Goal: Task Accomplishment & Management: Manage account settings

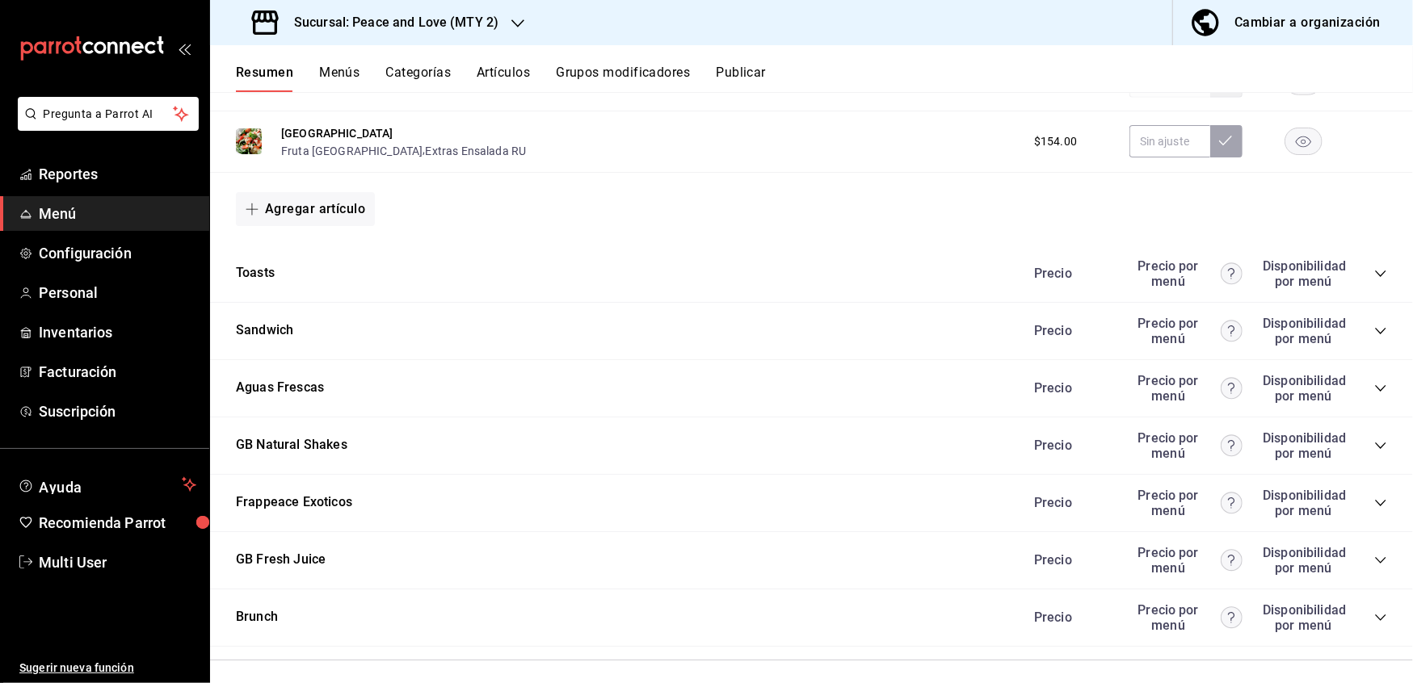
scroll to position [1105, 0]
click at [1374, 325] on icon "collapse-category-row" at bounding box center [1380, 328] width 13 height 13
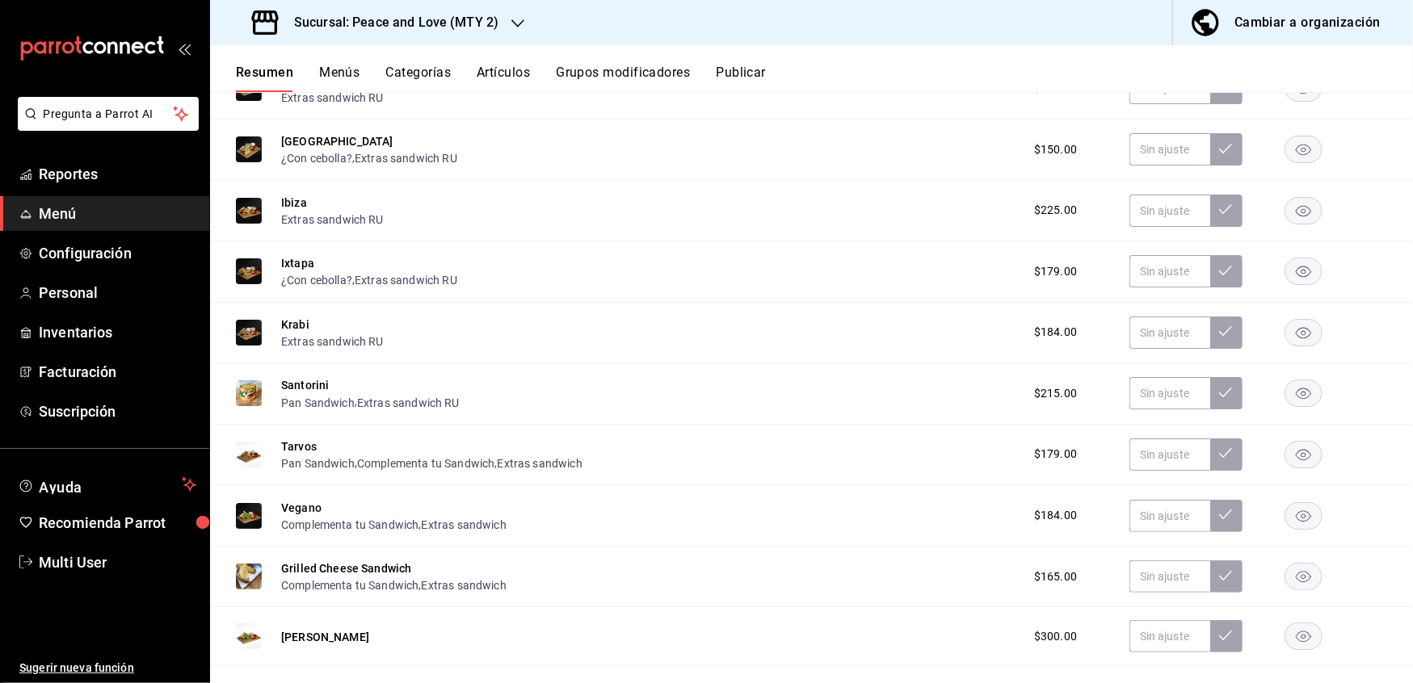
scroll to position [1518, 0]
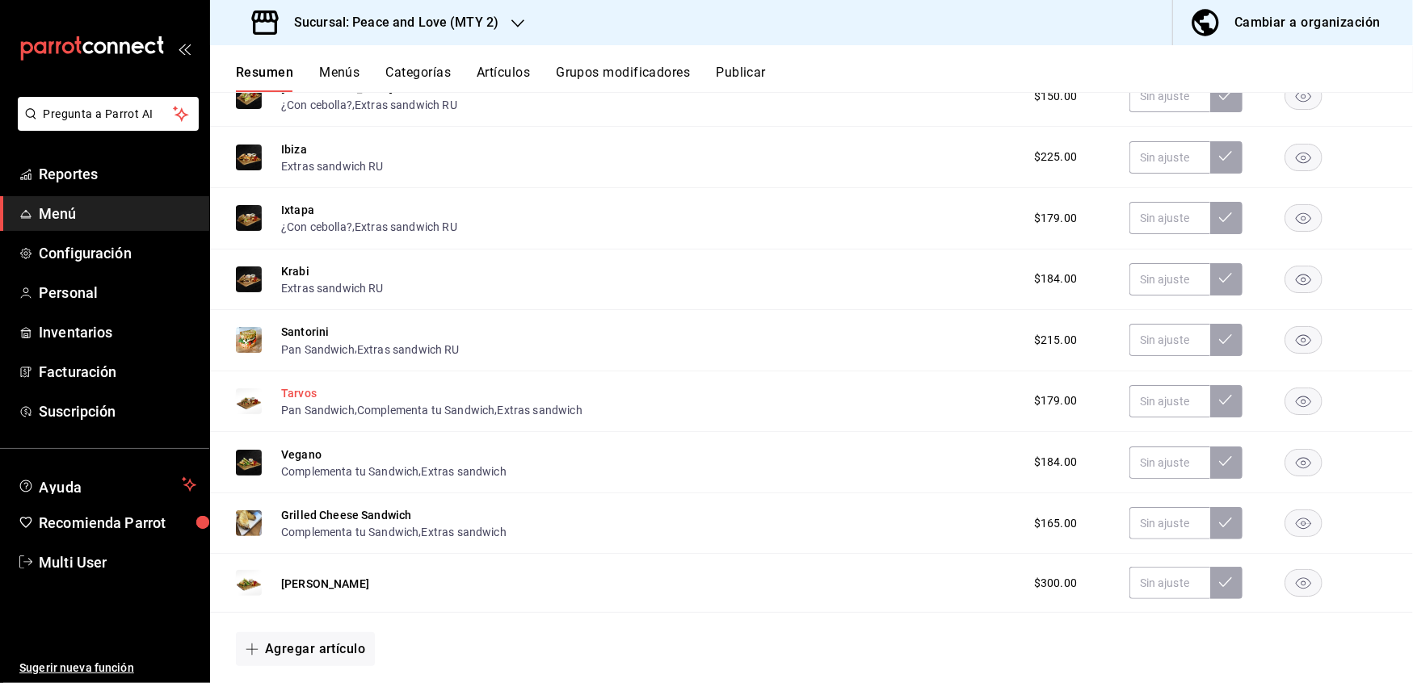
click at [309, 388] on button "Tarvos" at bounding box center [299, 393] width 36 height 16
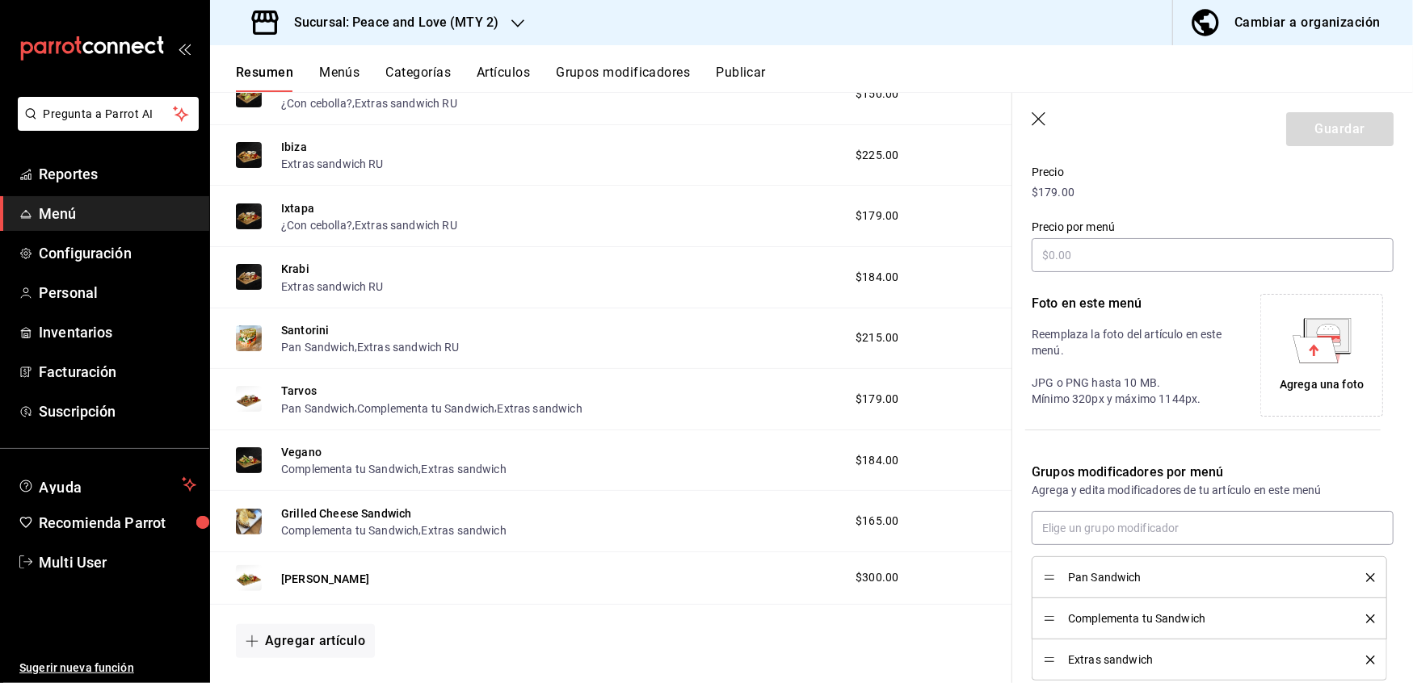
scroll to position [337, 0]
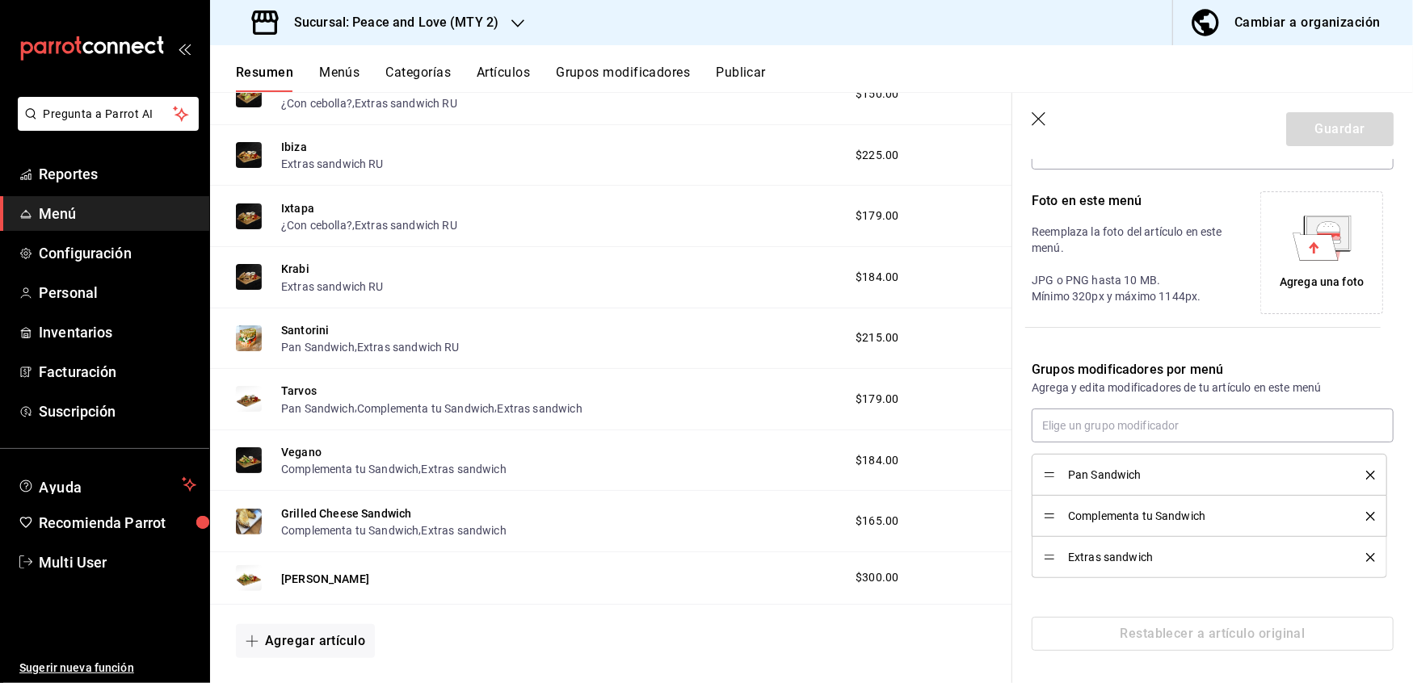
click at [1350, 521] on div "Complementa tu Sandwich" at bounding box center [1208, 516] width 331 height 18
click at [1366, 515] on icon "delete" at bounding box center [1370, 516] width 9 height 9
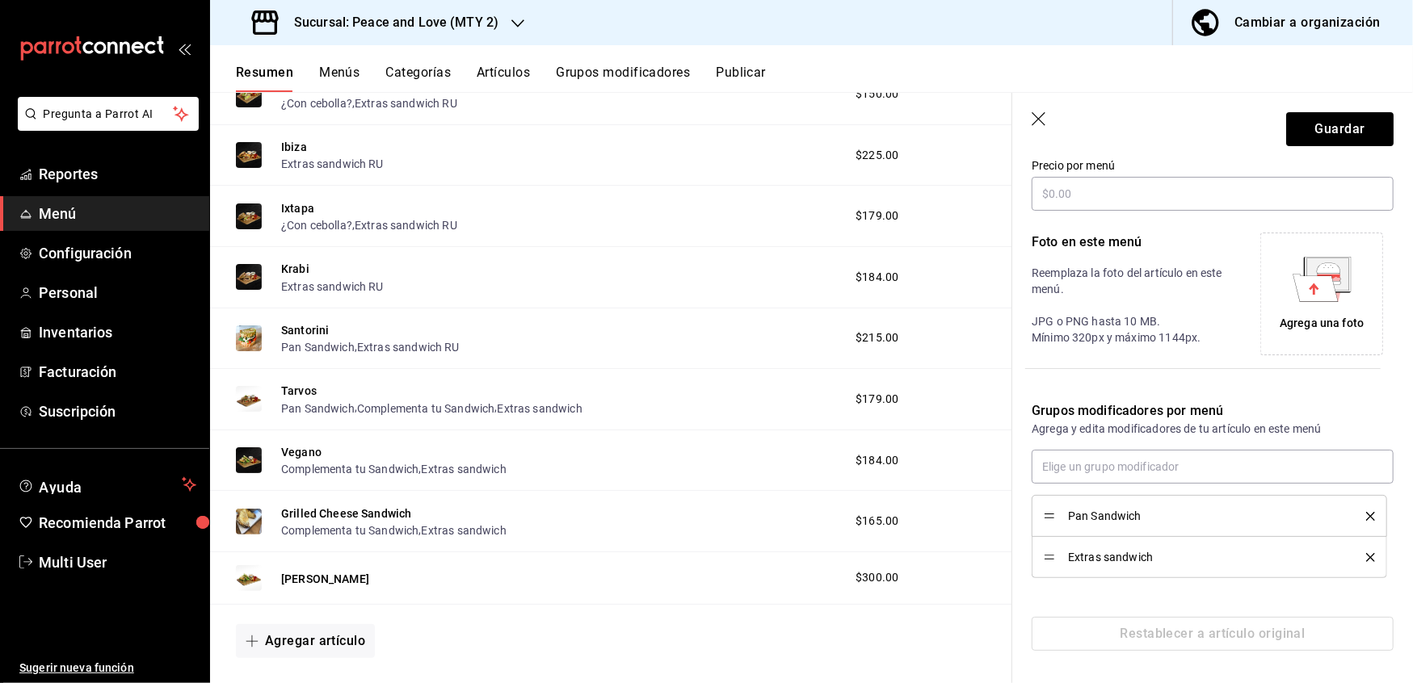
click at [1366, 556] on icon "delete" at bounding box center [1370, 557] width 9 height 9
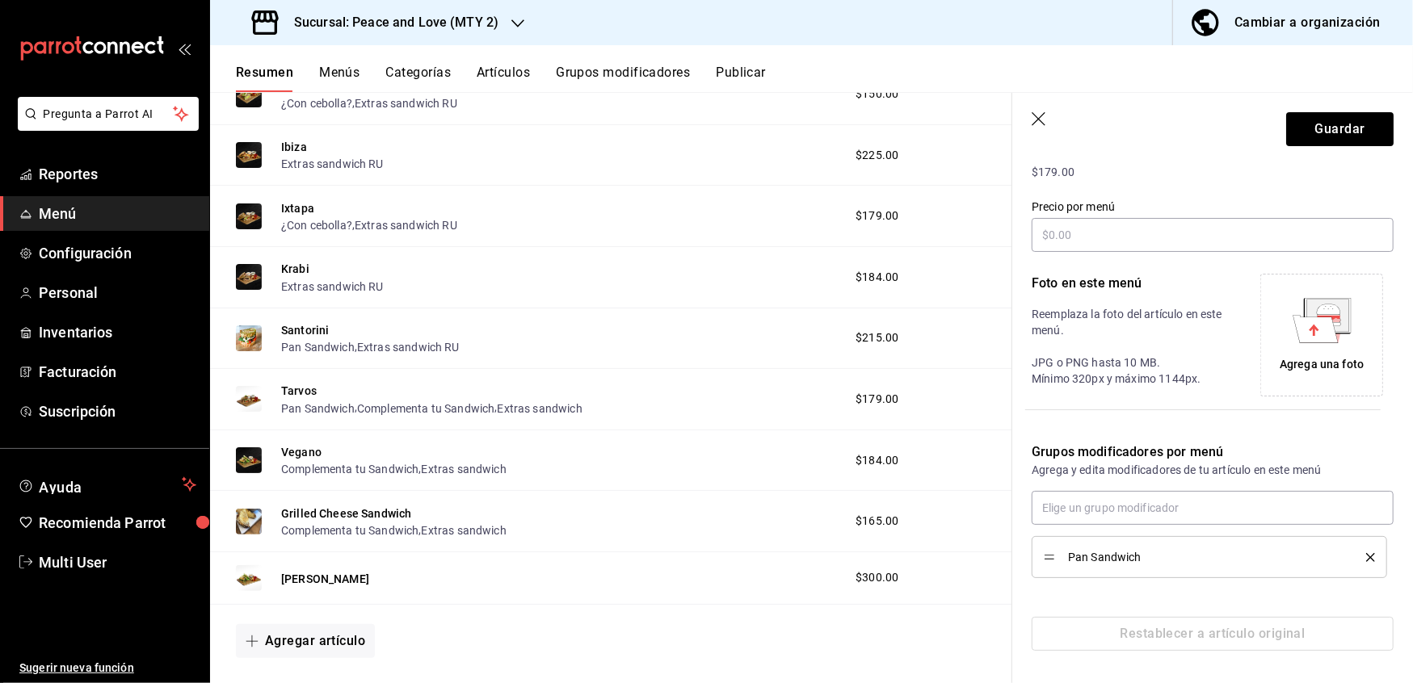
scroll to position [254, 0]
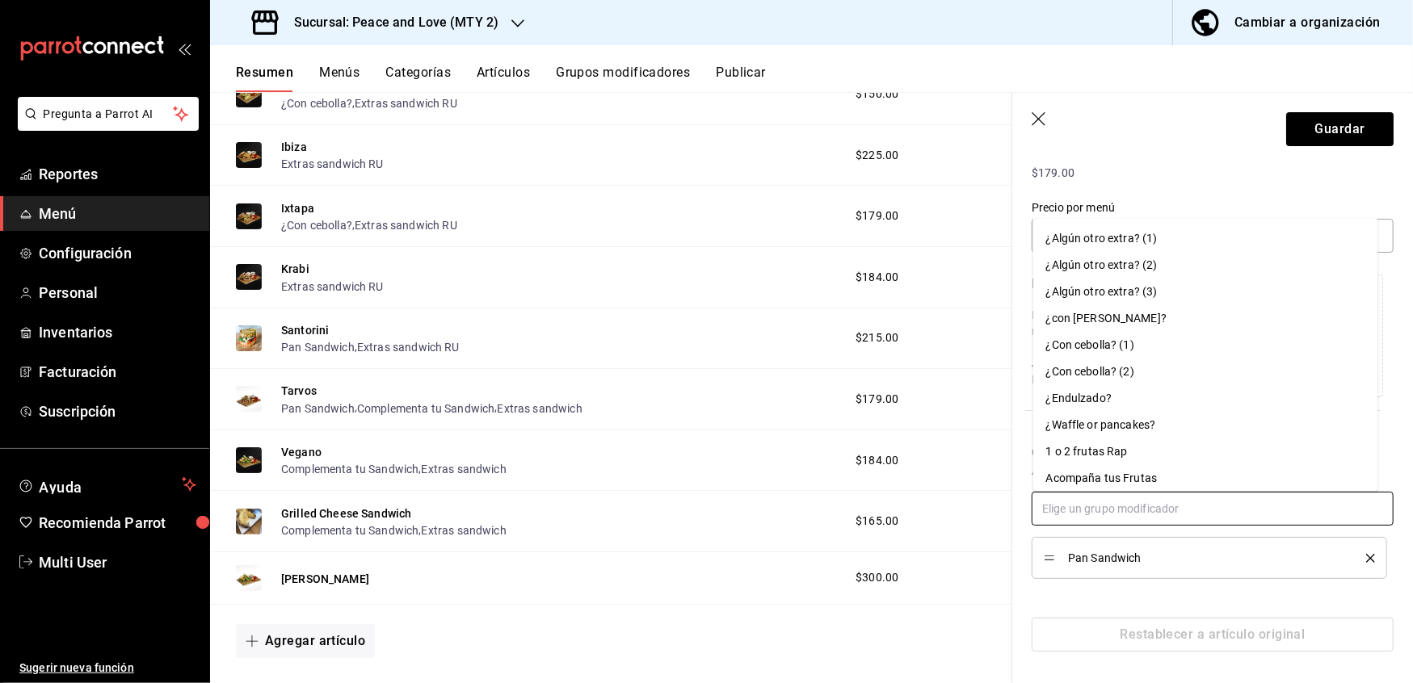
click at [1249, 511] on input "text" at bounding box center [1212, 509] width 362 height 34
paste input "extras sandwich ru"
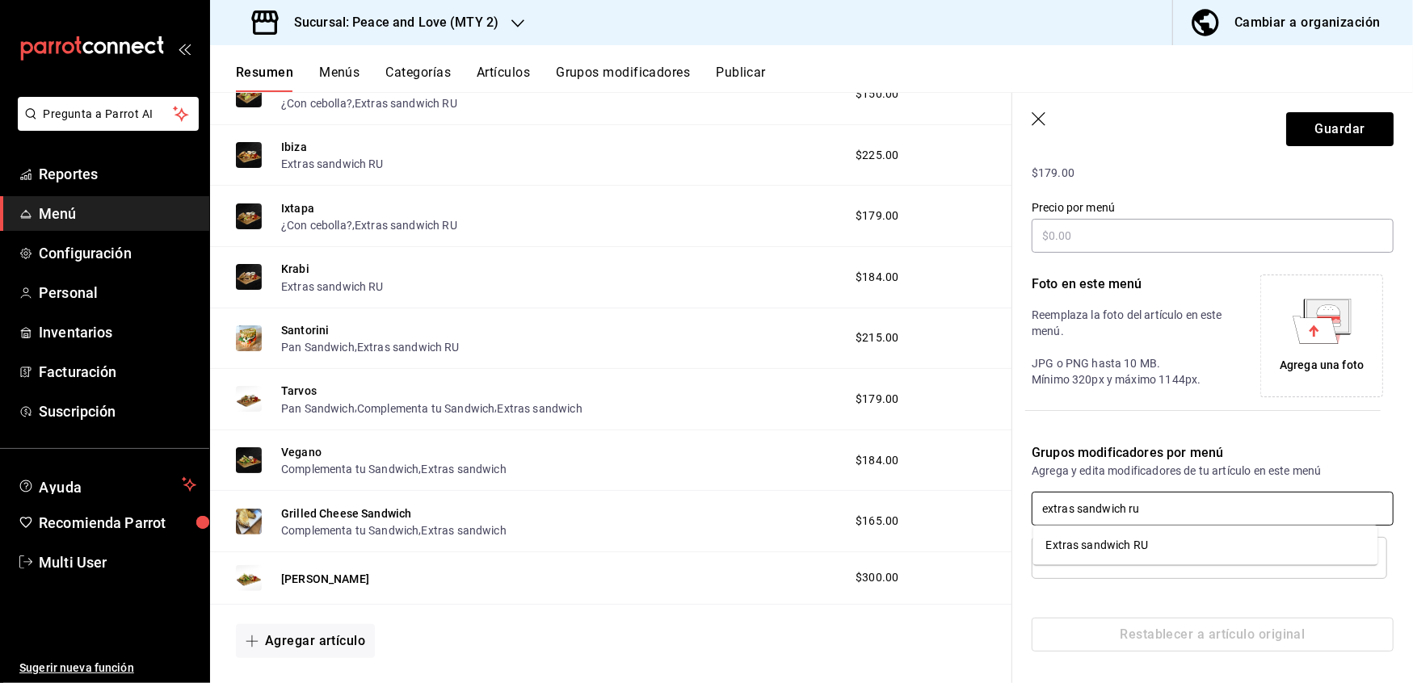
type input "extras sandwich ru"
click at [1177, 548] on li "Extras sandwich RU" at bounding box center [1205, 545] width 345 height 27
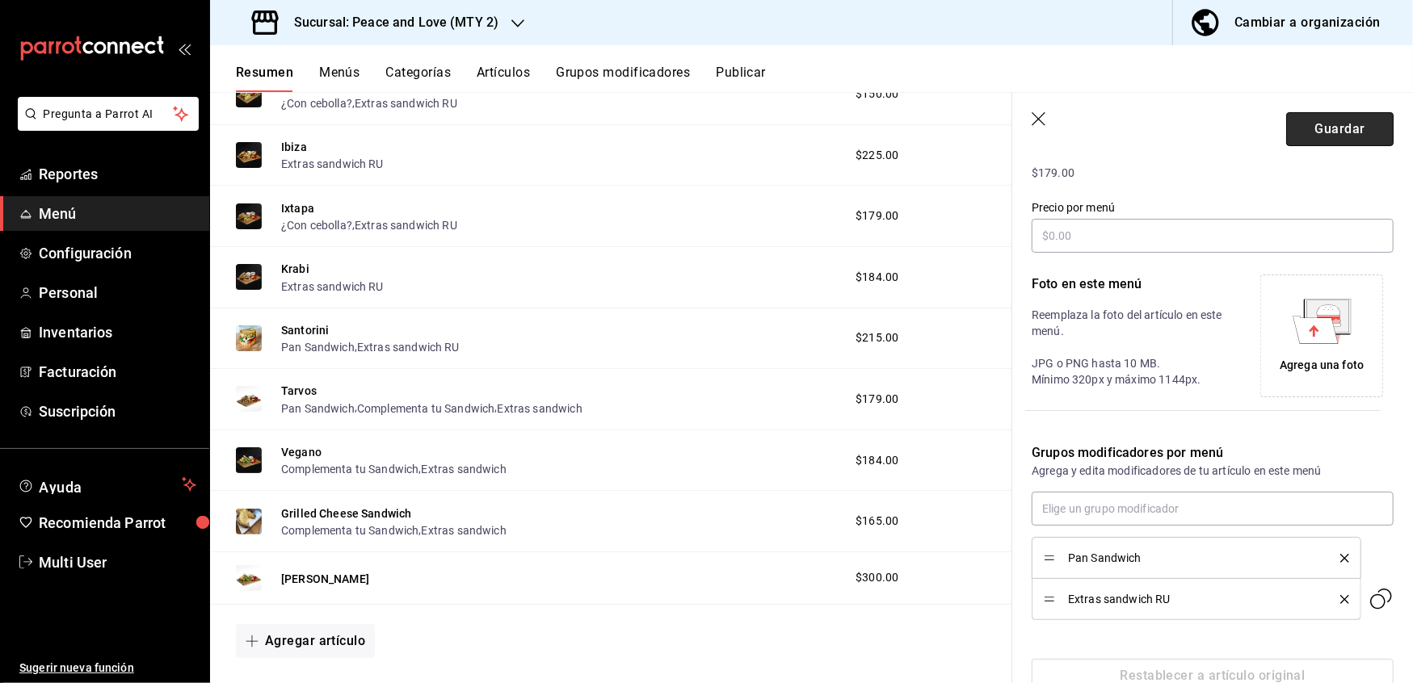
click at [1323, 120] on button "Guardar" at bounding box center [1339, 129] width 107 height 34
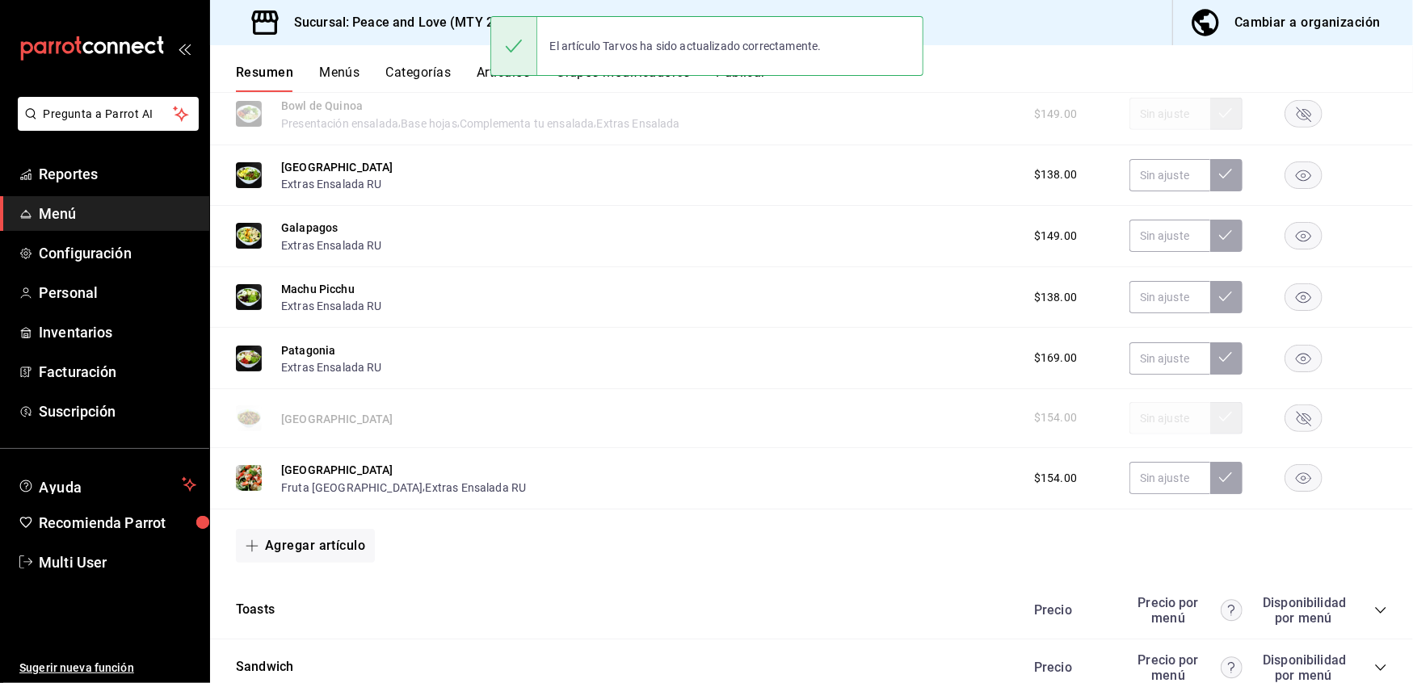
scroll to position [1108, 0]
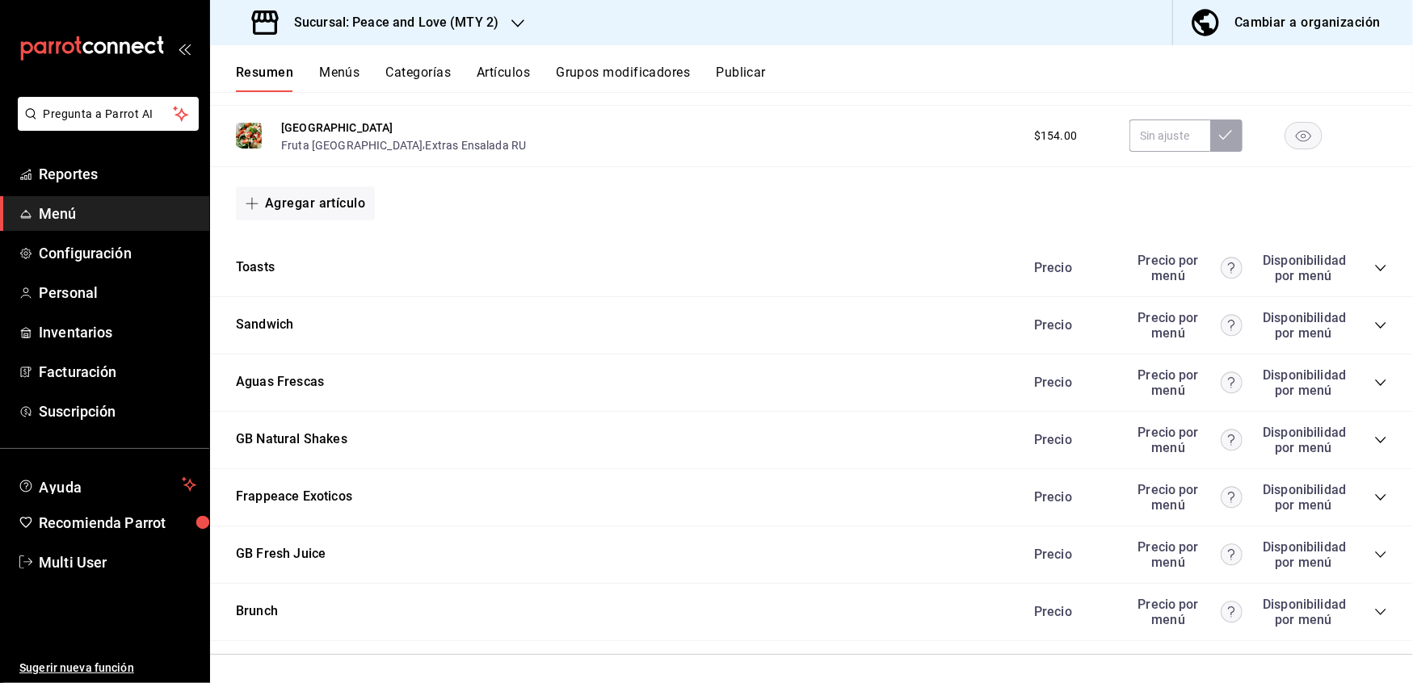
click at [1374, 324] on icon "collapse-category-row" at bounding box center [1380, 325] width 13 height 13
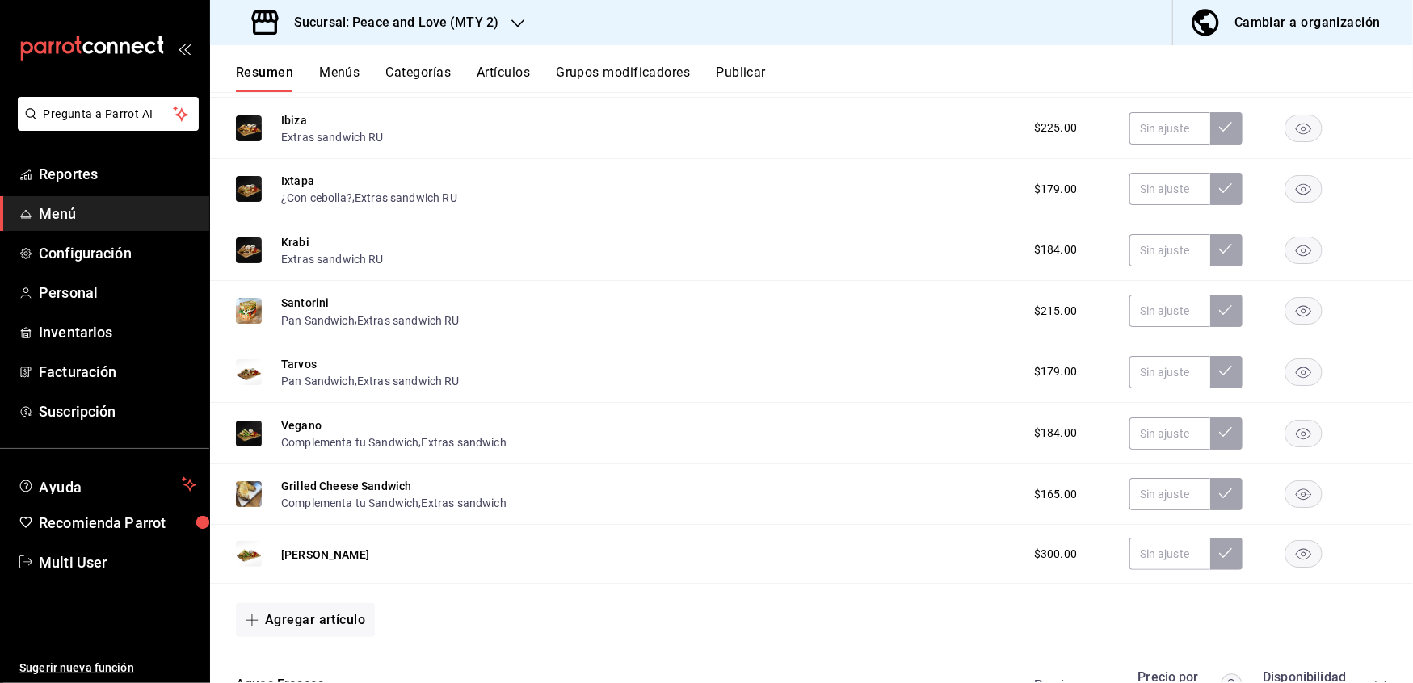
scroll to position [1548, 0]
click at [1285, 430] on rect "button" at bounding box center [1303, 432] width 37 height 27
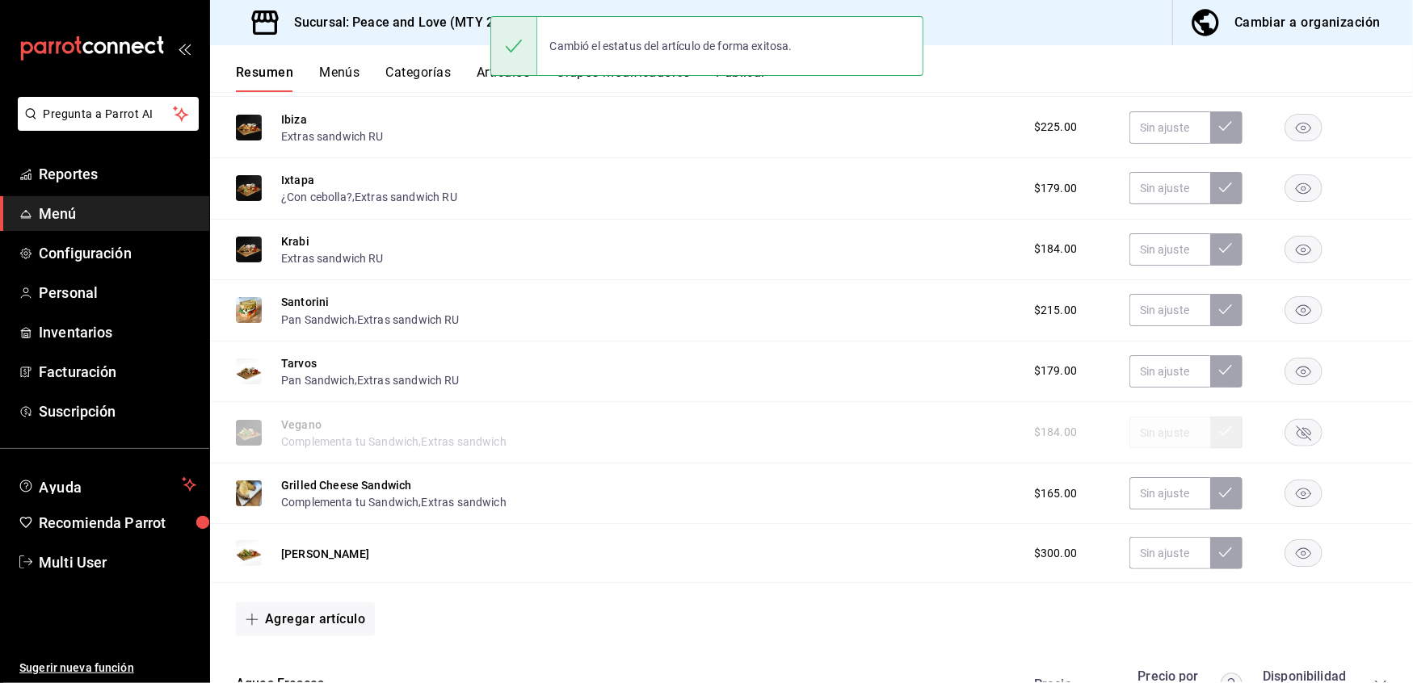
click at [1285, 492] on rect "button" at bounding box center [1303, 494] width 37 height 27
click at [1294, 554] on rect "button" at bounding box center [1303, 553] width 37 height 27
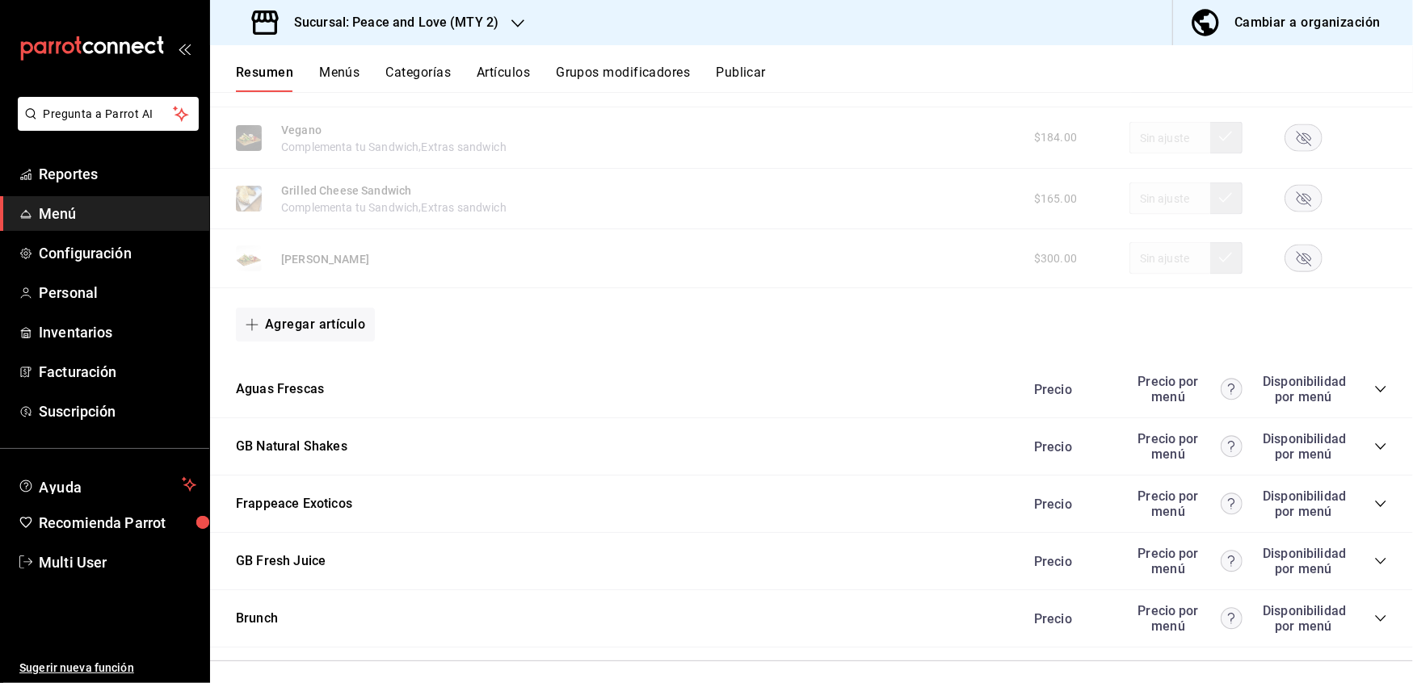
scroll to position [1848, 0]
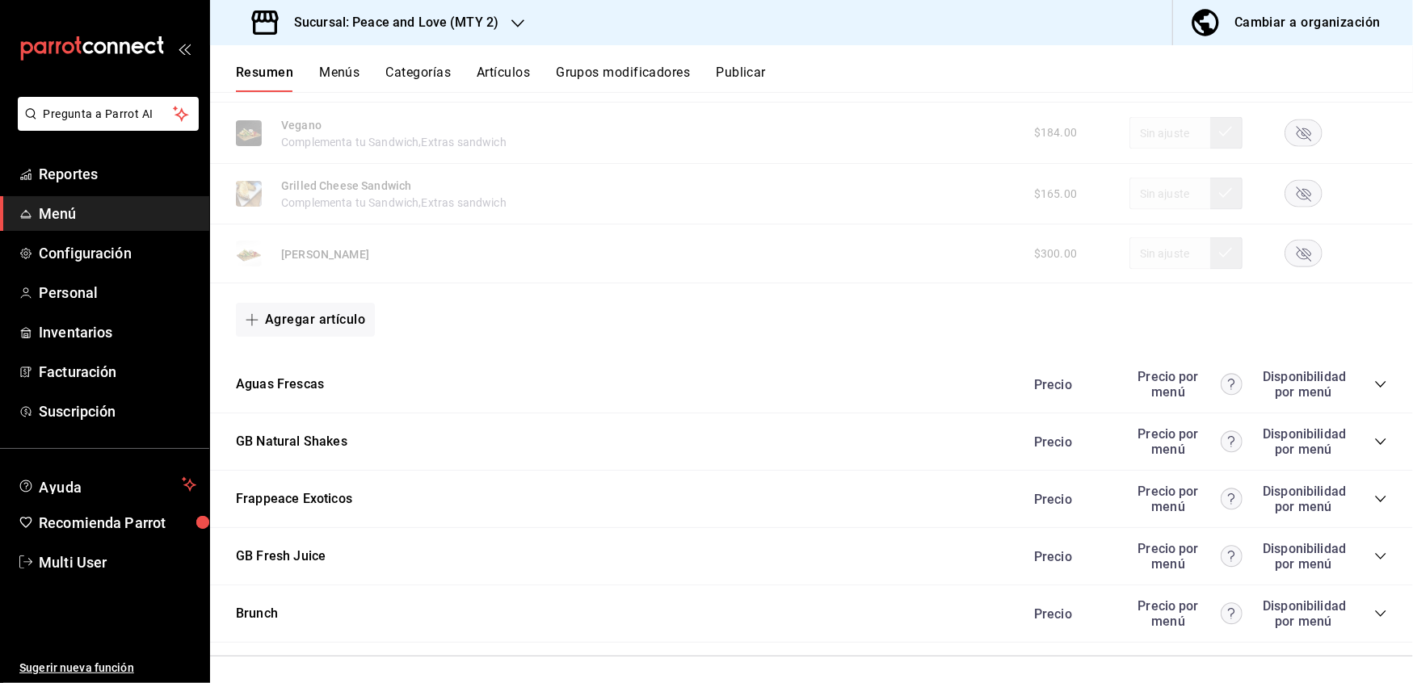
click at [1374, 381] on icon "collapse-category-row" at bounding box center [1380, 384] width 13 height 13
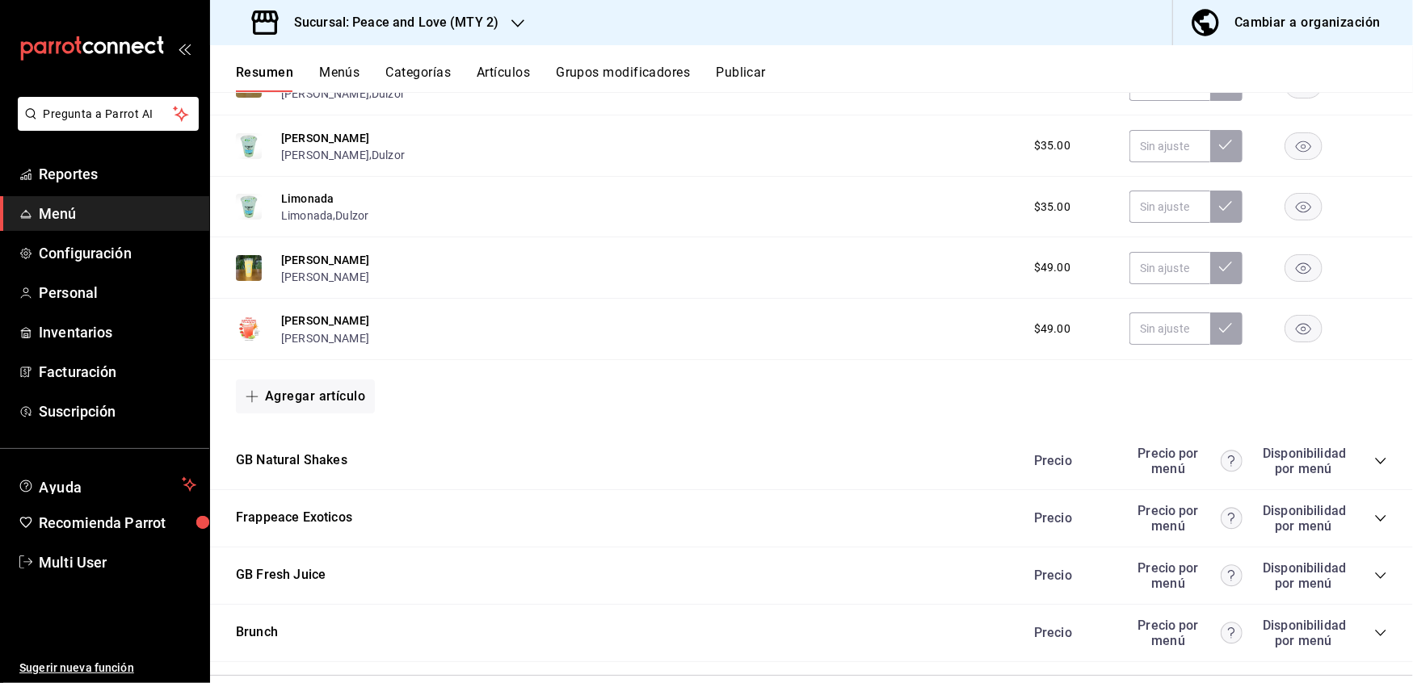
scroll to position [2328, 0]
click at [1374, 456] on icon "collapse-category-row" at bounding box center [1380, 462] width 13 height 13
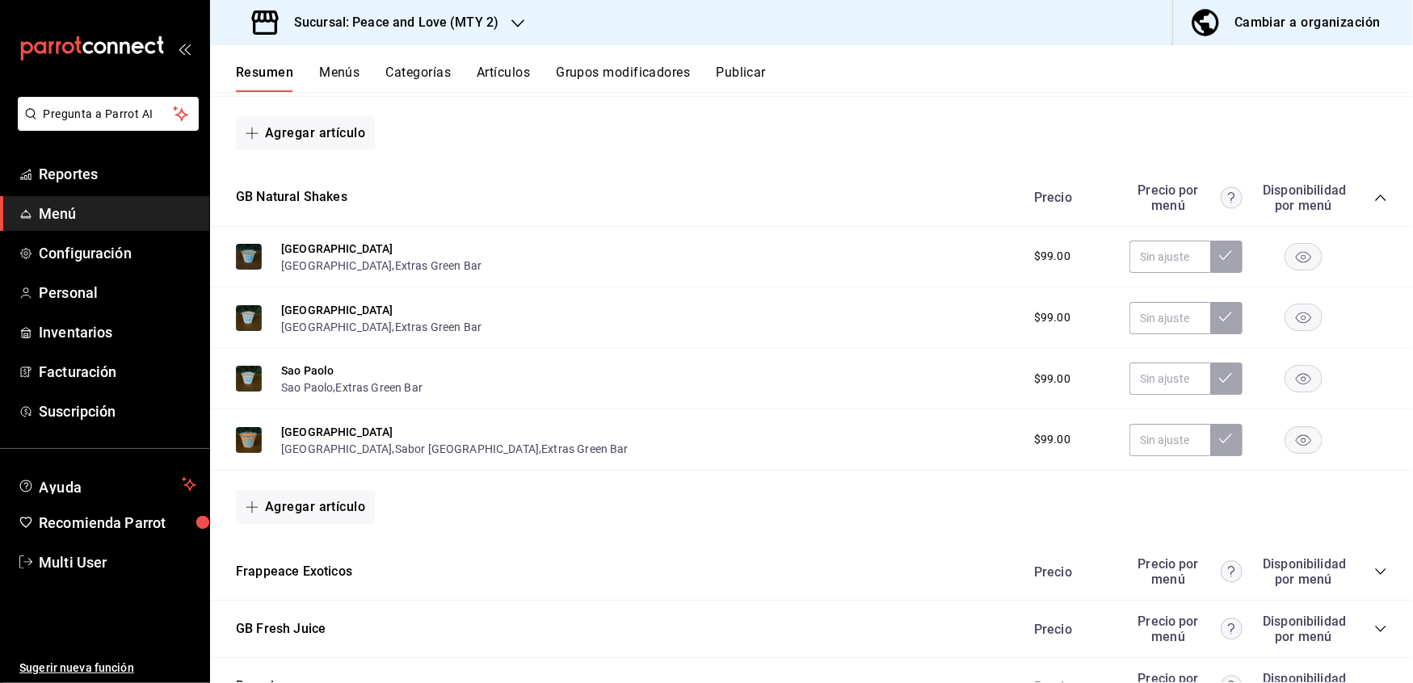
scroll to position [2588, 0]
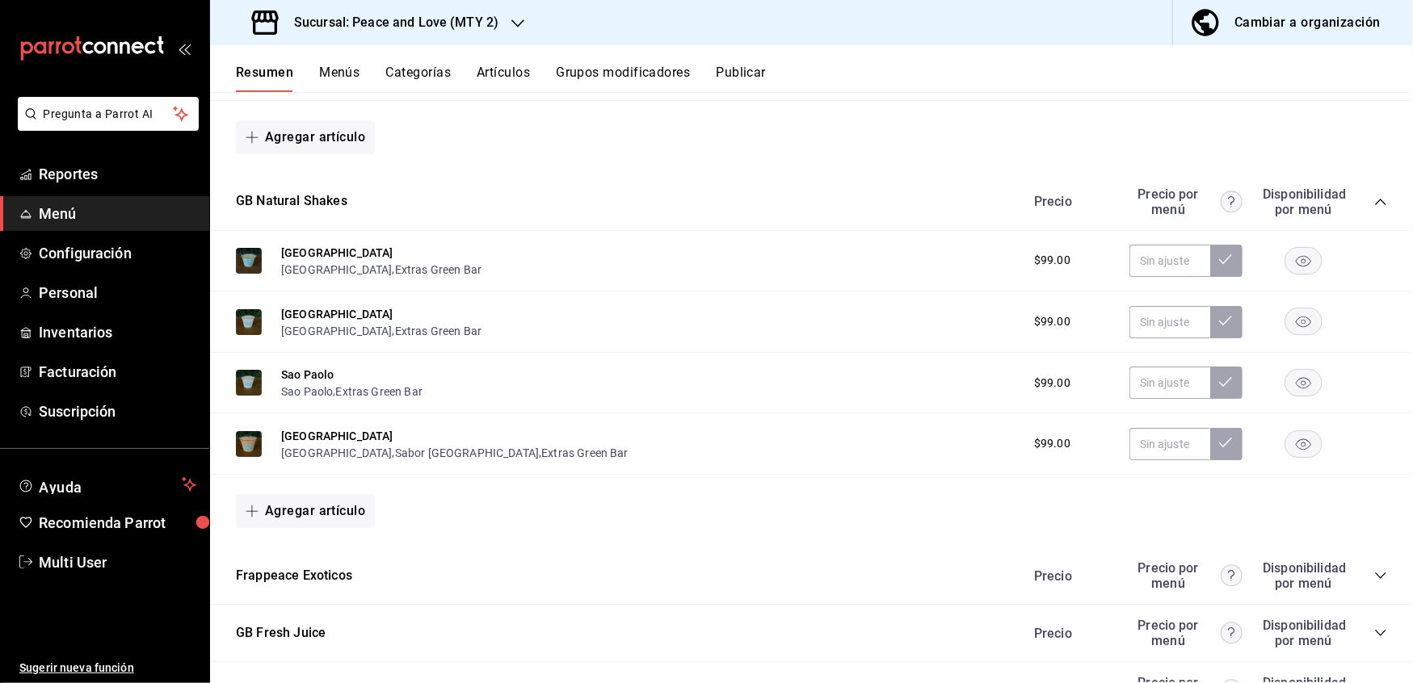
click at [1295, 439] on icon "button" at bounding box center [1302, 444] width 15 height 11
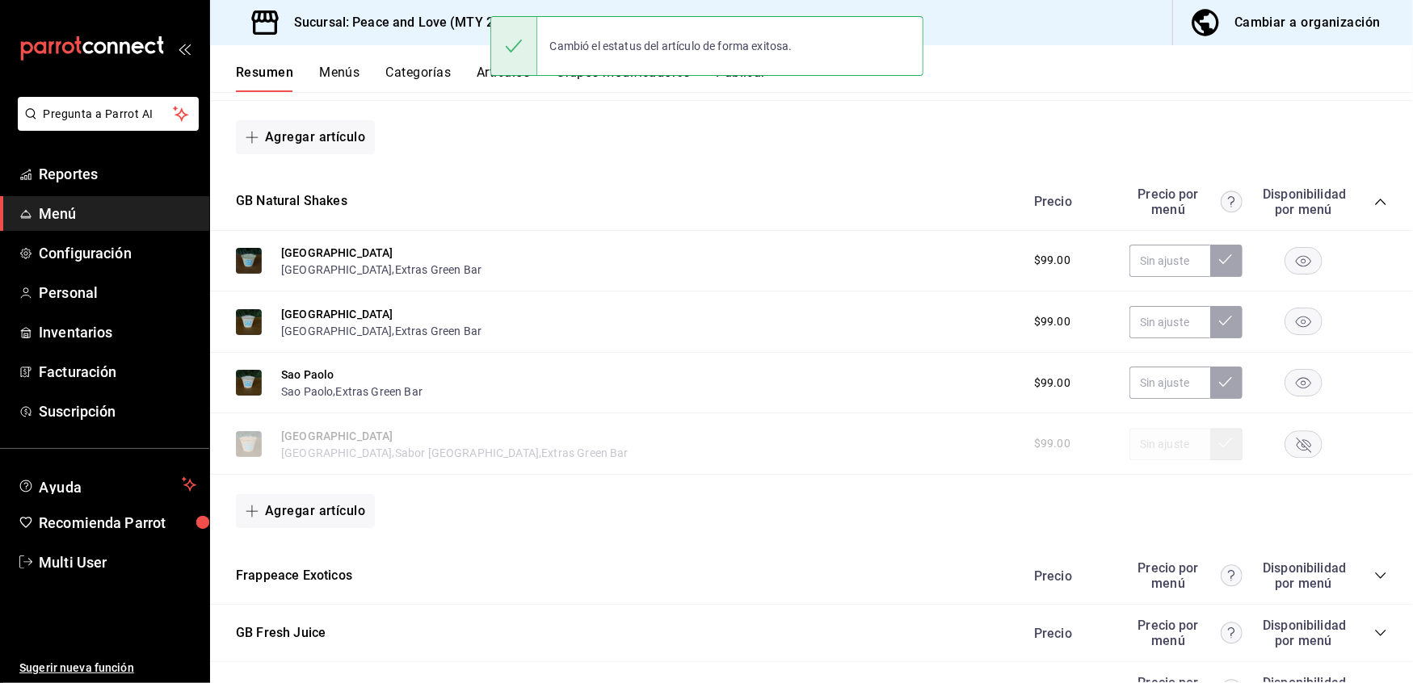
scroll to position [2663, 0]
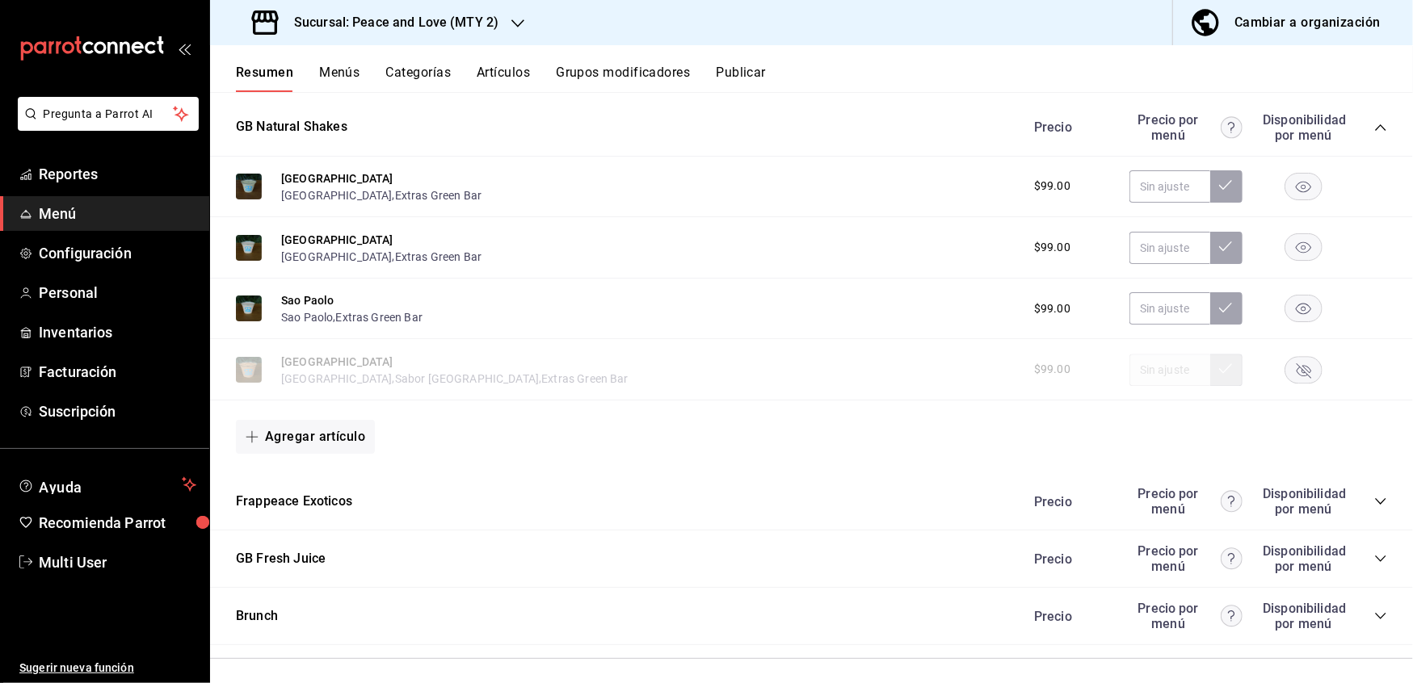
click at [1374, 495] on icon "collapse-category-row" at bounding box center [1380, 501] width 13 height 13
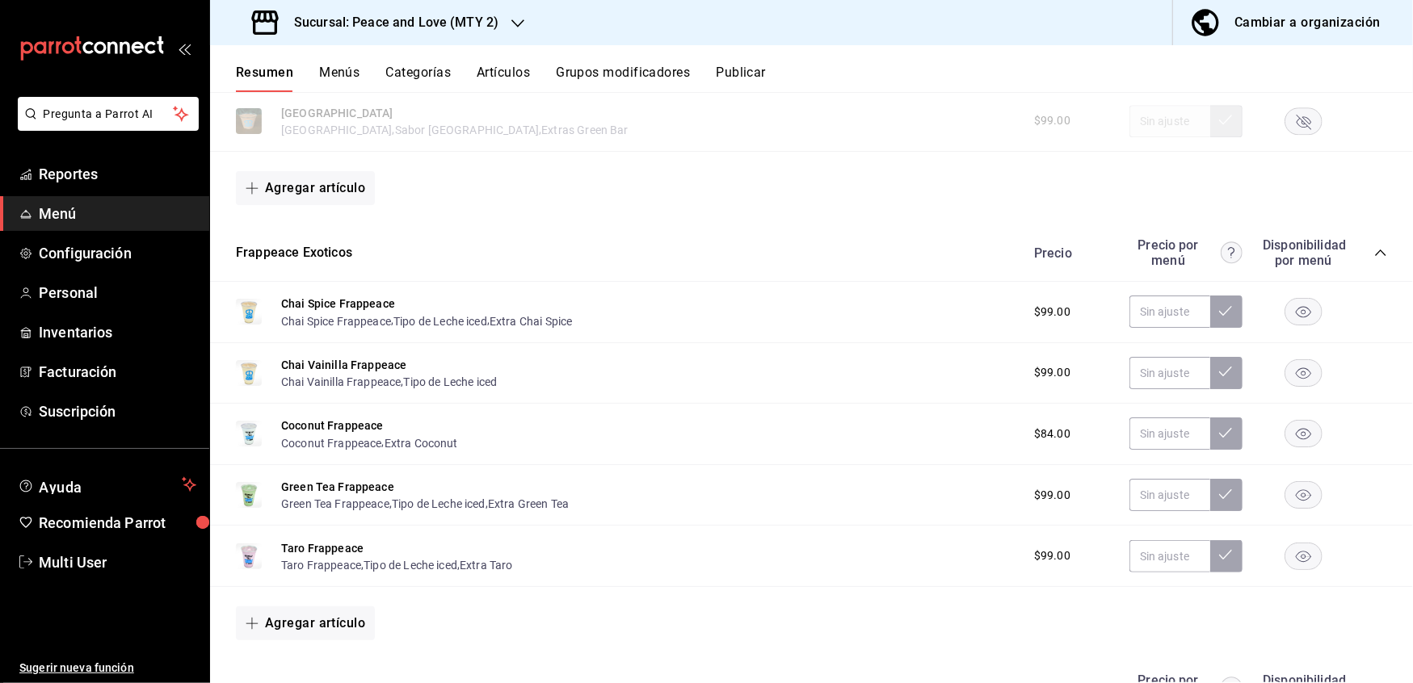
scroll to position [3040, 0]
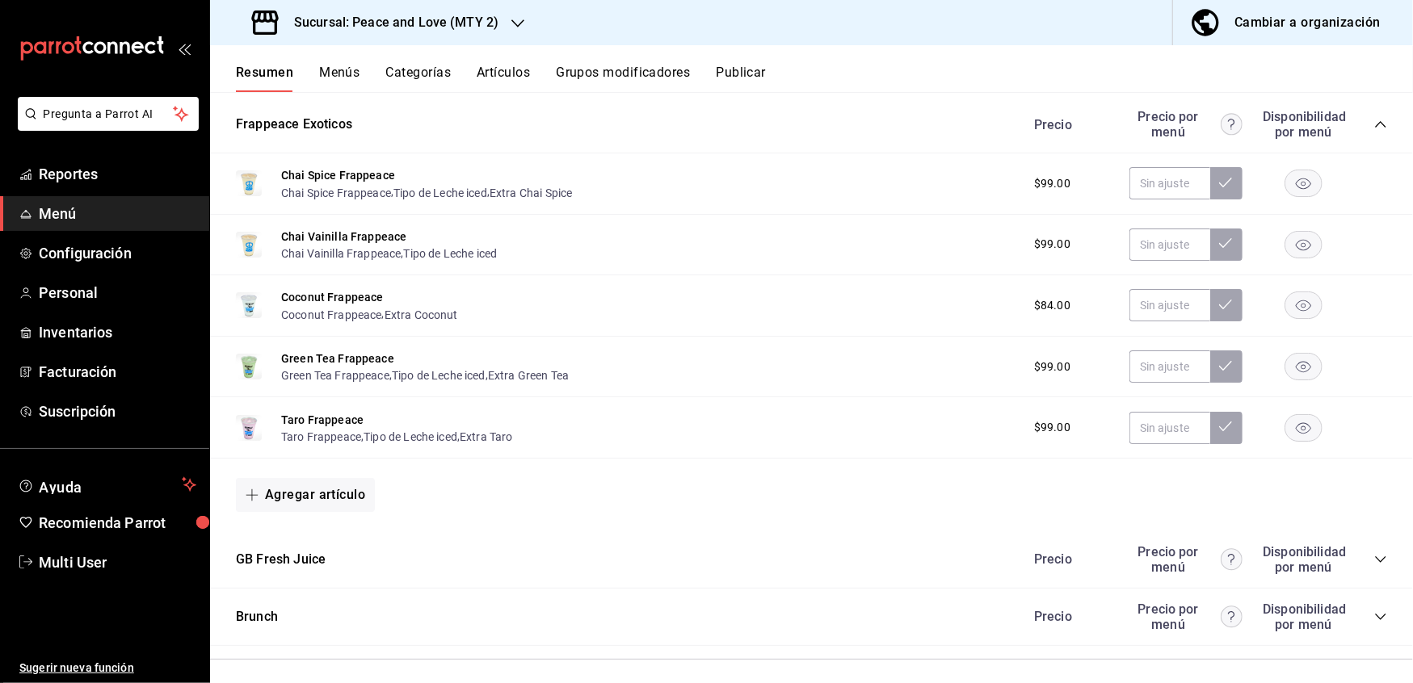
click at [1375, 556] on icon "collapse-category-row" at bounding box center [1380, 559] width 10 height 6
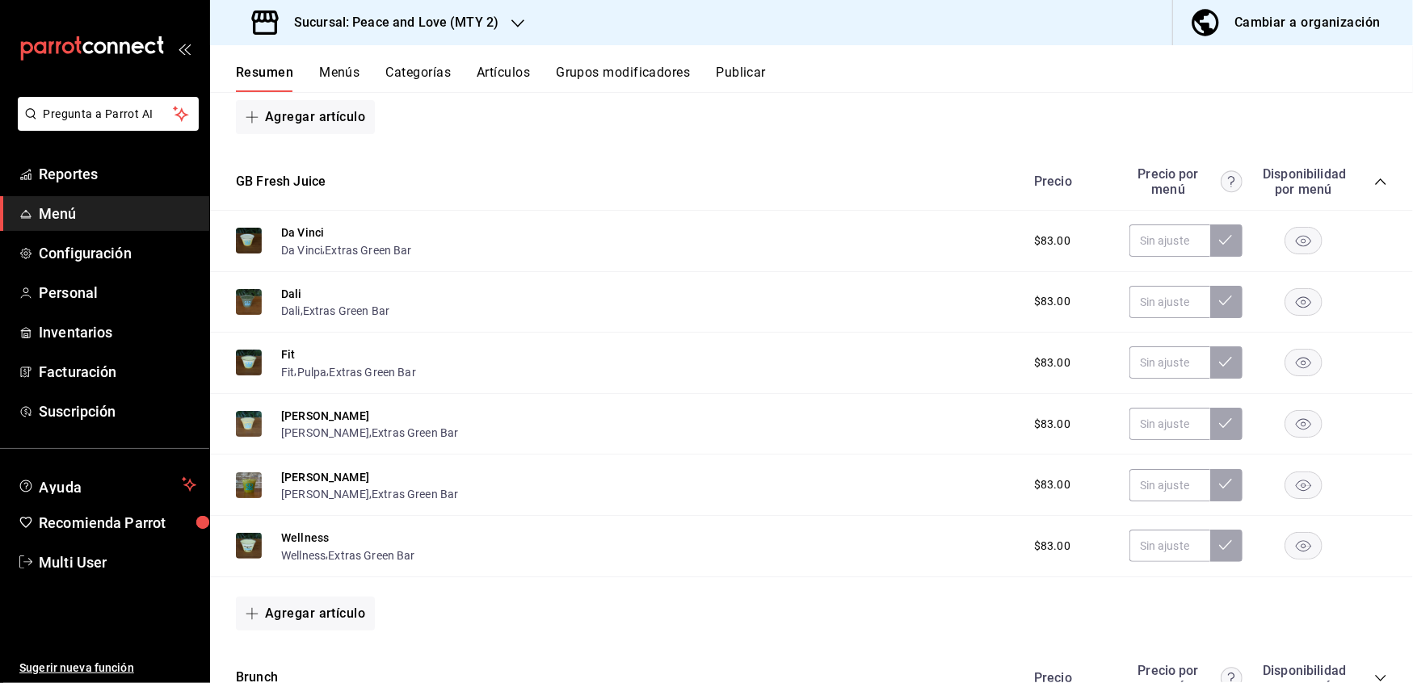
scroll to position [3419, 0]
click at [1295, 357] on icon "button" at bounding box center [1302, 362] width 15 height 11
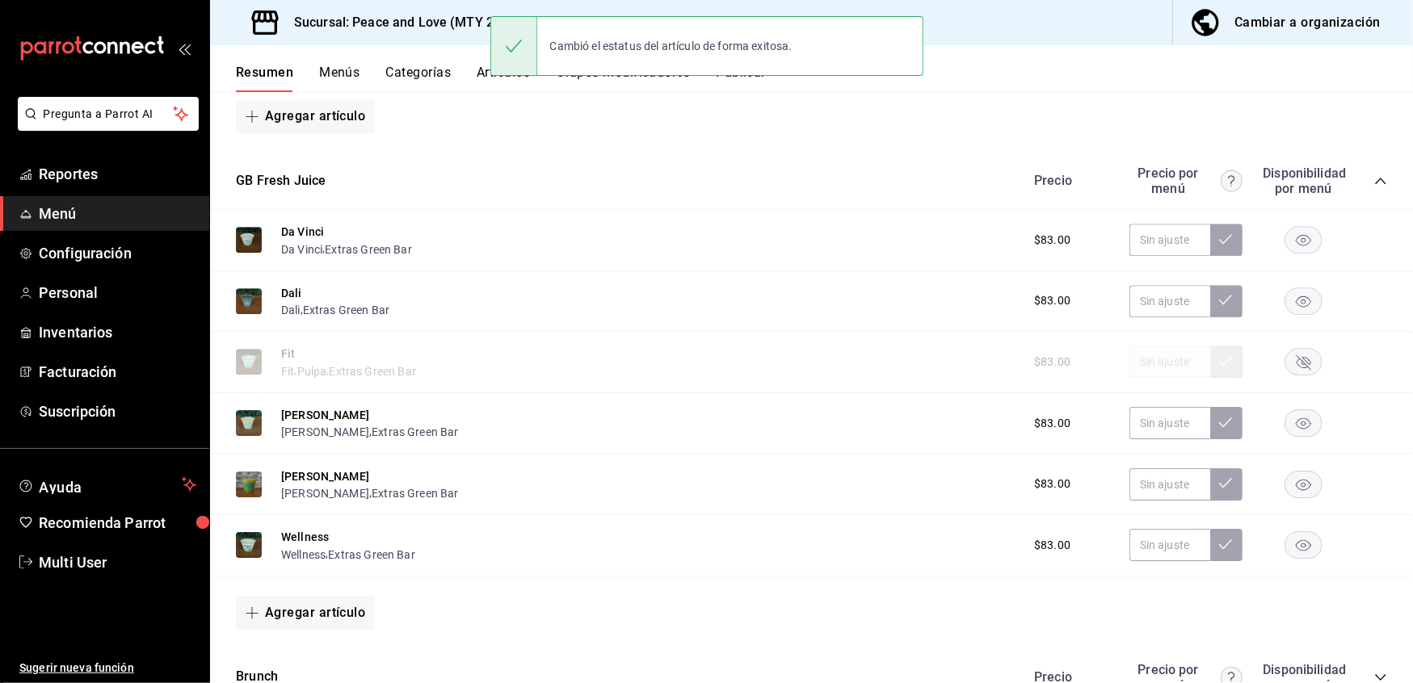
click at [1285, 532] on rect "button" at bounding box center [1303, 545] width 37 height 27
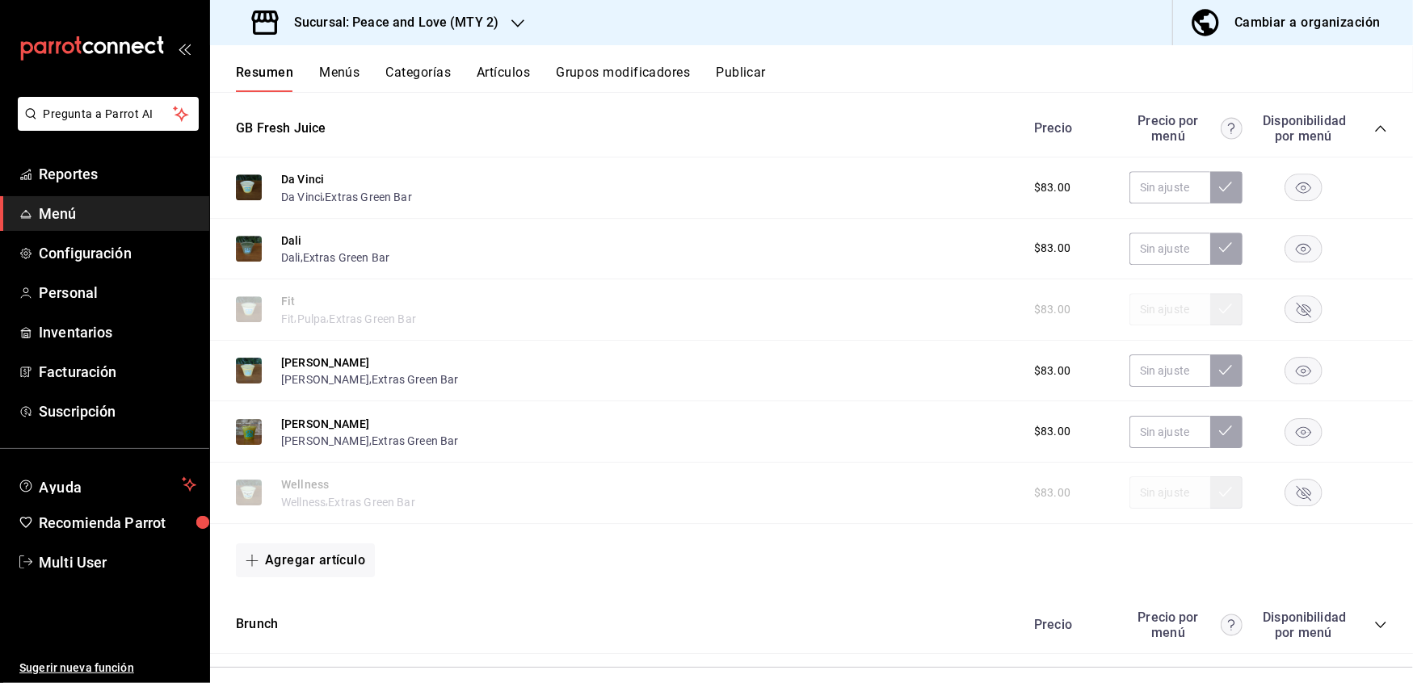
scroll to position [3477, 0]
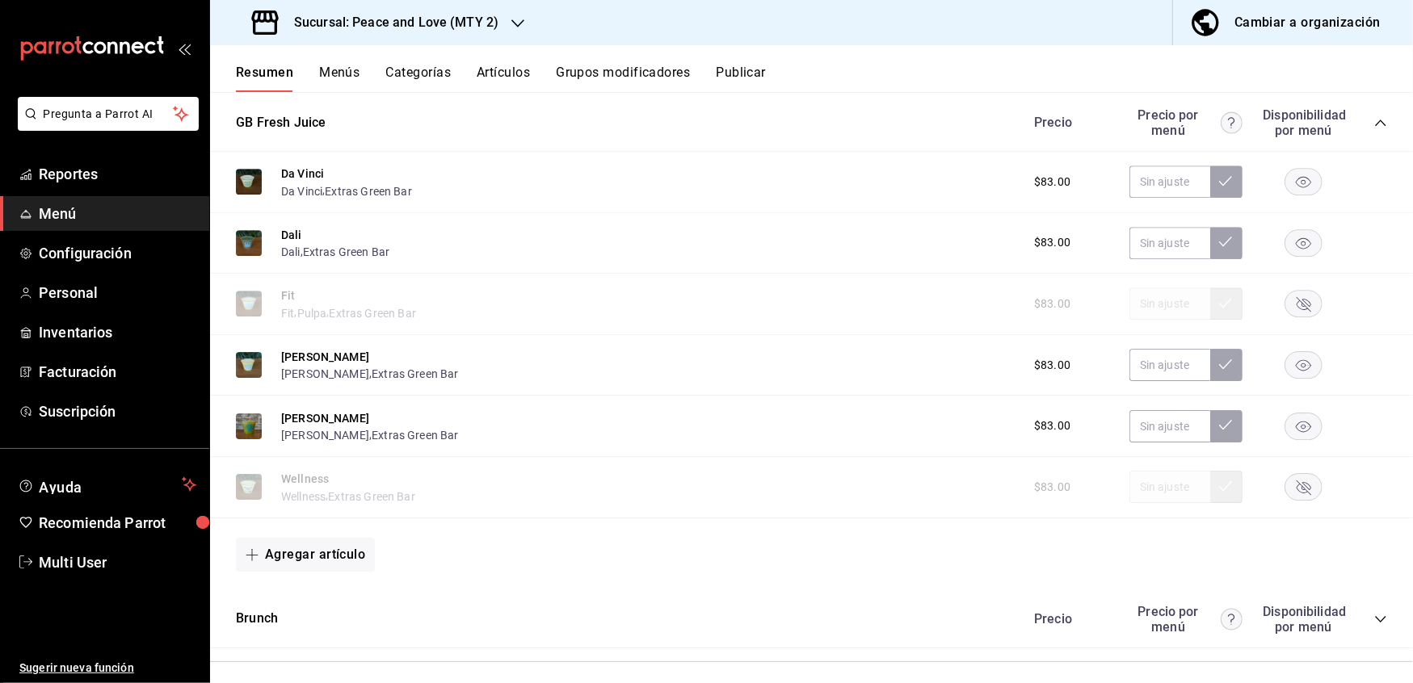
click at [1374, 613] on icon "collapse-category-row" at bounding box center [1380, 619] width 13 height 13
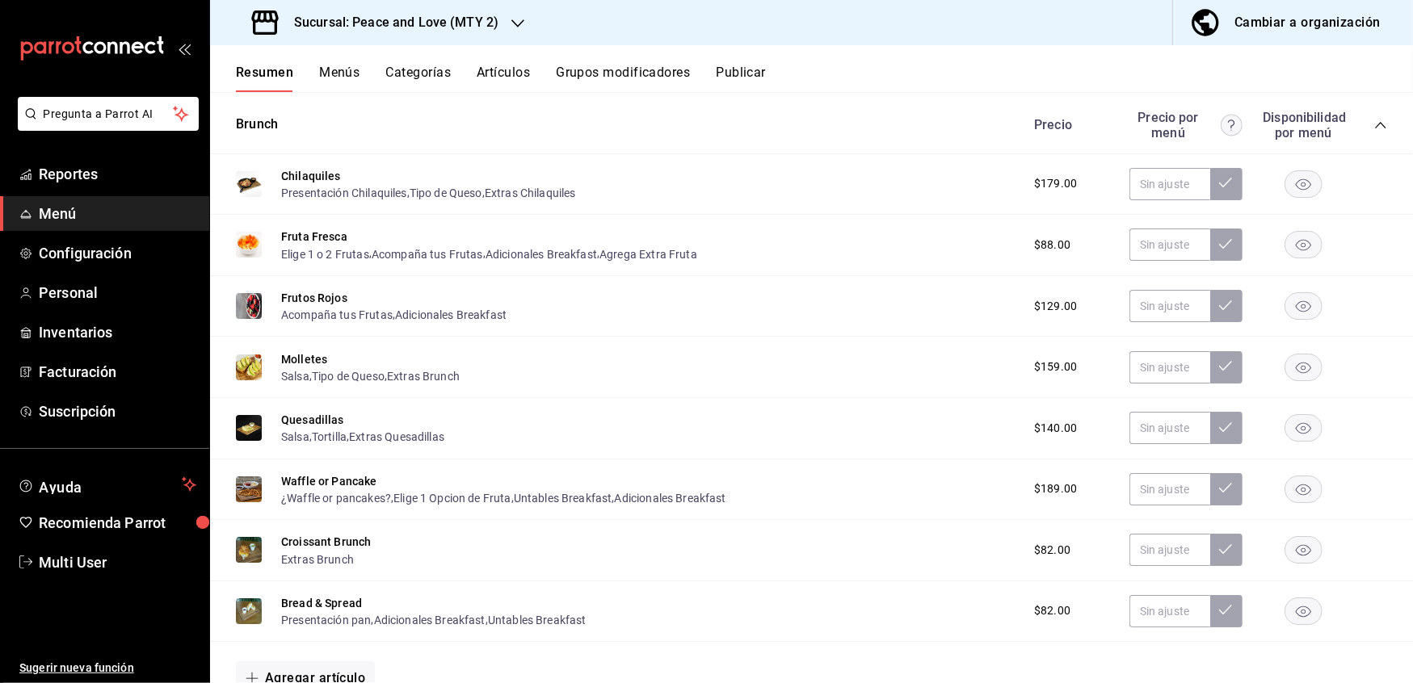
scroll to position [3970, 0]
click at [1285, 237] on rect "button" at bounding box center [1303, 246] width 37 height 27
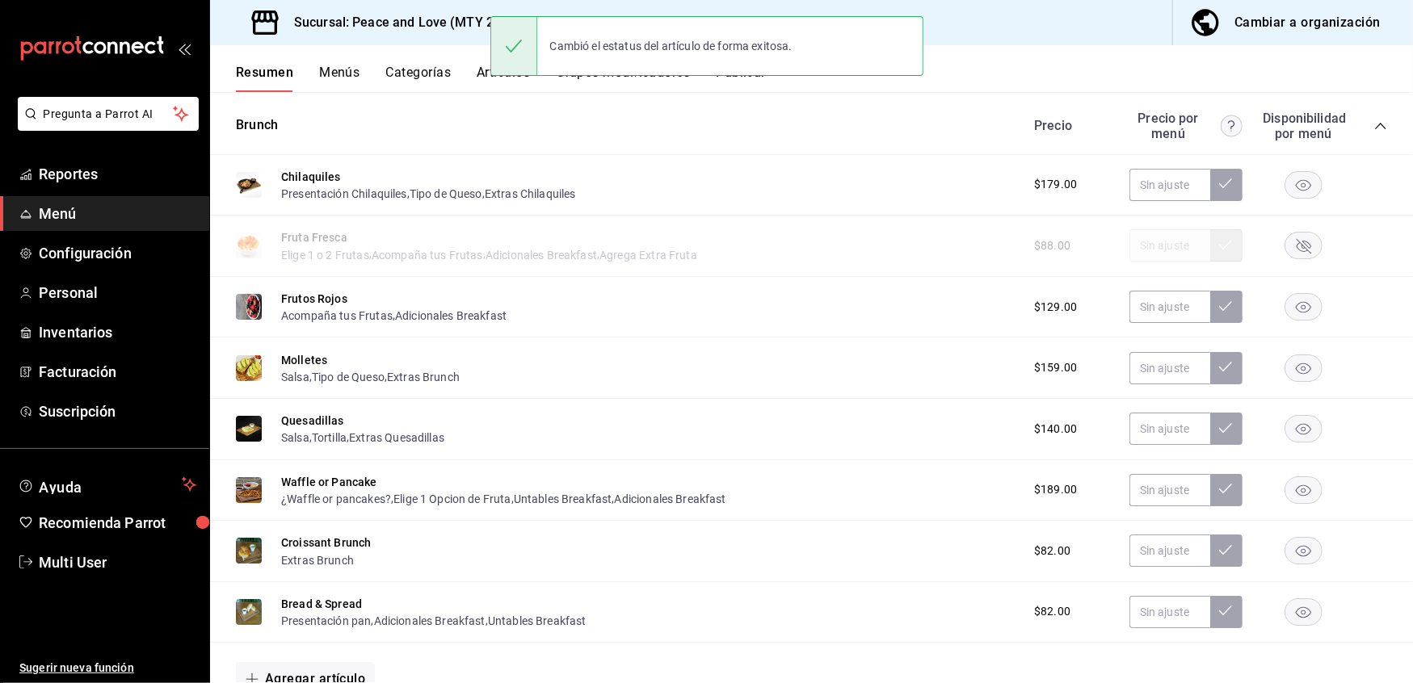
click at [1285, 300] on rect "button" at bounding box center [1303, 306] width 37 height 27
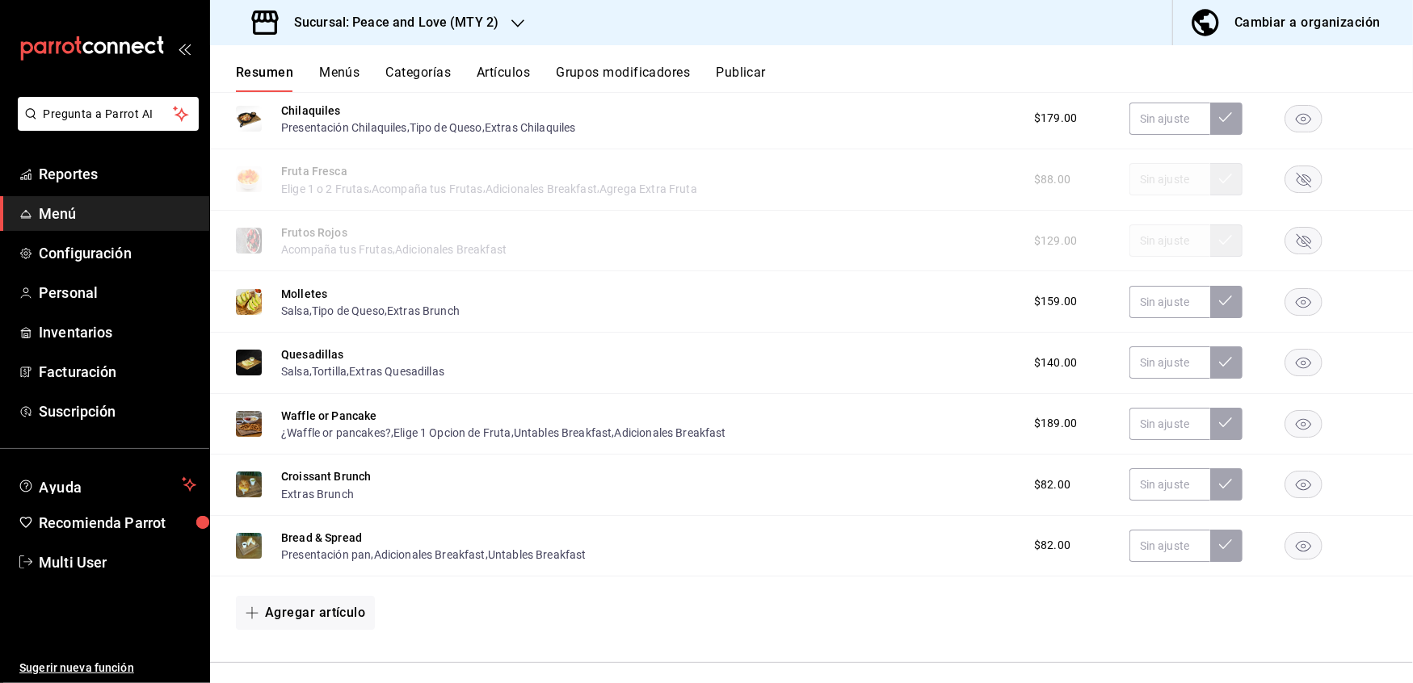
click at [1289, 410] on rect "button" at bounding box center [1303, 423] width 37 height 27
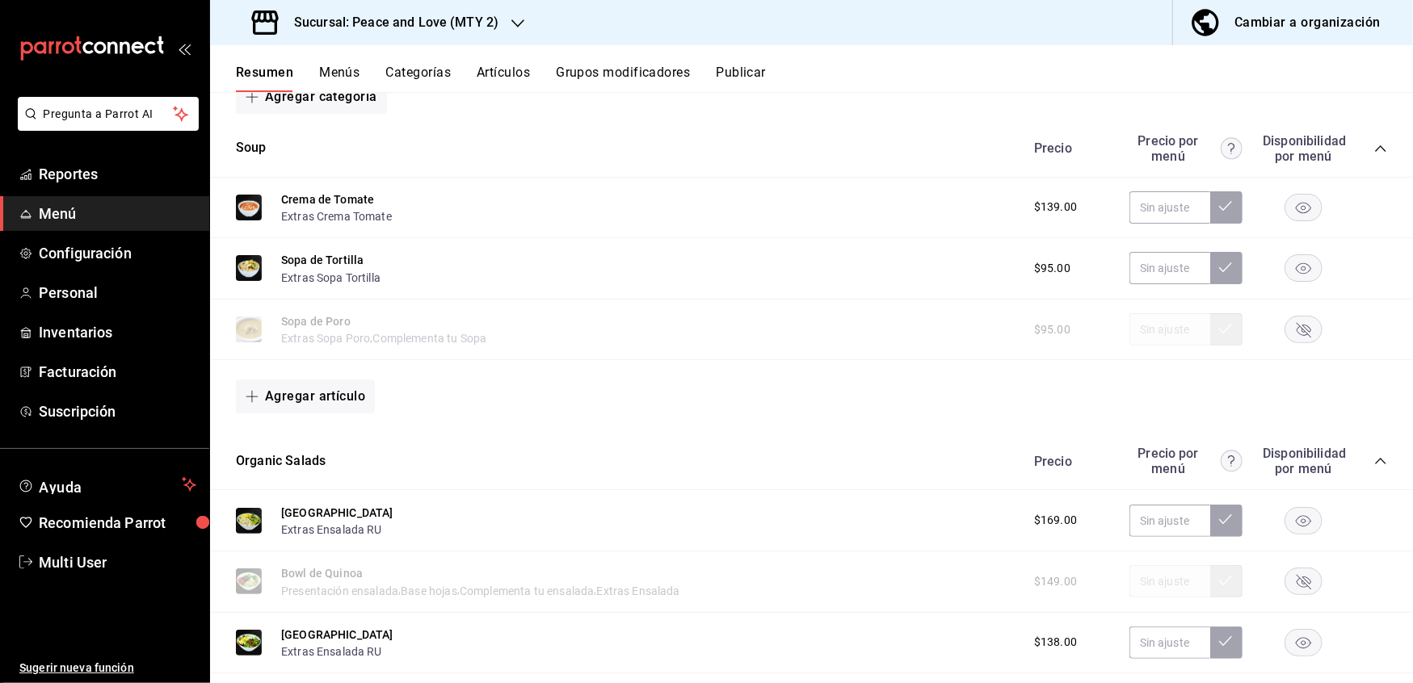
scroll to position [297, 0]
click at [1151, 212] on input "text" at bounding box center [1169, 208] width 81 height 32
type input "$159.00"
click at [1219, 212] on icon at bounding box center [1225, 206] width 13 height 13
click at [1166, 262] on input "text" at bounding box center [1169, 269] width 81 height 32
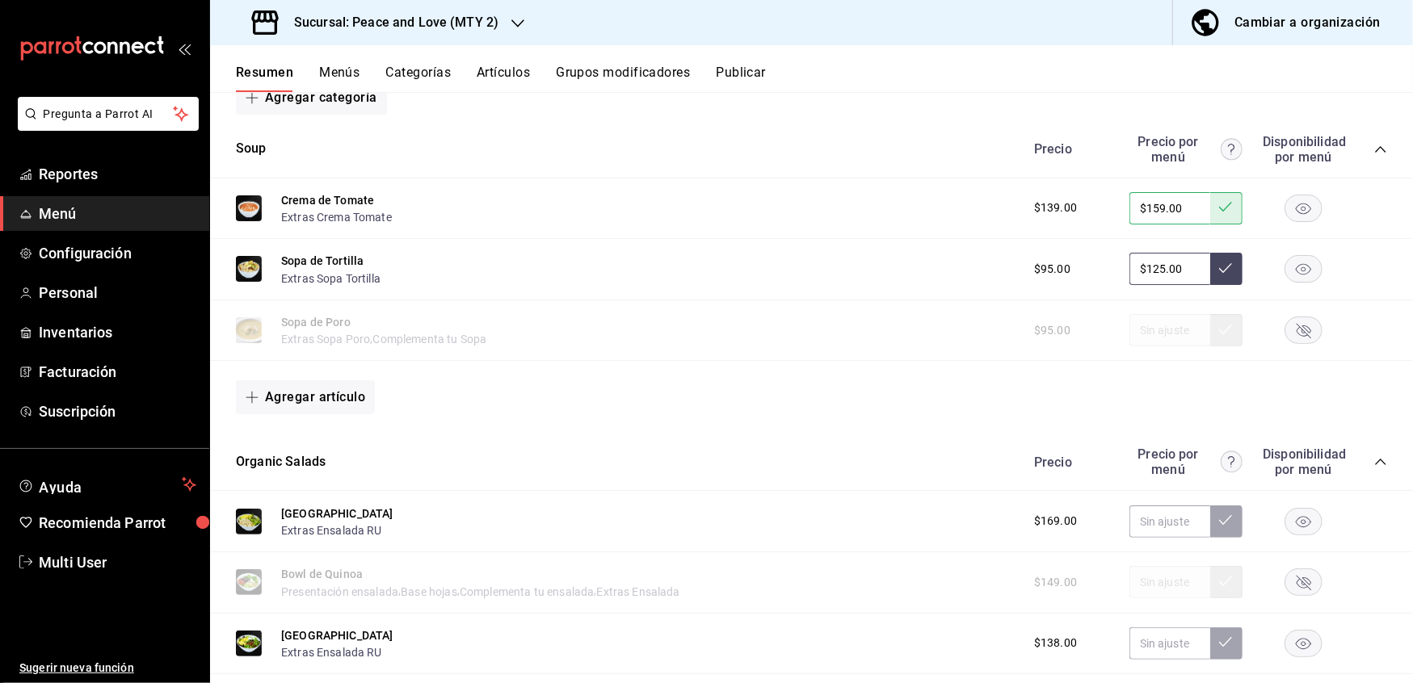
type input "$125.00"
click at [1219, 273] on icon at bounding box center [1225, 268] width 13 height 13
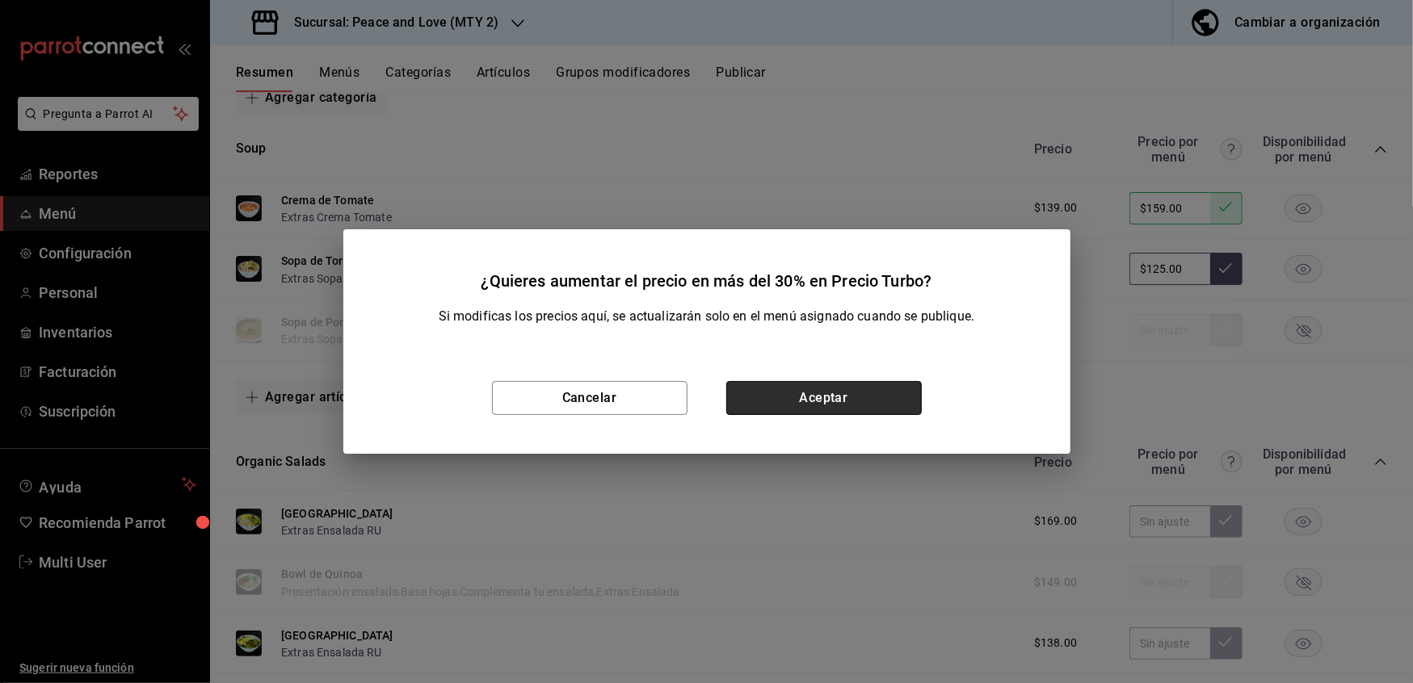
click at [867, 396] on button "Aceptar" at bounding box center [823, 398] width 195 height 34
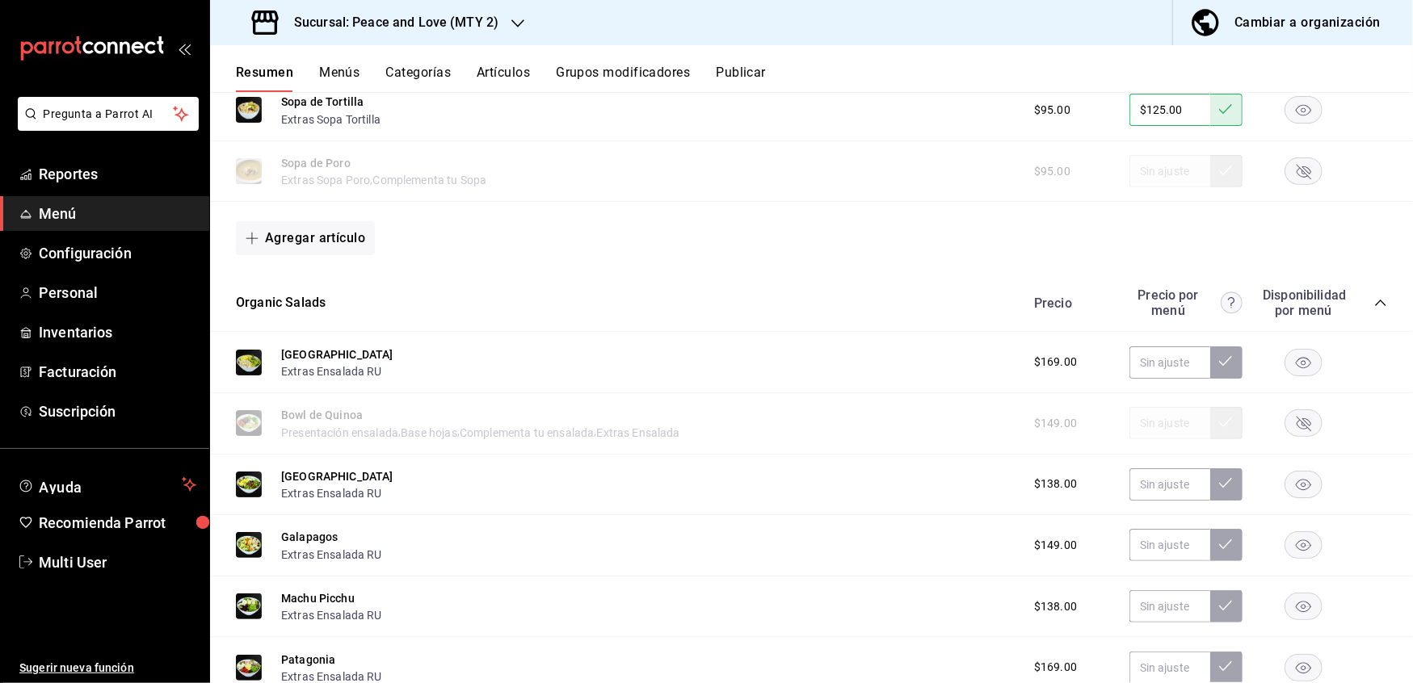
scroll to position [457, 0]
click at [1148, 356] on input "text" at bounding box center [1169, 362] width 81 height 32
type input "$220.00"
click at [1210, 362] on button at bounding box center [1226, 362] width 32 height 32
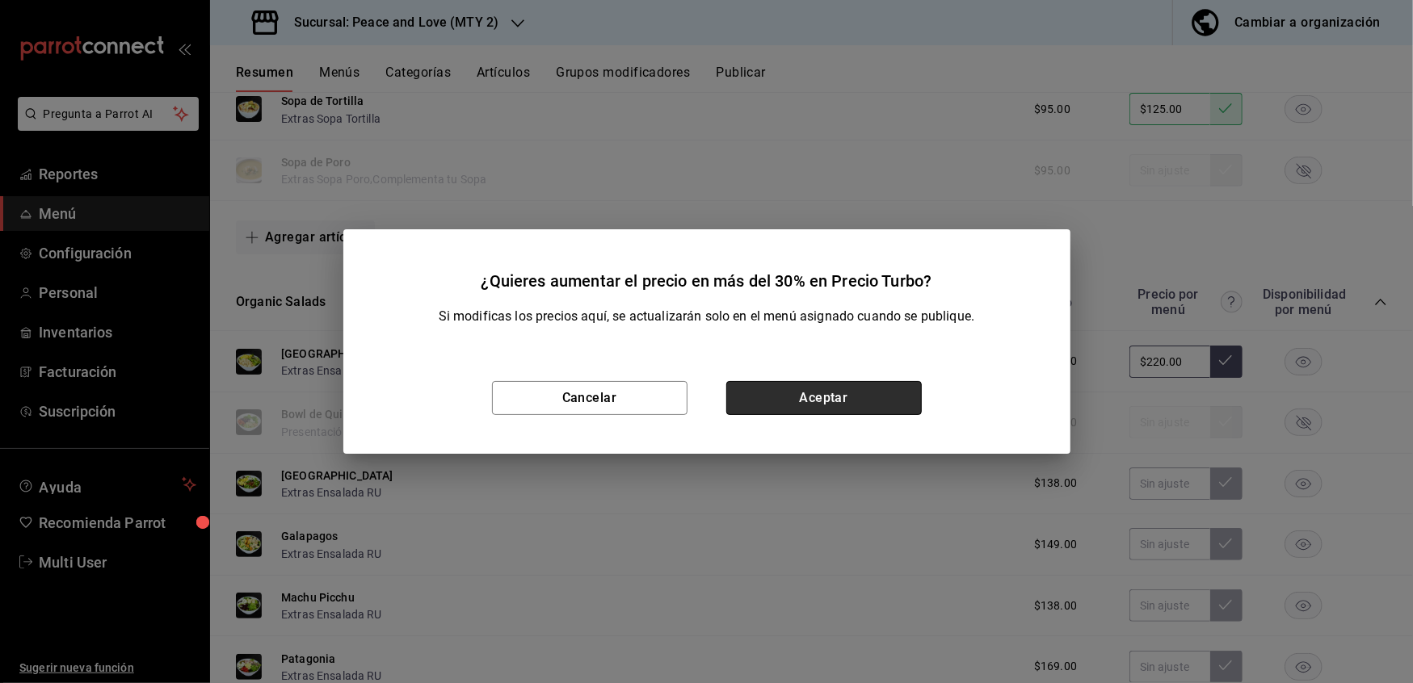
click at [812, 401] on button "Aceptar" at bounding box center [823, 398] width 195 height 34
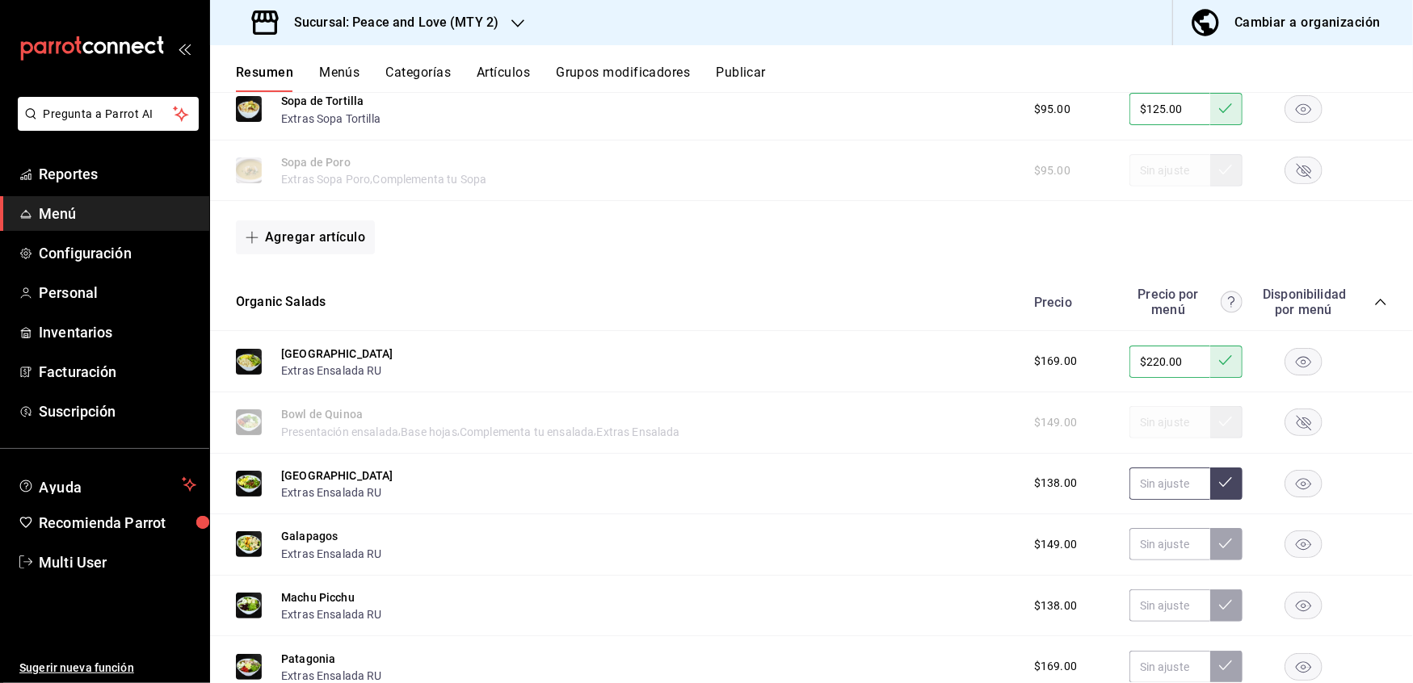
click at [1142, 483] on input "text" at bounding box center [1169, 484] width 81 height 32
type input "$173.00"
click at [1219, 483] on icon at bounding box center [1225, 482] width 13 height 10
click at [1161, 537] on input "text" at bounding box center [1169, 544] width 81 height 32
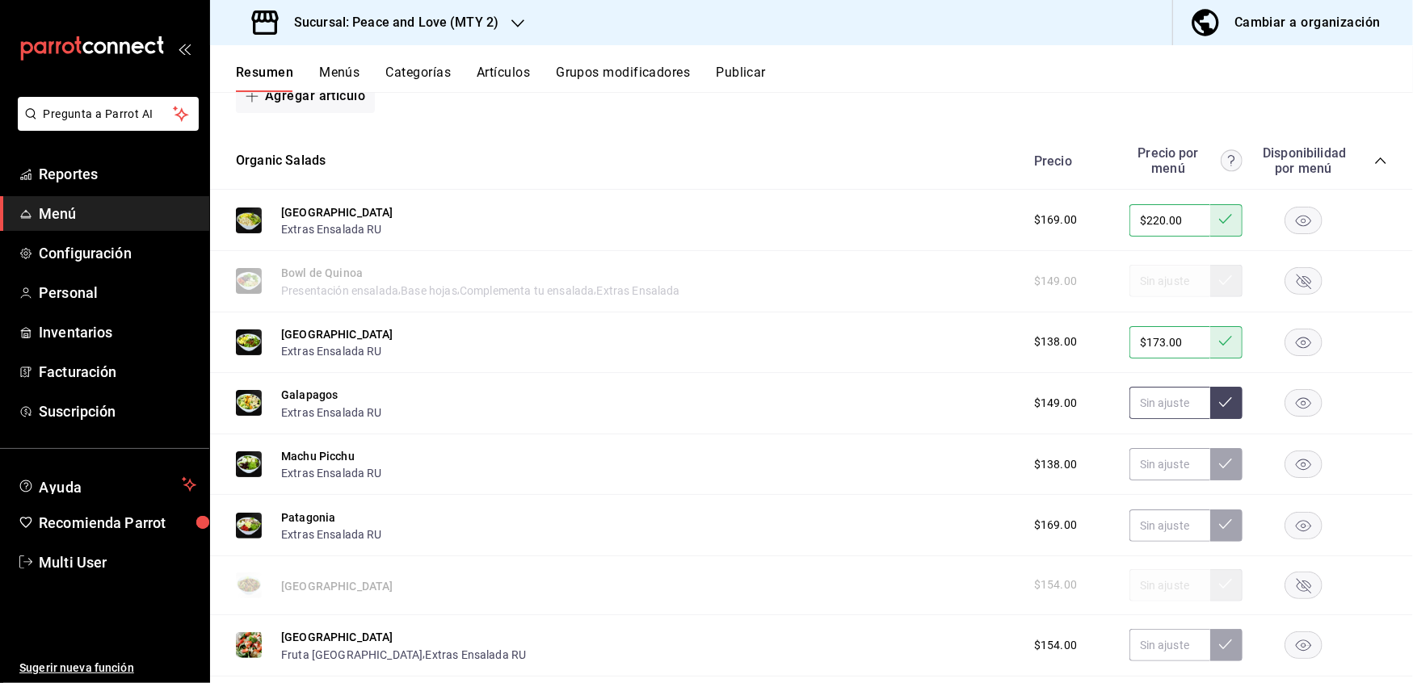
scroll to position [601, 0]
type input "$192.00"
click at [1219, 401] on icon at bounding box center [1225, 400] width 13 height 10
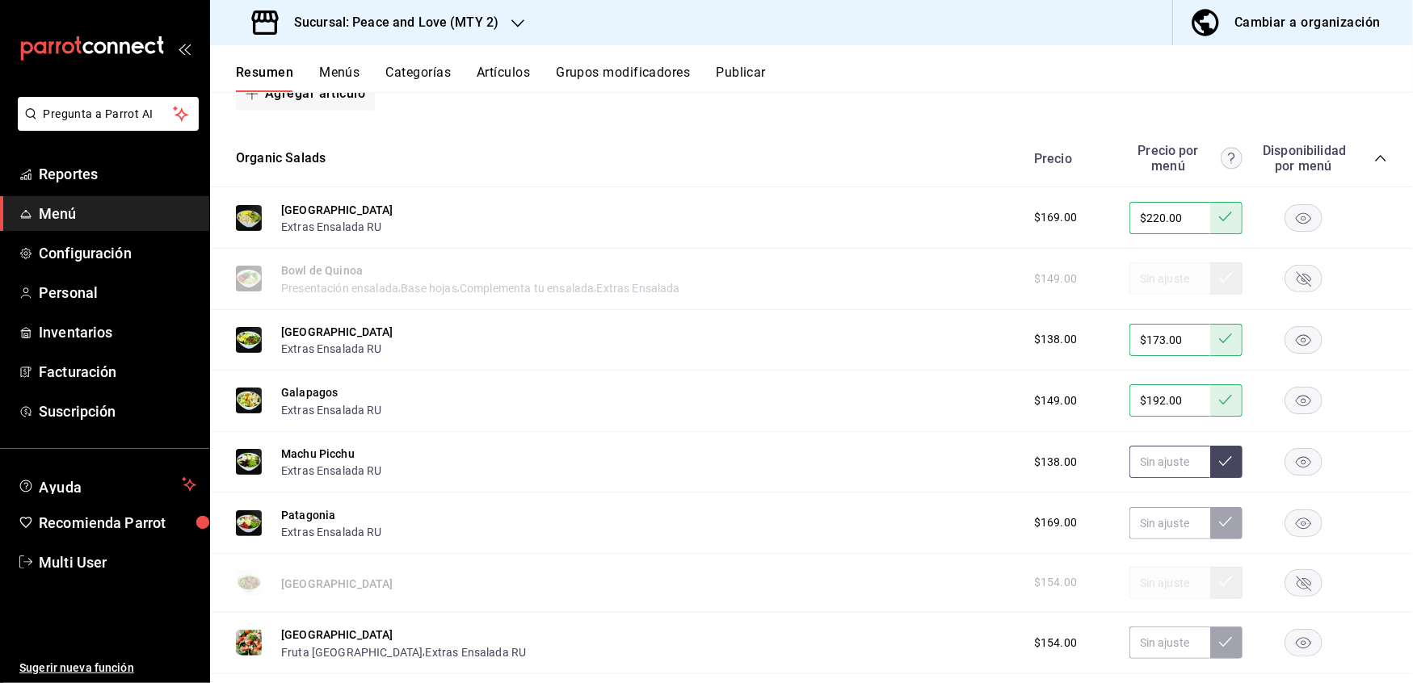
click at [1161, 460] on input "text" at bounding box center [1169, 462] width 81 height 32
type input "$180.00"
click at [1215, 460] on button at bounding box center [1226, 462] width 32 height 32
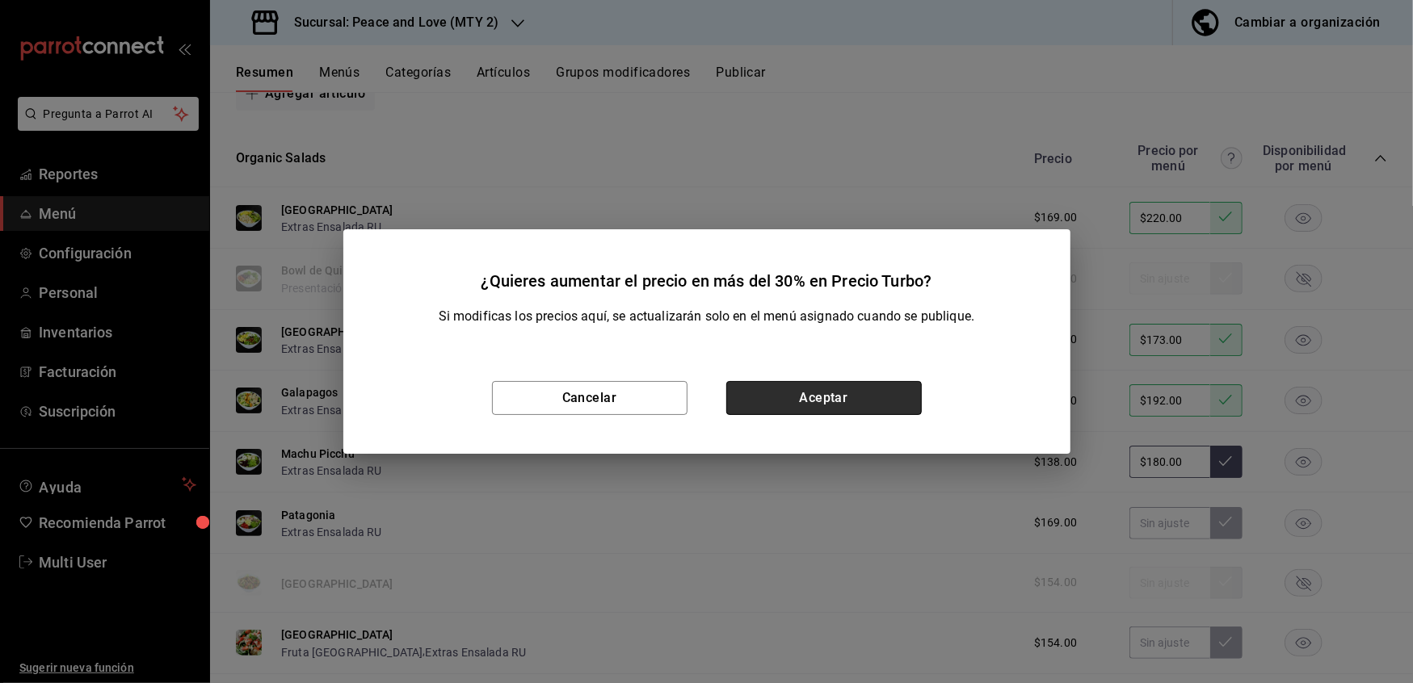
click at [772, 388] on button "Aceptar" at bounding box center [823, 398] width 195 height 34
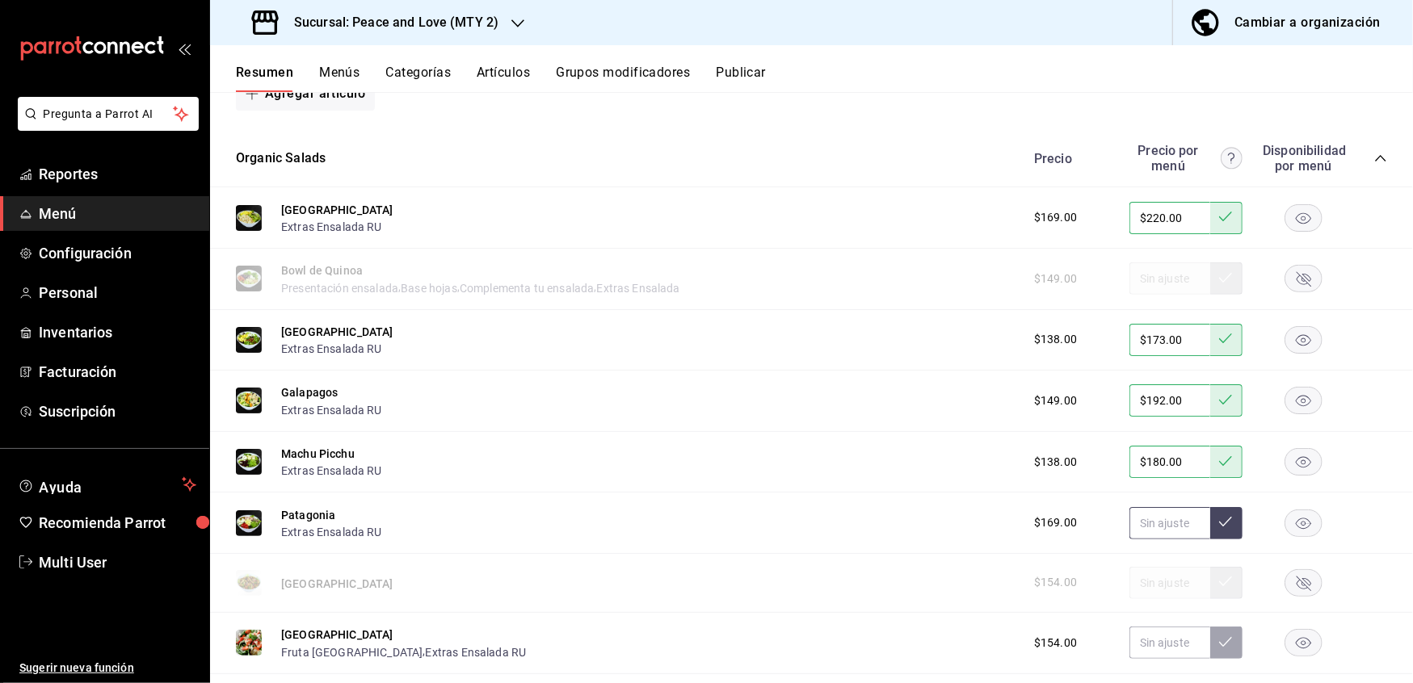
click at [1150, 508] on input "text" at bounding box center [1169, 523] width 81 height 32
type input "$231.00"
click at [1219, 523] on icon at bounding box center [1225, 521] width 13 height 13
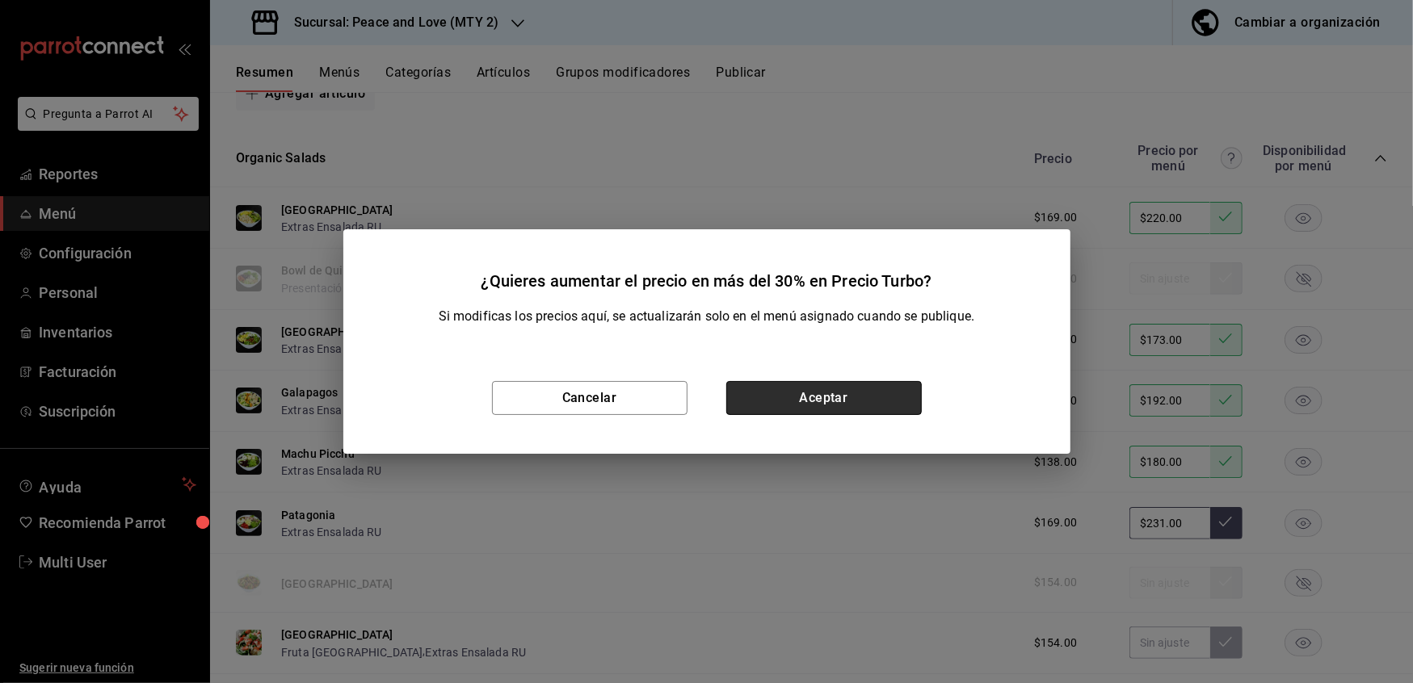
click at [790, 394] on button "Aceptar" at bounding box center [823, 398] width 195 height 34
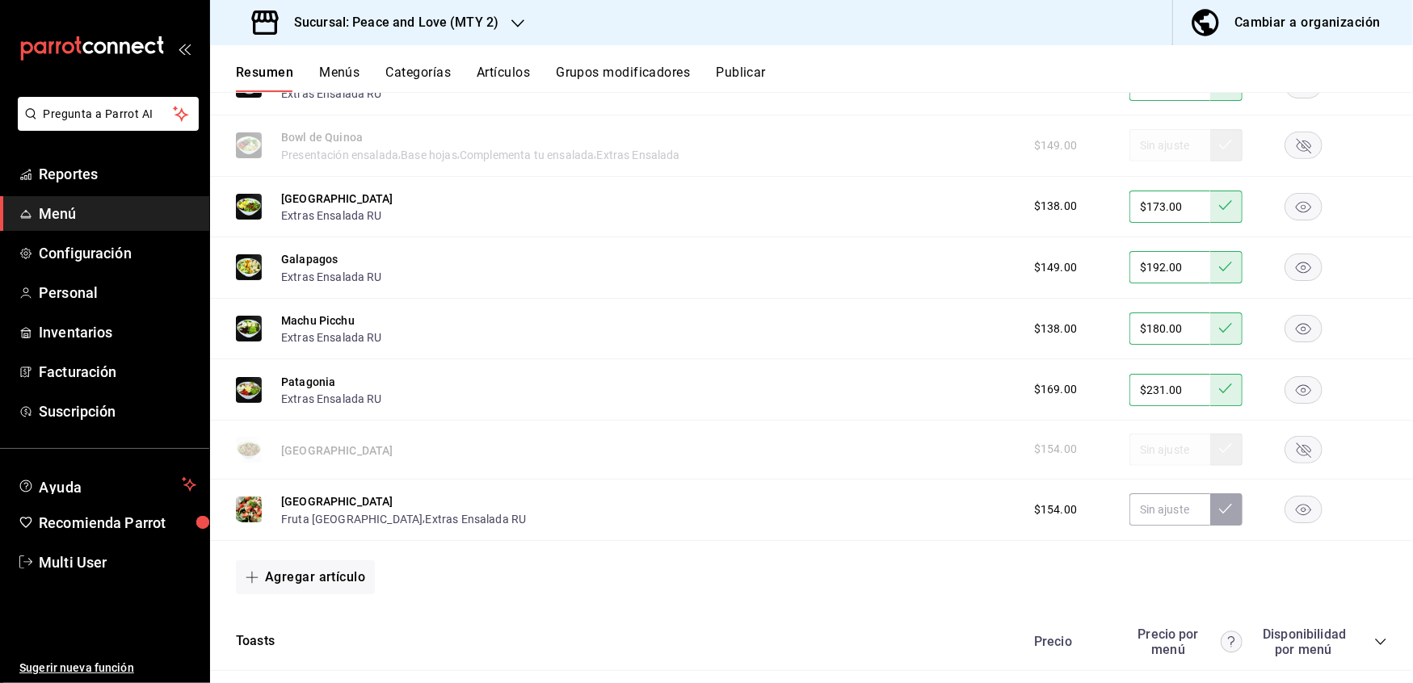
scroll to position [735, 0]
click at [1160, 512] on input "text" at bounding box center [1169, 509] width 81 height 32
type input "$180.00"
click at [1219, 510] on icon at bounding box center [1225, 508] width 13 height 13
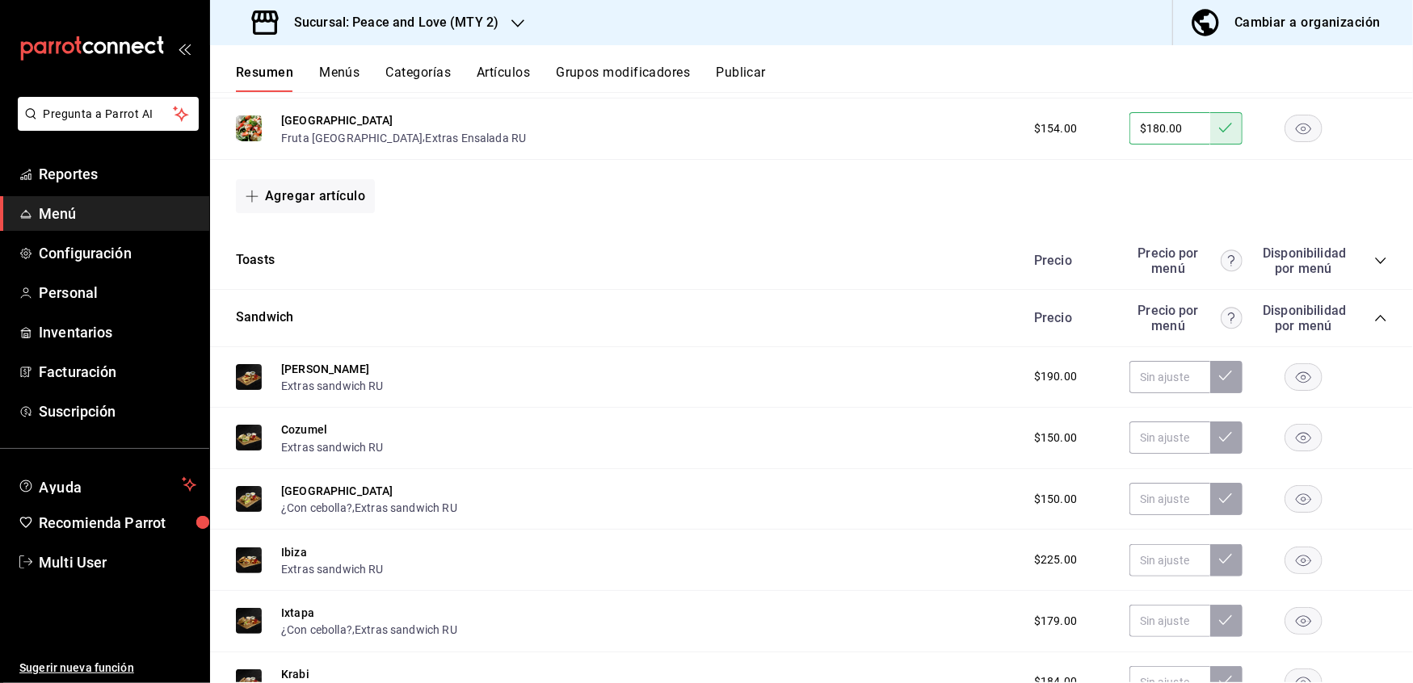
scroll to position [1115, 0]
click at [1374, 256] on icon "collapse-category-row" at bounding box center [1380, 261] width 13 height 13
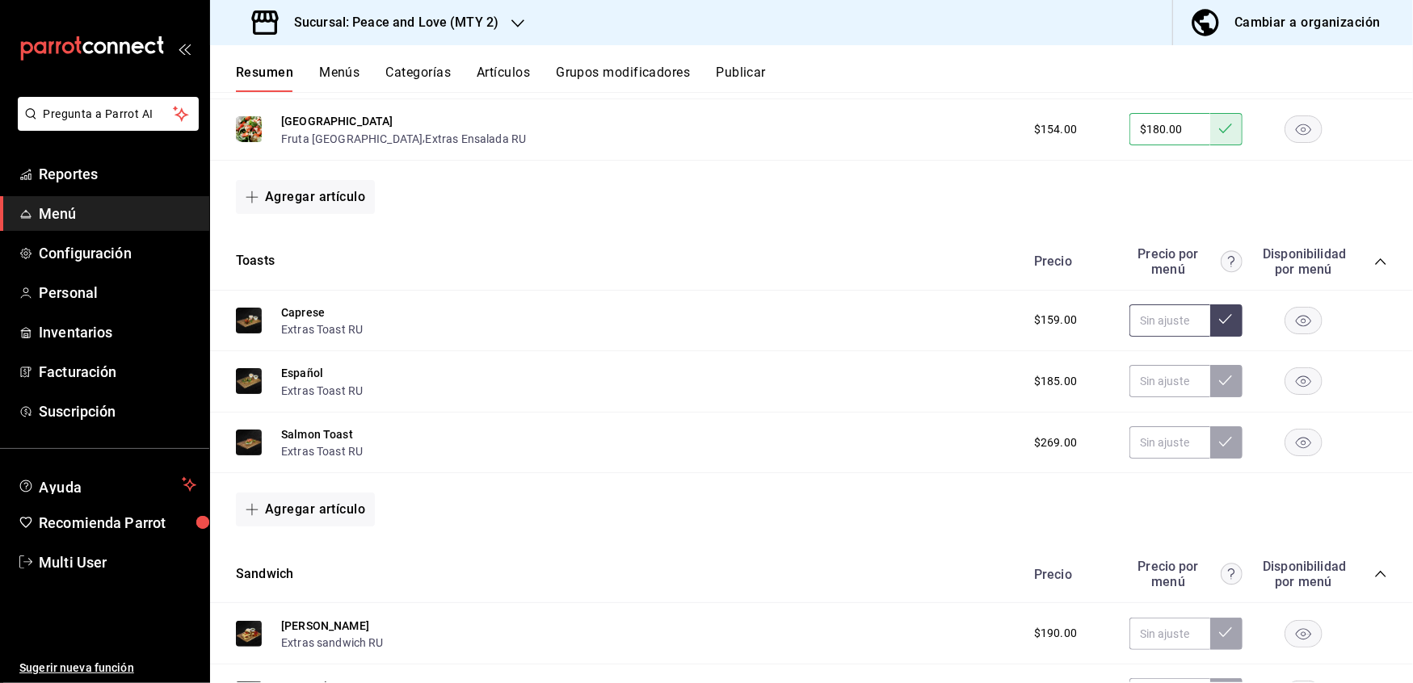
click at [1139, 317] on input "text" at bounding box center [1169, 320] width 81 height 32
type input "$199.00"
click at [1210, 317] on button at bounding box center [1226, 320] width 32 height 32
click at [1135, 376] on input "text" at bounding box center [1169, 381] width 81 height 32
type input "$215.00"
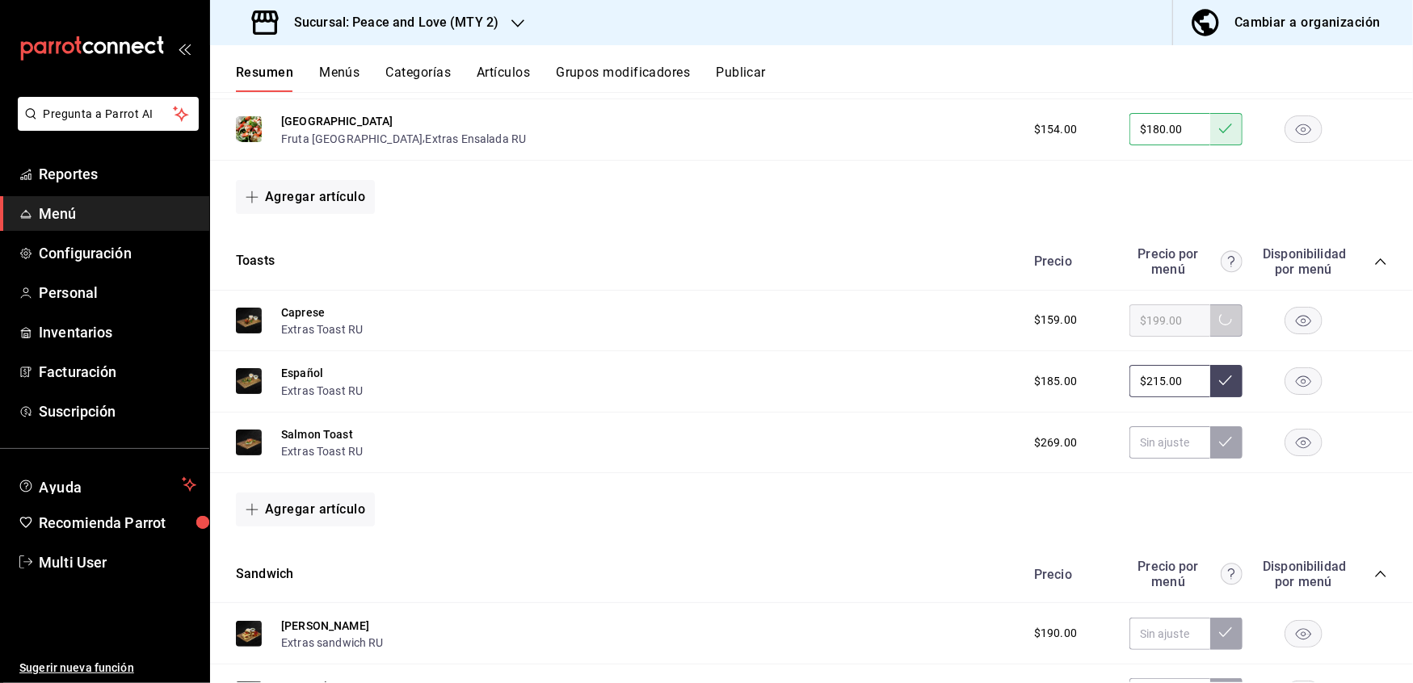
click at [1215, 381] on button at bounding box center [1226, 381] width 32 height 32
click at [1148, 436] on input "text" at bounding box center [1169, 442] width 81 height 32
type input "$313.00"
click at [1210, 438] on button at bounding box center [1226, 442] width 32 height 32
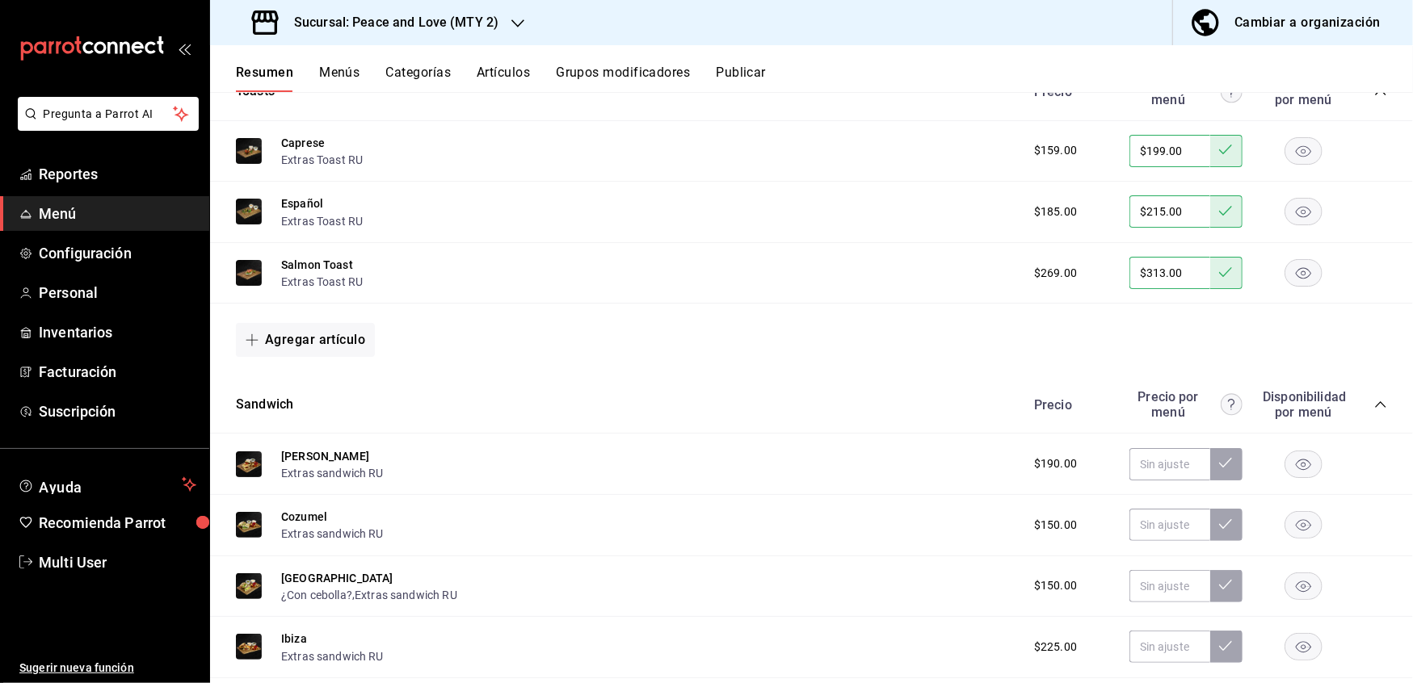
scroll to position [1297, 0]
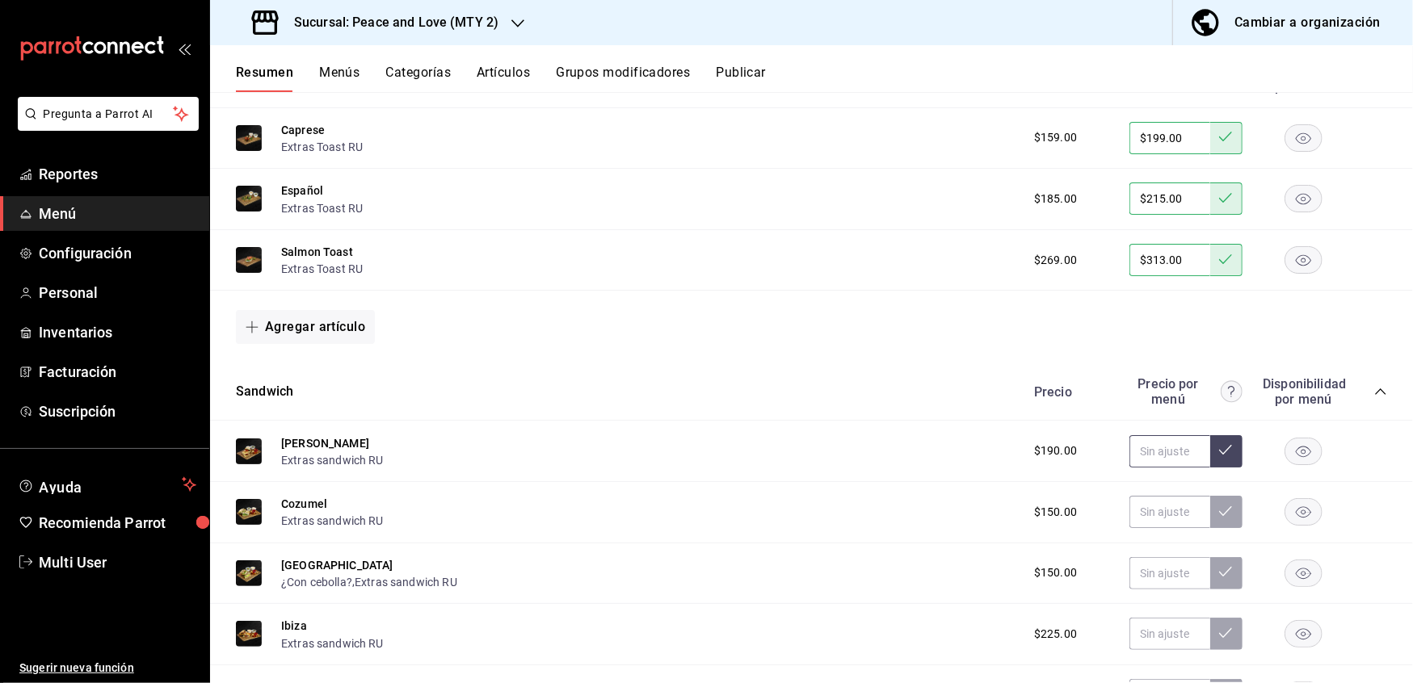
click at [1150, 451] on input "text" at bounding box center [1169, 451] width 81 height 32
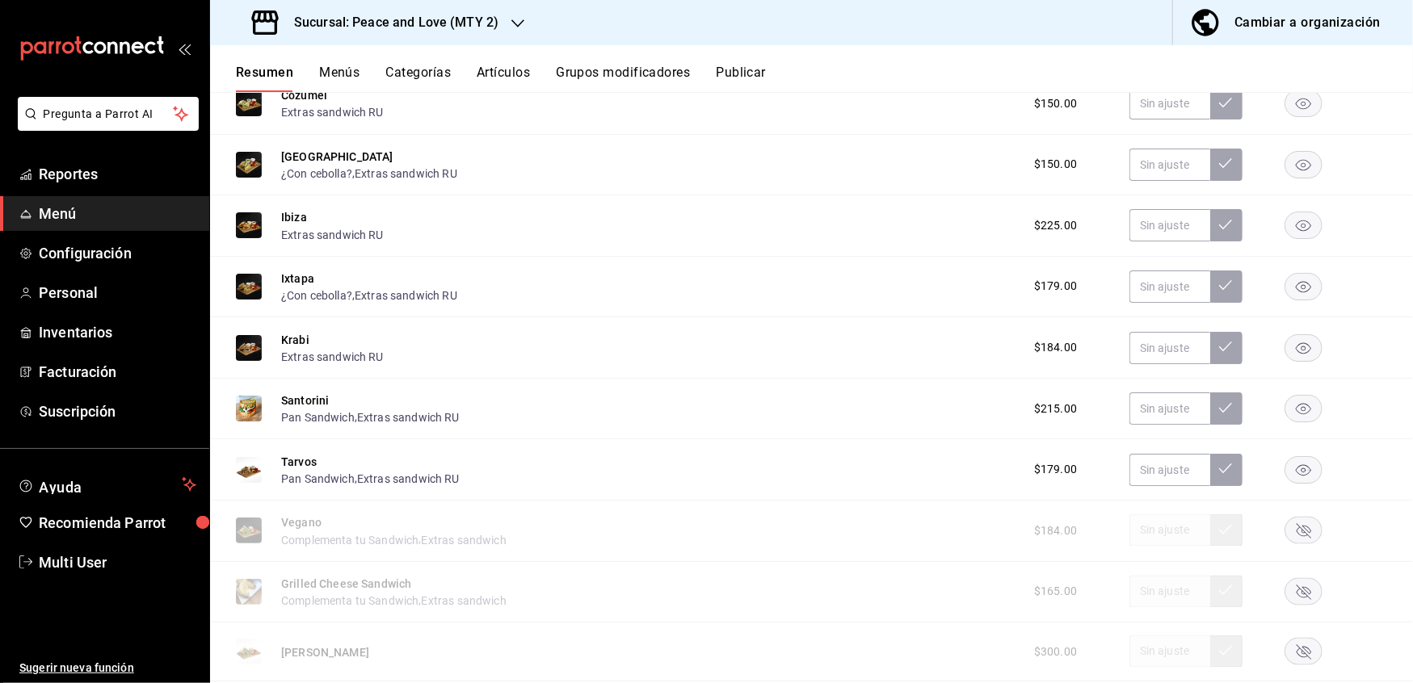
scroll to position [1727, 0]
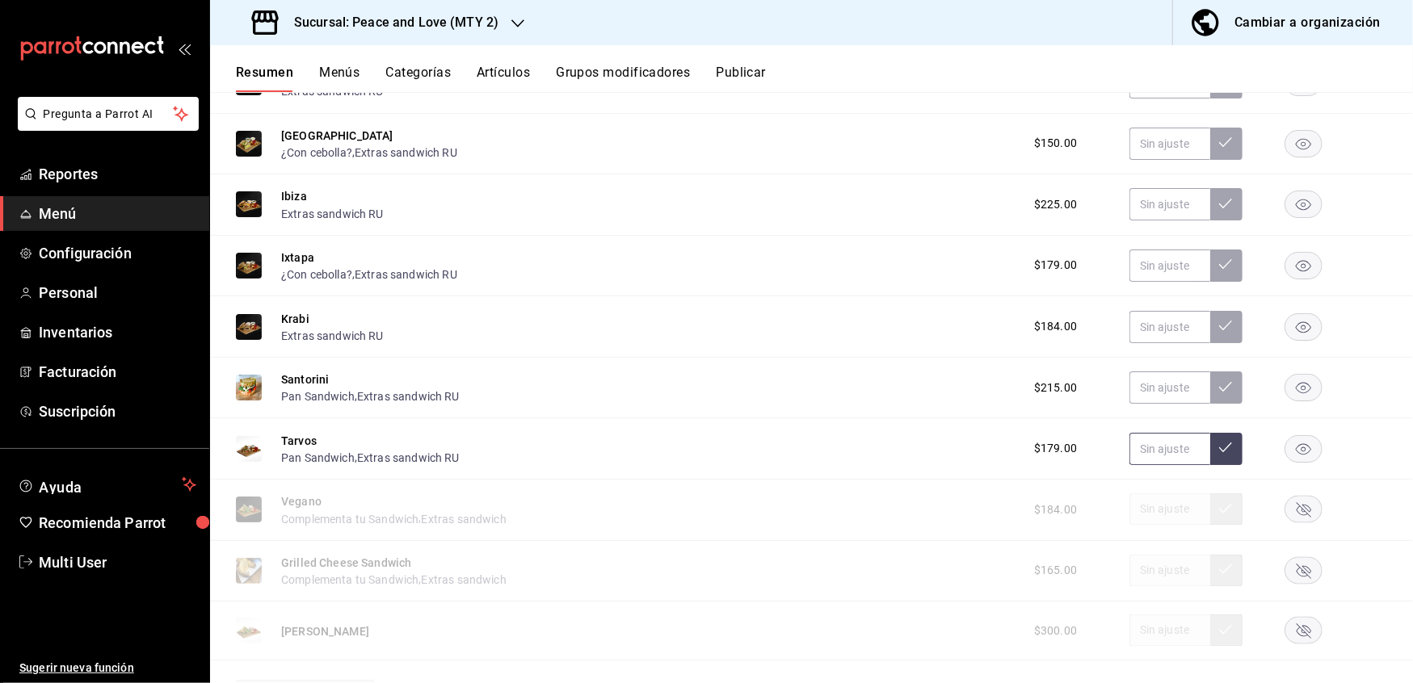
click at [1148, 439] on input "text" at bounding box center [1169, 449] width 81 height 32
type input "$266.00"
click at [1215, 444] on button at bounding box center [1226, 449] width 32 height 32
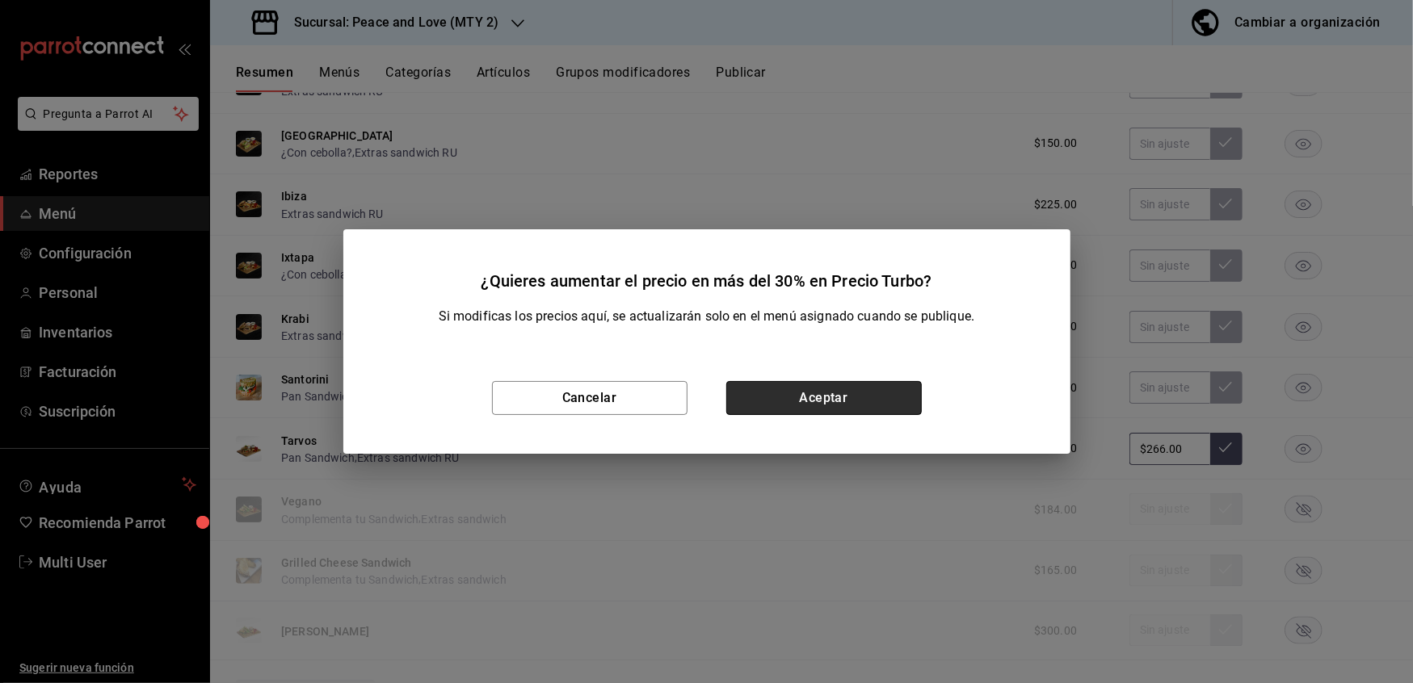
click at [854, 398] on button "Aceptar" at bounding box center [823, 398] width 195 height 34
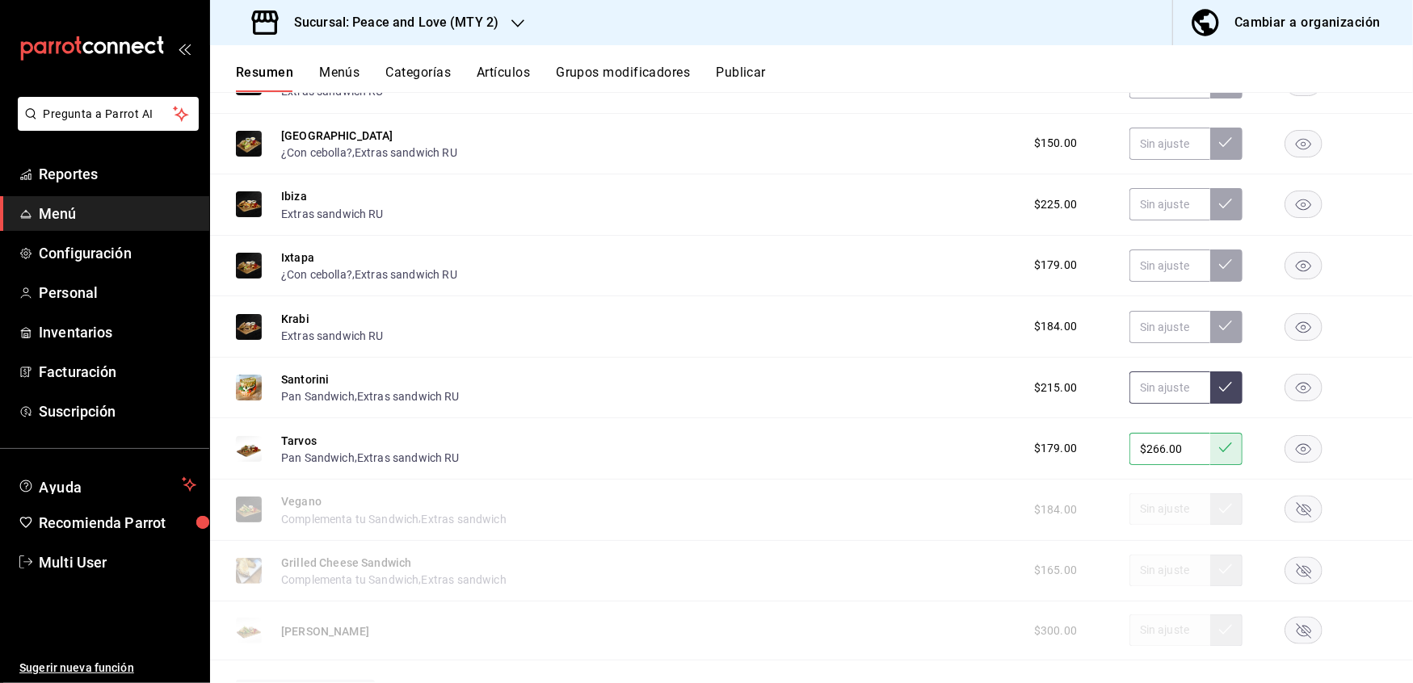
click at [1151, 373] on input "text" at bounding box center [1169, 388] width 81 height 32
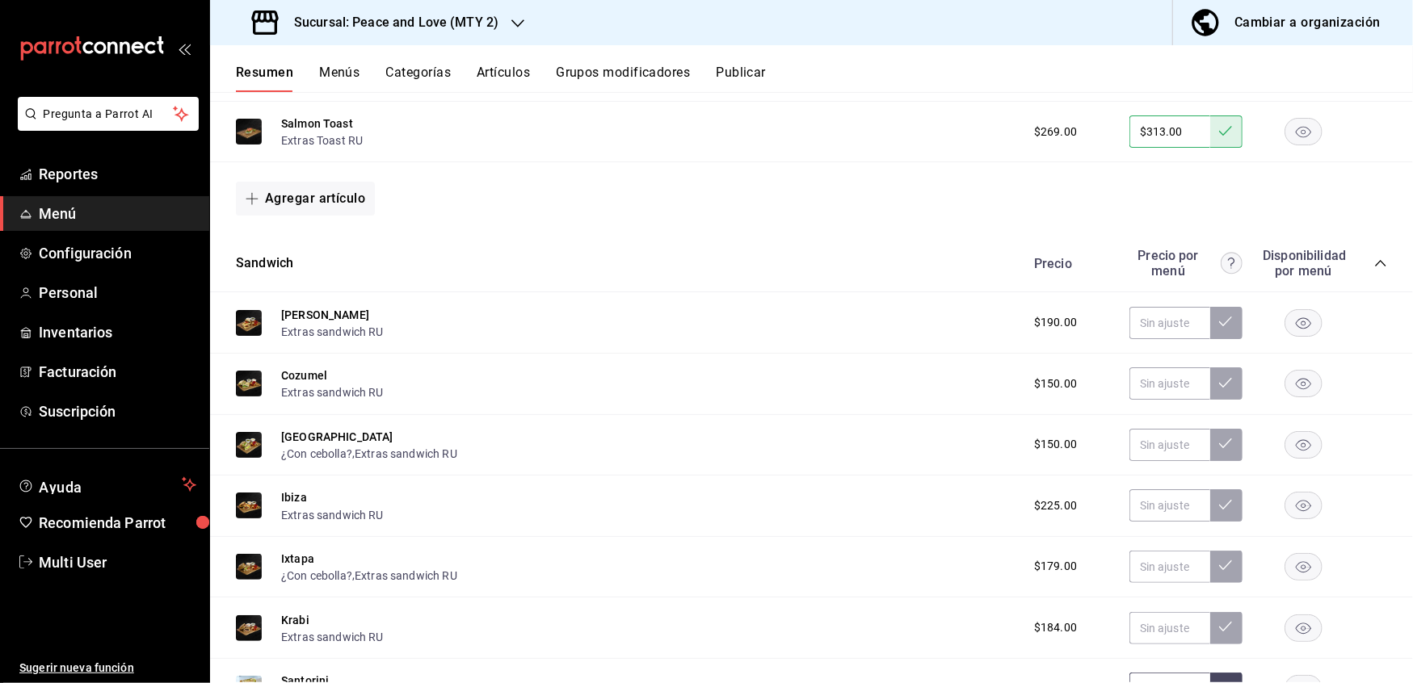
scroll to position [1423, 0]
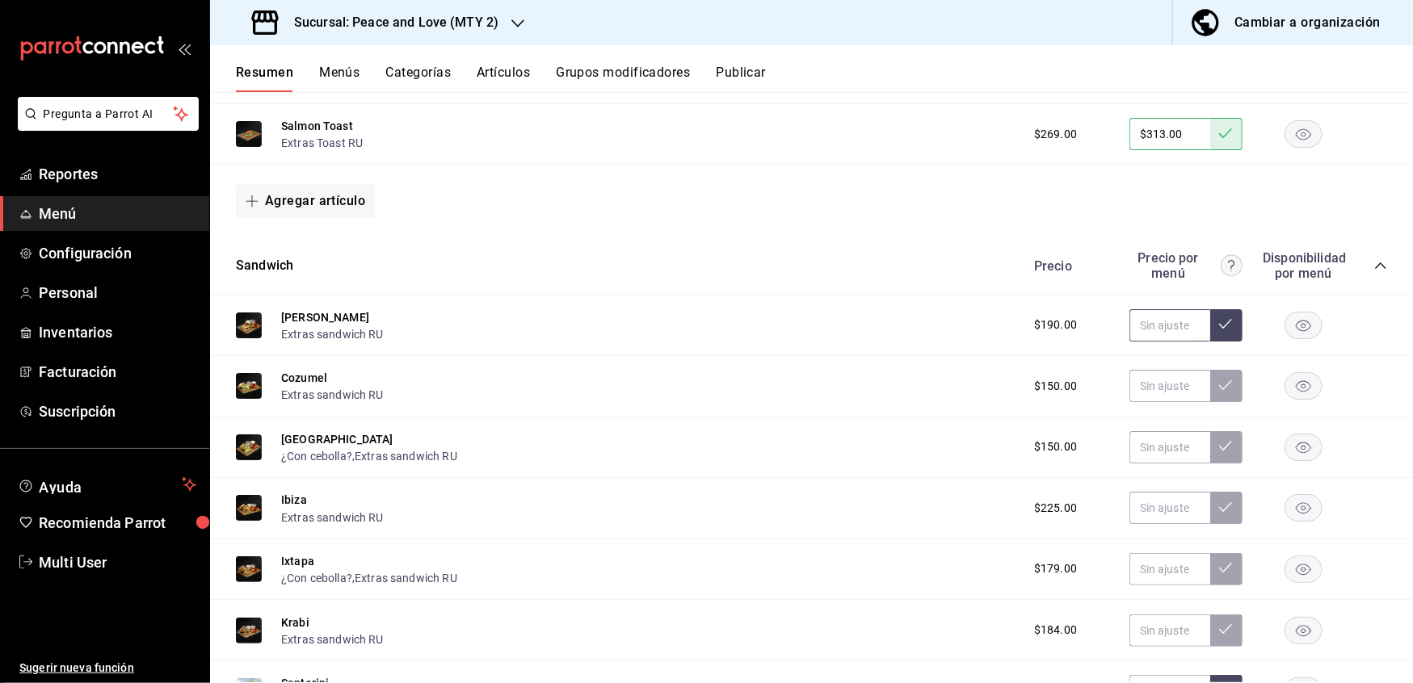
click at [1163, 321] on input "text" at bounding box center [1169, 325] width 81 height 32
click at [1210, 327] on button at bounding box center [1226, 325] width 32 height 32
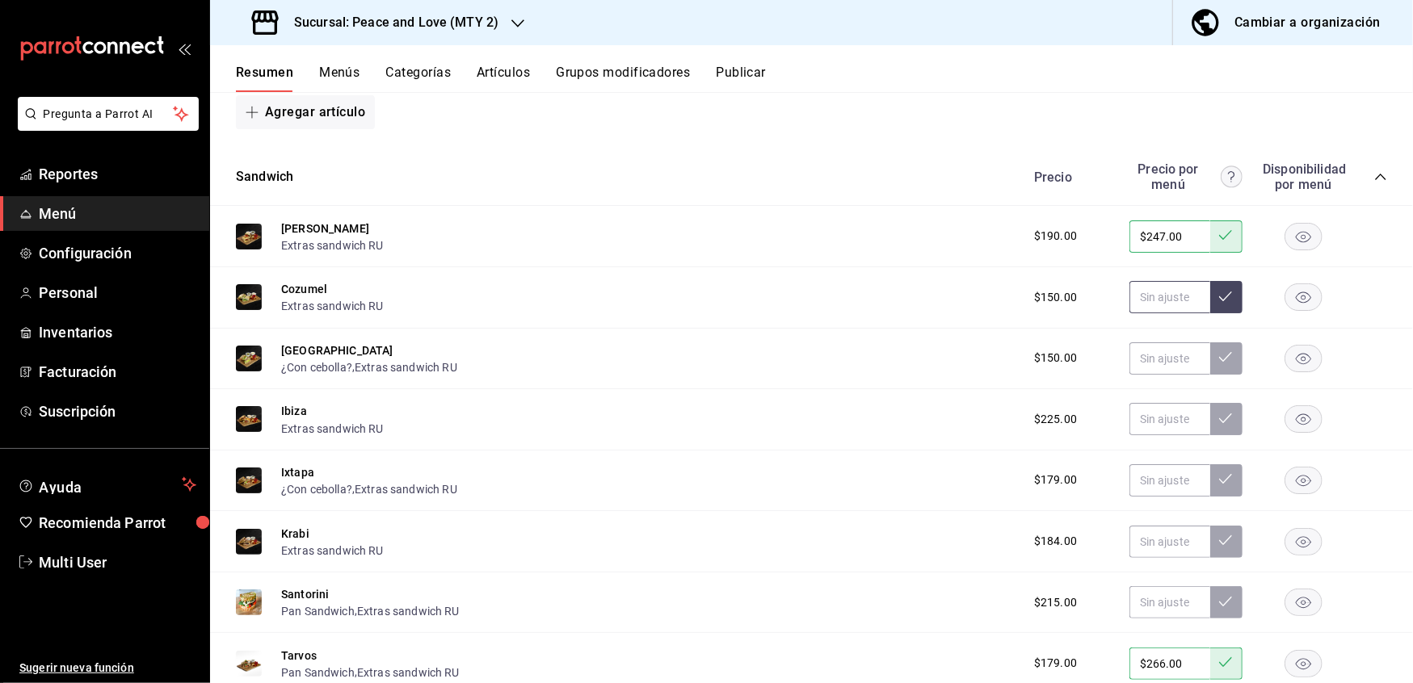
scroll to position [1509, 0]
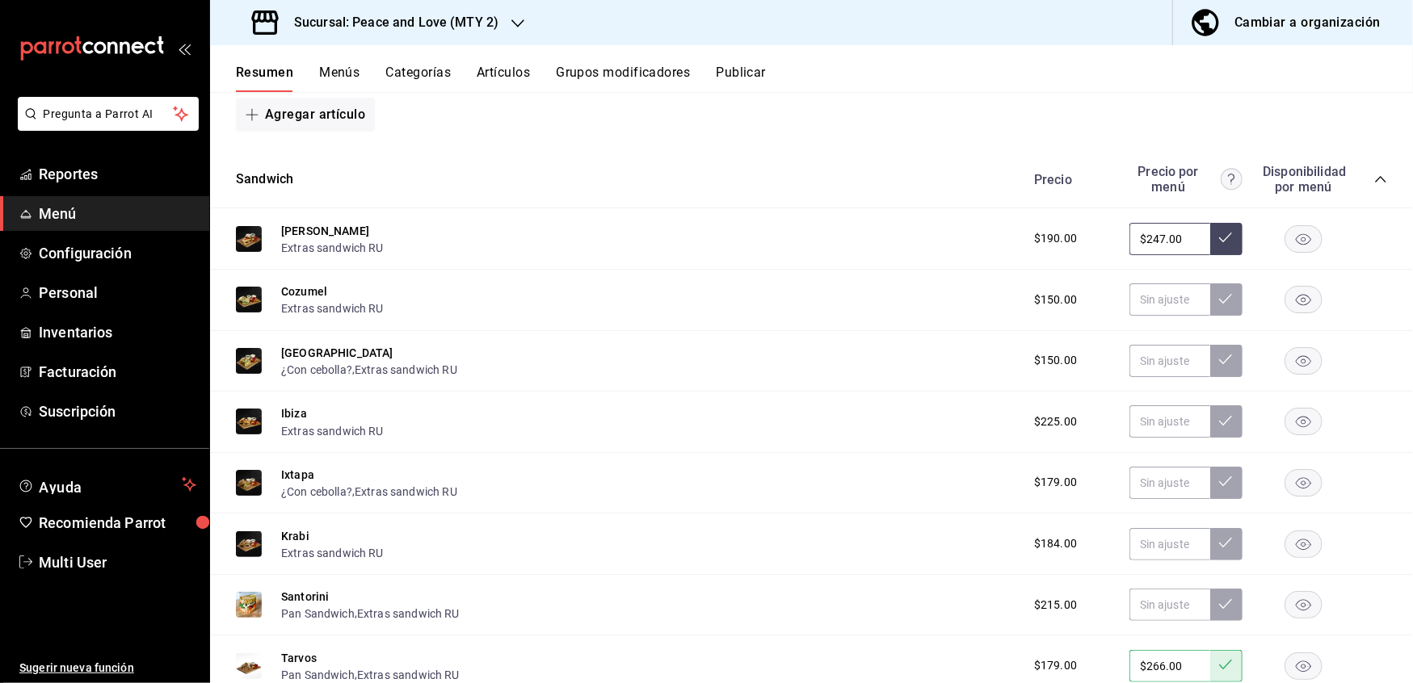
drag, startPoint x: 1171, startPoint y: 237, endPoint x: 1094, endPoint y: 225, distance: 78.5
click at [1094, 225] on div "$190.00 $247.00" at bounding box center [1202, 239] width 369 height 32
click at [1219, 231] on icon at bounding box center [1225, 237] width 13 height 13
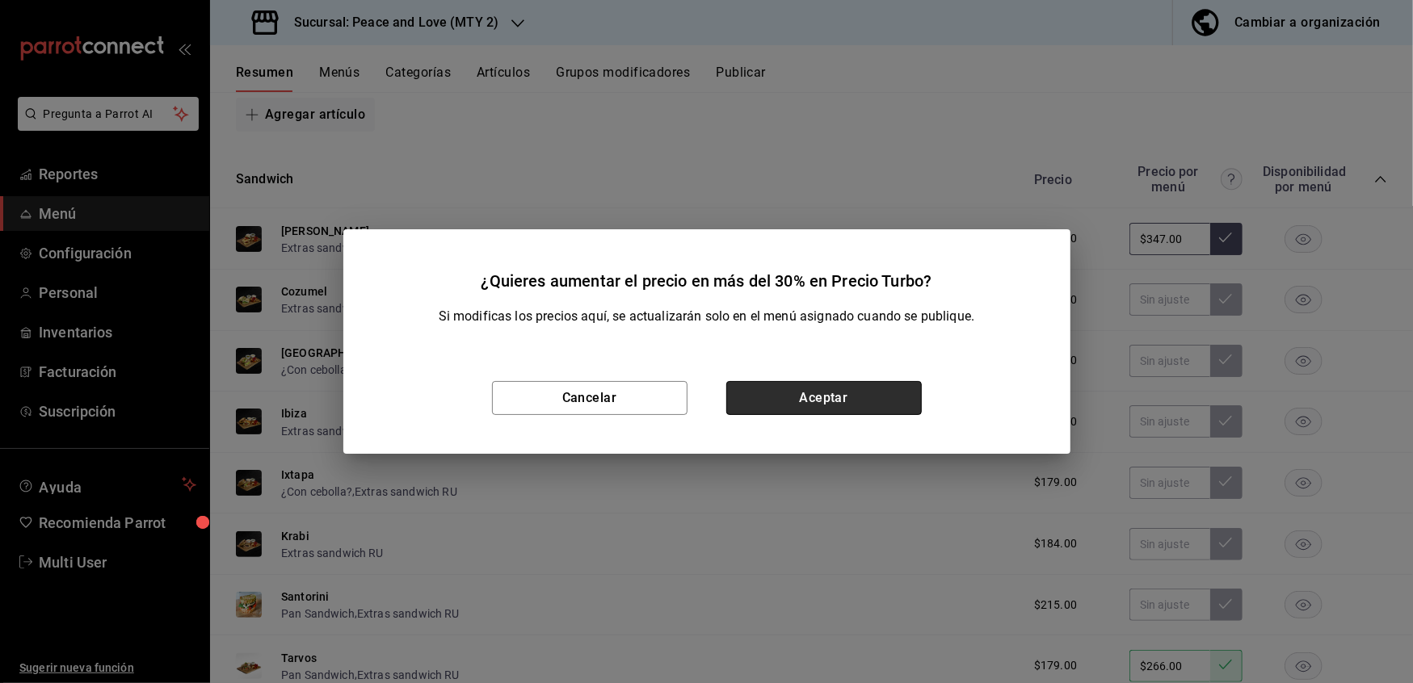
click at [875, 396] on button "Aceptar" at bounding box center [823, 398] width 195 height 34
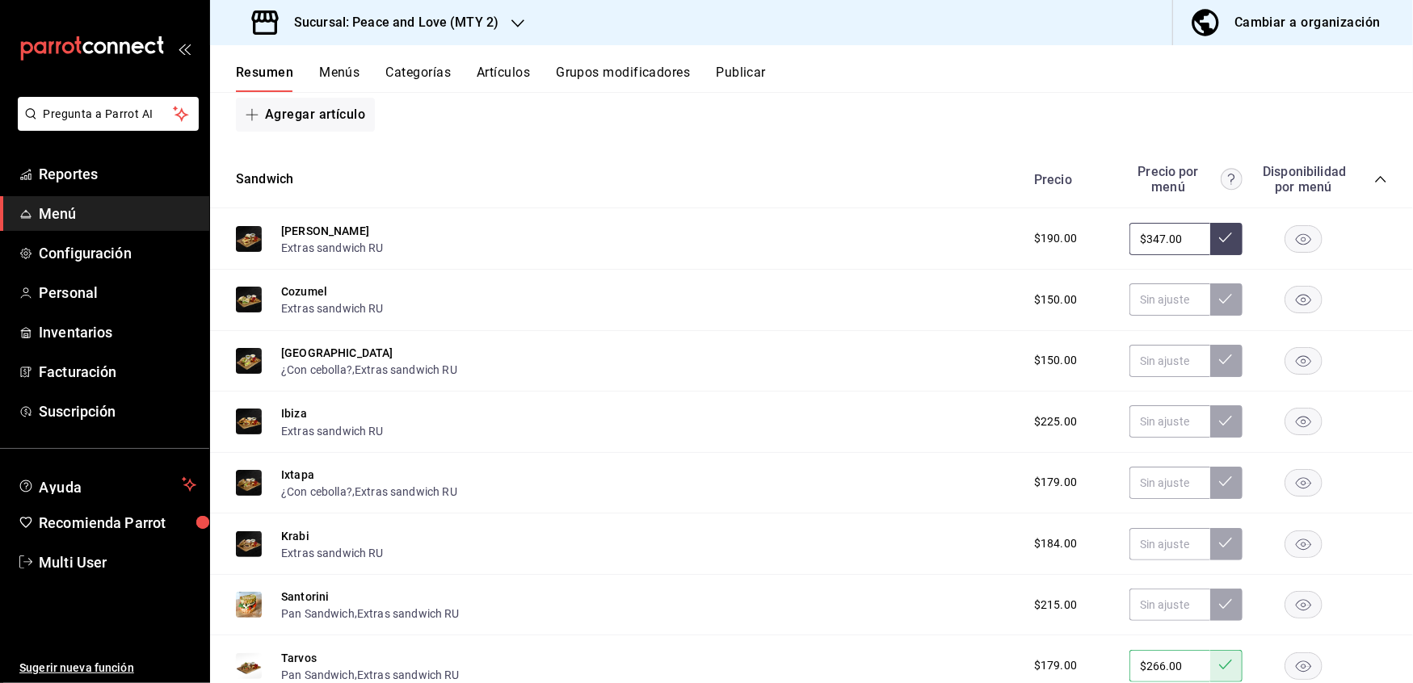
drag, startPoint x: 1169, startPoint y: 233, endPoint x: 993, endPoint y: 220, distance: 176.6
click at [993, 220] on div "Bora bora Extras sandwich RU $190.00 $347.00" at bounding box center [811, 238] width 1203 height 61
type input "$319.00"
click at [1210, 242] on button at bounding box center [1226, 239] width 32 height 32
click at [1160, 312] on div "Cozumel Extras sandwich RU $150.00" at bounding box center [811, 300] width 1203 height 61
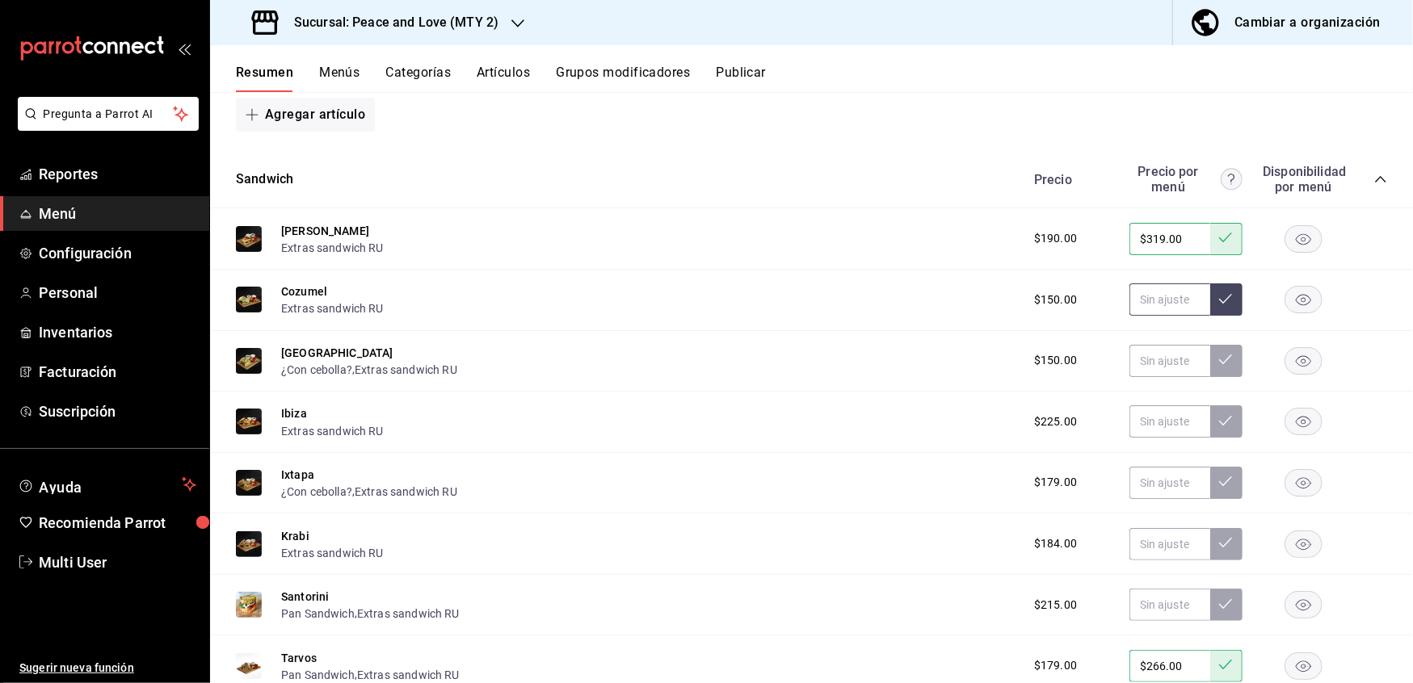
click at [1161, 300] on input "text" at bounding box center [1169, 299] width 81 height 32
type input "$243.00"
click at [1219, 292] on icon at bounding box center [1225, 298] width 13 height 13
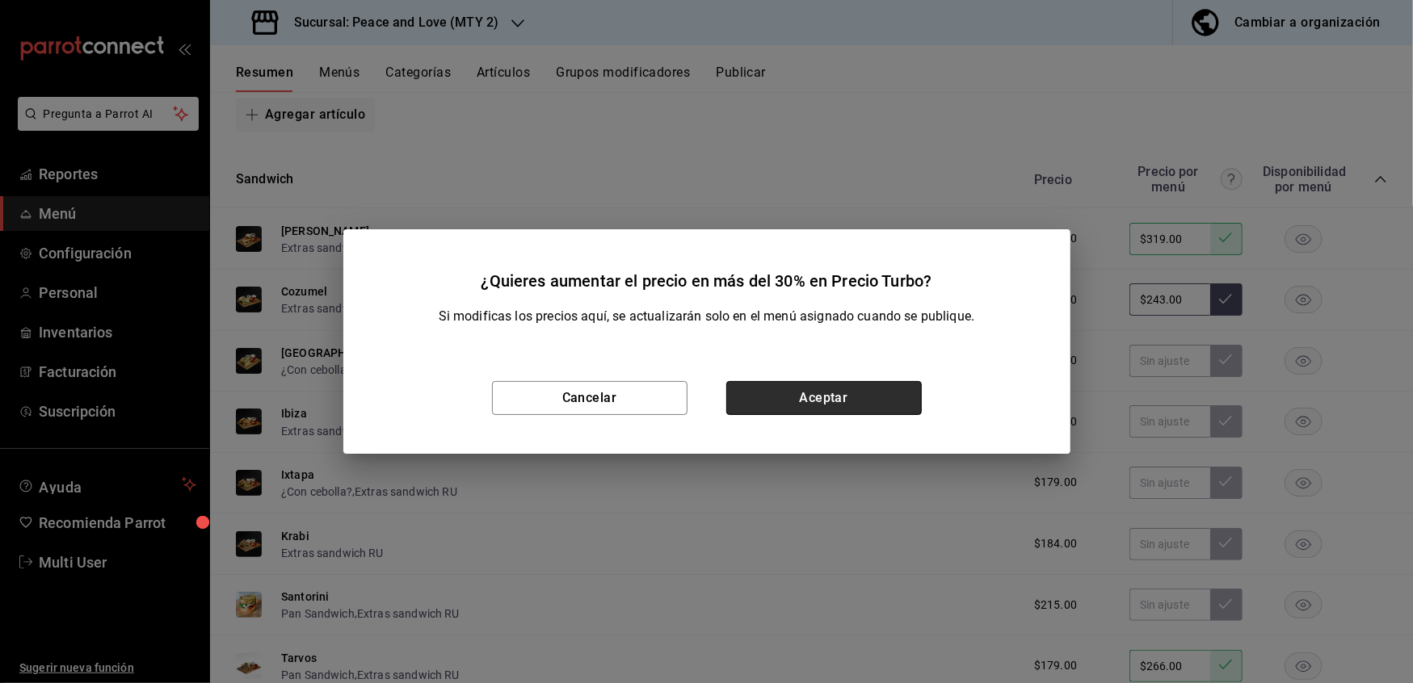
click at [879, 394] on button "Aceptar" at bounding box center [823, 398] width 195 height 34
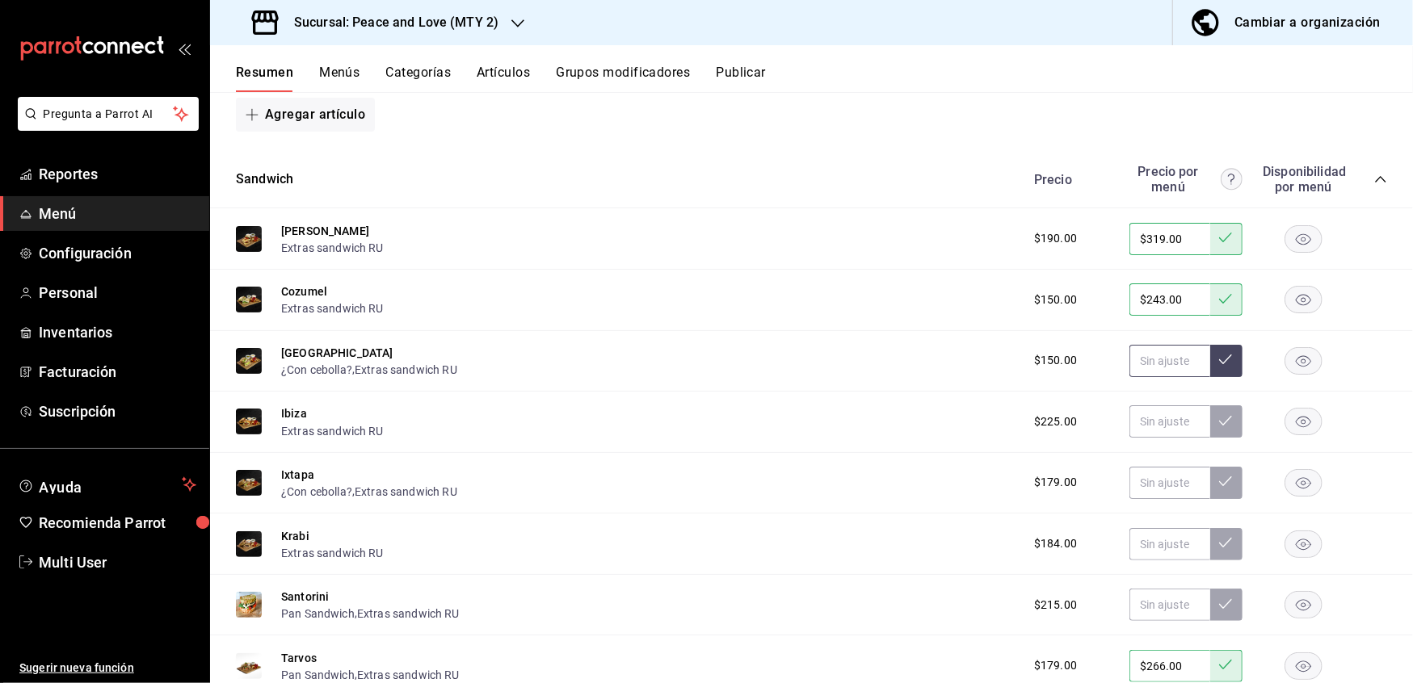
click at [1157, 359] on input "text" at bounding box center [1169, 361] width 81 height 32
type input "$243.00"
click at [1219, 360] on icon at bounding box center [1225, 359] width 13 height 13
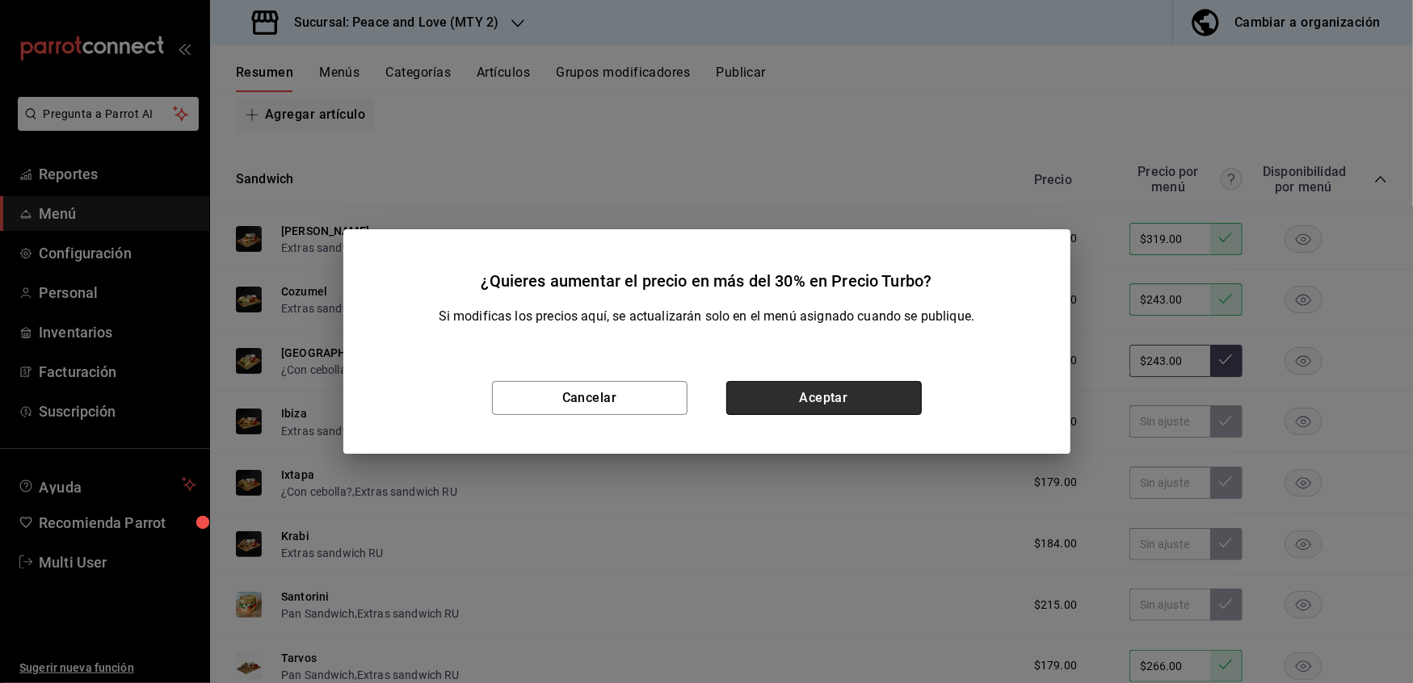
click at [831, 399] on button "Aceptar" at bounding box center [823, 398] width 195 height 34
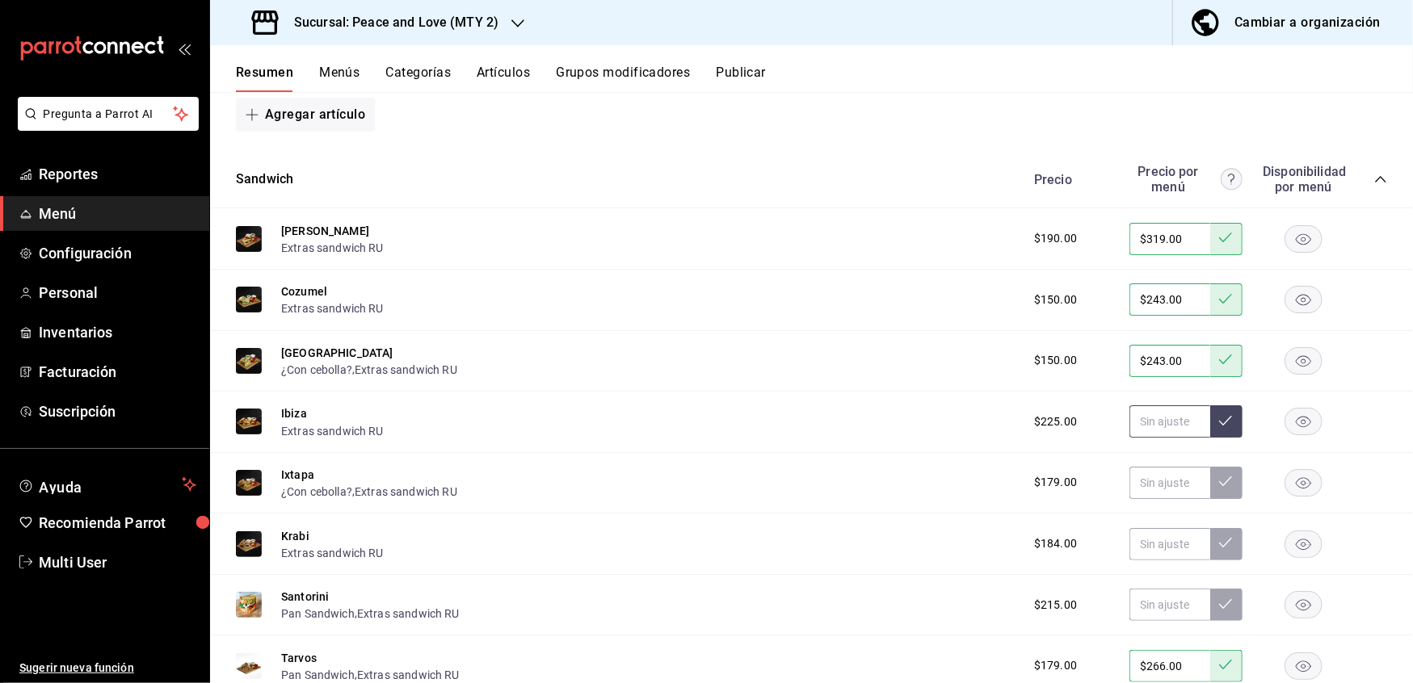
click at [1148, 420] on input "text" at bounding box center [1169, 421] width 81 height 32
type input "$296.00"
click at [1210, 418] on button at bounding box center [1226, 421] width 32 height 32
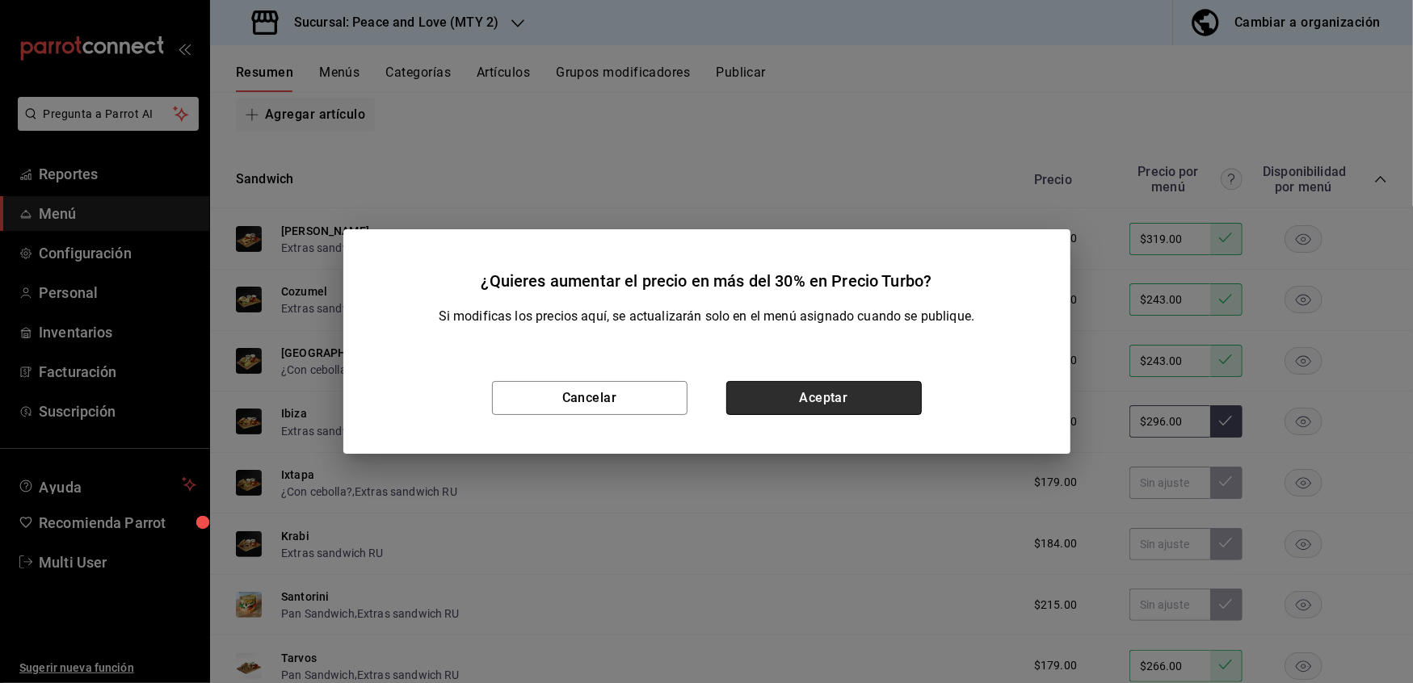
click at [840, 409] on button "Aceptar" at bounding box center [823, 398] width 195 height 34
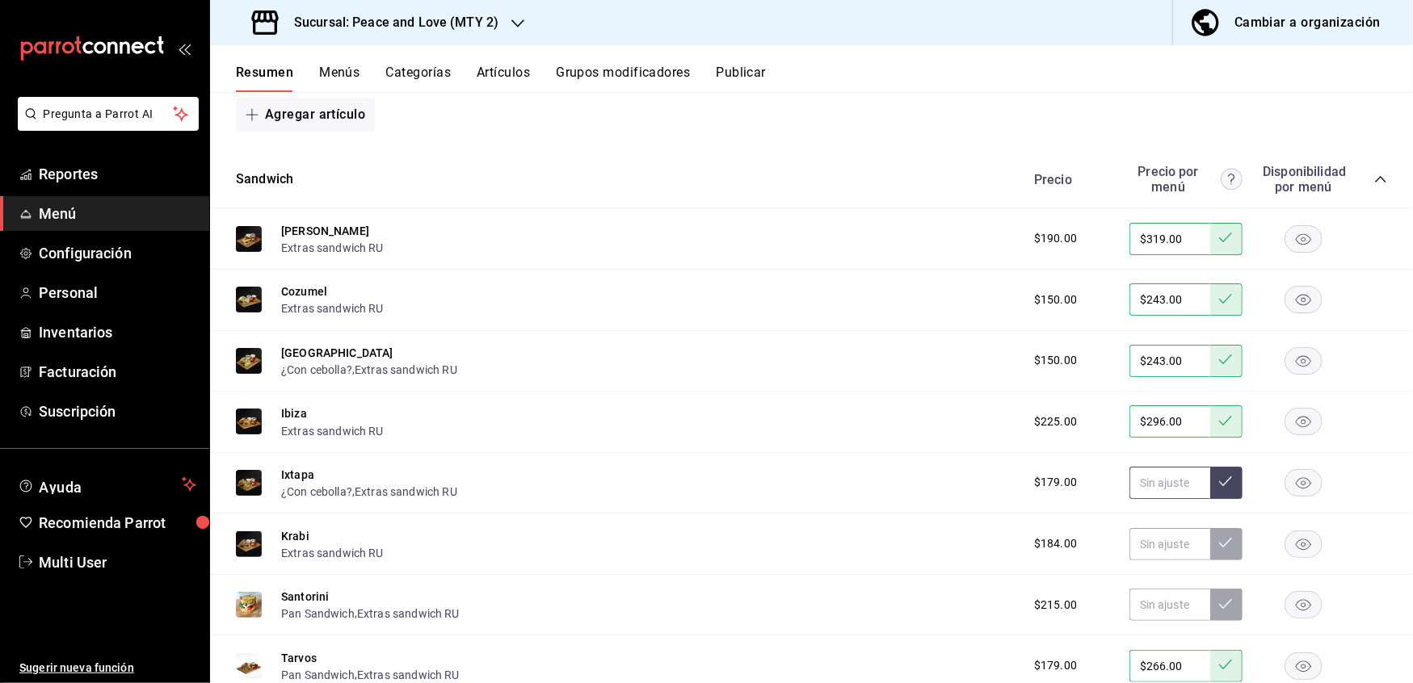
click at [1141, 472] on input "text" at bounding box center [1169, 483] width 81 height 32
type input "$266.00"
click at [1219, 481] on icon at bounding box center [1225, 481] width 13 height 13
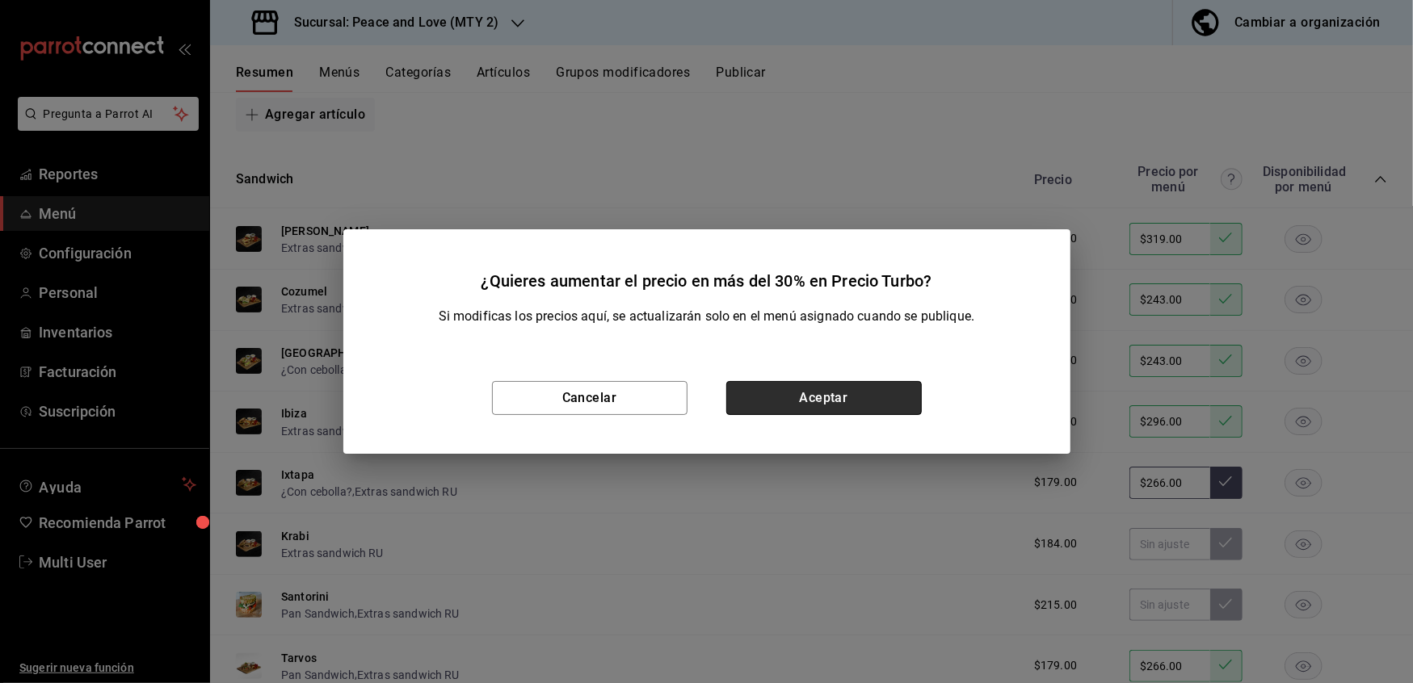
click at [845, 409] on button "Aceptar" at bounding box center [823, 398] width 195 height 34
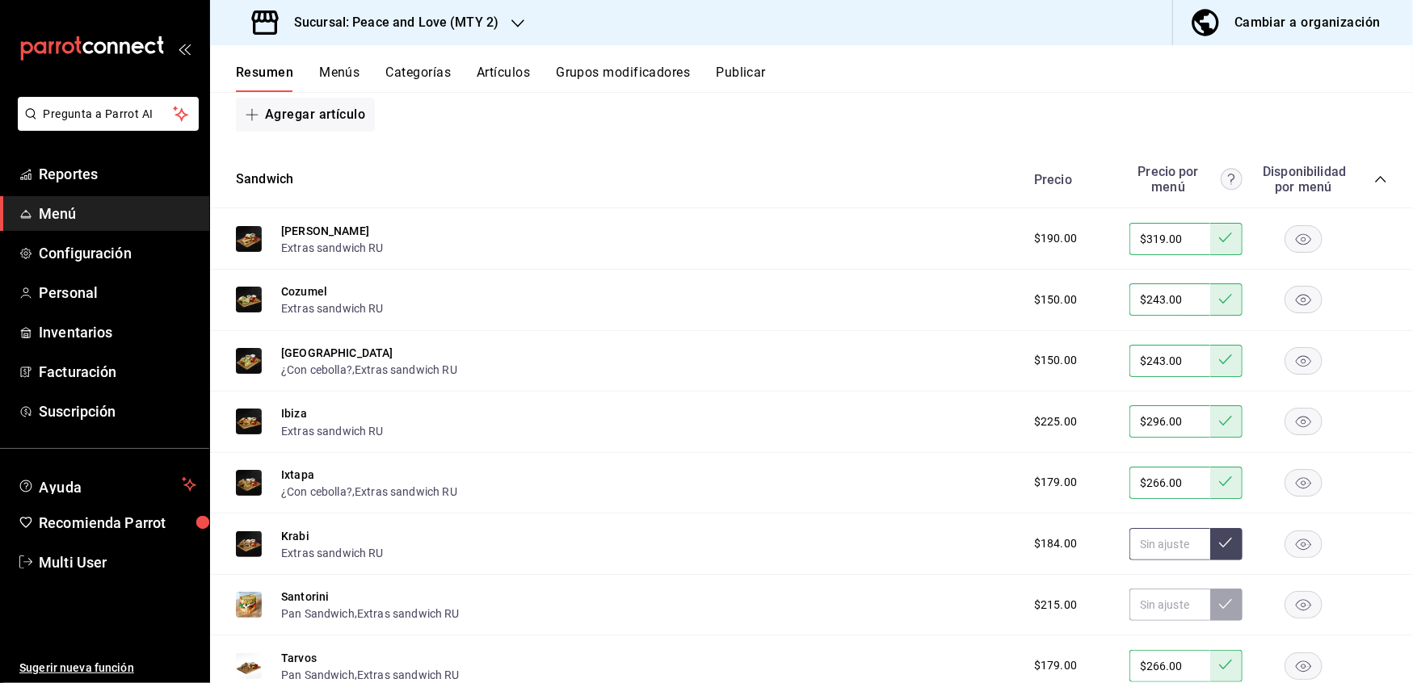
click at [1139, 538] on input "text" at bounding box center [1169, 544] width 81 height 32
type input "$296.00"
click at [1220, 535] on button at bounding box center [1226, 544] width 32 height 32
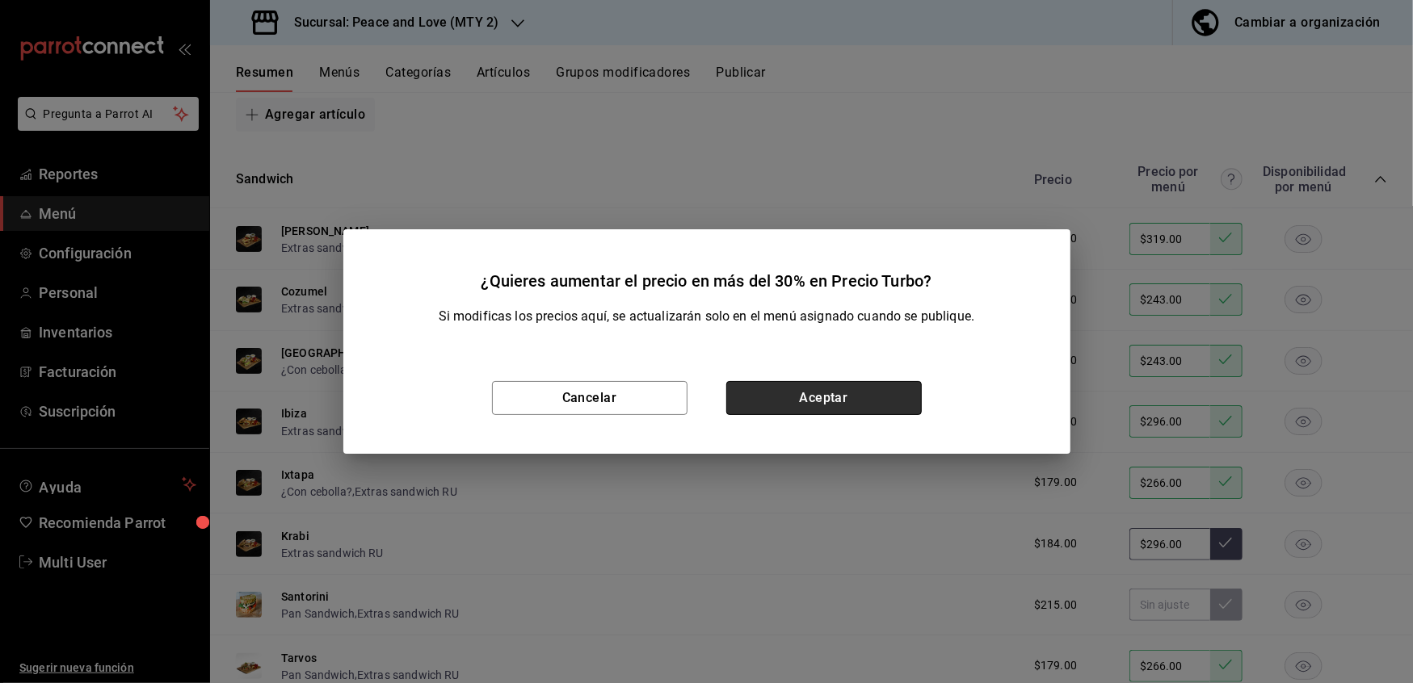
click at [850, 404] on button "Aceptar" at bounding box center [823, 398] width 195 height 34
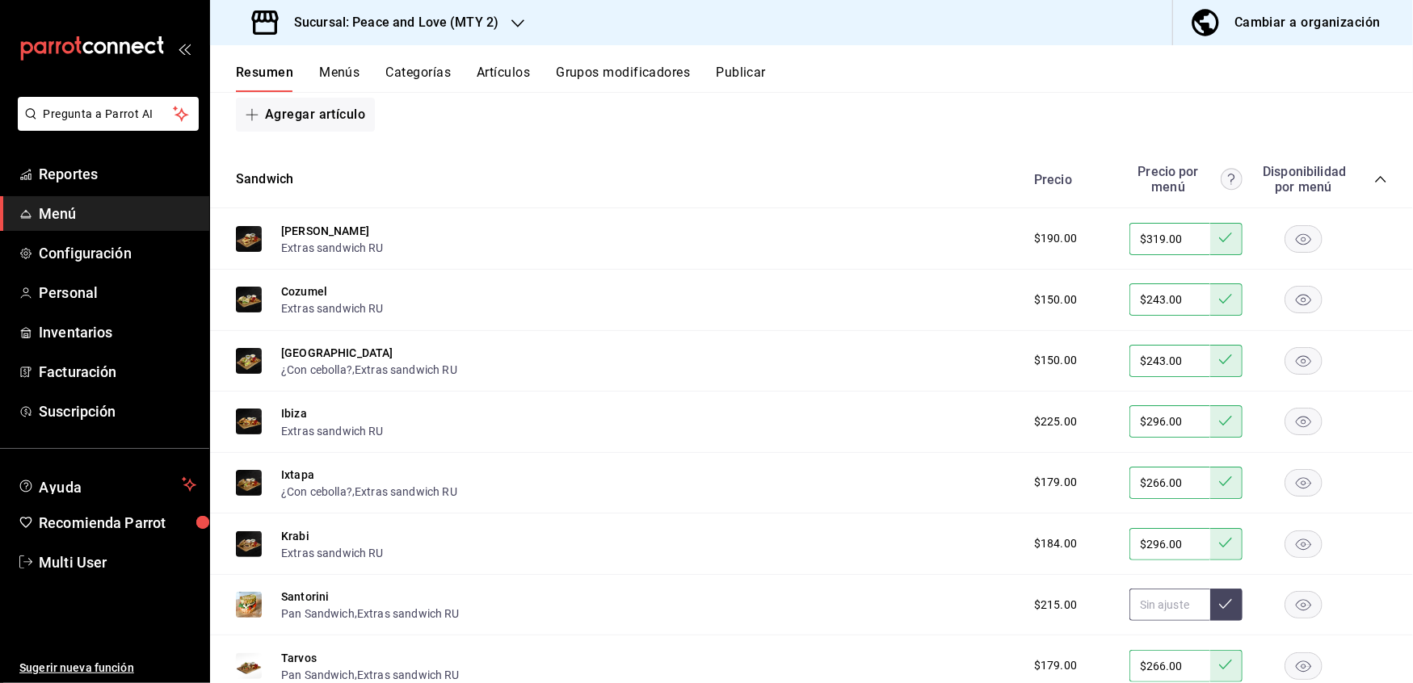
click at [1157, 596] on input "text" at bounding box center [1169, 605] width 81 height 32
type input "$296.00"
click at [1219, 598] on icon at bounding box center [1225, 604] width 13 height 13
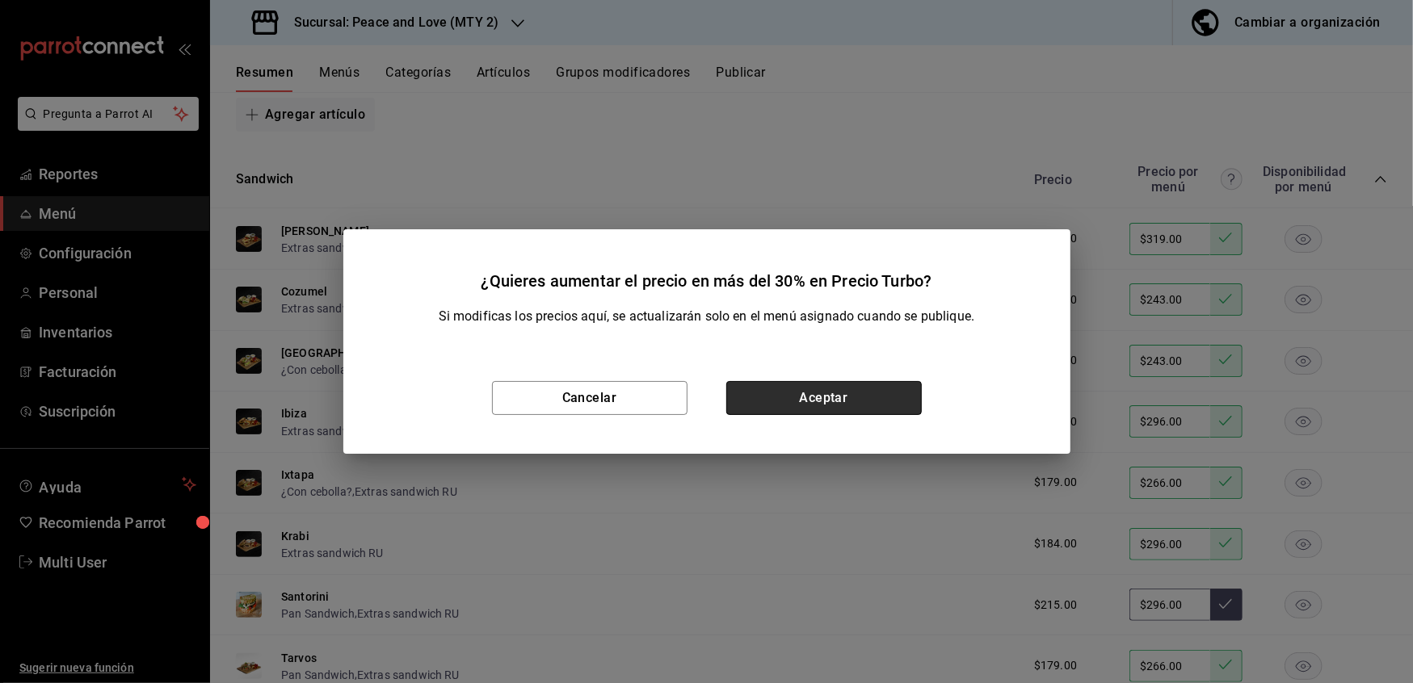
click at [830, 405] on button "Aceptar" at bounding box center [823, 398] width 195 height 34
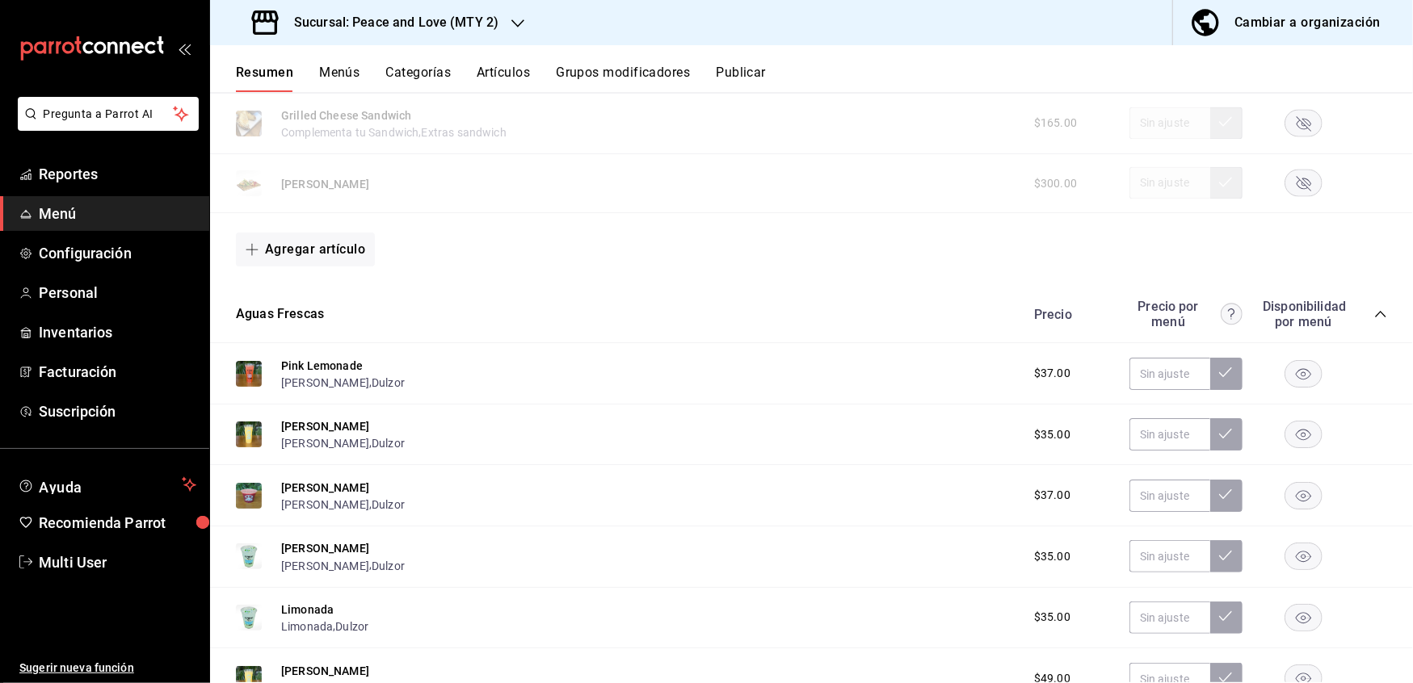
scroll to position [2175, 0]
click at [1157, 370] on input "text" at bounding box center [1169, 373] width 81 height 32
type input "$55.00"
click at [1210, 368] on button at bounding box center [1226, 373] width 32 height 32
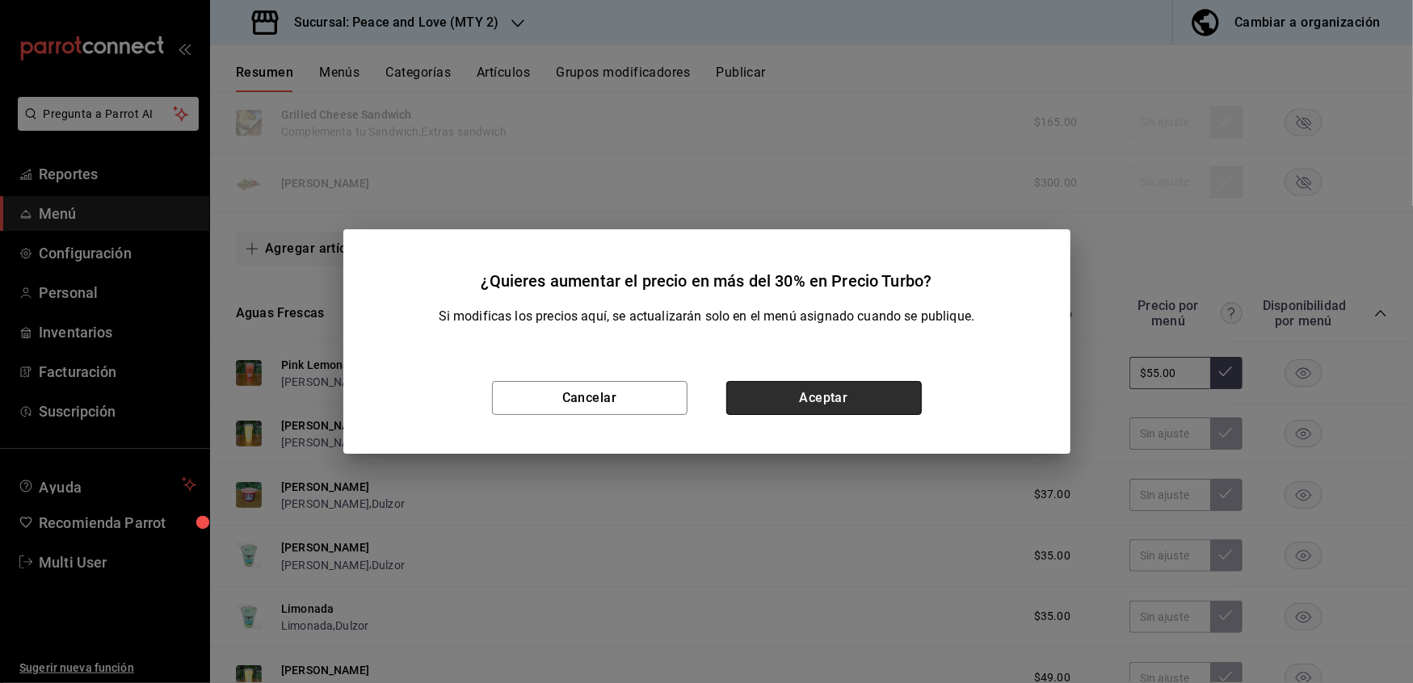
click at [867, 392] on button "Aceptar" at bounding box center [823, 398] width 195 height 34
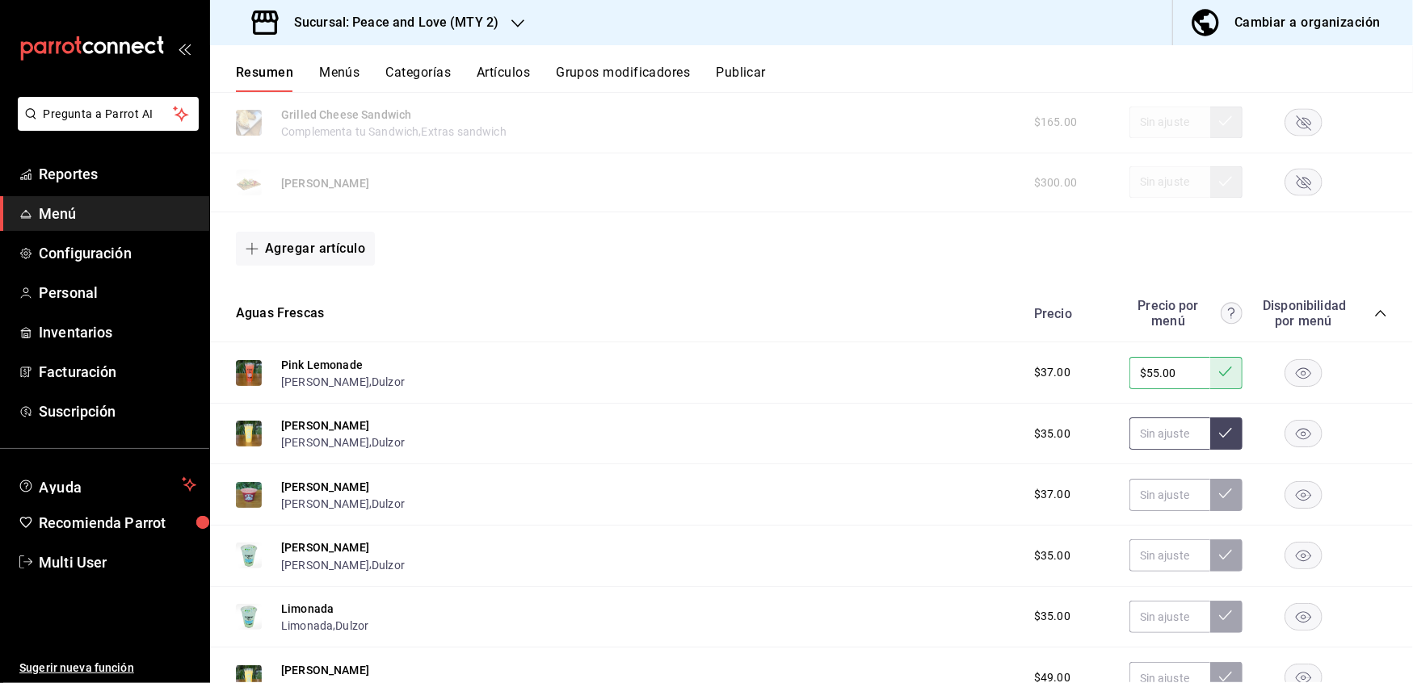
click at [1163, 428] on input "text" at bounding box center [1169, 434] width 81 height 32
type input "$53.00"
click at [1215, 436] on button at bounding box center [1226, 434] width 32 height 32
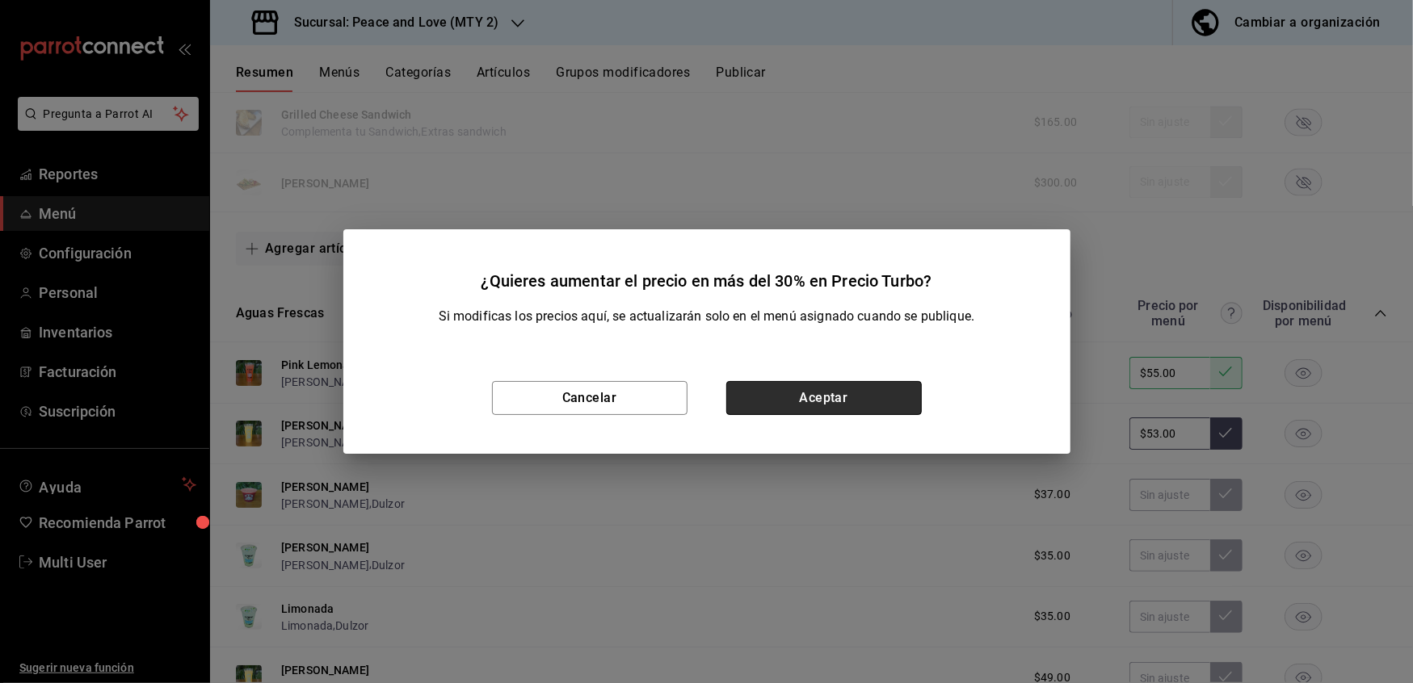
click at [871, 397] on button "Aceptar" at bounding box center [823, 398] width 195 height 34
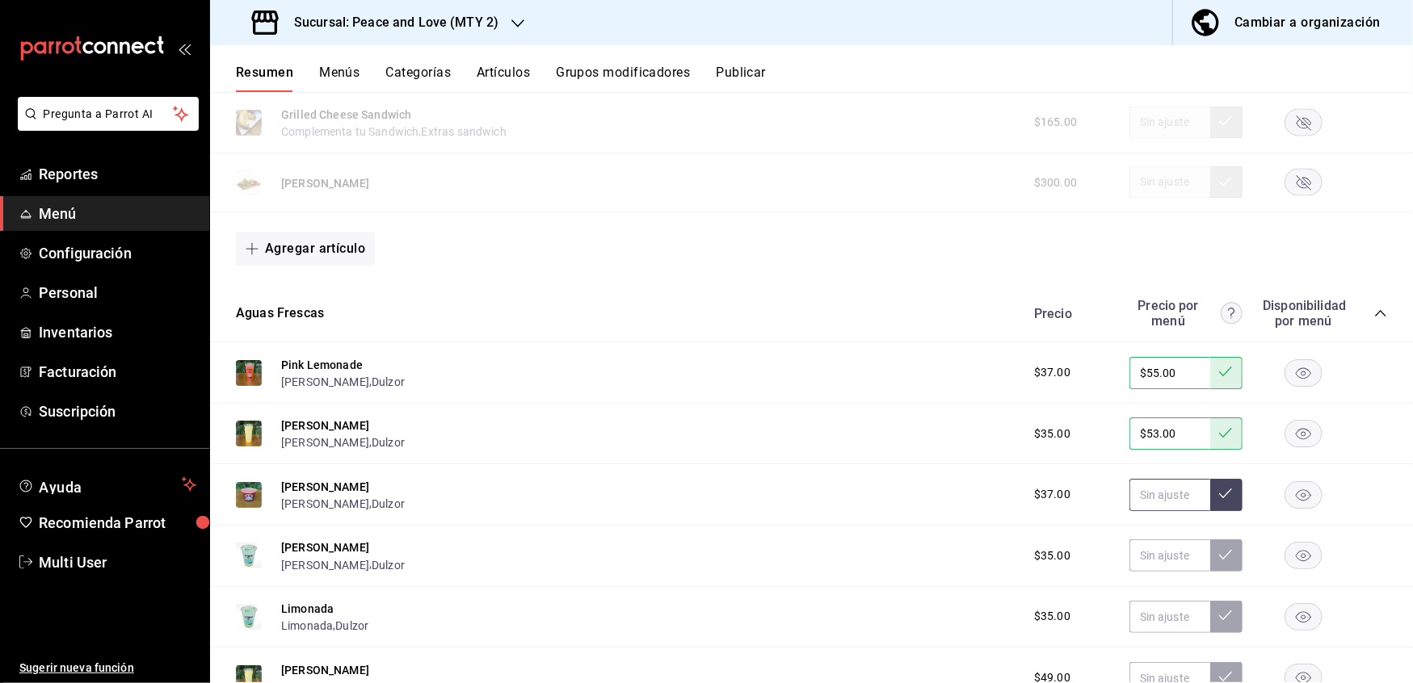
click at [1151, 493] on input "text" at bounding box center [1169, 495] width 81 height 32
type input "$55.00"
click at [1219, 487] on icon at bounding box center [1225, 493] width 13 height 13
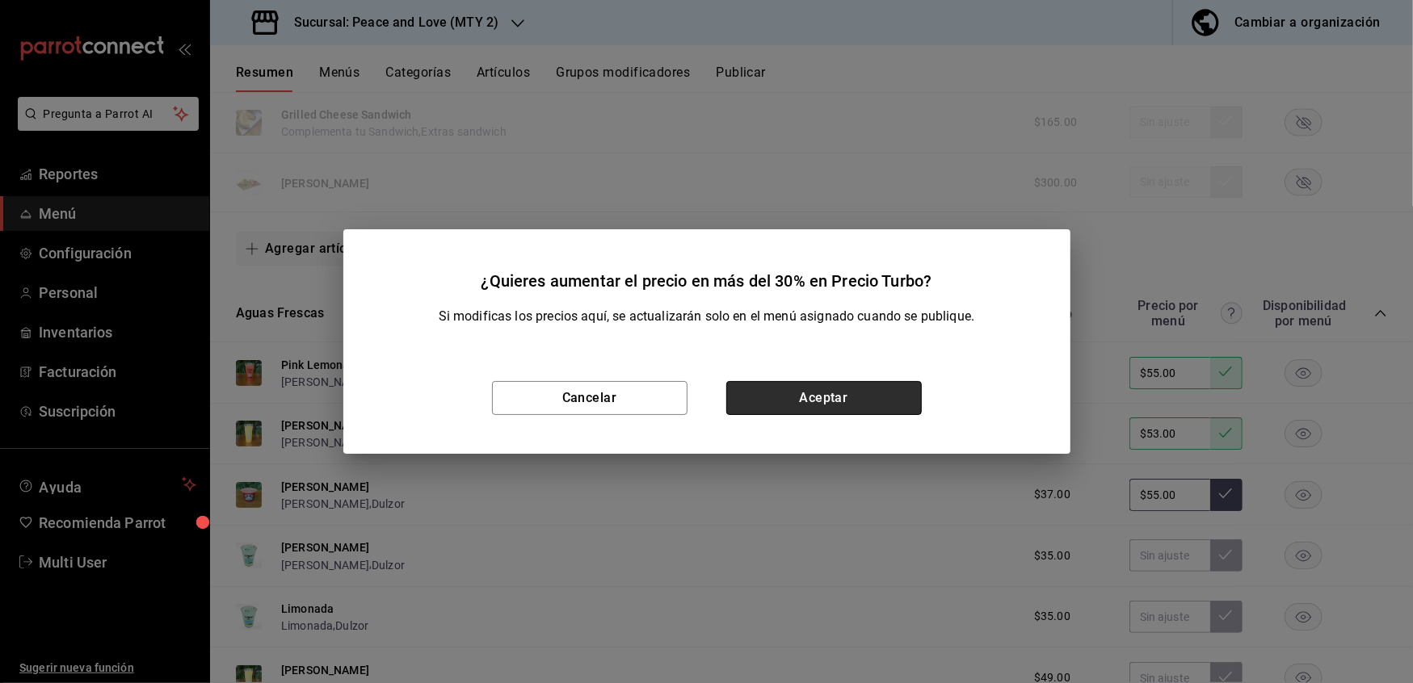
click at [859, 388] on button "Aceptar" at bounding box center [823, 398] width 195 height 34
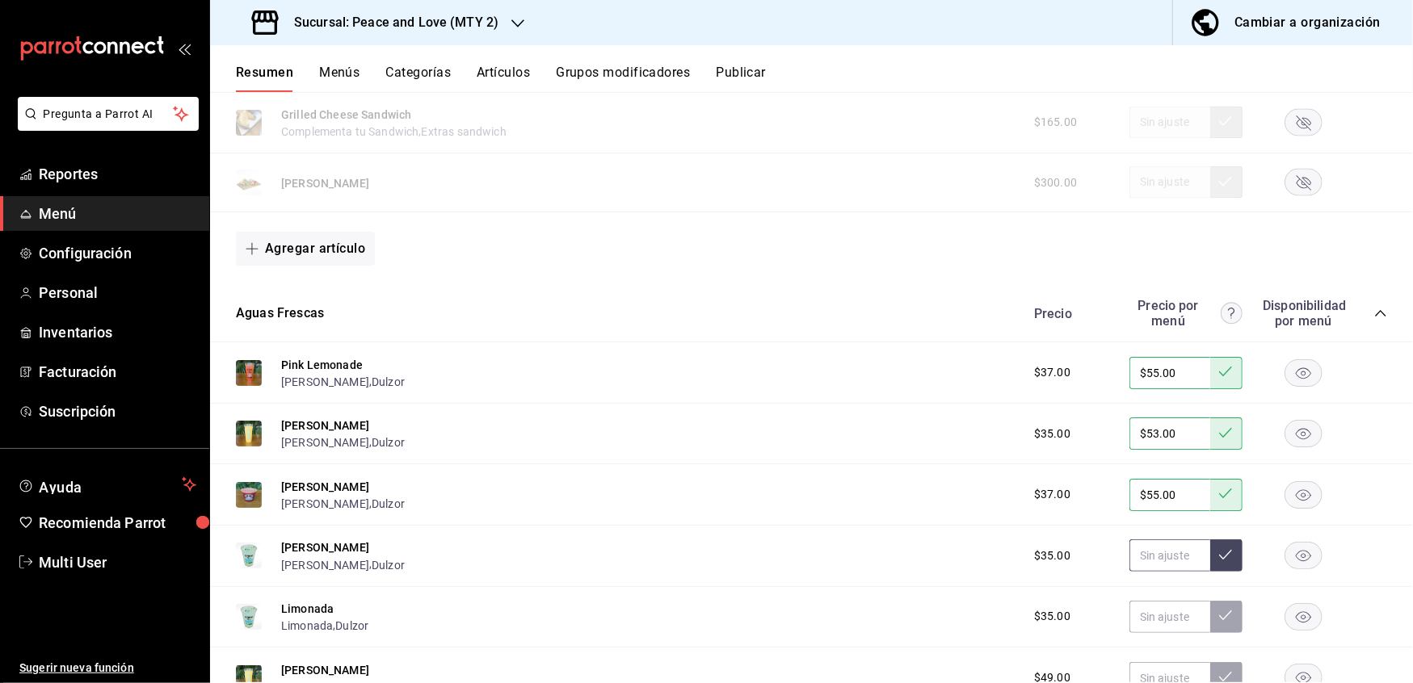
click at [1145, 551] on input "text" at bounding box center [1169, 555] width 81 height 32
type input "$53.00"
click at [1219, 552] on icon at bounding box center [1225, 554] width 13 height 13
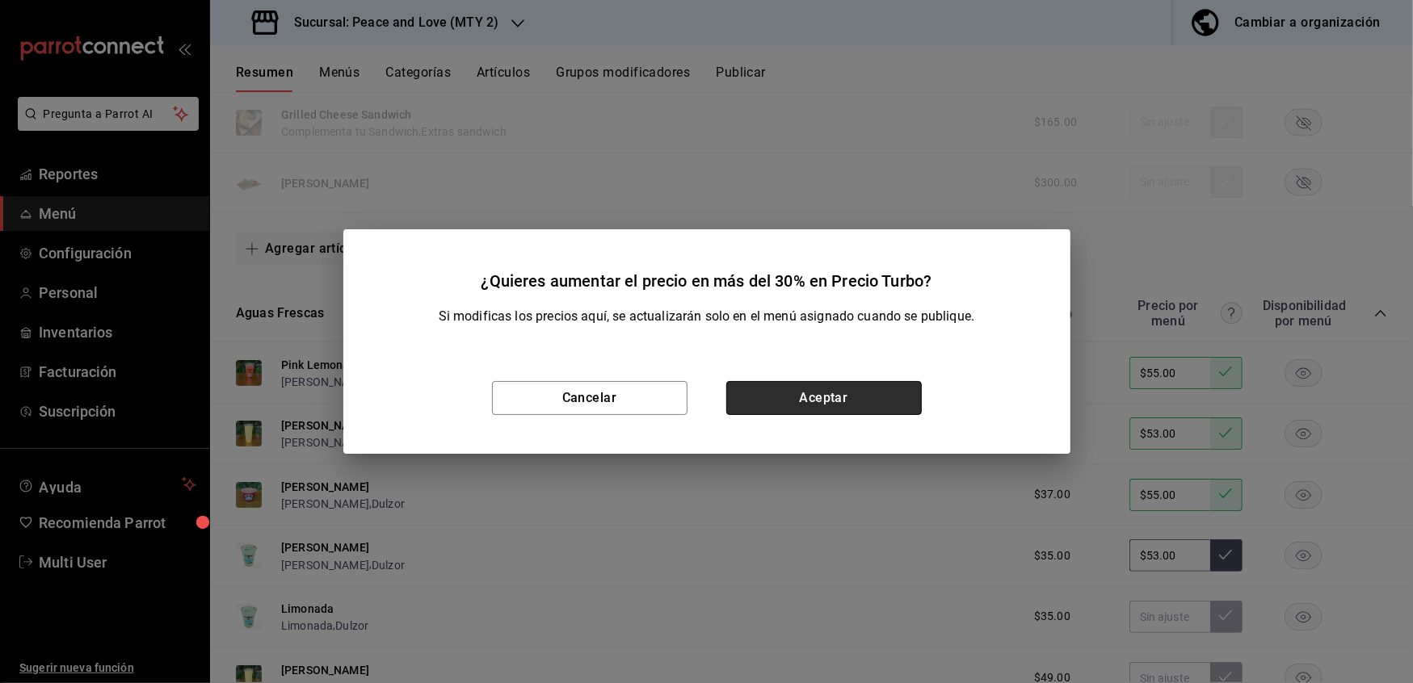
click at [867, 399] on button "Aceptar" at bounding box center [823, 398] width 195 height 34
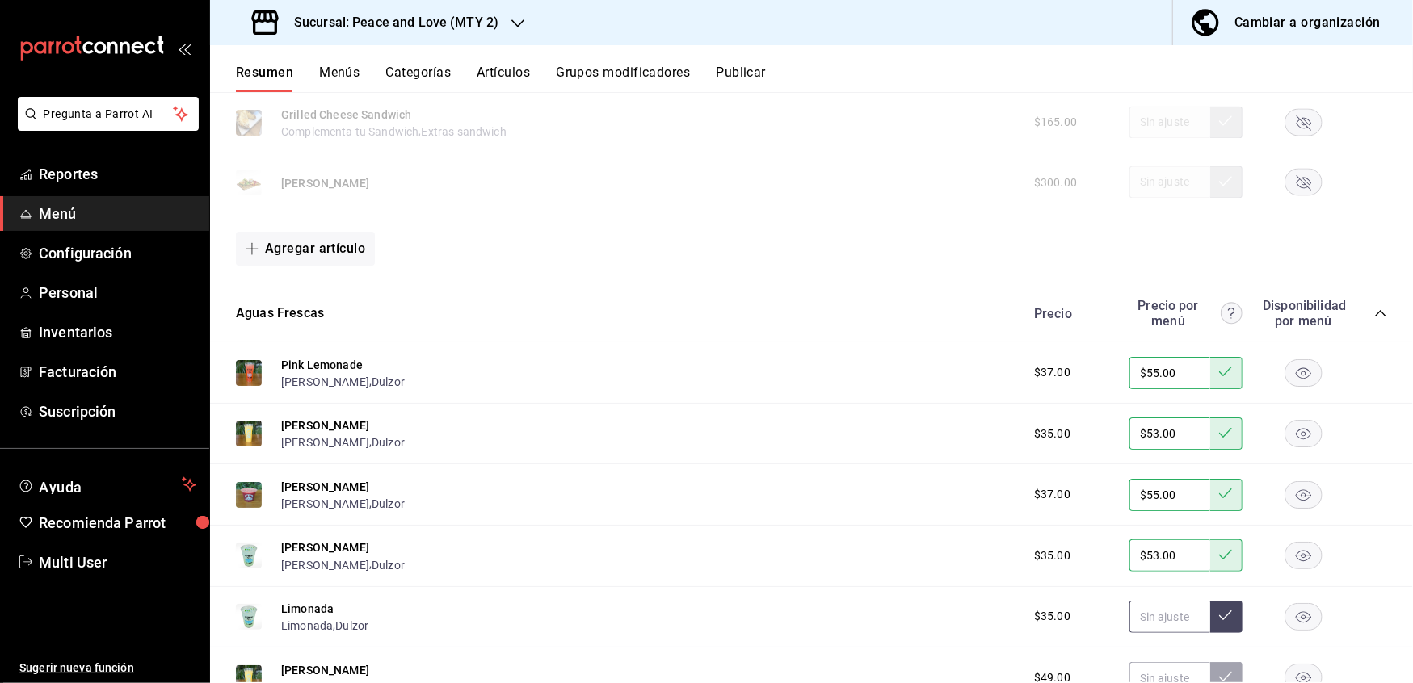
click at [1142, 618] on input "text" at bounding box center [1169, 617] width 81 height 32
type input "$53.00"
click at [1219, 609] on icon at bounding box center [1225, 615] width 13 height 13
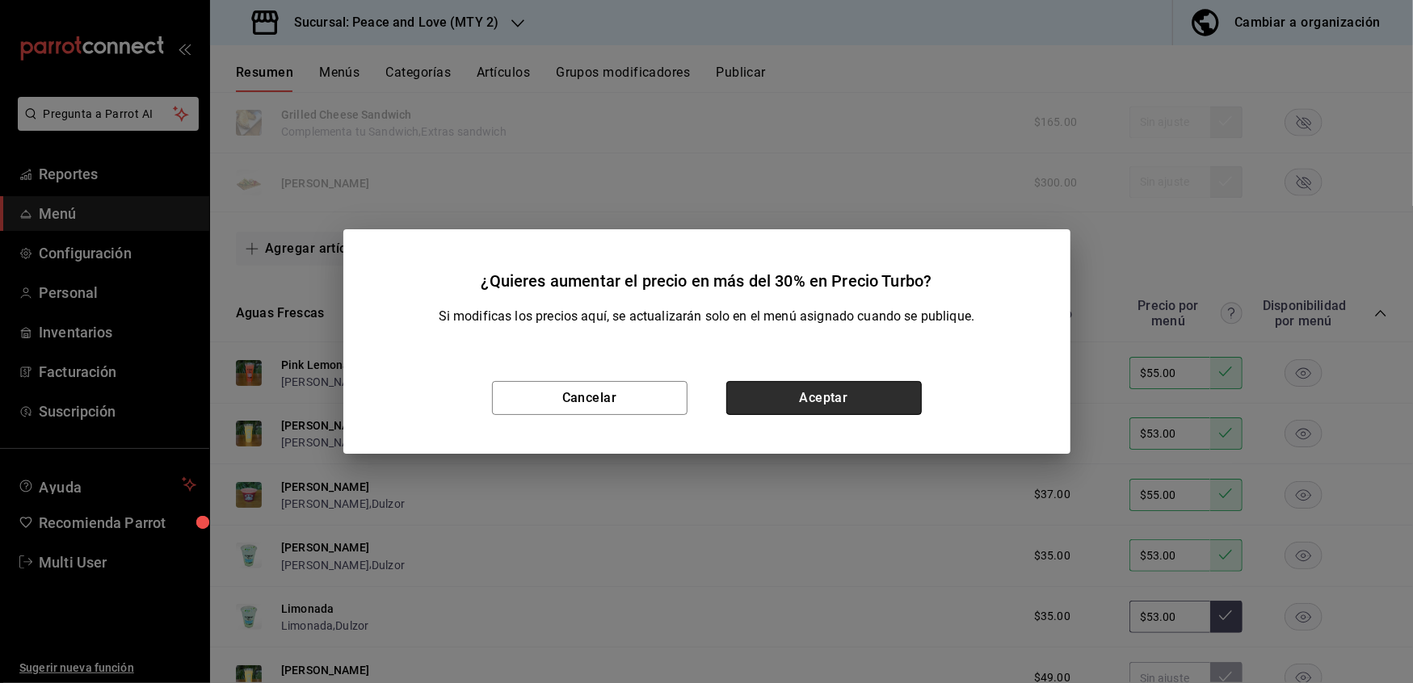
click at [874, 405] on button "Aceptar" at bounding box center [823, 398] width 195 height 34
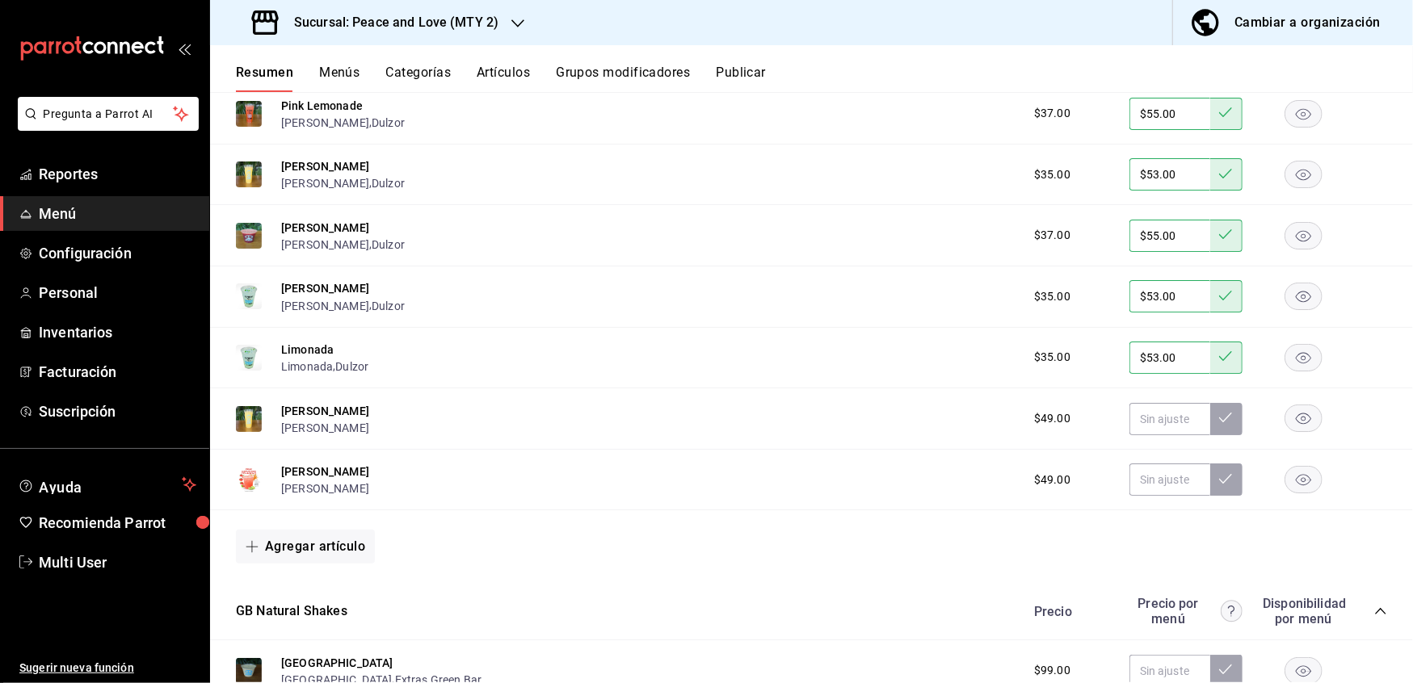
scroll to position [2436, 0]
click at [1165, 409] on input "text" at bounding box center [1169, 417] width 81 height 32
click at [1157, 408] on input "text" at bounding box center [1169, 417] width 81 height 32
type input "$65.00"
click at [1219, 412] on icon at bounding box center [1225, 416] width 13 height 10
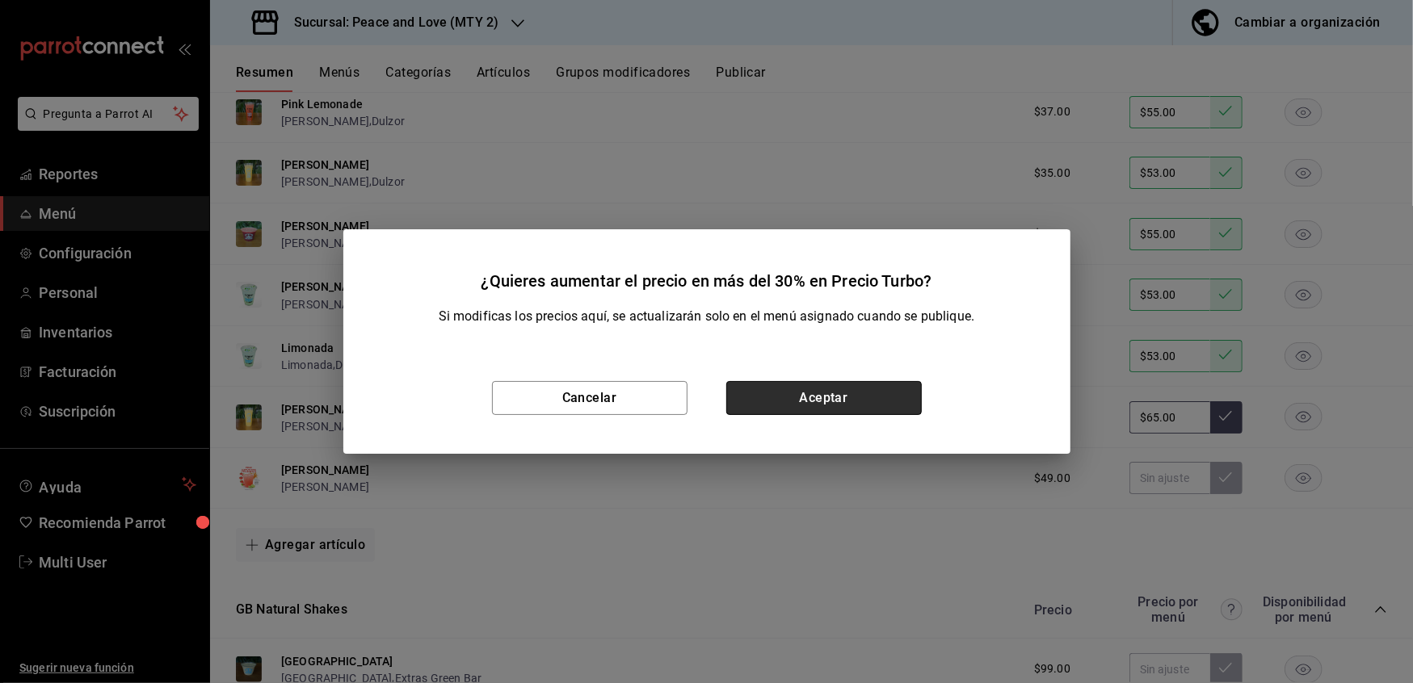
click at [870, 393] on button "Aceptar" at bounding box center [823, 398] width 195 height 34
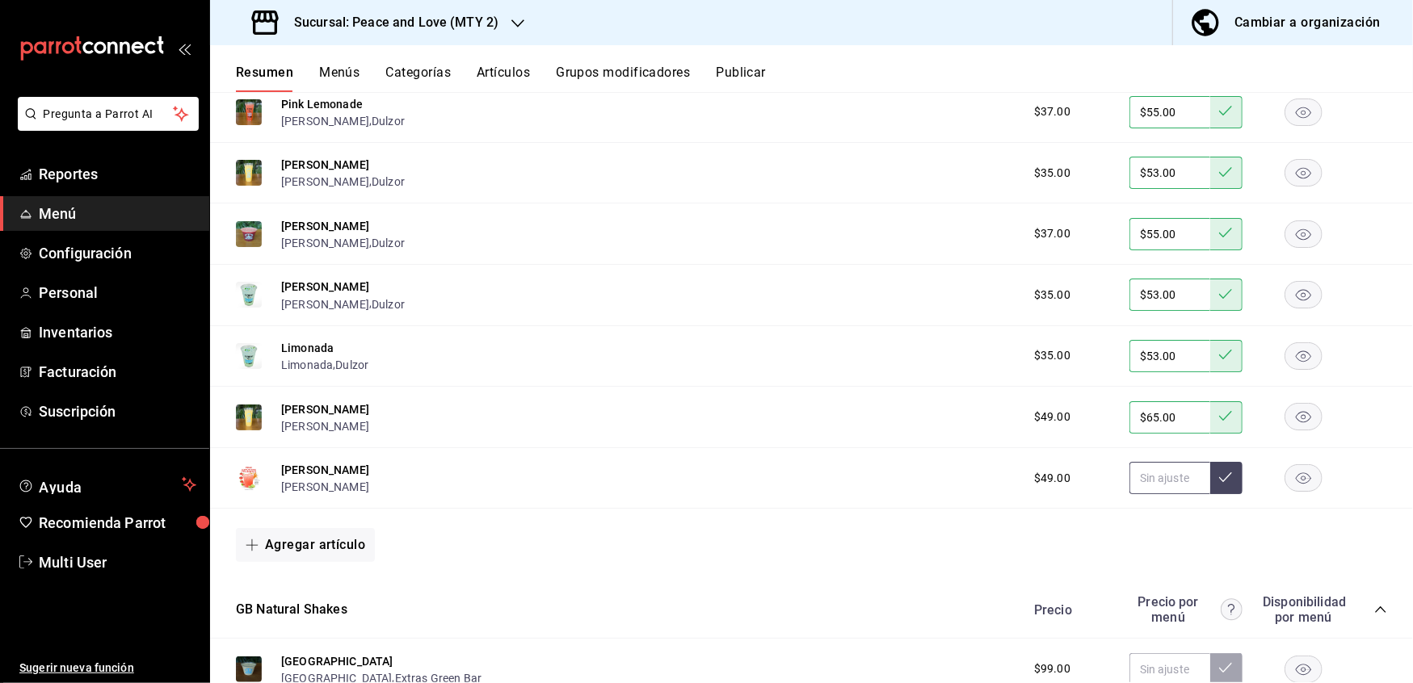
click at [1154, 472] on input "text" at bounding box center [1169, 478] width 81 height 32
type input "$65.00"
click at [1210, 472] on button at bounding box center [1226, 478] width 32 height 32
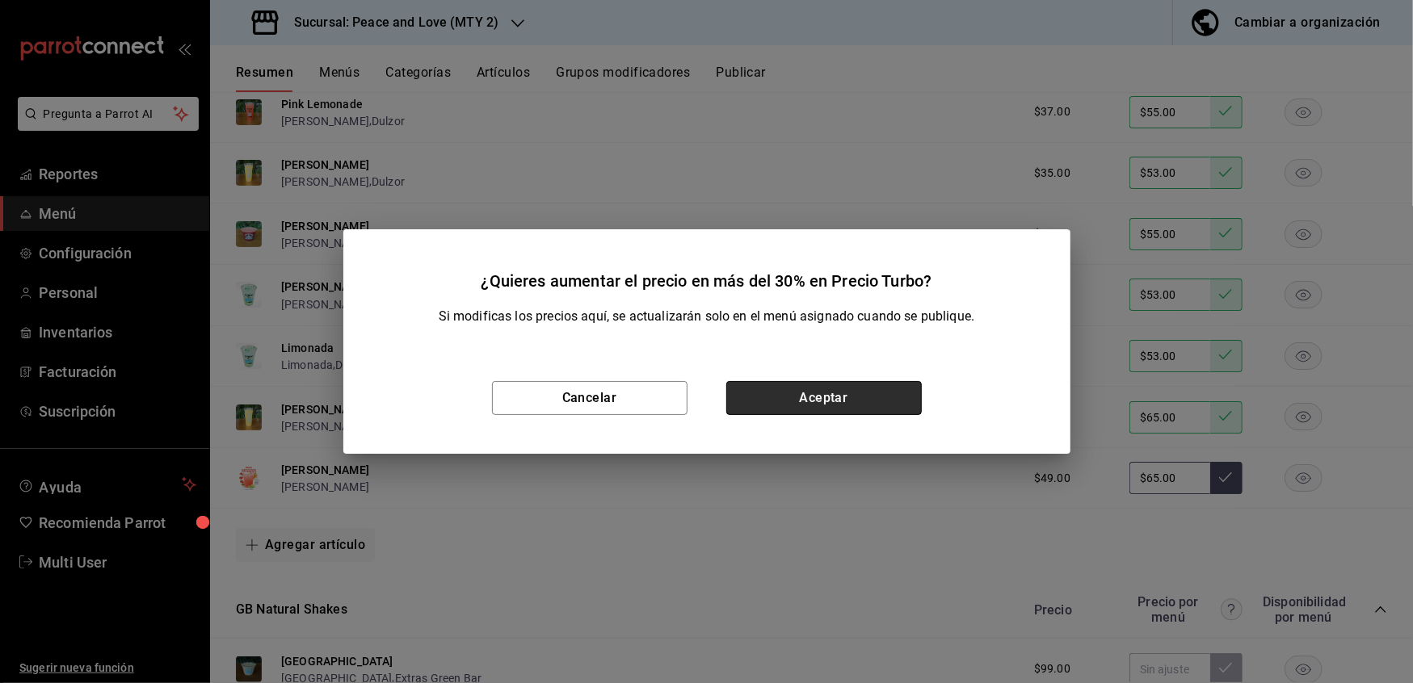
click at [786, 405] on button "Aceptar" at bounding box center [823, 398] width 195 height 34
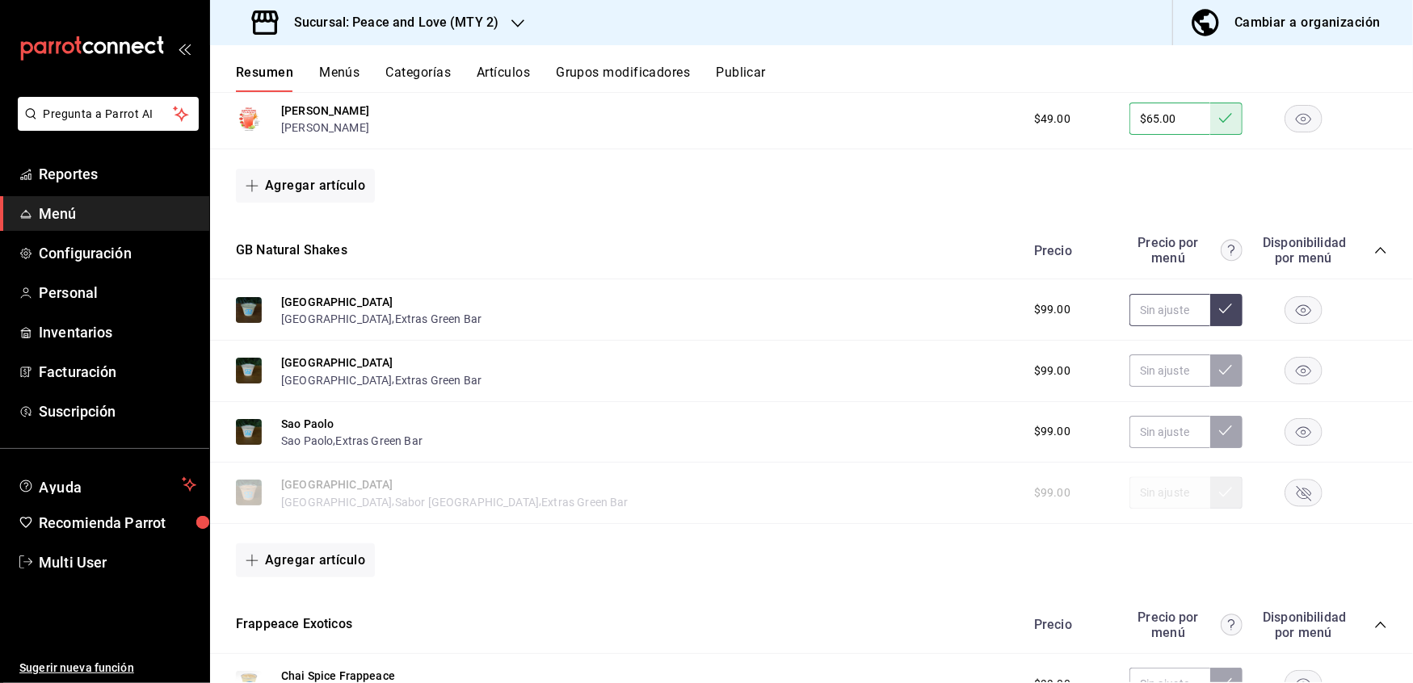
scroll to position [2794, 0]
click at [1140, 302] on input "text" at bounding box center [1169, 311] width 81 height 32
click at [1193, 297] on input "$132.00" at bounding box center [1169, 311] width 81 height 32
type input "$132.00"
click at [1210, 298] on button at bounding box center [1226, 311] width 32 height 32
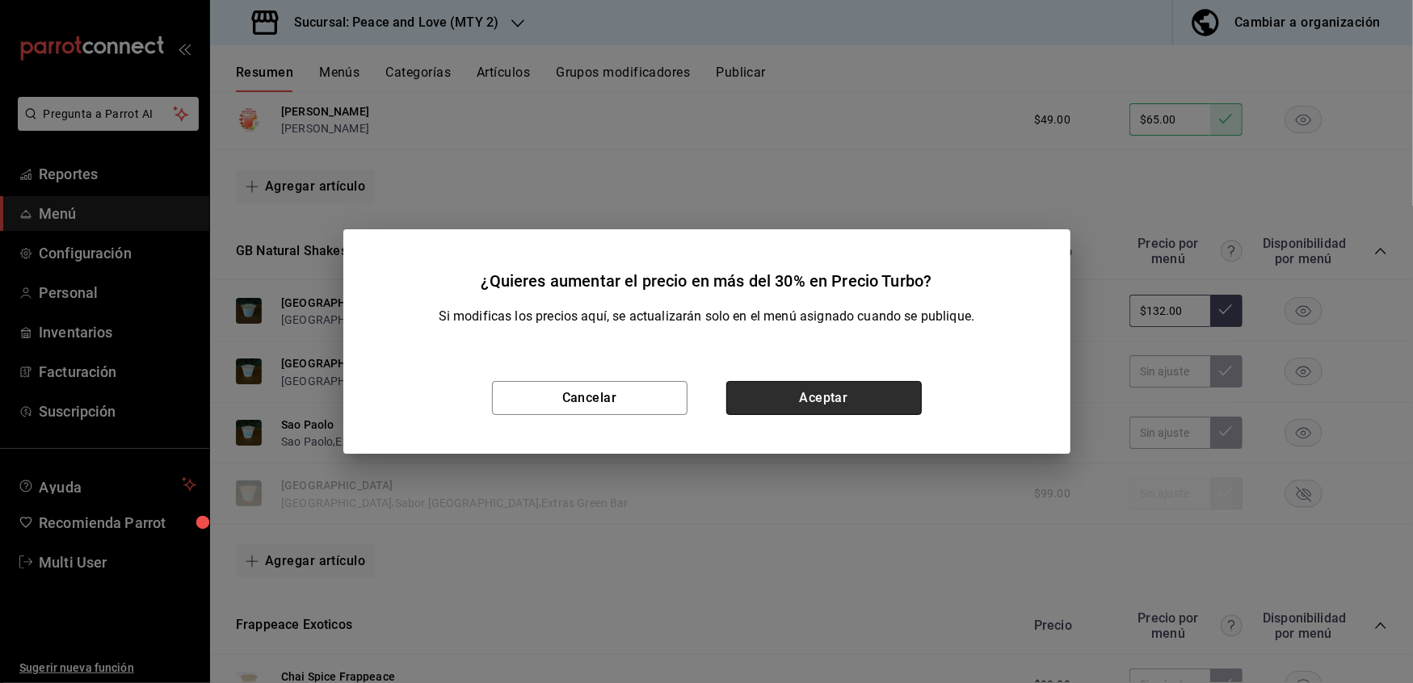
click at [835, 401] on button "Aceptar" at bounding box center [823, 398] width 195 height 34
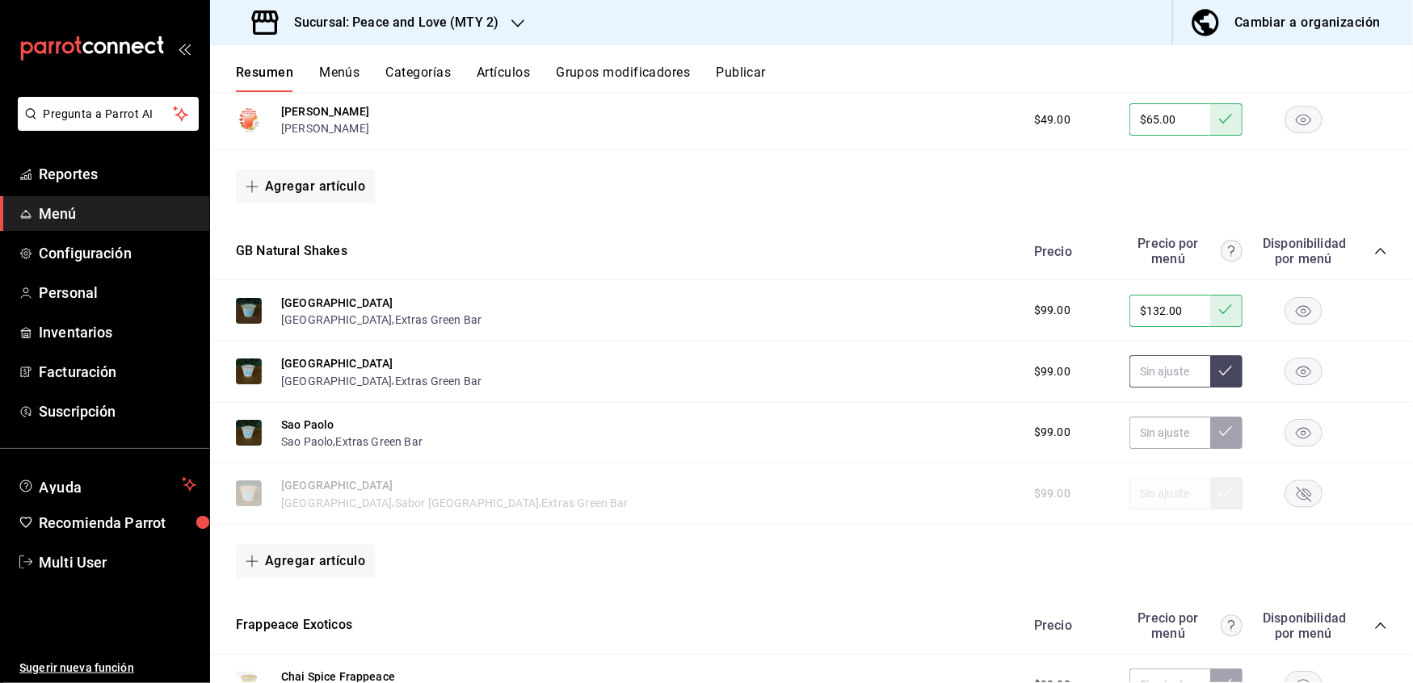
click at [1137, 370] on input "text" at bounding box center [1169, 371] width 81 height 32
type input "$132.00"
click at [1215, 368] on button at bounding box center [1226, 371] width 32 height 32
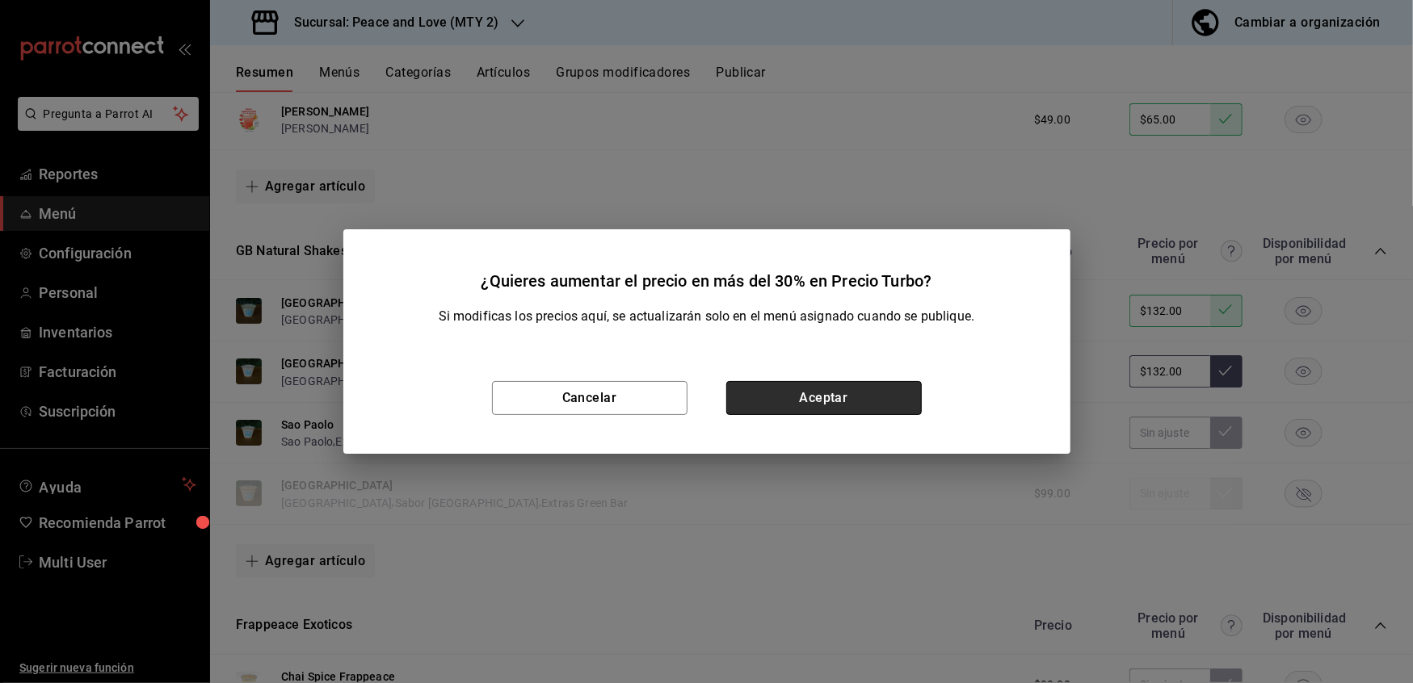
click at [877, 389] on button "Aceptar" at bounding box center [823, 398] width 195 height 34
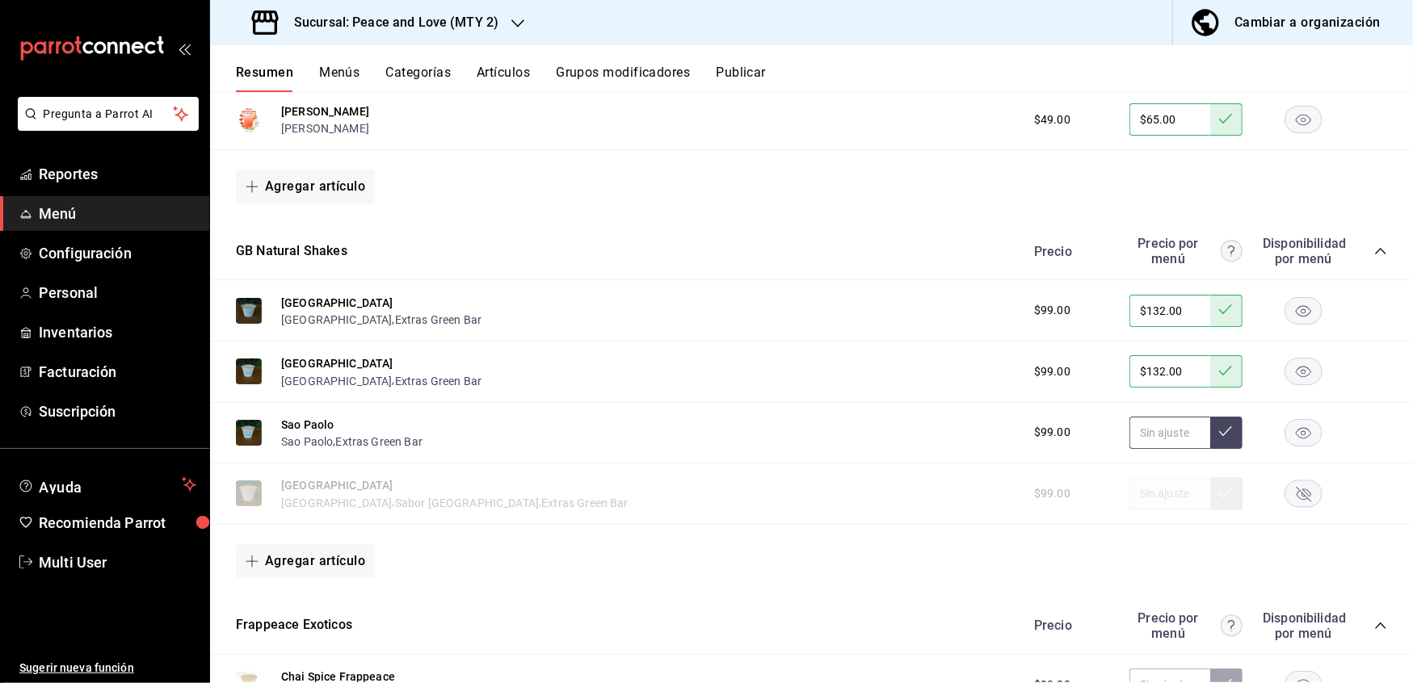
click at [1138, 434] on input "text" at bounding box center [1169, 433] width 81 height 32
type input "$132.00"
click at [1219, 430] on icon at bounding box center [1225, 431] width 13 height 13
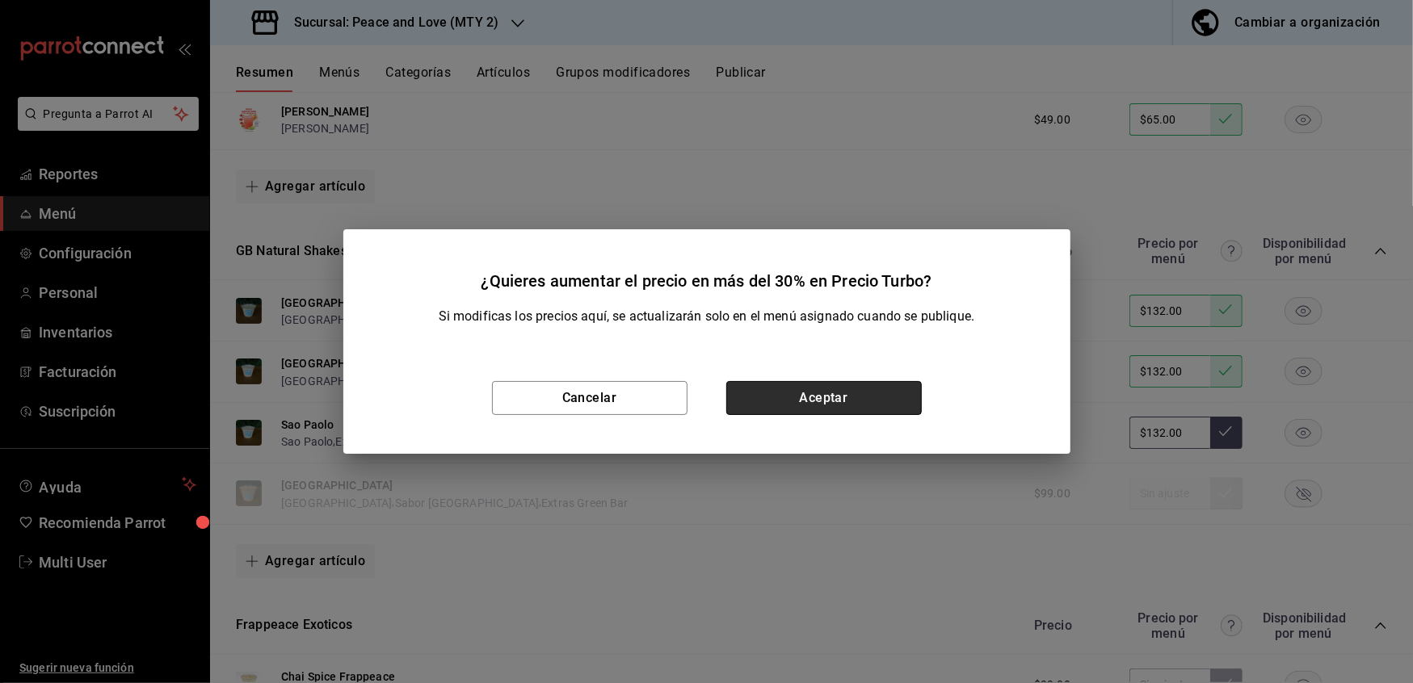
click at [853, 386] on button "Aceptar" at bounding box center [823, 398] width 195 height 34
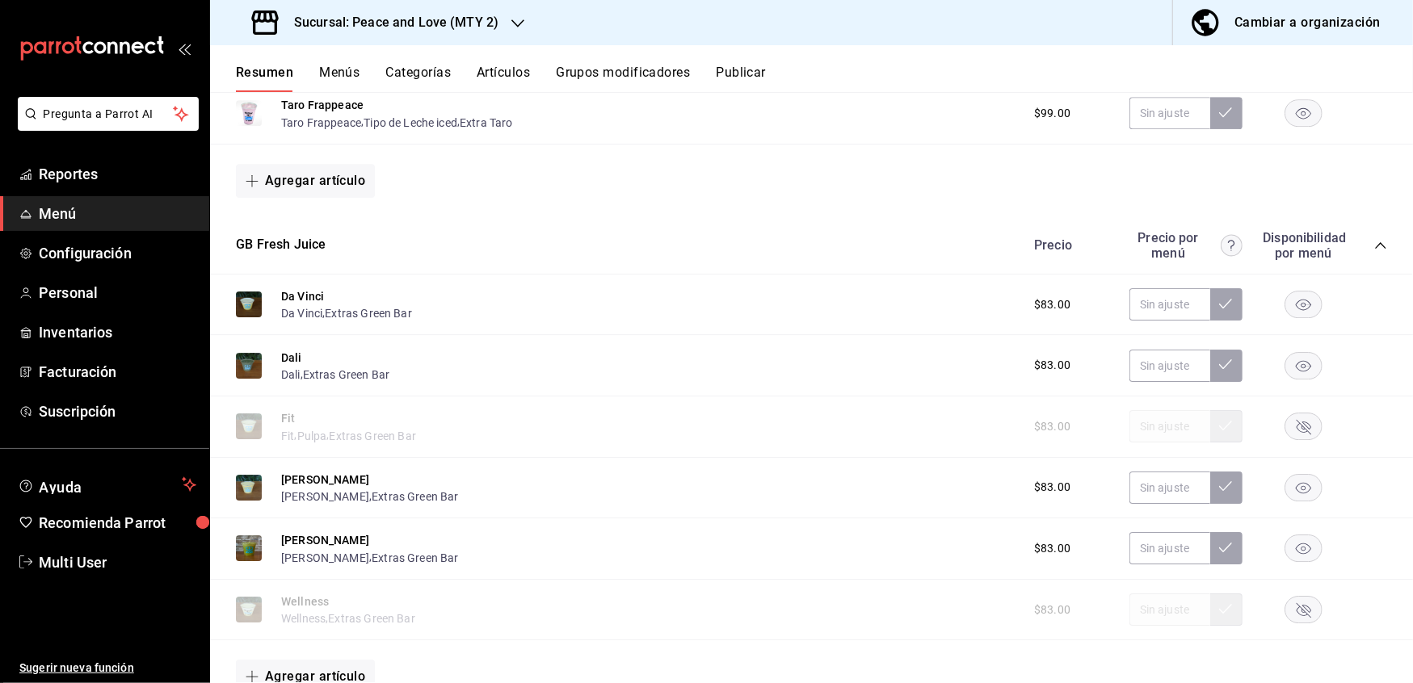
scroll to position [3612, 0]
click at [1153, 296] on input "text" at bounding box center [1169, 303] width 81 height 32
type input "$112.00"
click at [1210, 295] on button at bounding box center [1226, 303] width 32 height 32
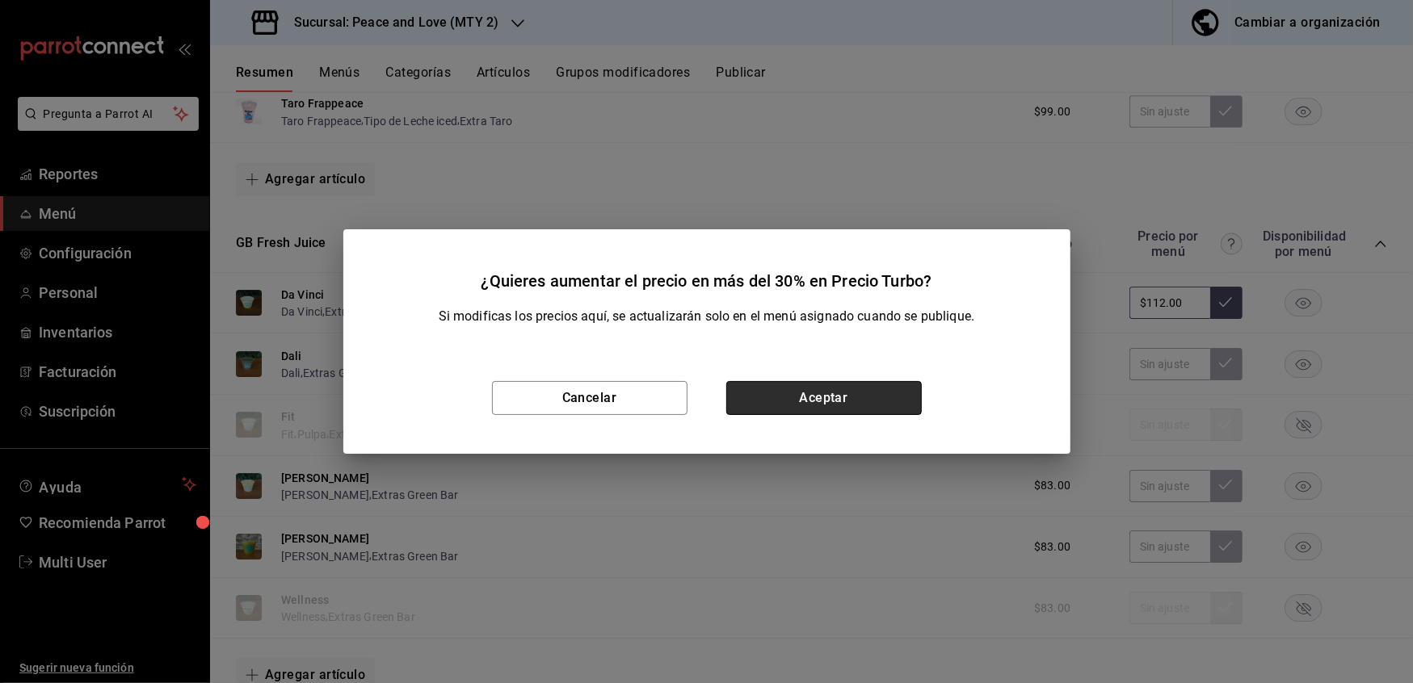
click at [866, 399] on button "Aceptar" at bounding box center [823, 398] width 195 height 34
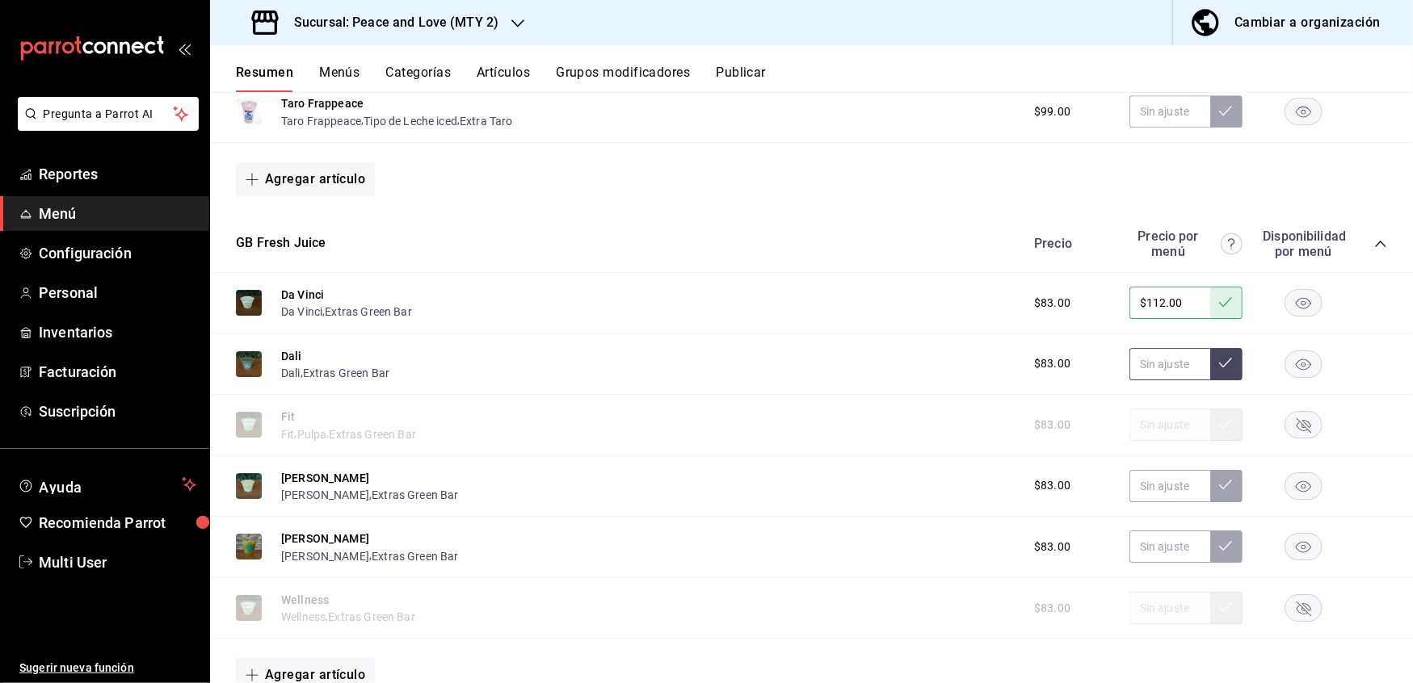
click at [1145, 363] on input "text" at bounding box center [1169, 364] width 81 height 32
type input "$112.00"
click at [1219, 356] on icon at bounding box center [1225, 362] width 13 height 13
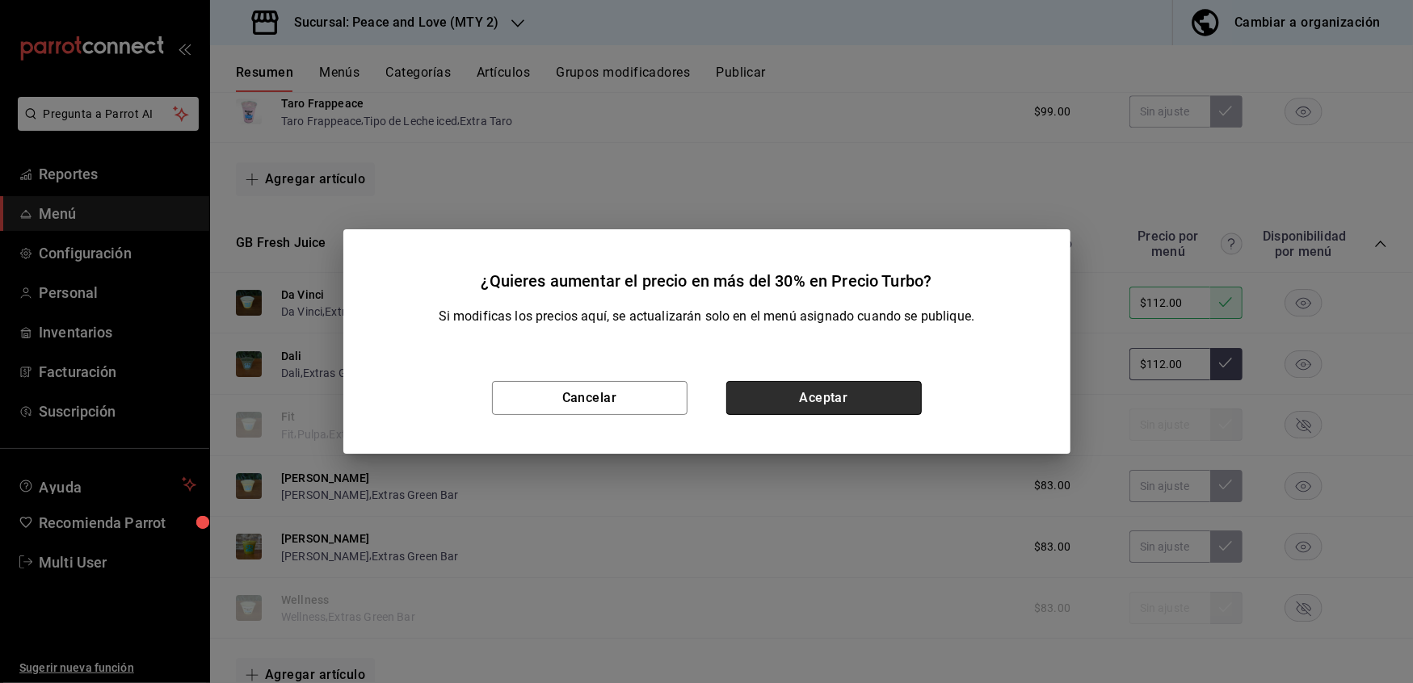
click at [816, 388] on button "Aceptar" at bounding box center [823, 398] width 195 height 34
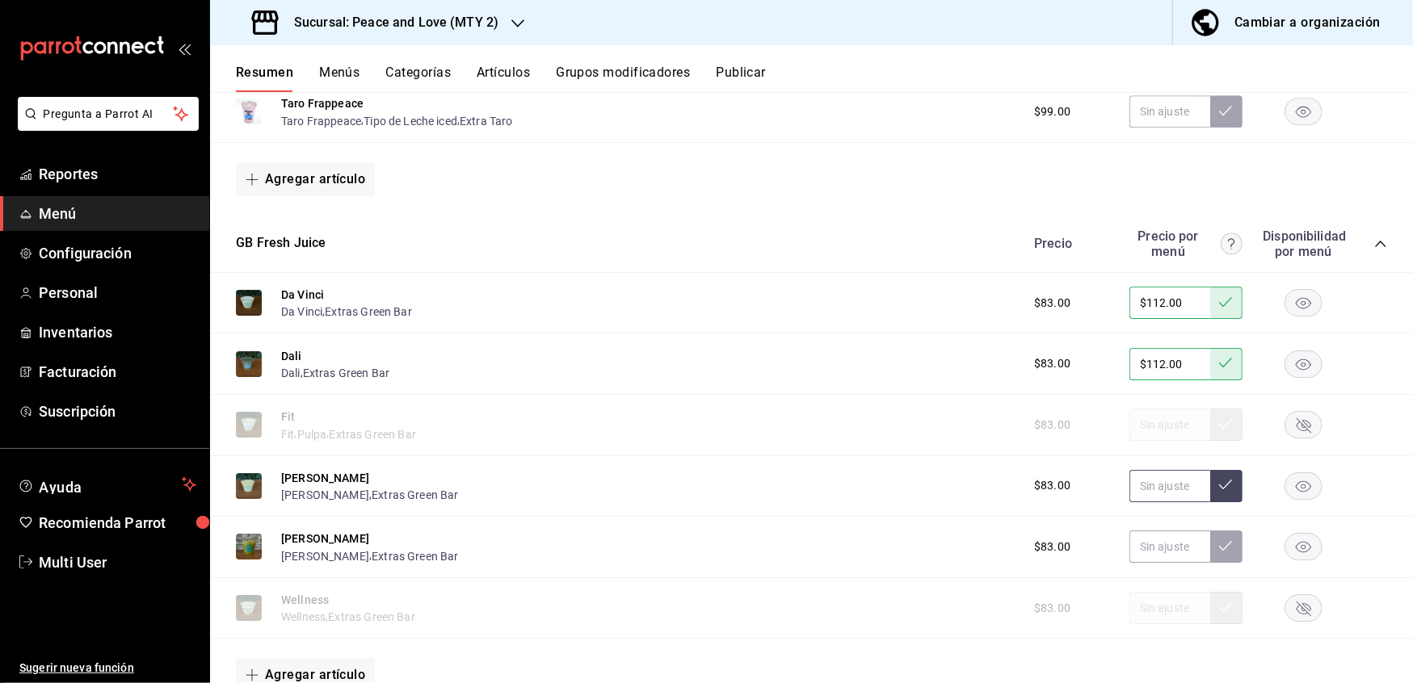
click at [1148, 479] on input "text" at bounding box center [1169, 486] width 81 height 32
type input "$112.00"
click at [1223, 475] on button at bounding box center [1226, 486] width 32 height 32
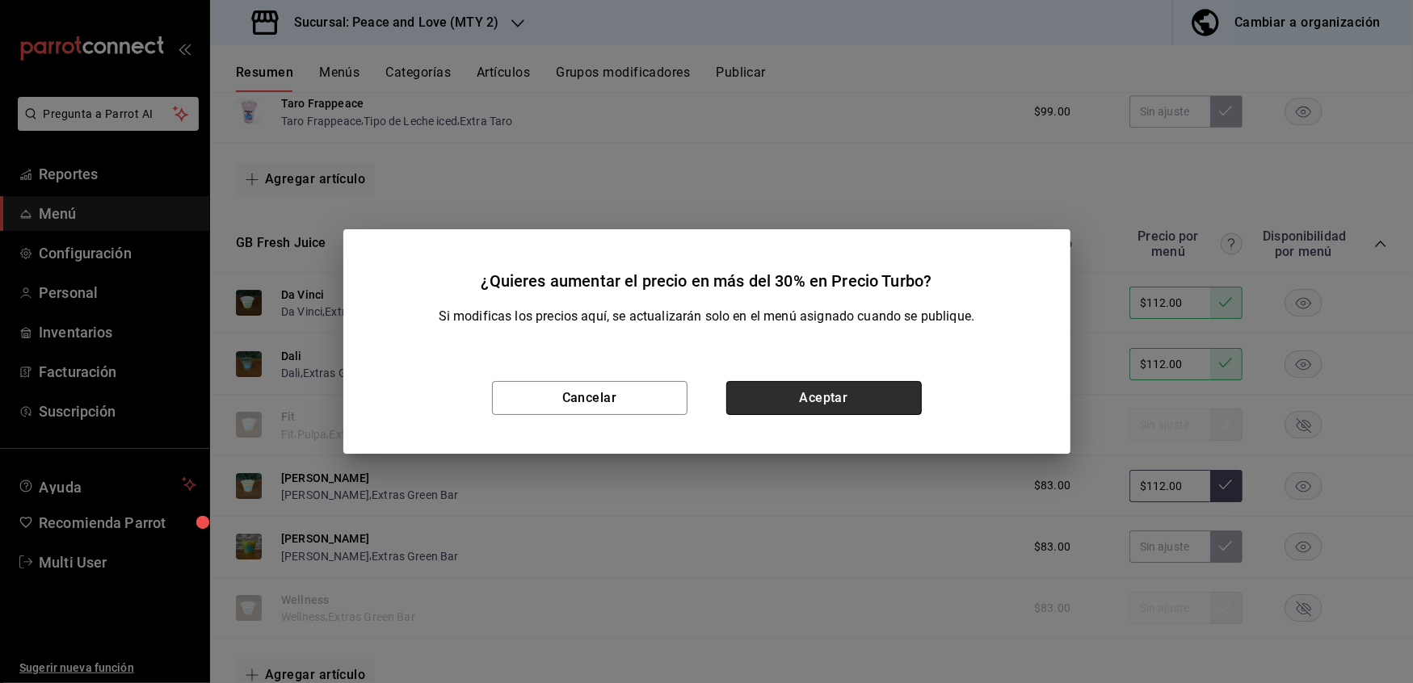
click at [841, 401] on button "Aceptar" at bounding box center [823, 398] width 195 height 34
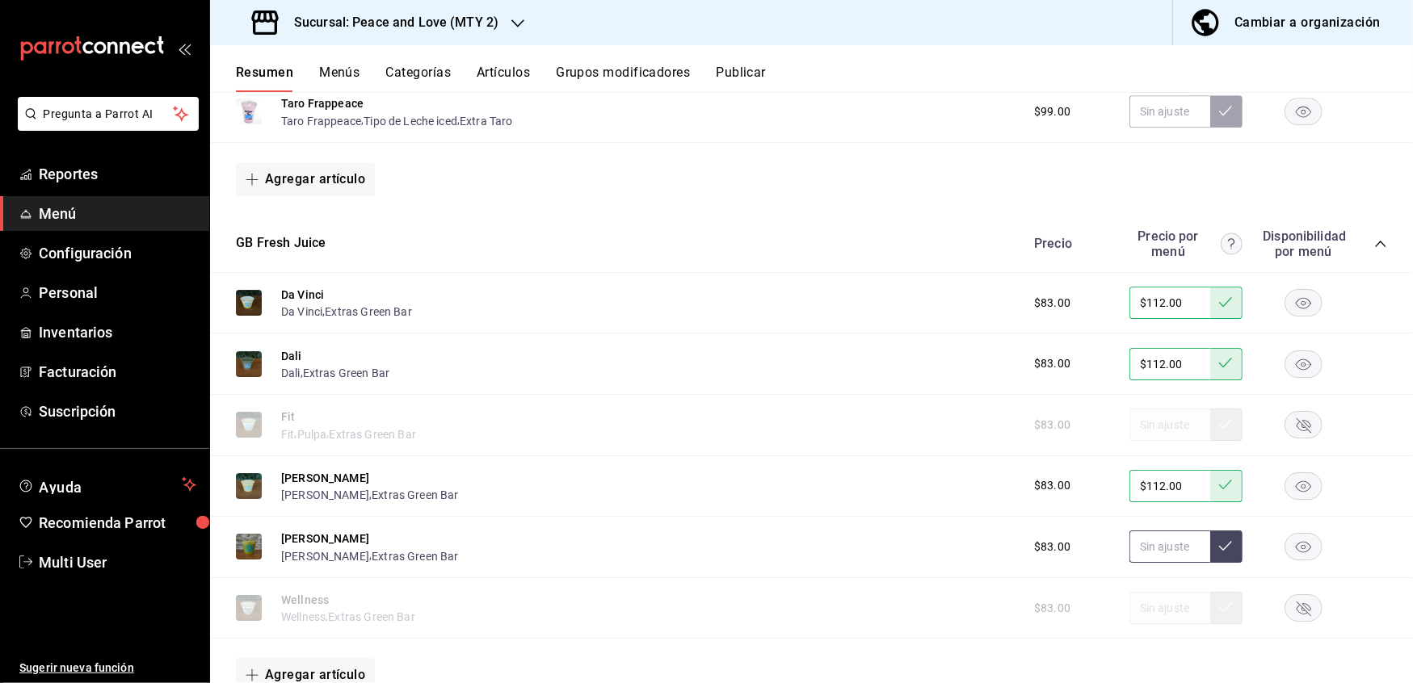
click at [1142, 537] on input "text" at bounding box center [1169, 547] width 81 height 32
type input "$112.00"
click at [1223, 536] on button at bounding box center [1226, 547] width 32 height 32
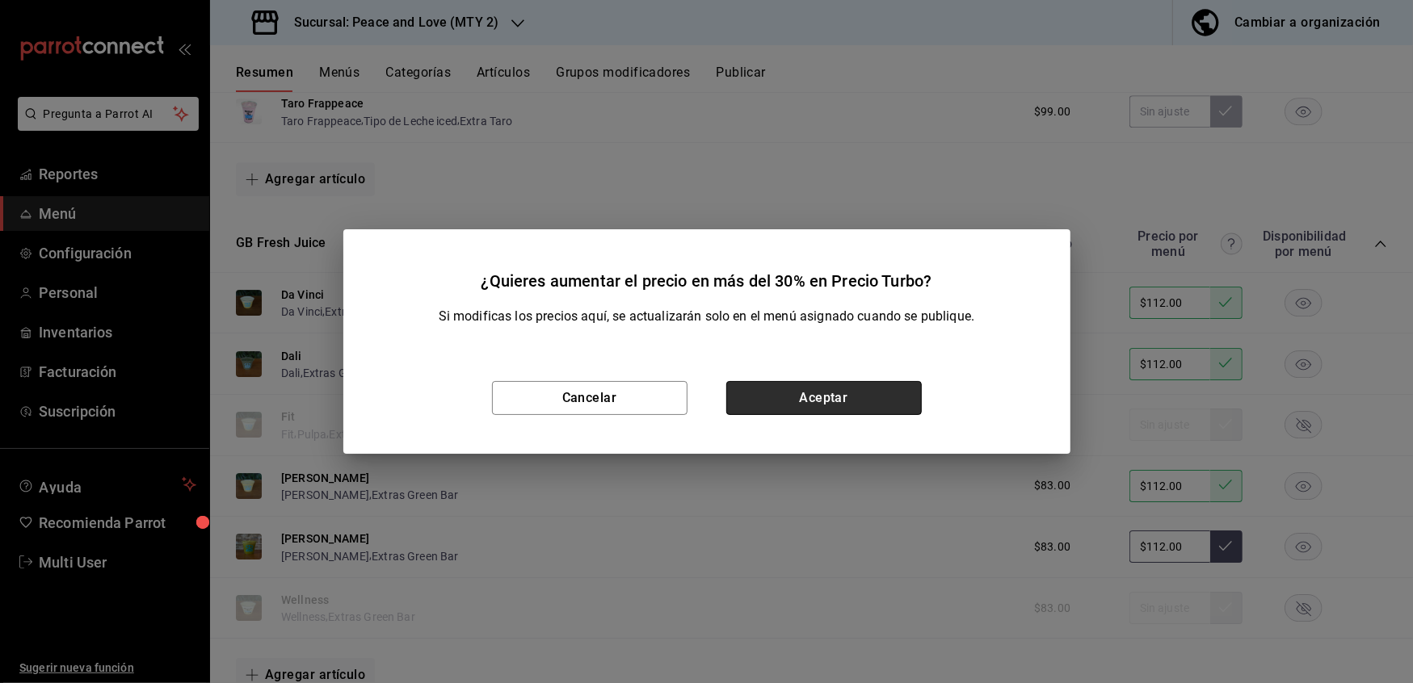
click at [808, 401] on button "Aceptar" at bounding box center [823, 398] width 195 height 34
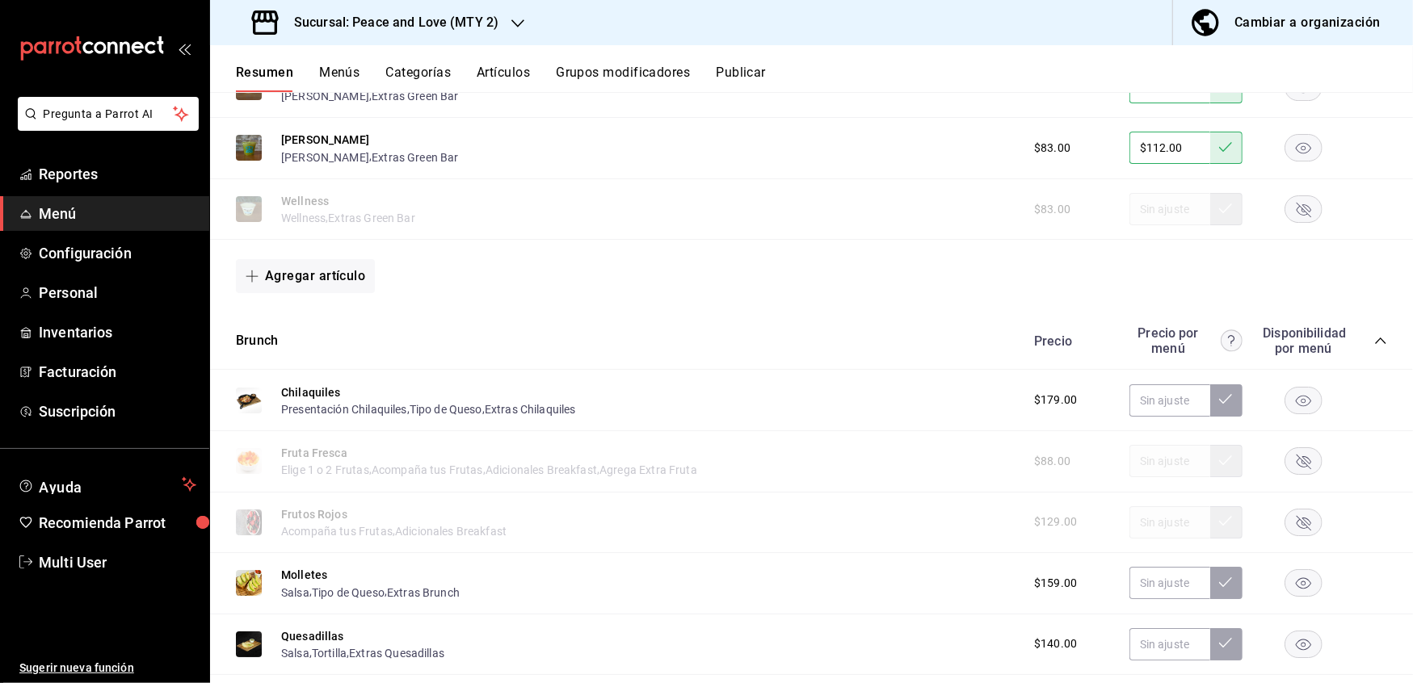
scroll to position [4132, 0]
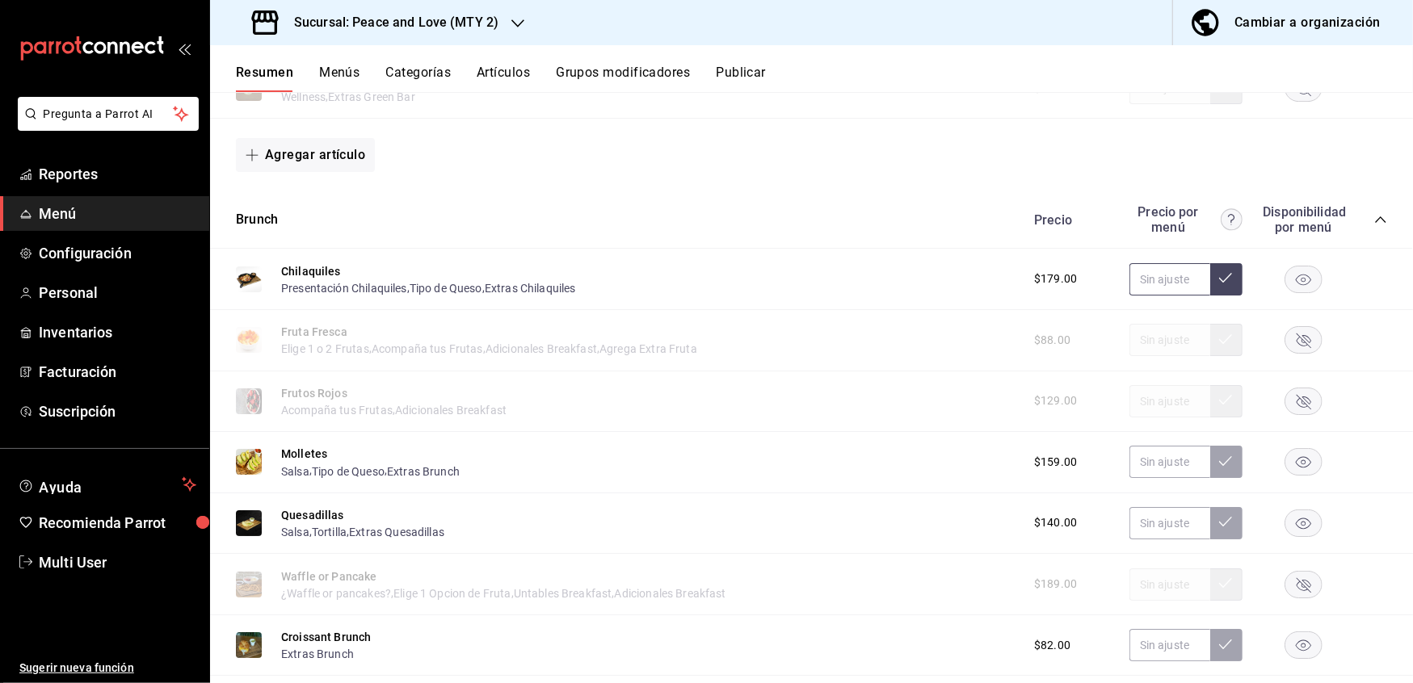
click at [1157, 263] on input "text" at bounding box center [1169, 279] width 81 height 32
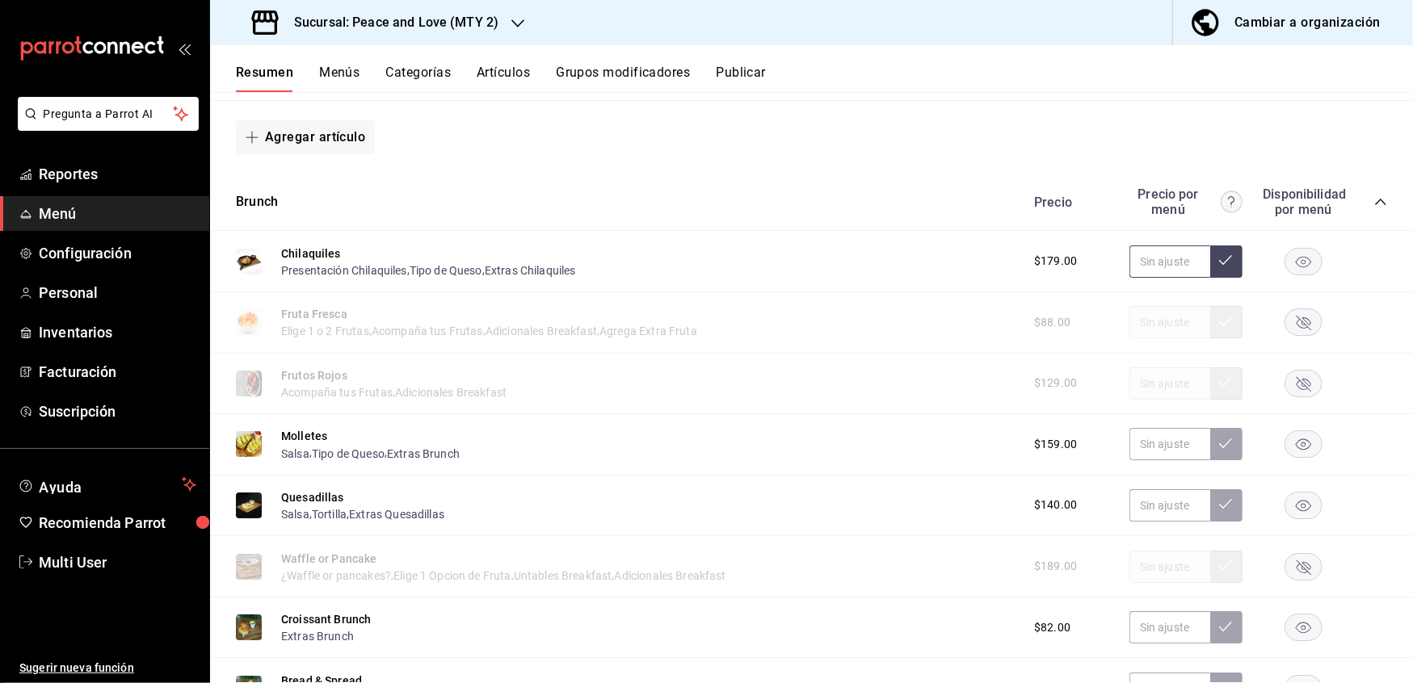
scroll to position [4151, 0]
click at [1160, 253] on input "text" at bounding box center [1169, 260] width 81 height 32
type input "$1.00"
type input "$296.00"
click at [1219, 252] on icon at bounding box center [1225, 258] width 13 height 13
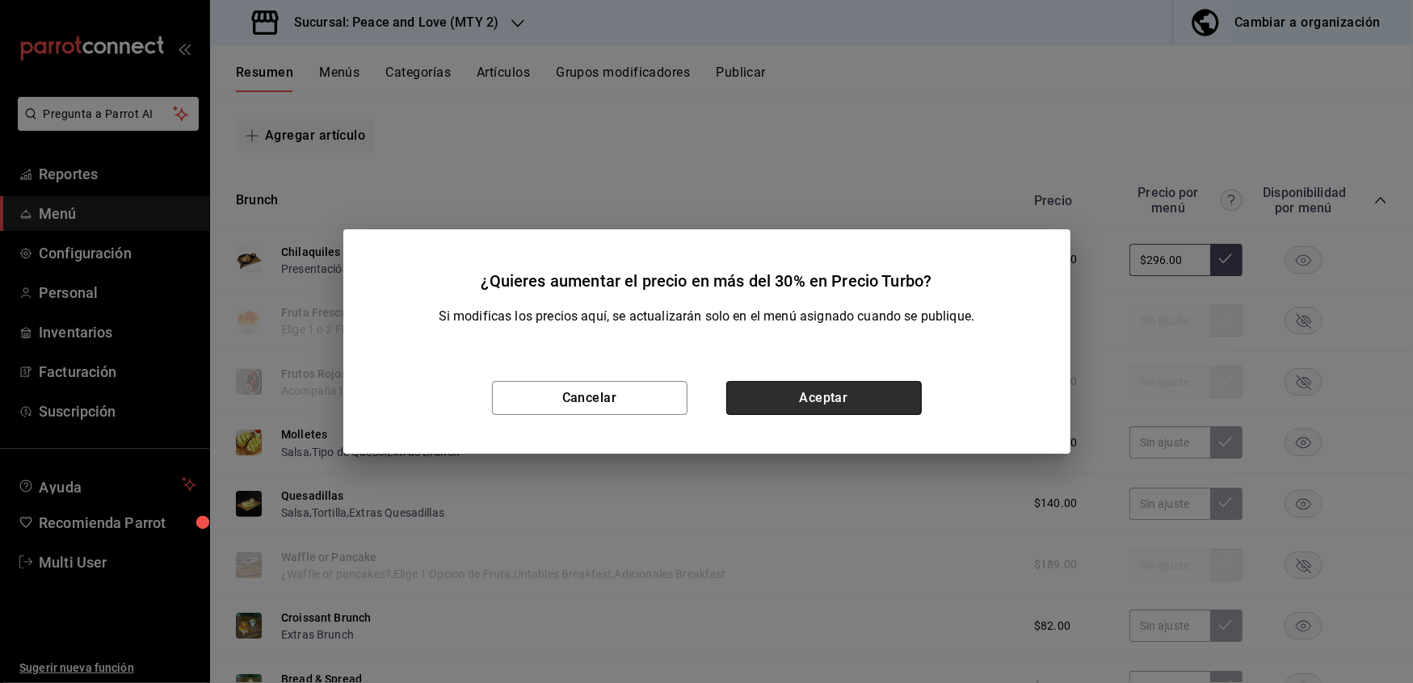
click at [844, 391] on button "Aceptar" at bounding box center [823, 398] width 195 height 34
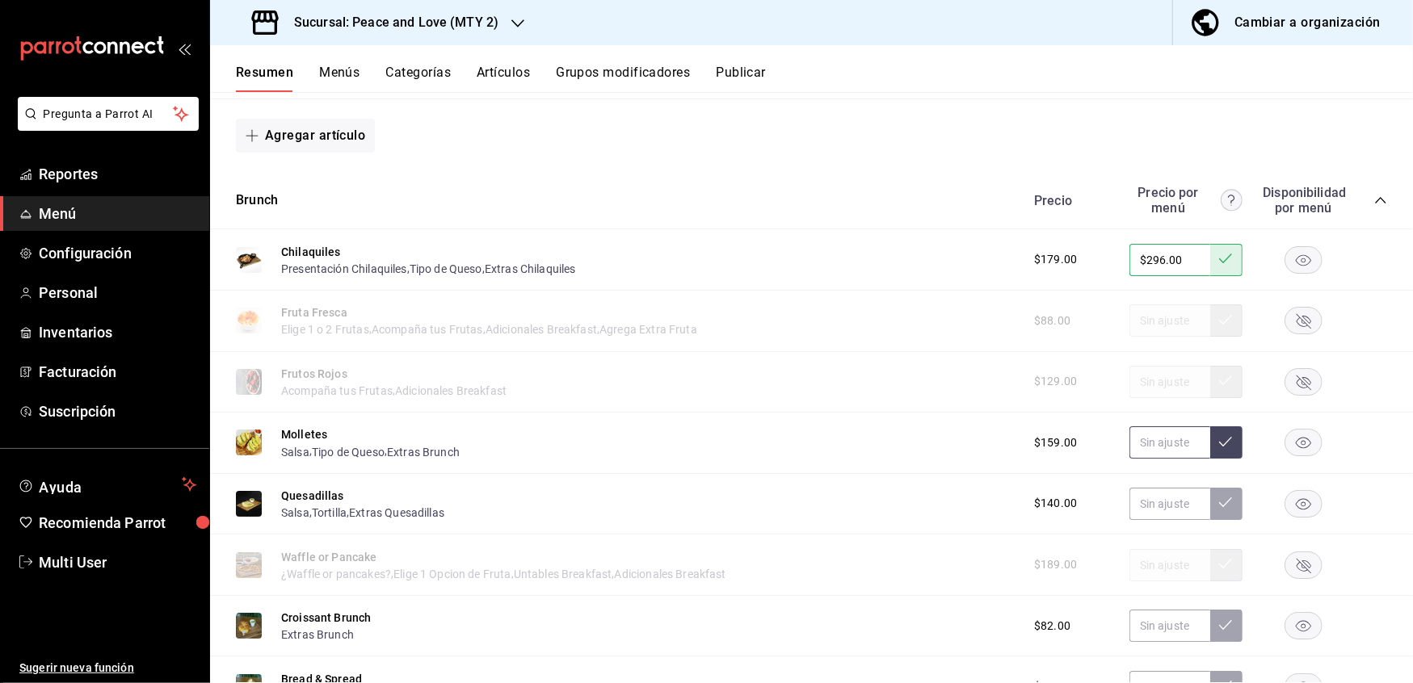
click at [1157, 426] on input "text" at bounding box center [1169, 442] width 81 height 32
type input "$225.00"
click at [1219, 435] on icon at bounding box center [1225, 441] width 13 height 13
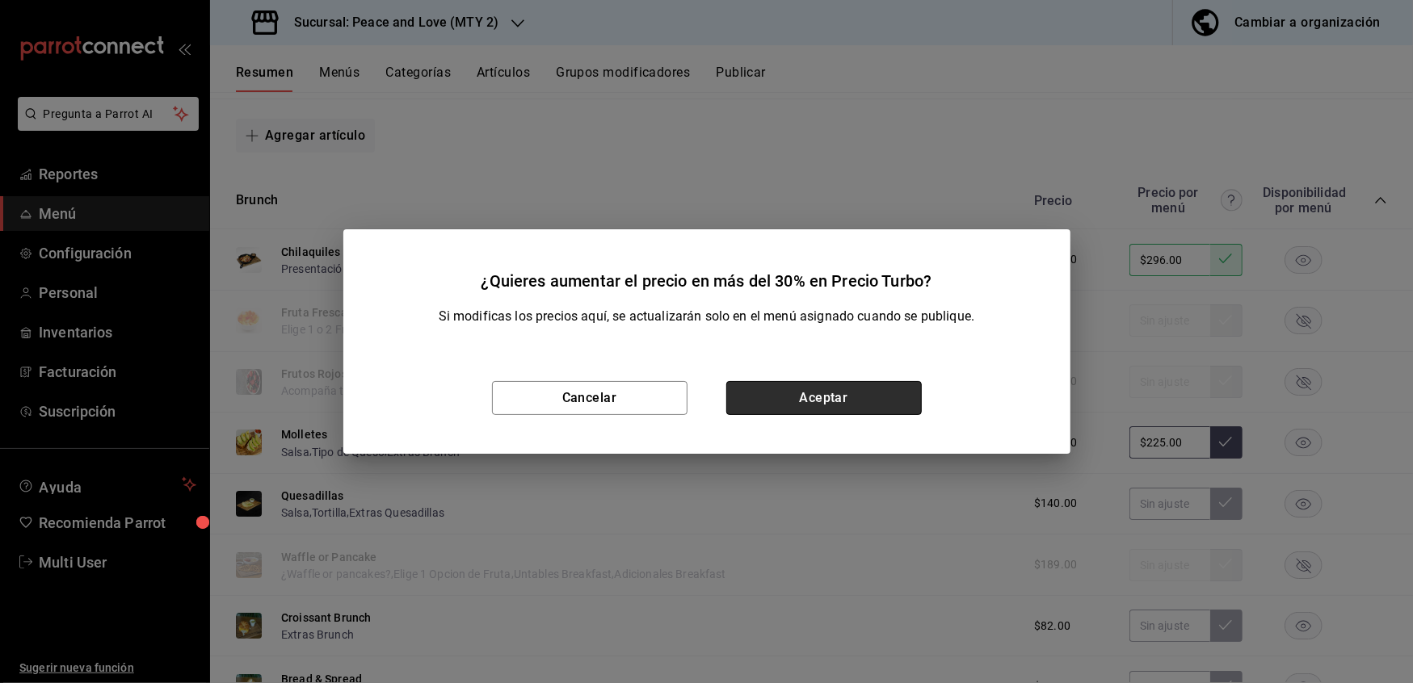
click at [851, 392] on button "Aceptar" at bounding box center [823, 398] width 195 height 34
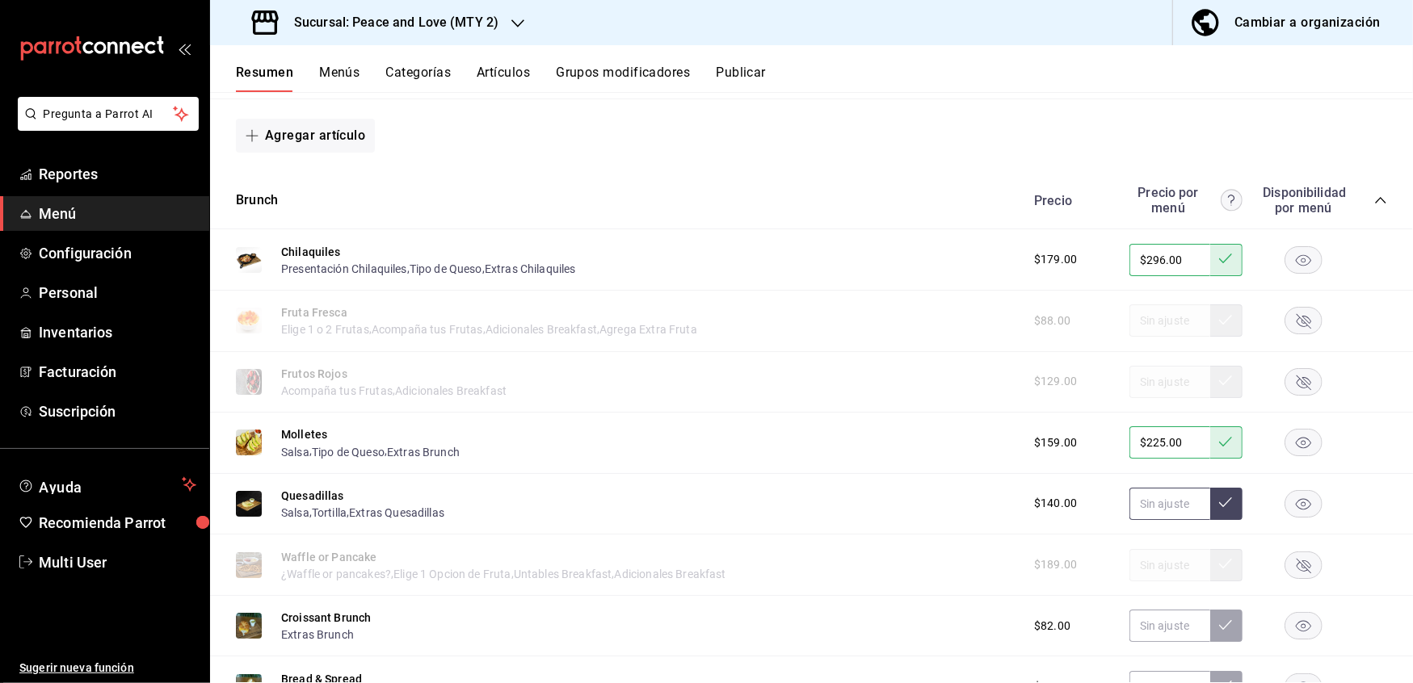
click at [1154, 488] on input "text" at bounding box center [1169, 504] width 81 height 32
type input "$199.00"
click at [1210, 488] on button at bounding box center [1226, 504] width 32 height 32
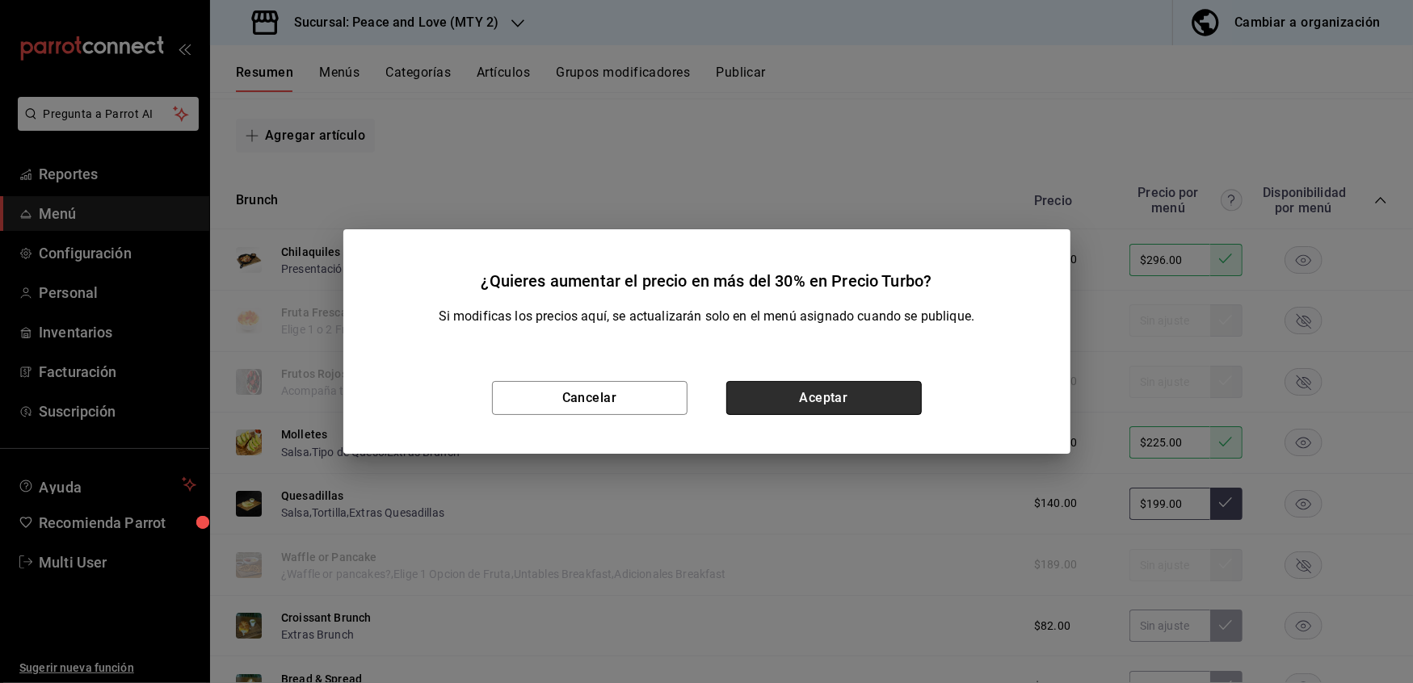
click at [848, 401] on button "Aceptar" at bounding box center [823, 398] width 195 height 34
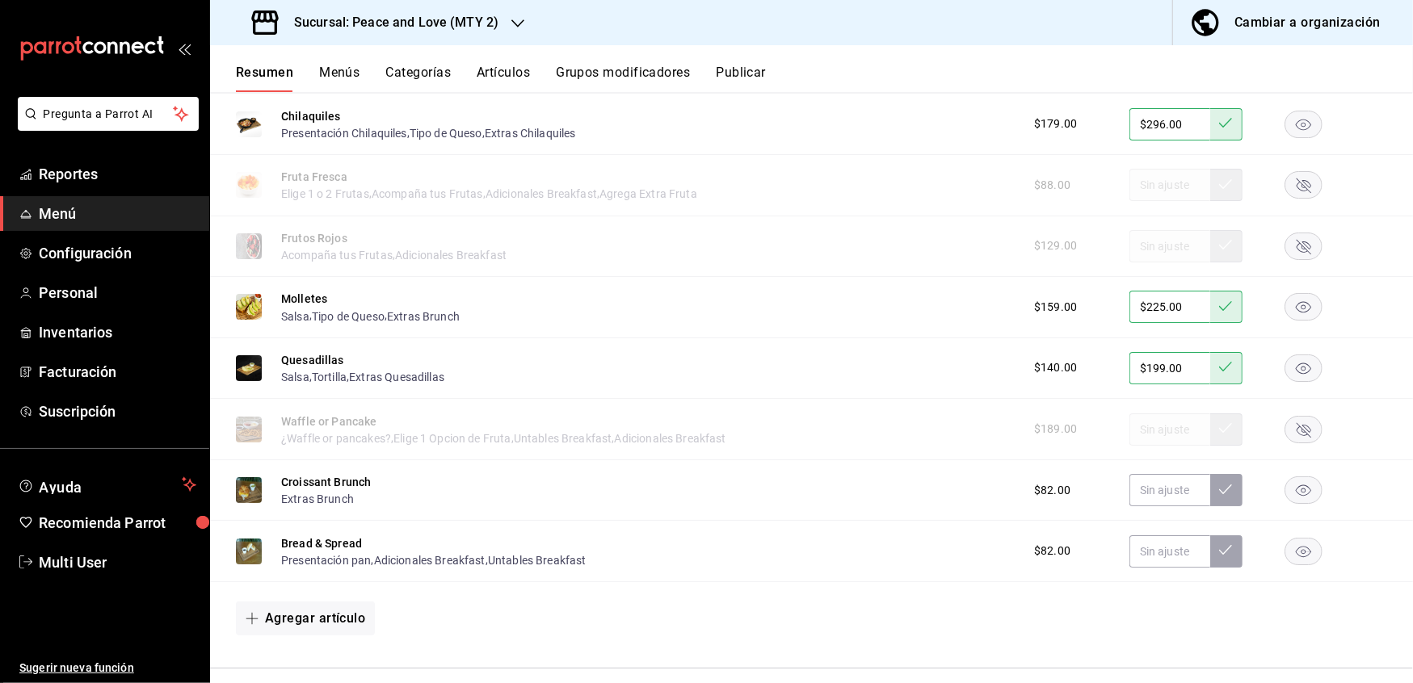
scroll to position [4292, 0]
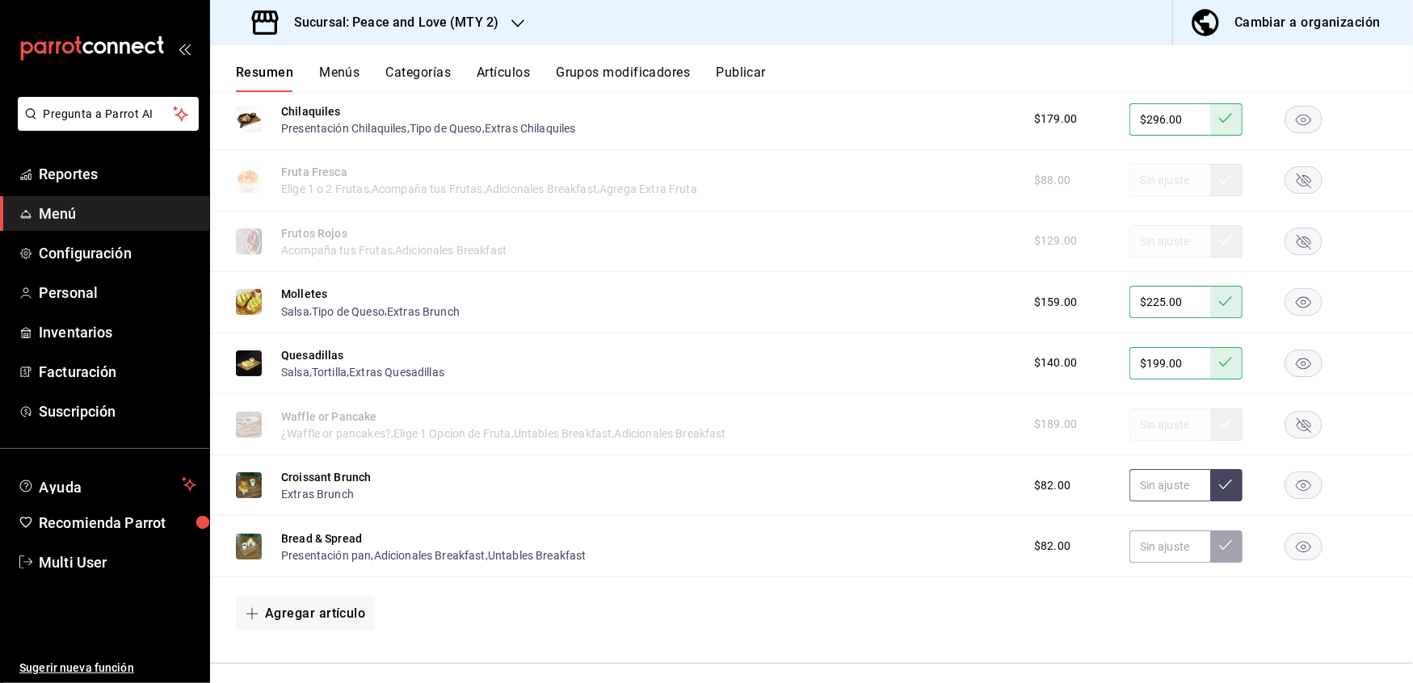
click at [1152, 475] on input "text" at bounding box center [1169, 485] width 81 height 32
type input "$140.00"
click at [1210, 469] on button at bounding box center [1226, 485] width 32 height 32
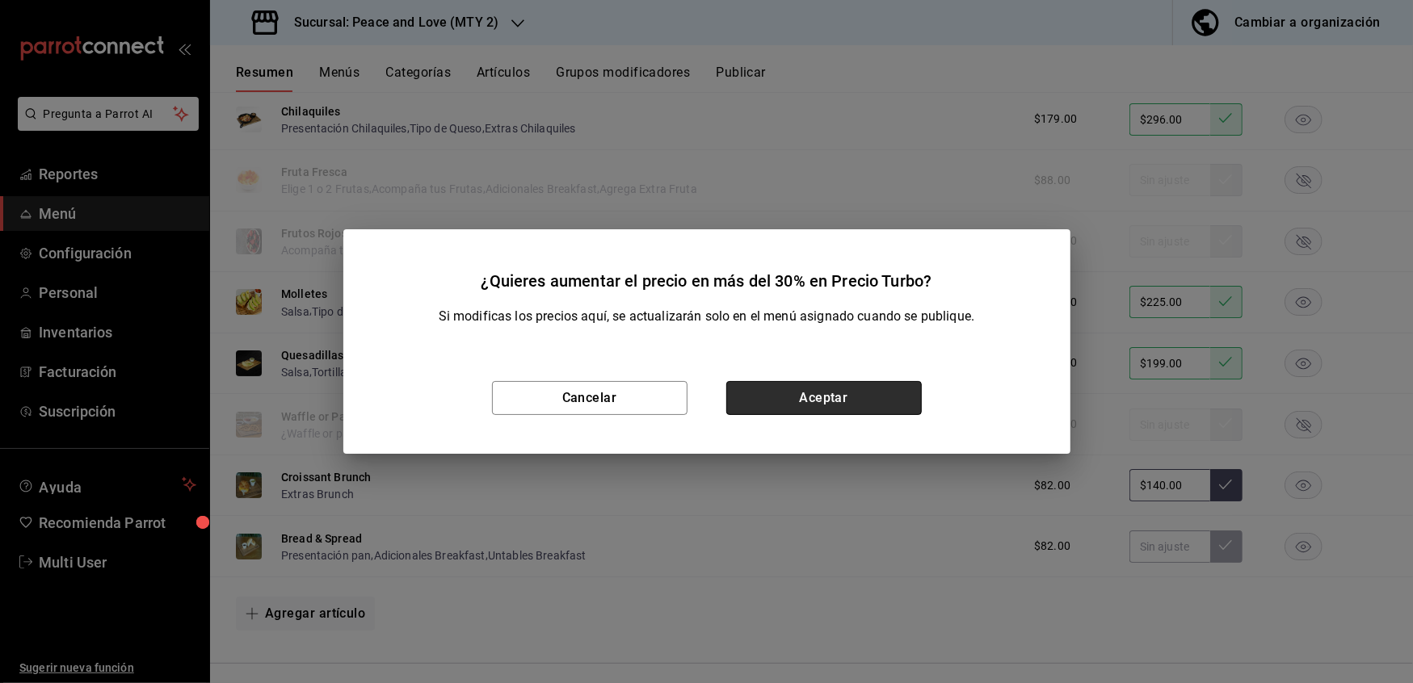
click at [885, 386] on button "Aceptar" at bounding box center [823, 398] width 195 height 34
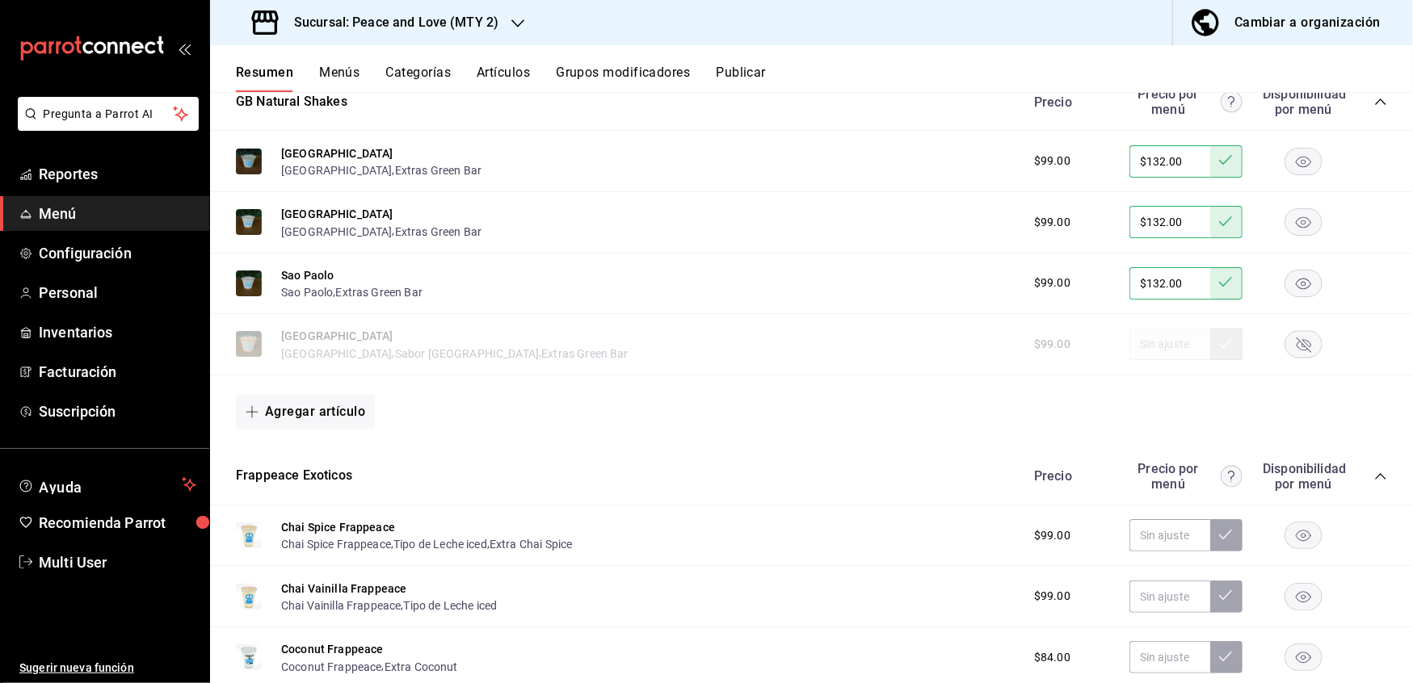
scroll to position [2947, 0]
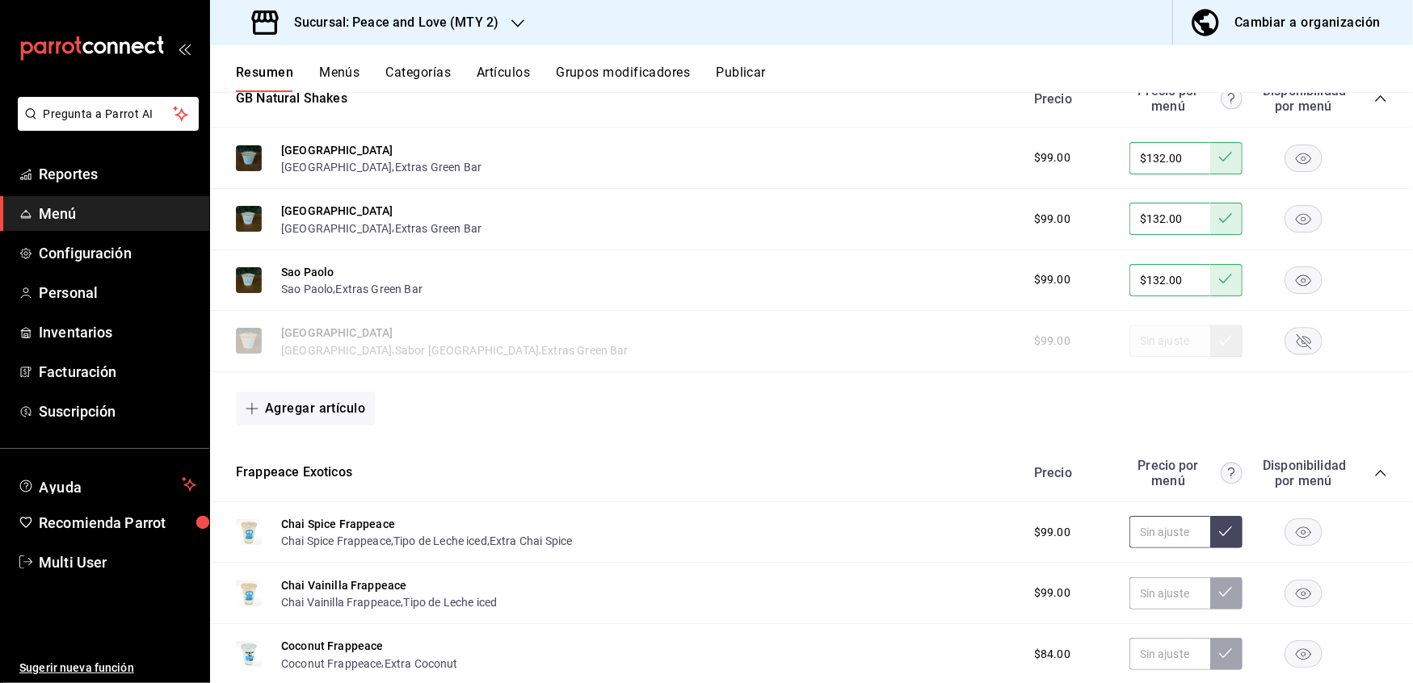
click at [1170, 516] on input "text" at bounding box center [1169, 532] width 81 height 32
type input "$124.00"
click at [1219, 527] on icon at bounding box center [1225, 532] width 13 height 10
click at [1167, 581] on input "text" at bounding box center [1169, 593] width 81 height 32
type input "$124.00"
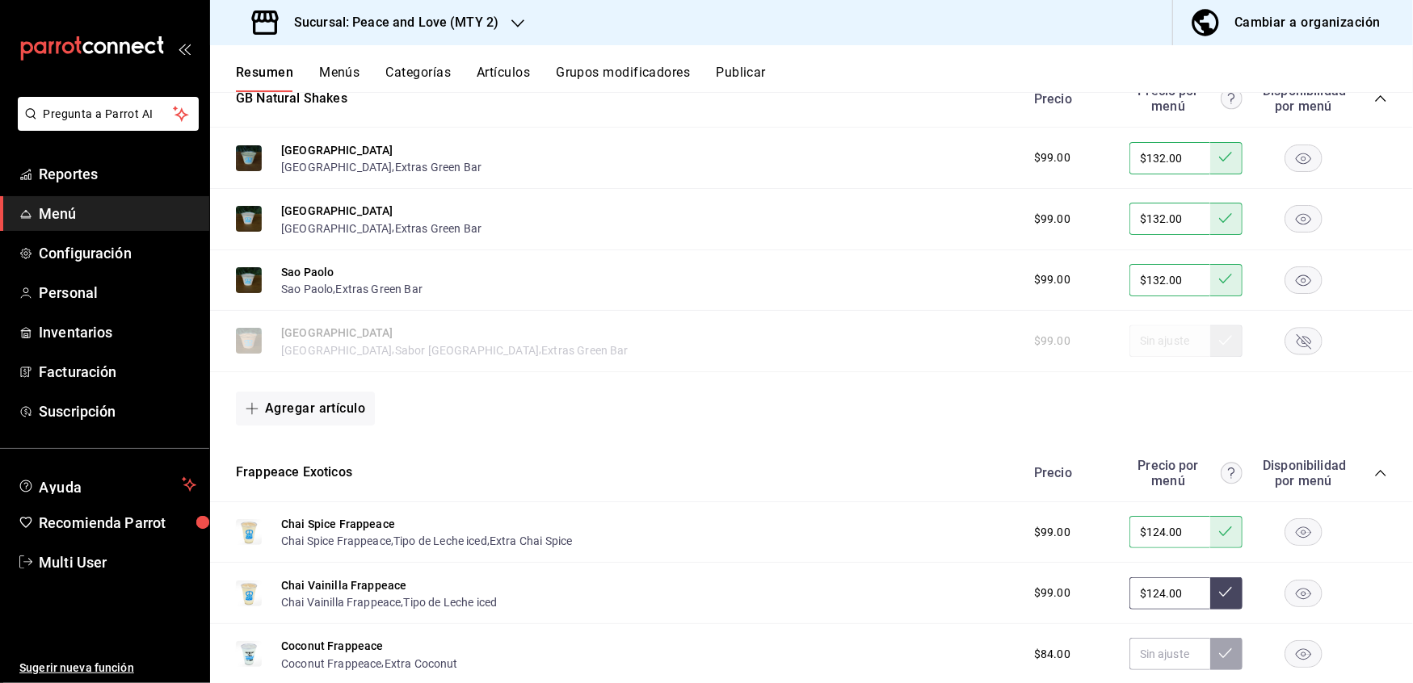
click at [1216, 581] on button at bounding box center [1226, 593] width 32 height 32
click at [1285, 641] on rect "button" at bounding box center [1303, 654] width 37 height 27
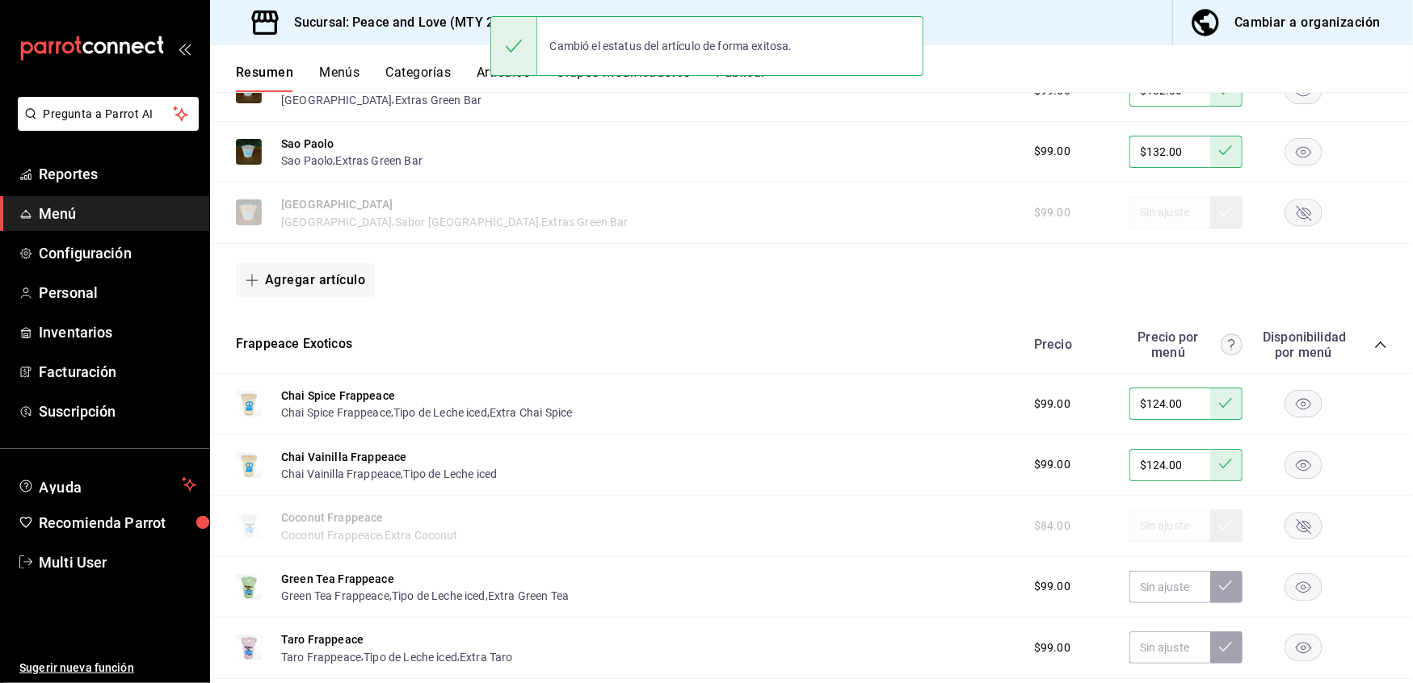
scroll to position [3077, 0]
click at [1171, 580] on input "text" at bounding box center [1169, 585] width 81 height 32
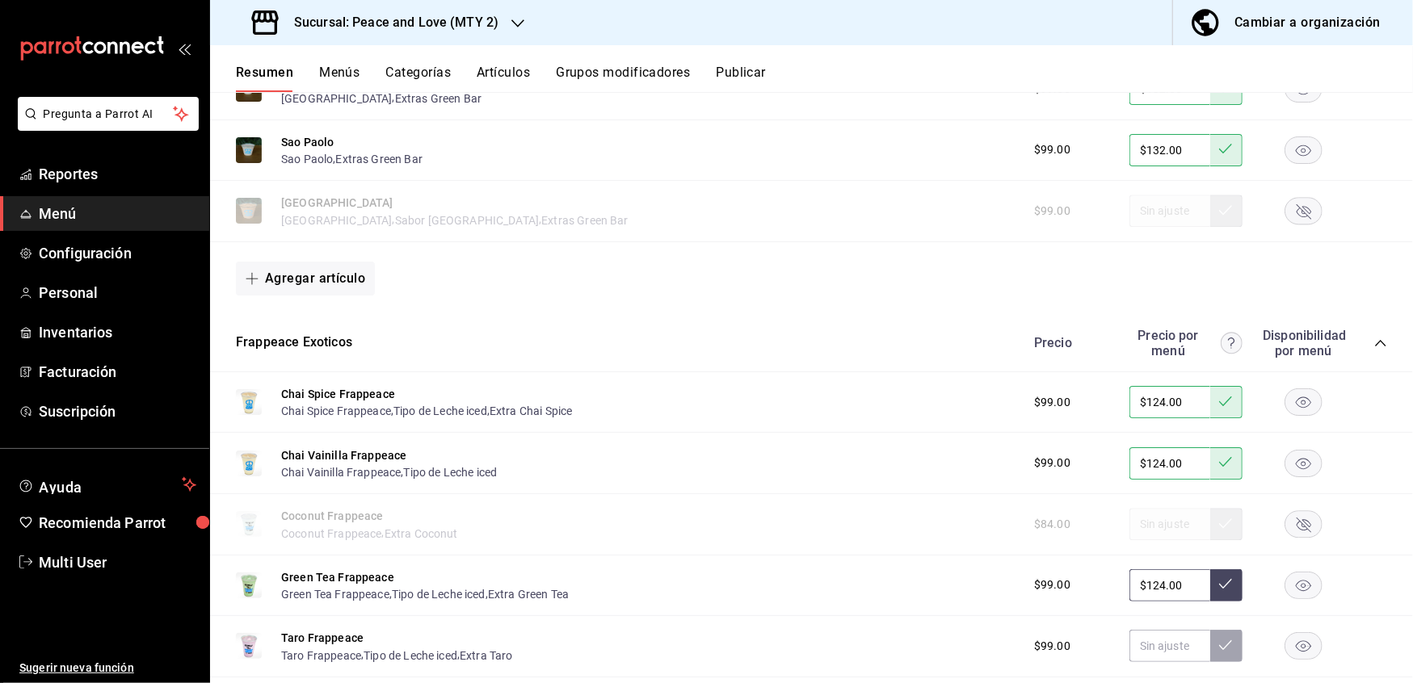
type input "$124.00"
click at [1216, 573] on button at bounding box center [1226, 585] width 32 height 32
click at [1161, 635] on input "text" at bounding box center [1169, 646] width 81 height 32
type input "$124.00"
click at [1219, 639] on icon at bounding box center [1225, 645] width 13 height 13
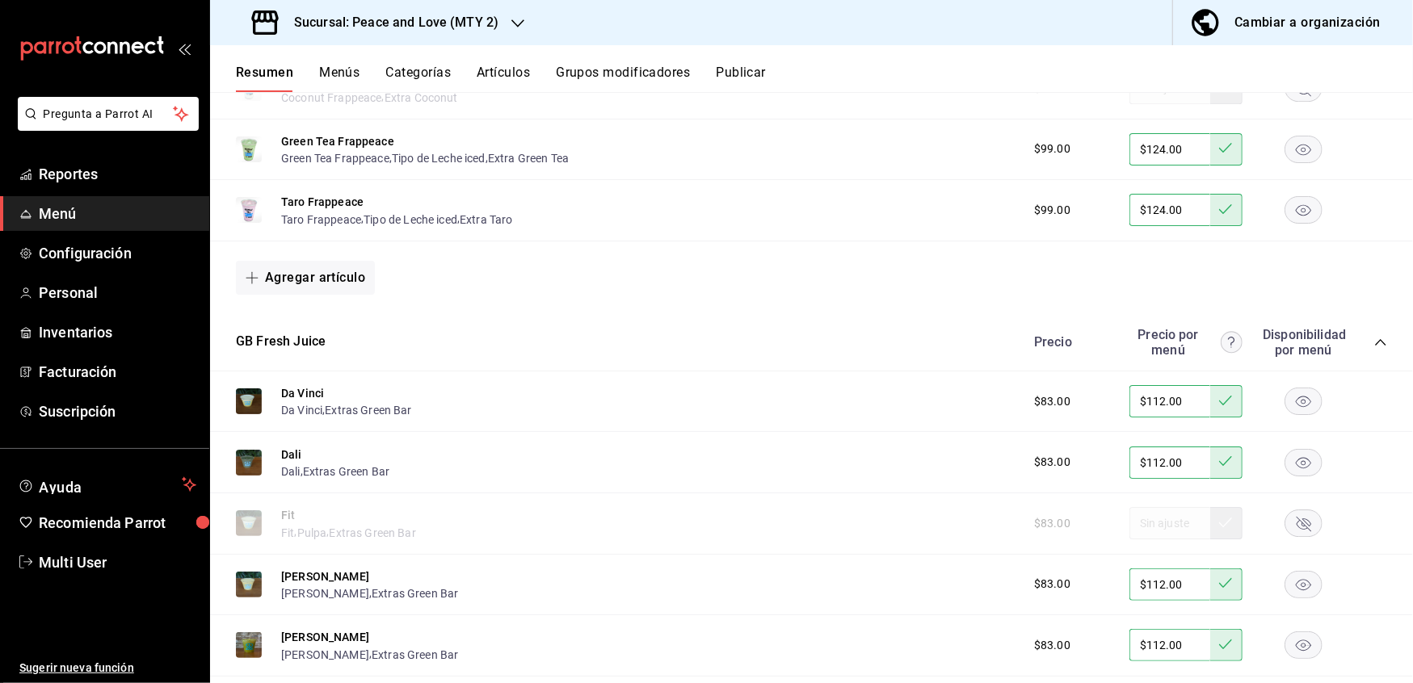
scroll to position [3513, 0]
click at [309, 385] on button "Da Vinci" at bounding box center [302, 393] width 43 height 16
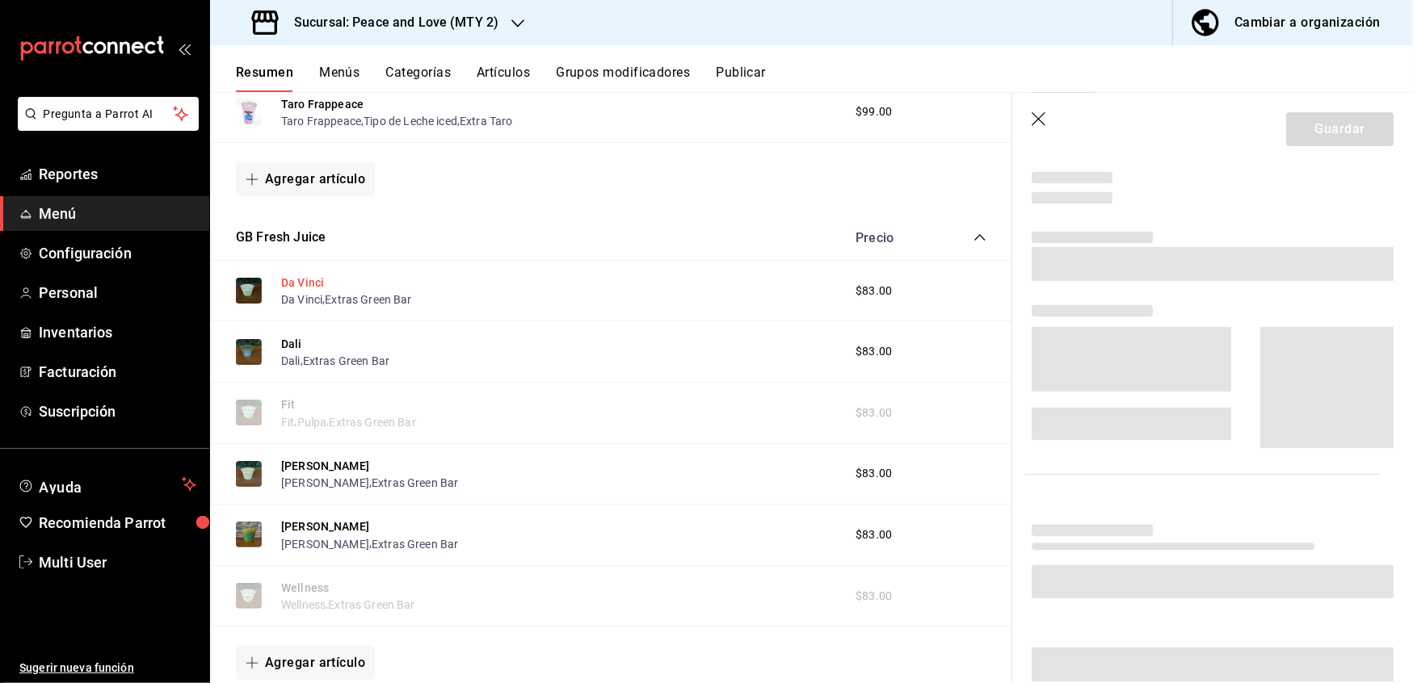
scroll to position [3420, 0]
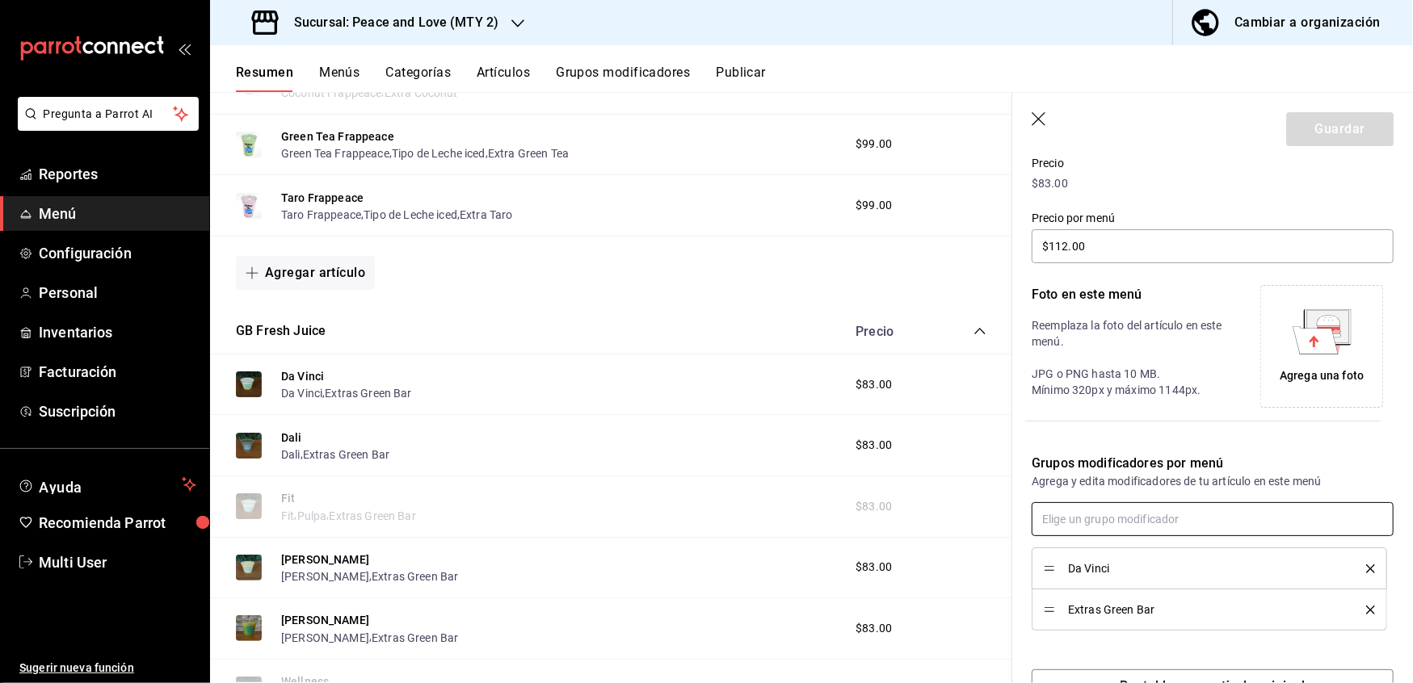
click at [1139, 514] on input "text" at bounding box center [1212, 519] width 362 height 34
type input "extras [PERSON_NAME]"
click at [1131, 611] on div "Extras Green Bar RU" at bounding box center [1098, 609] width 104 height 17
click at [1340, 611] on icon "delete" at bounding box center [1344, 610] width 9 height 9
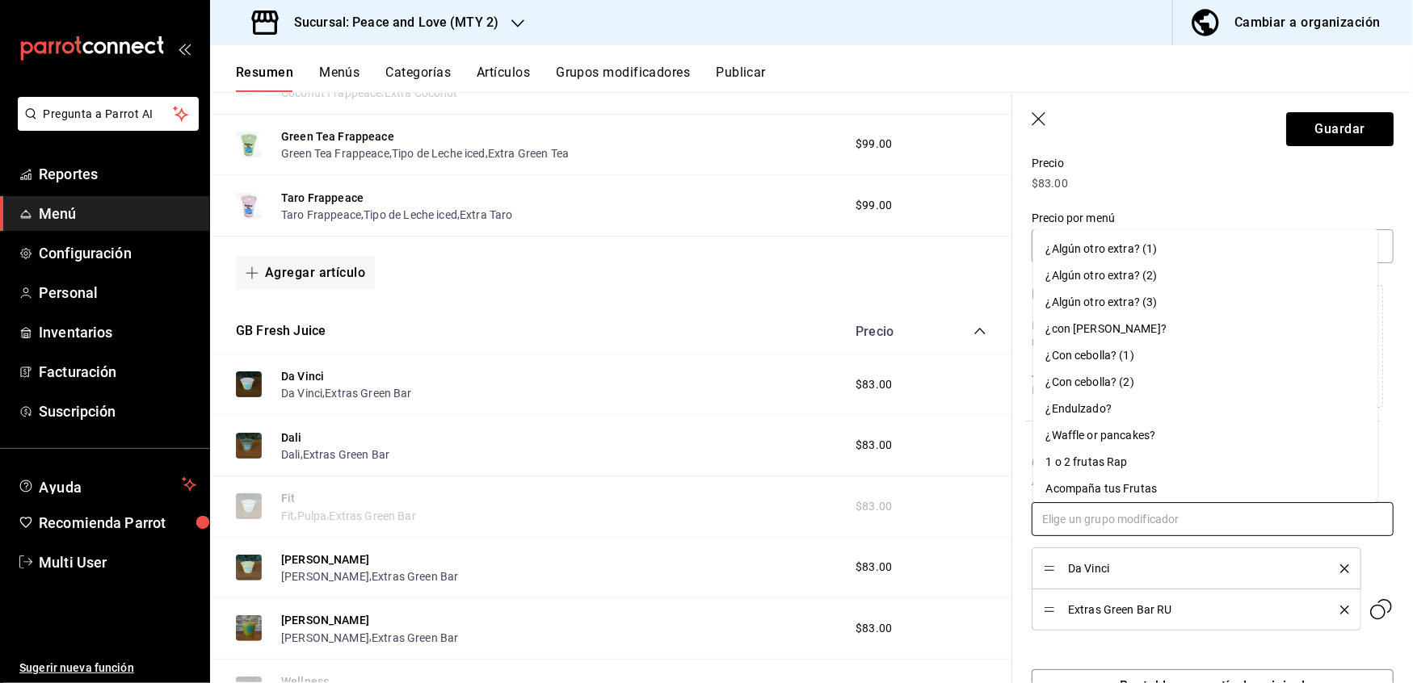
click at [1134, 521] on input "text" at bounding box center [1212, 519] width 362 height 34
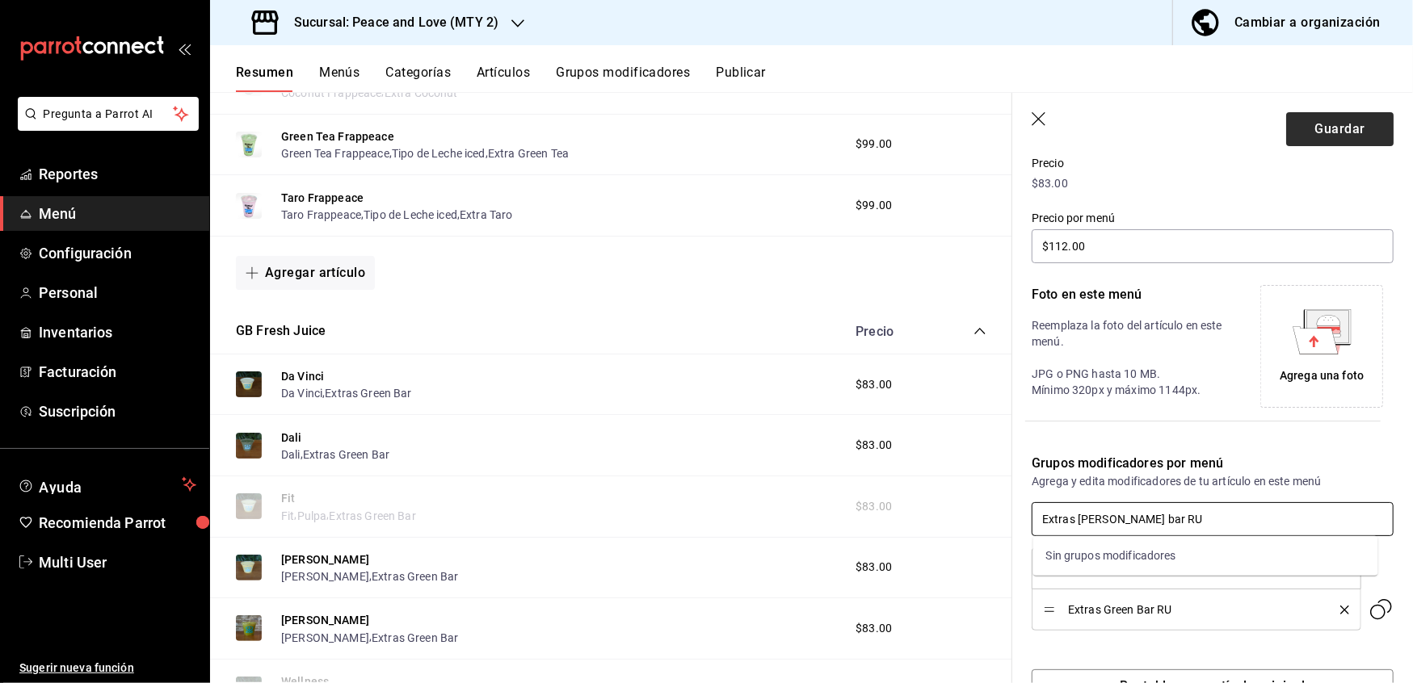
type input "Extras [PERSON_NAME] bar RU"
click at [1318, 130] on button "Guardar" at bounding box center [1339, 129] width 107 height 34
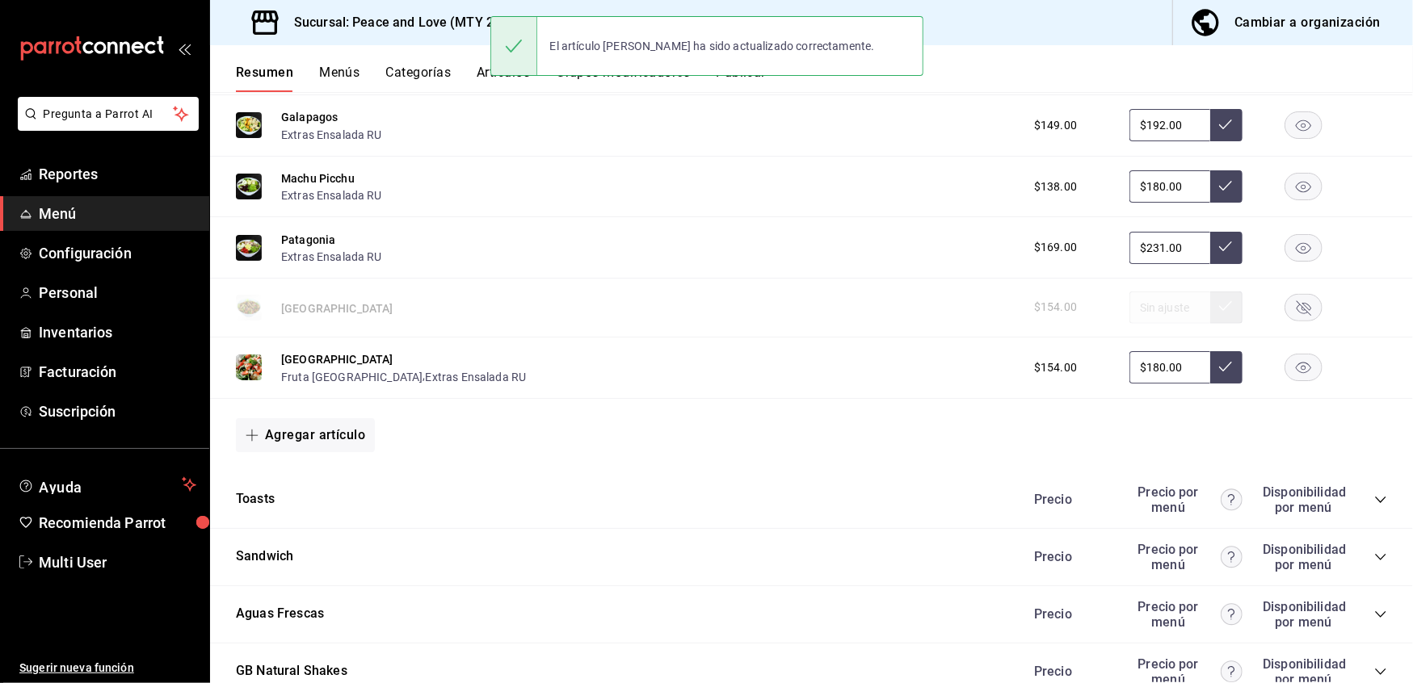
scroll to position [1108, 0]
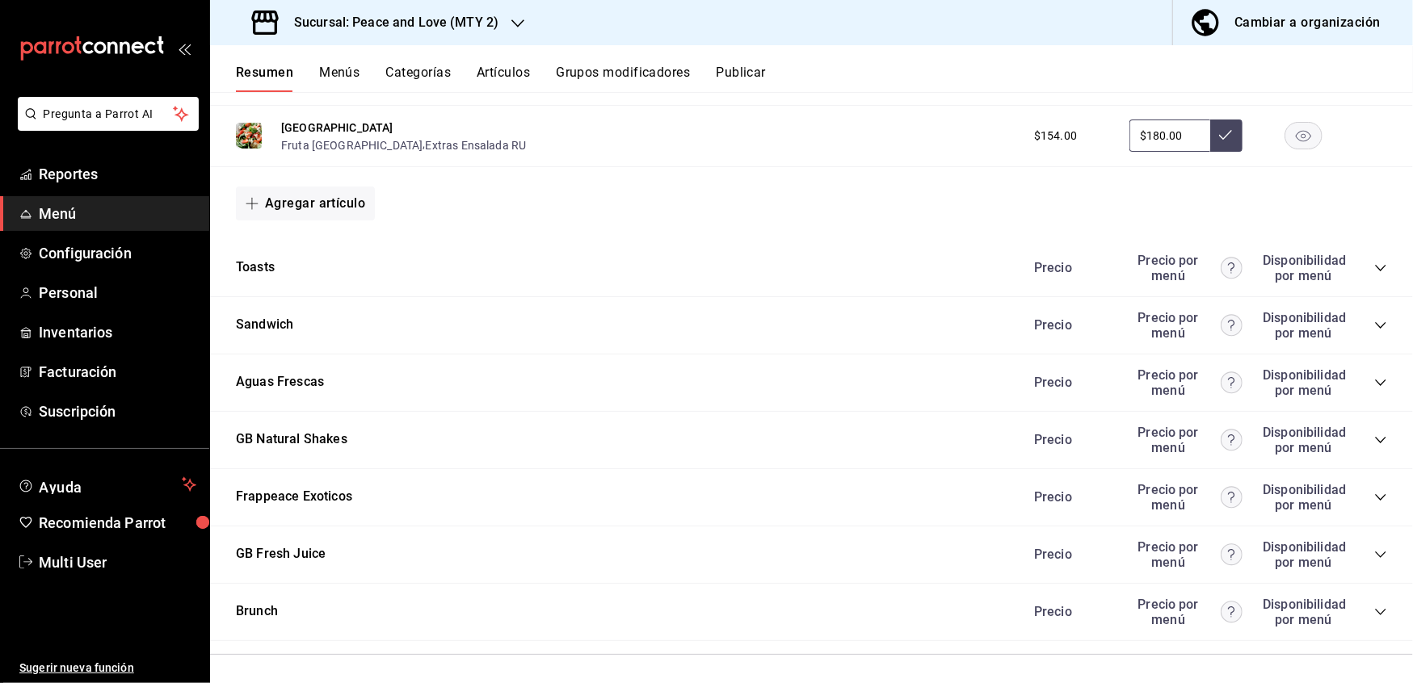
click at [1374, 434] on icon "collapse-category-row" at bounding box center [1380, 440] width 13 height 13
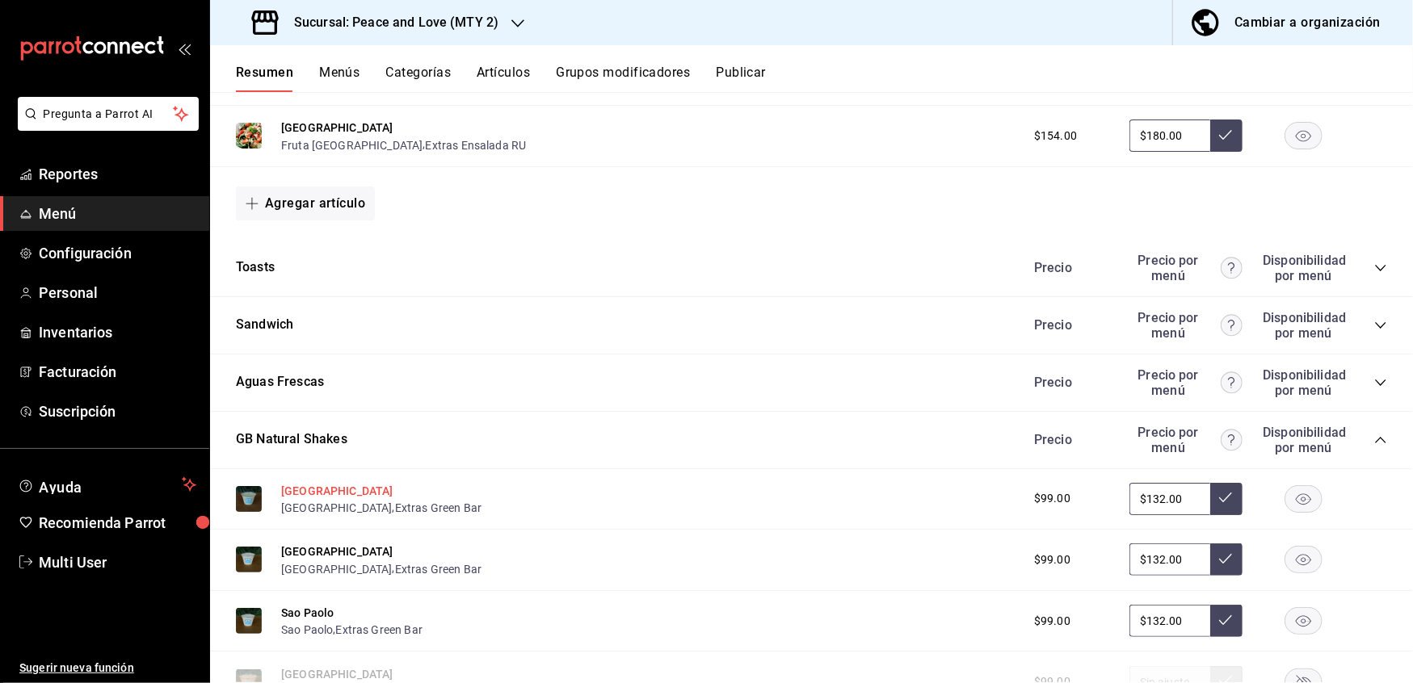
click at [292, 489] on button "[GEOGRAPHIC_DATA]" at bounding box center [337, 491] width 112 height 16
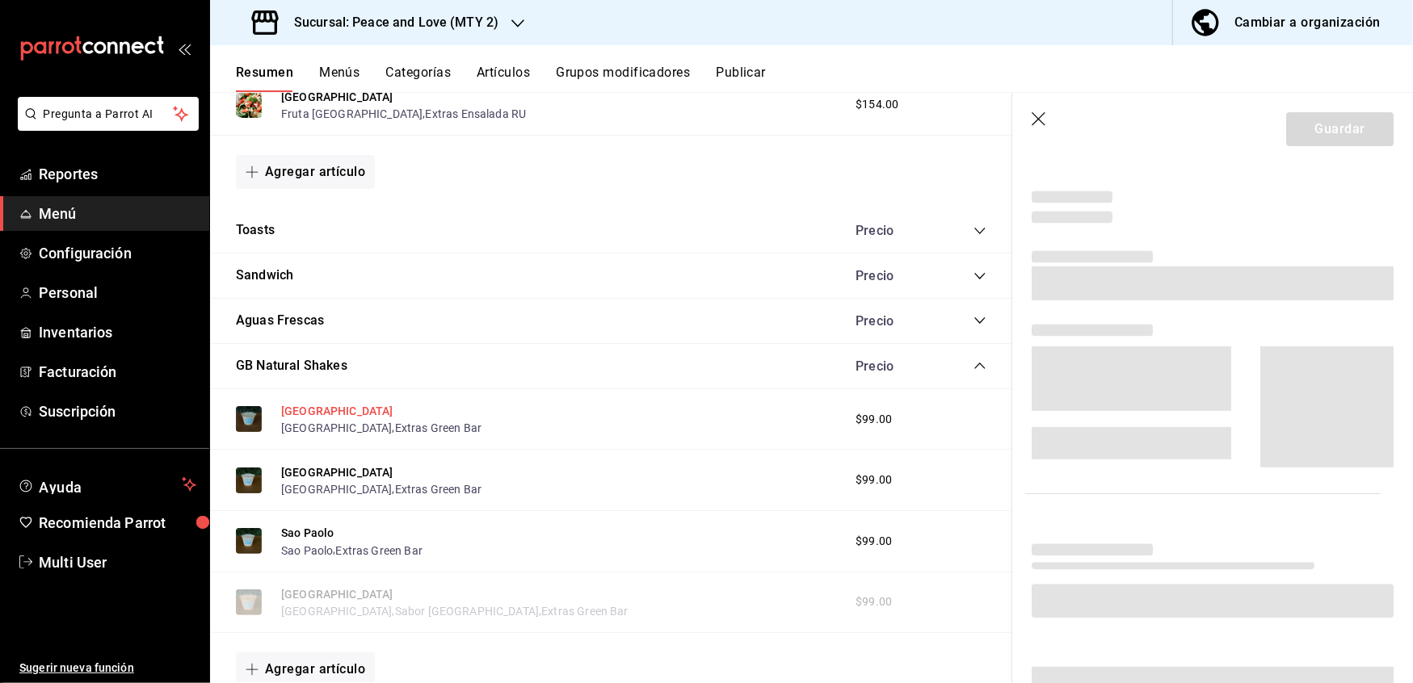
scroll to position [1084, 0]
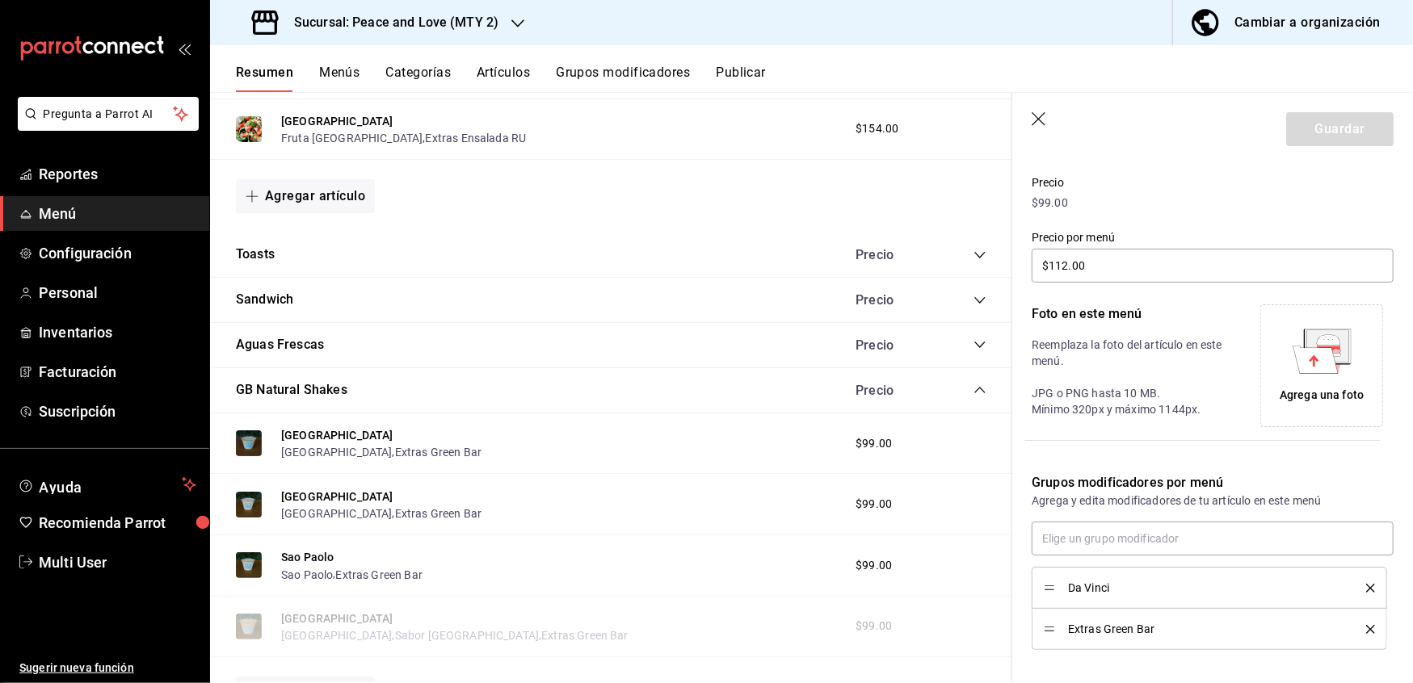
type input "$132.00"
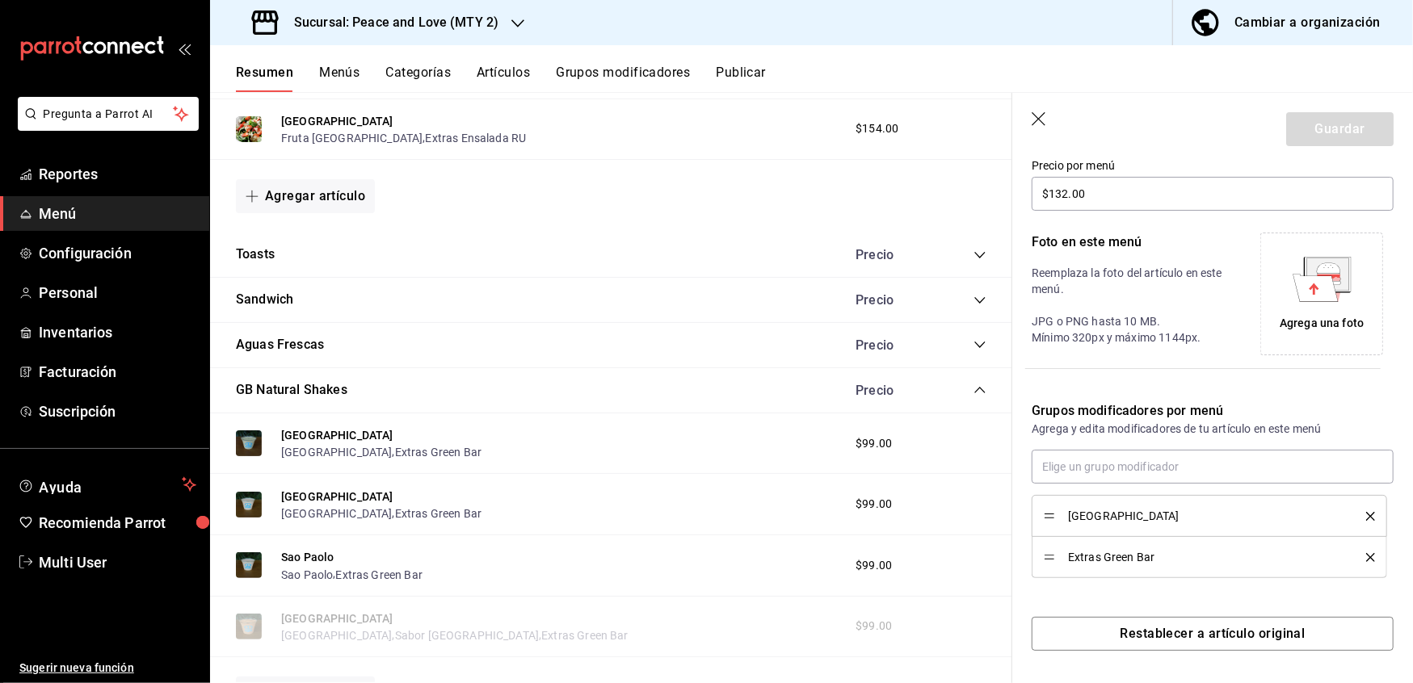
click at [1366, 556] on icon "delete" at bounding box center [1370, 557] width 9 height 9
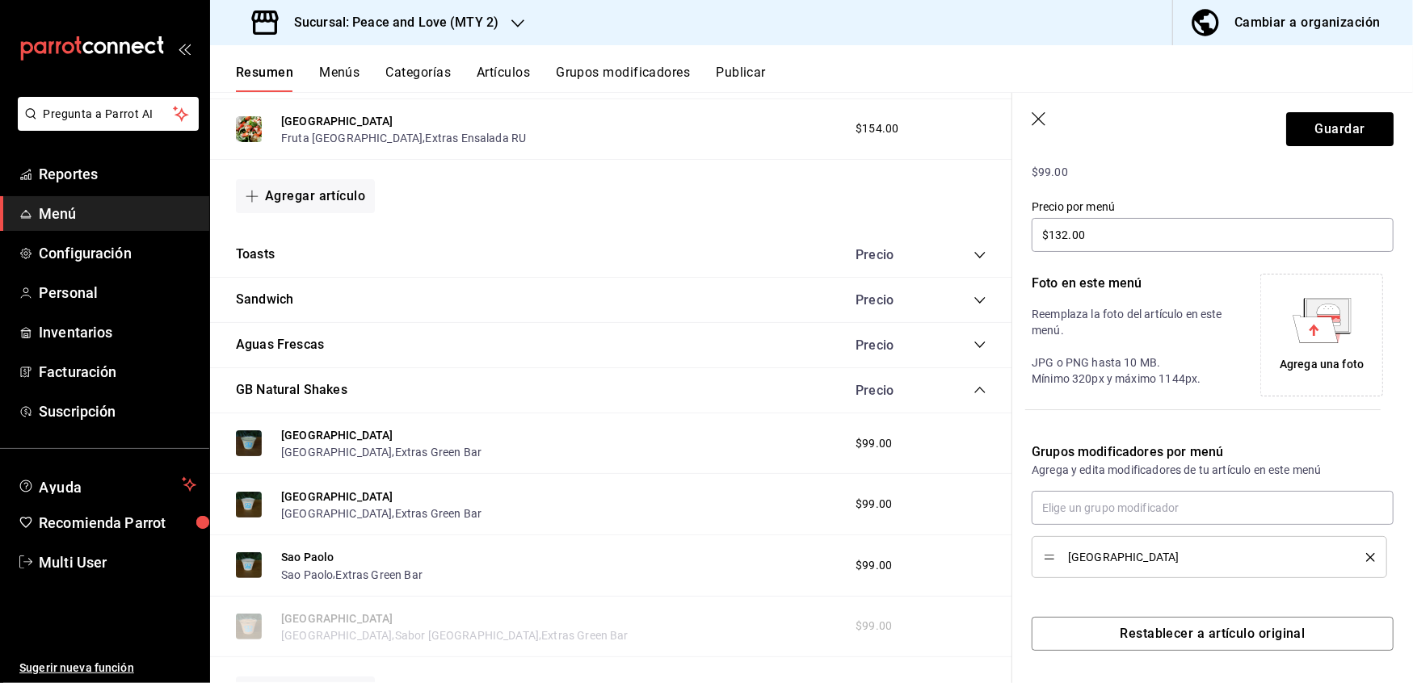
scroll to position [246, 0]
click at [1213, 504] on input "text" at bounding box center [1212, 508] width 362 height 34
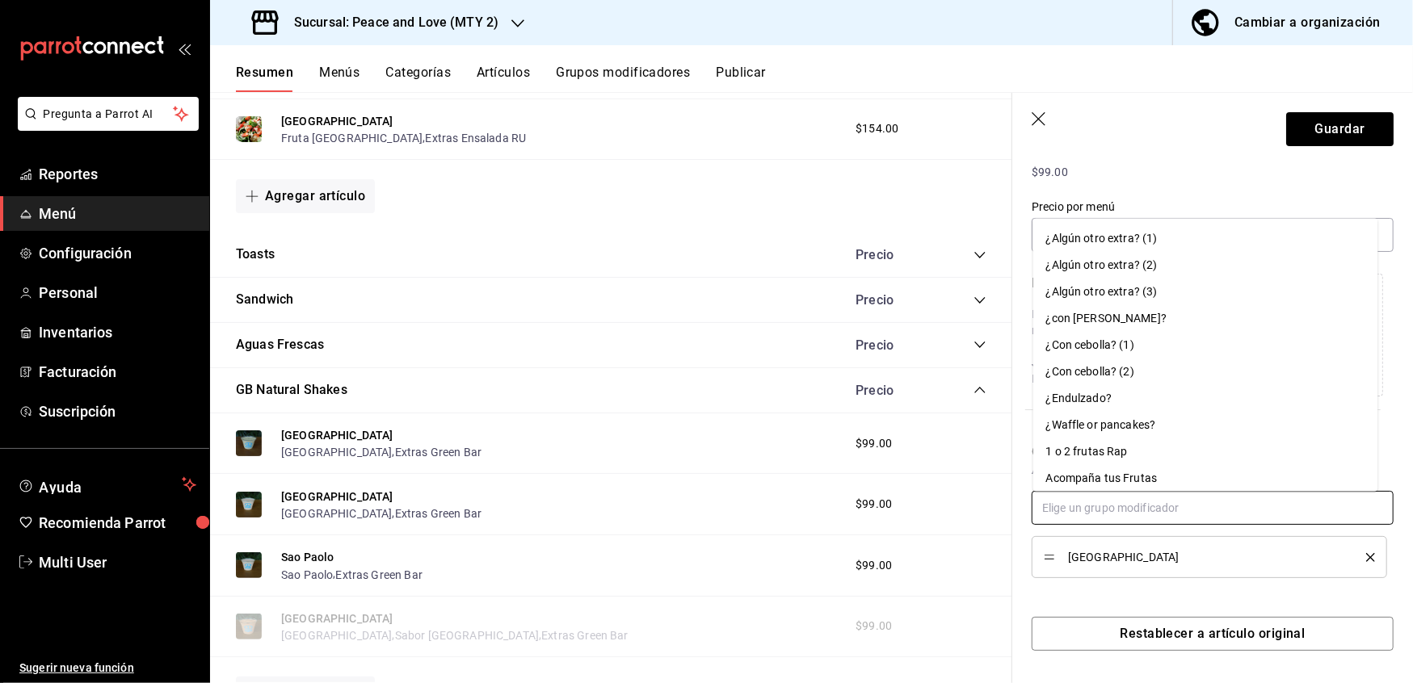
paste input "Extras [PERSON_NAME] bar RU"
type input "Extras [PERSON_NAME] bar RU"
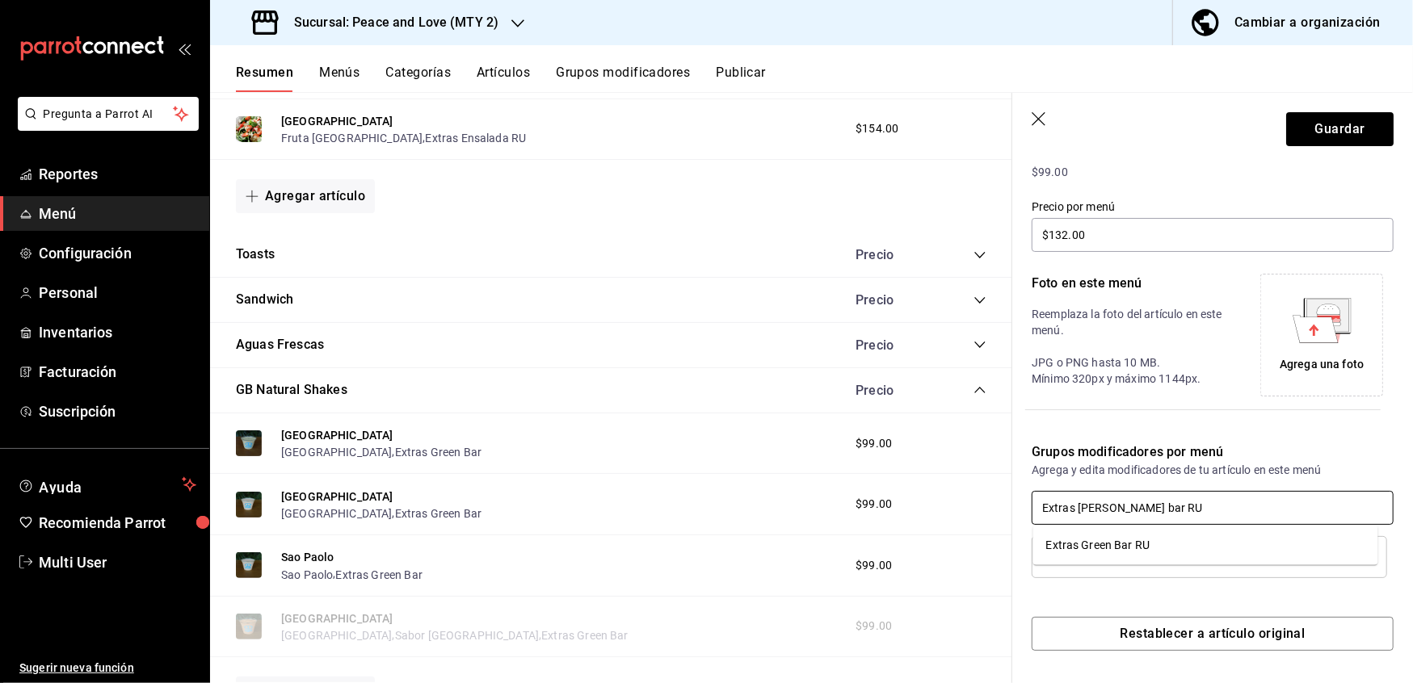
click at [1155, 553] on li "Extras Green Bar RU" at bounding box center [1205, 545] width 345 height 27
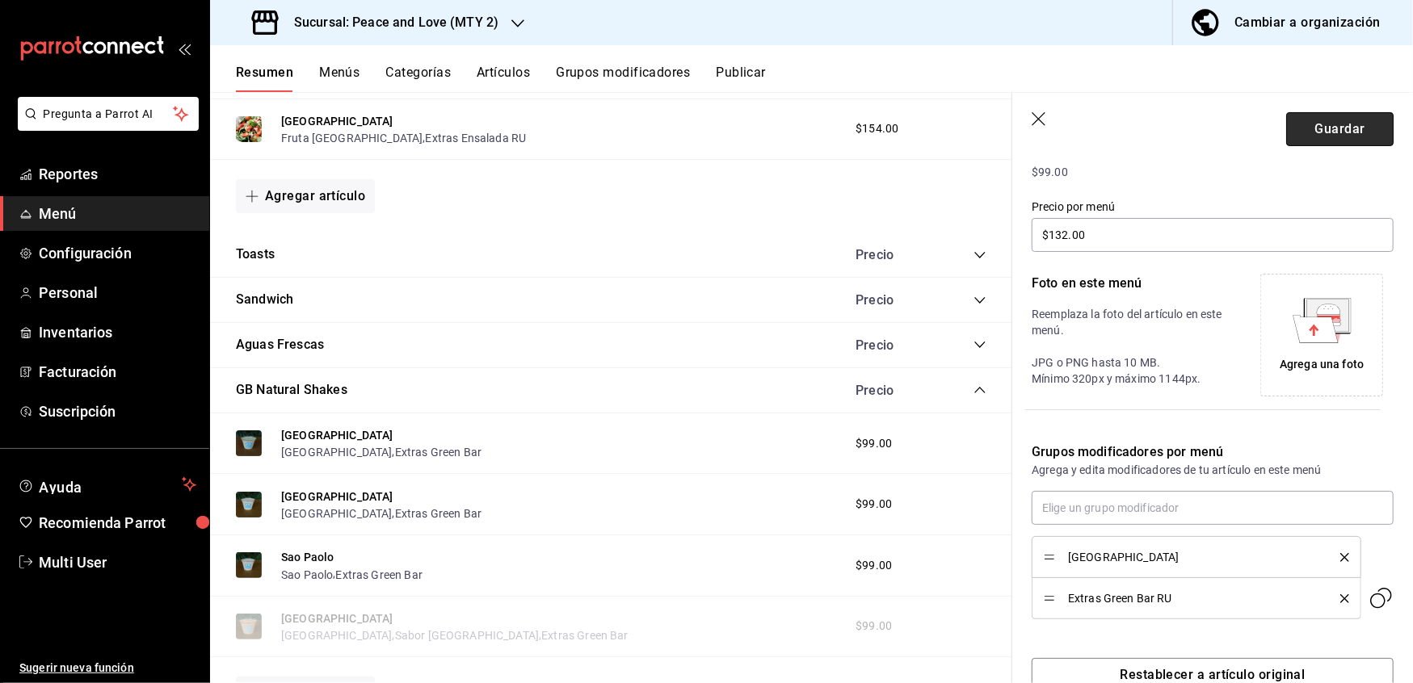
click at [1295, 132] on button "Guardar" at bounding box center [1339, 129] width 107 height 34
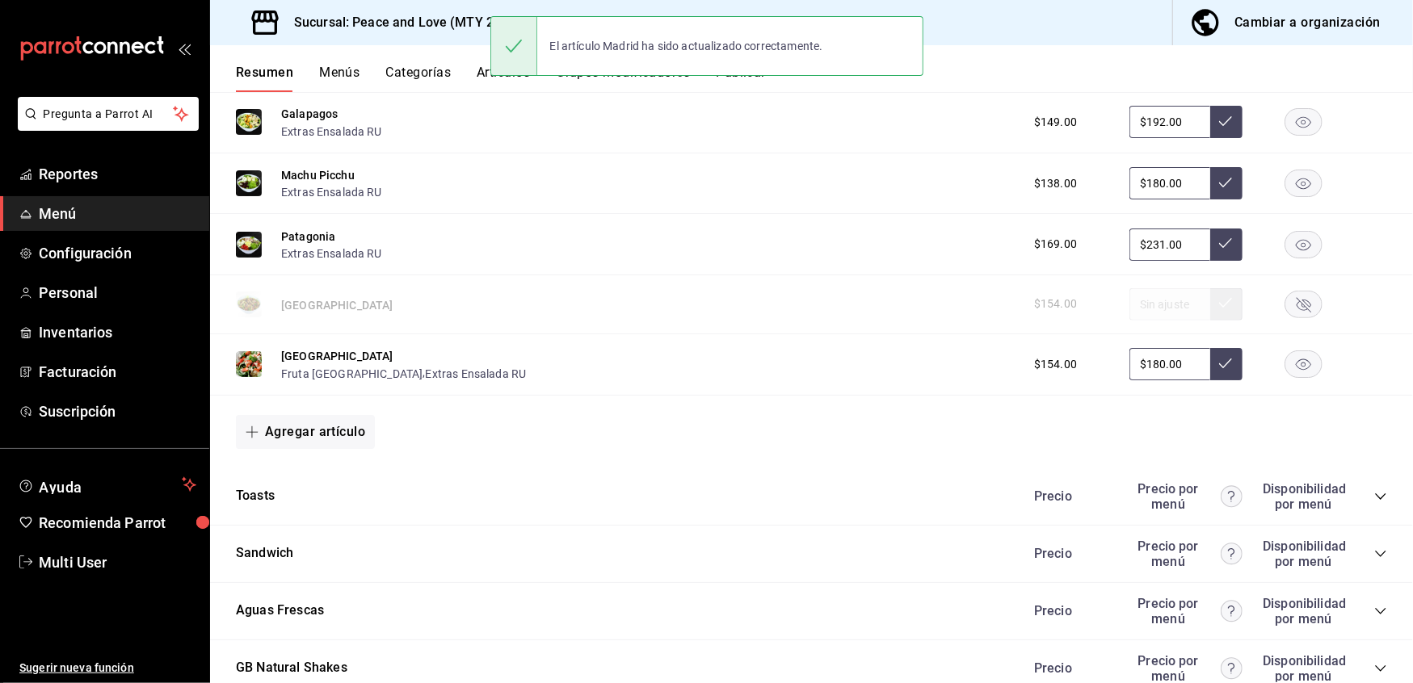
scroll to position [1108, 0]
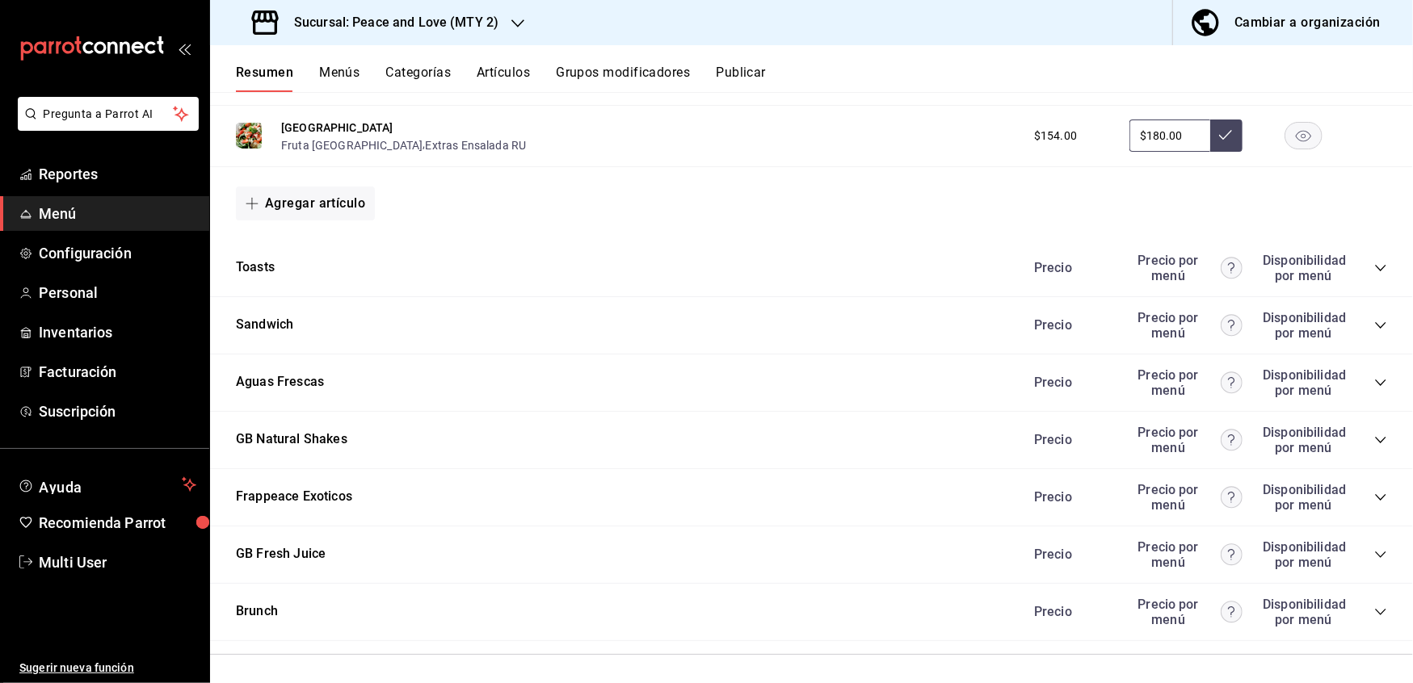
click at [1371, 430] on div "GB Natural Shakes Precio Precio por menú Disponibilidad por menú" at bounding box center [811, 440] width 1203 height 57
click at [1374, 441] on icon "collapse-category-row" at bounding box center [1380, 440] width 13 height 13
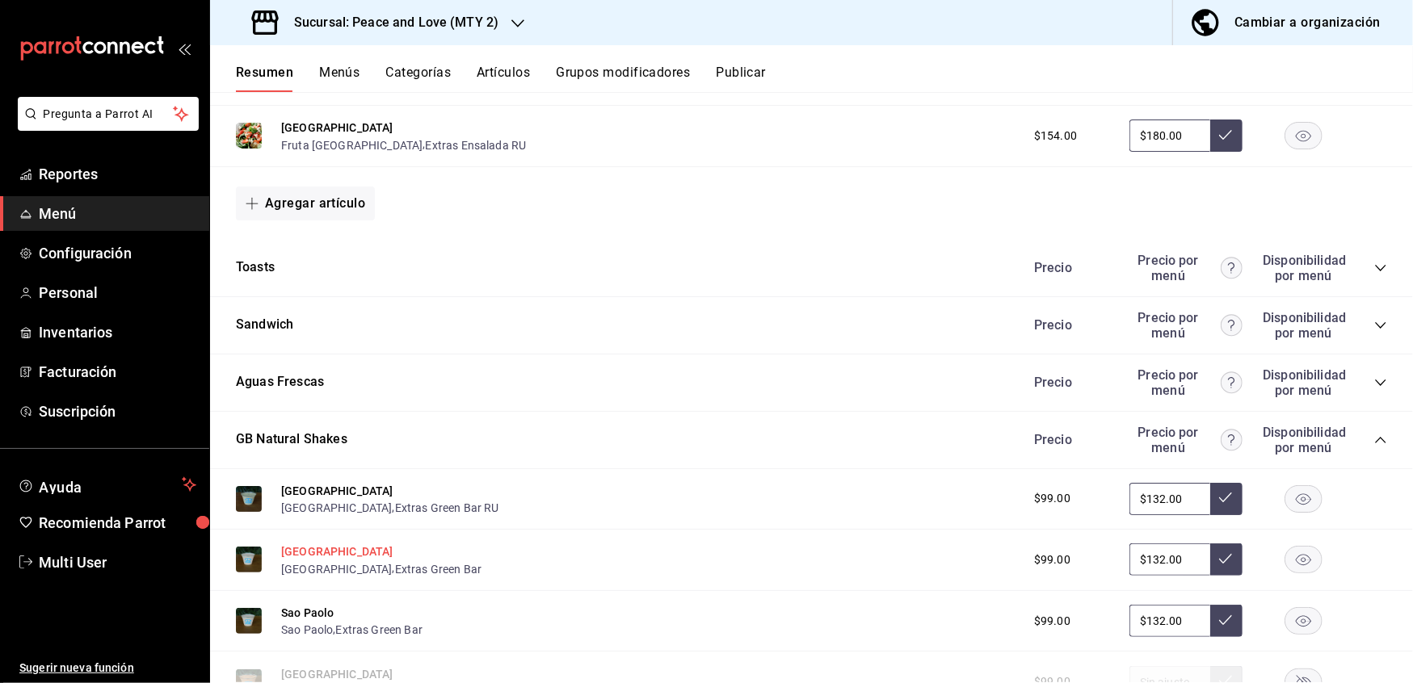
click at [281, 548] on button "[GEOGRAPHIC_DATA]" at bounding box center [337, 552] width 112 height 16
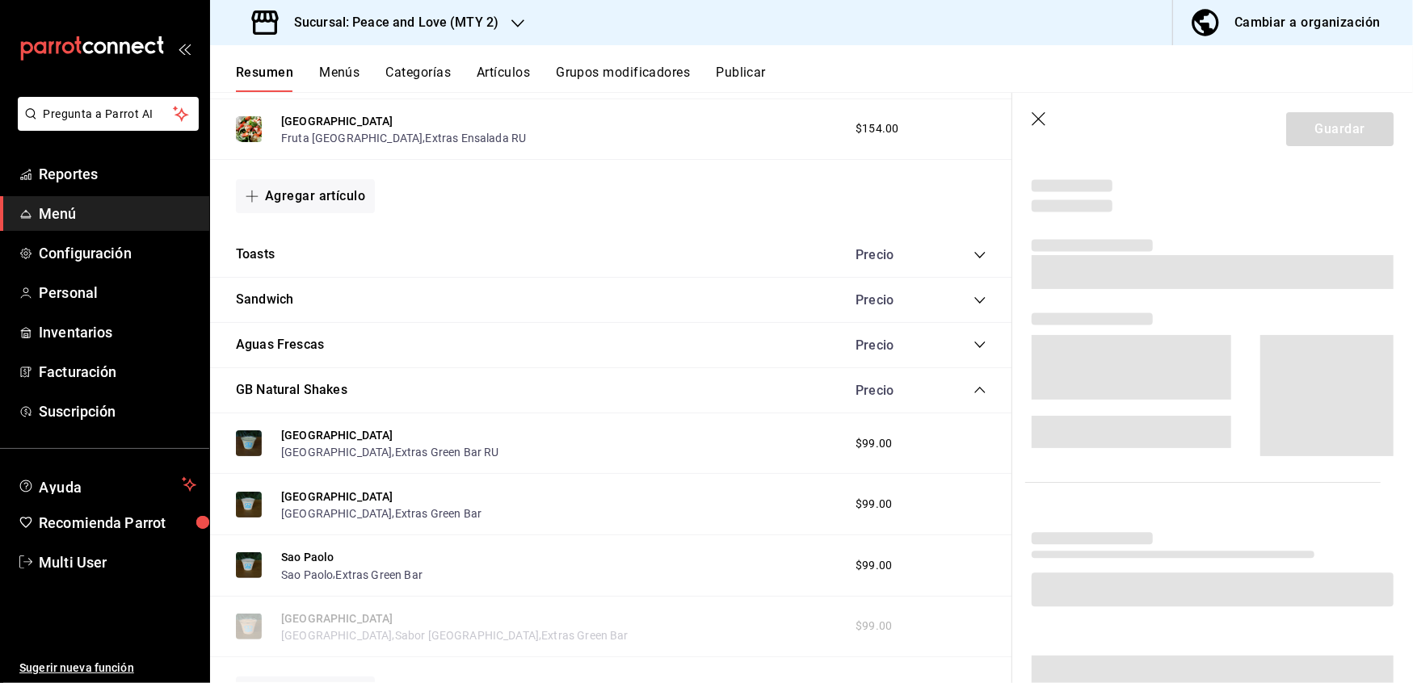
scroll to position [284, 0]
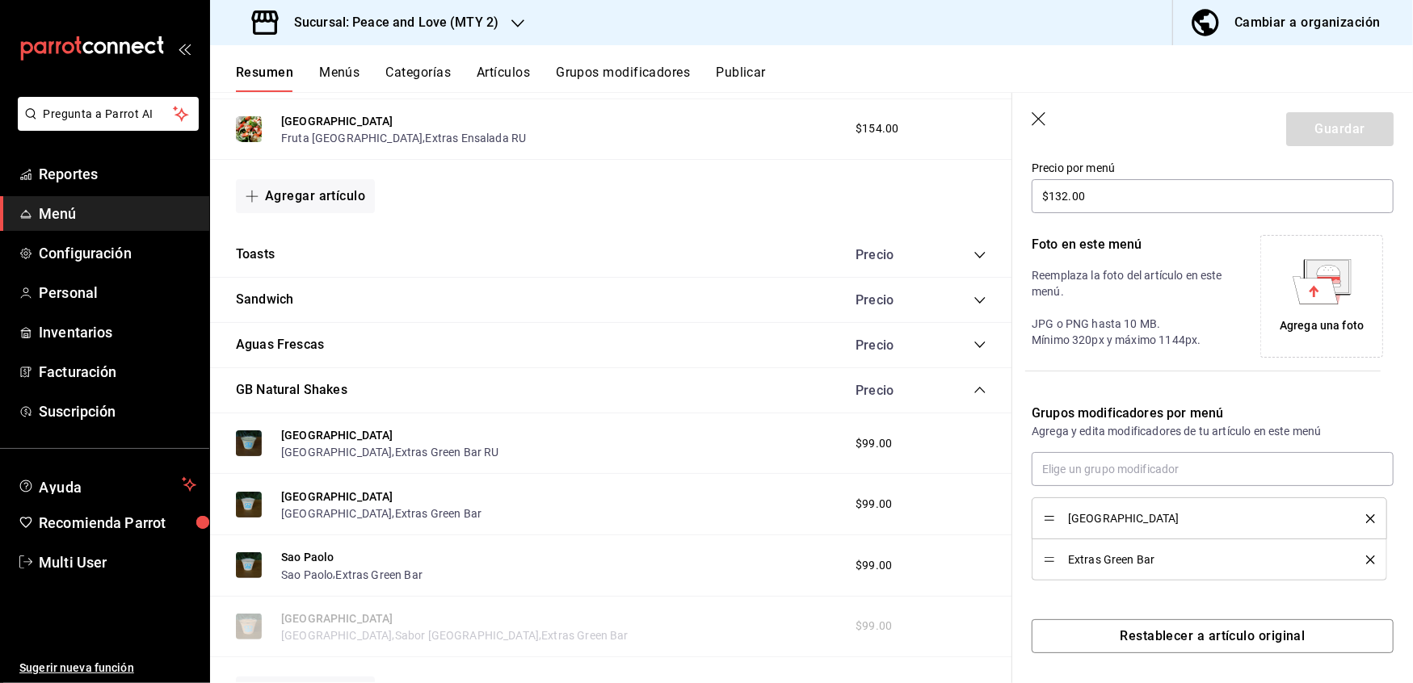
click at [1366, 560] on icon "delete" at bounding box center [1370, 560] width 9 height 9
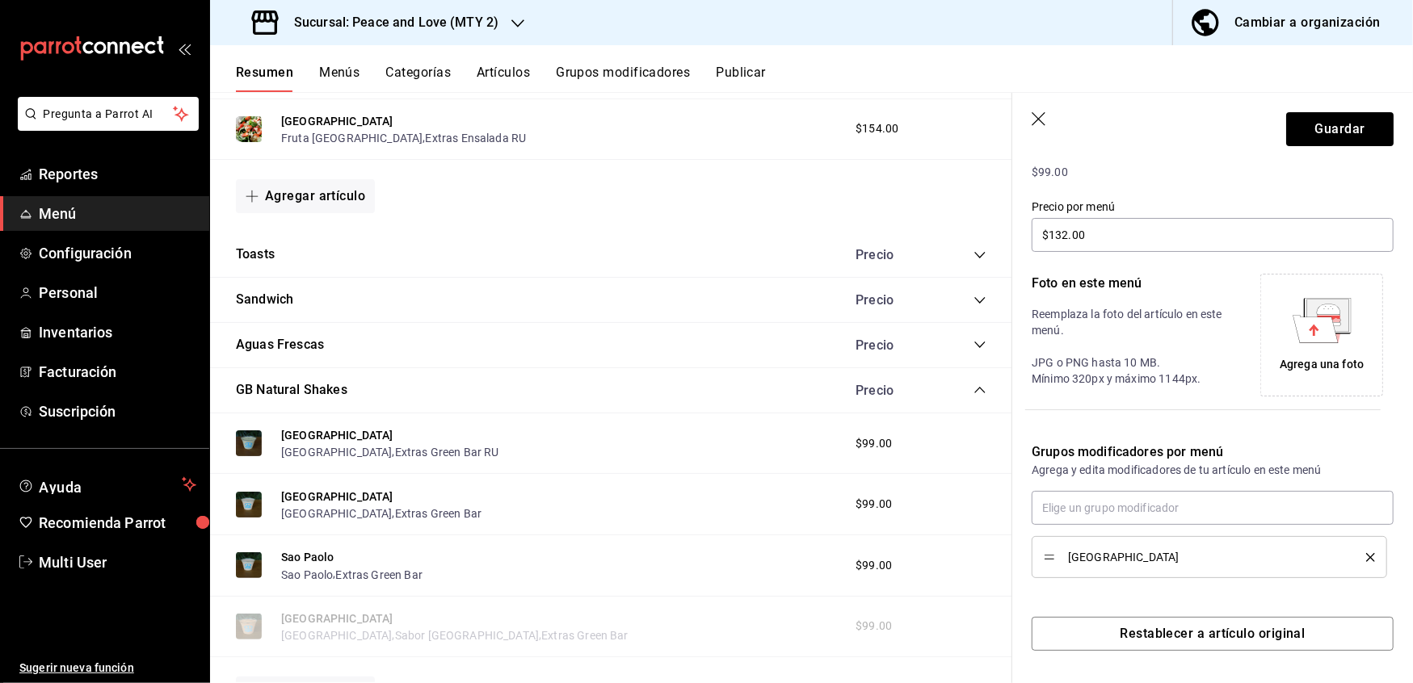
scroll to position [246, 0]
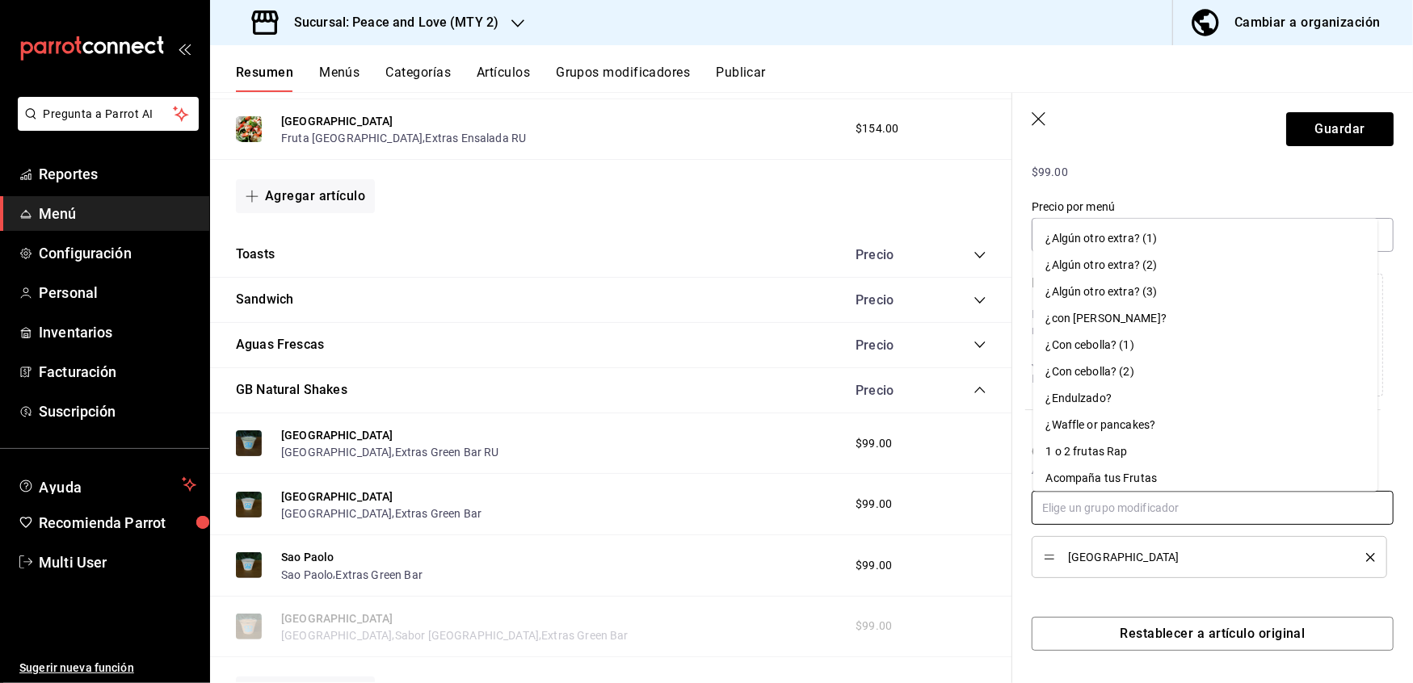
click at [1197, 517] on input "text" at bounding box center [1212, 508] width 362 height 34
paste input "Extras [PERSON_NAME] bar RU"
type input "Extras [PERSON_NAME] bar RU"
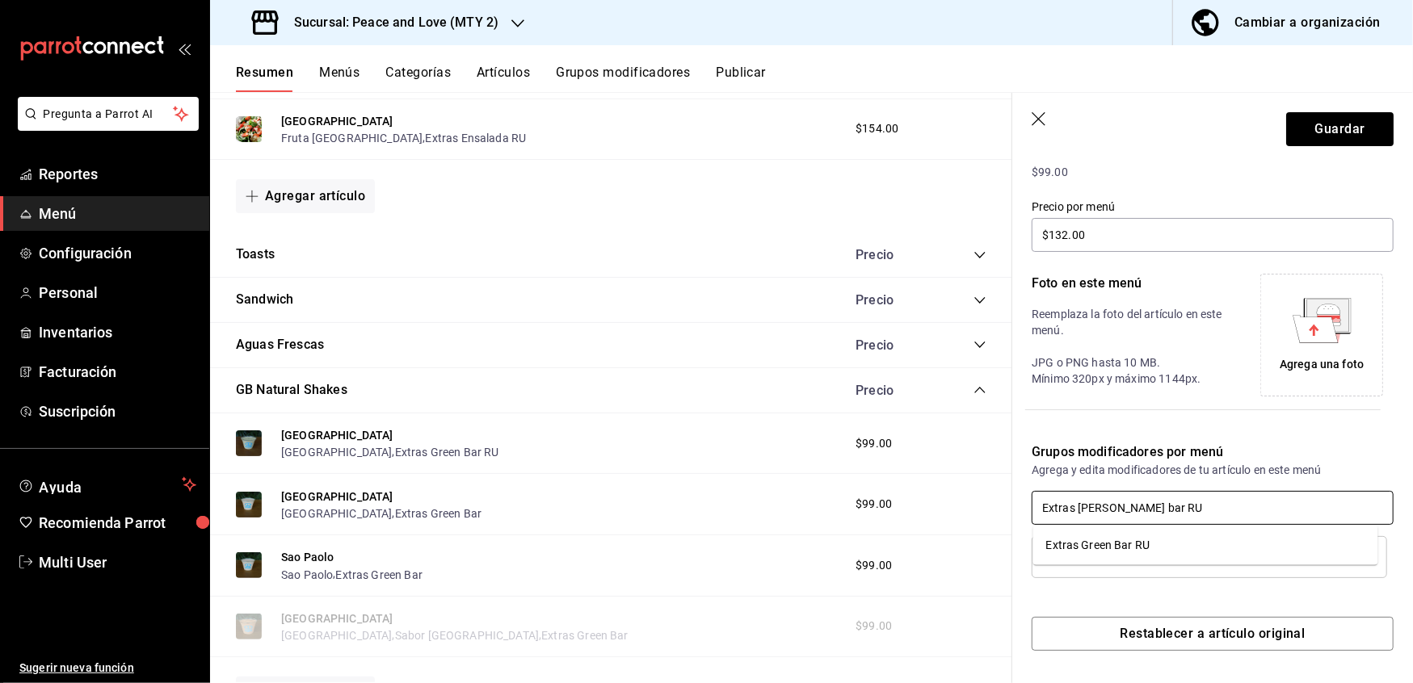
click at [1135, 517] on input "Extras [PERSON_NAME] bar RU" at bounding box center [1212, 508] width 362 height 34
click at [1144, 544] on div "Extras Green Bar RU" at bounding box center [1098, 545] width 104 height 17
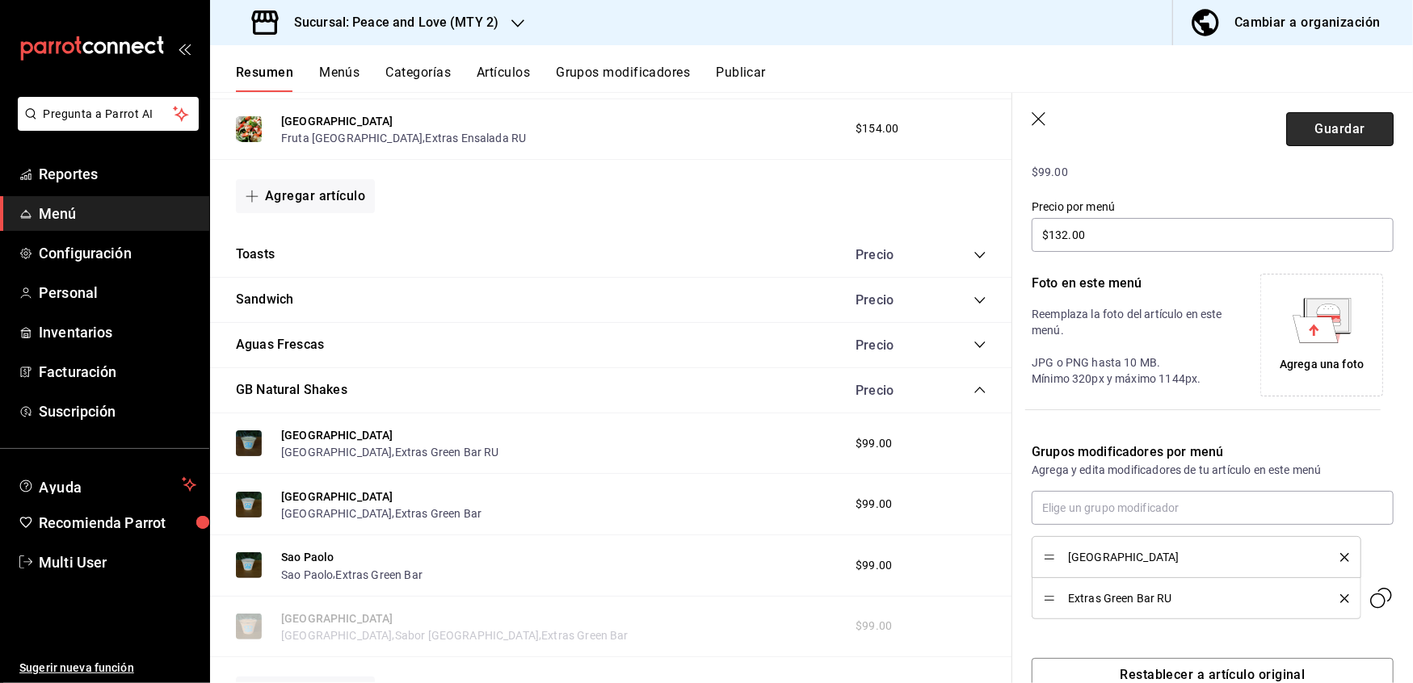
click at [1312, 137] on button "Guardar" at bounding box center [1339, 129] width 107 height 34
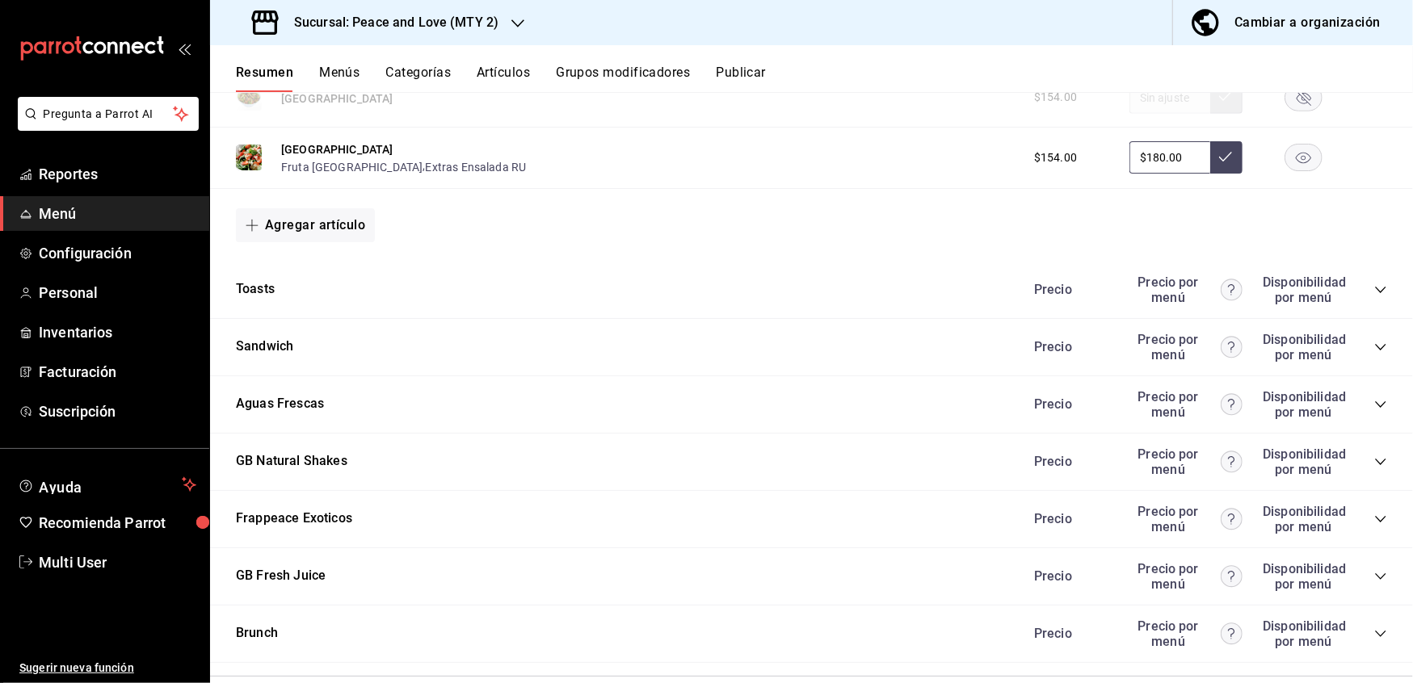
scroll to position [1108, 0]
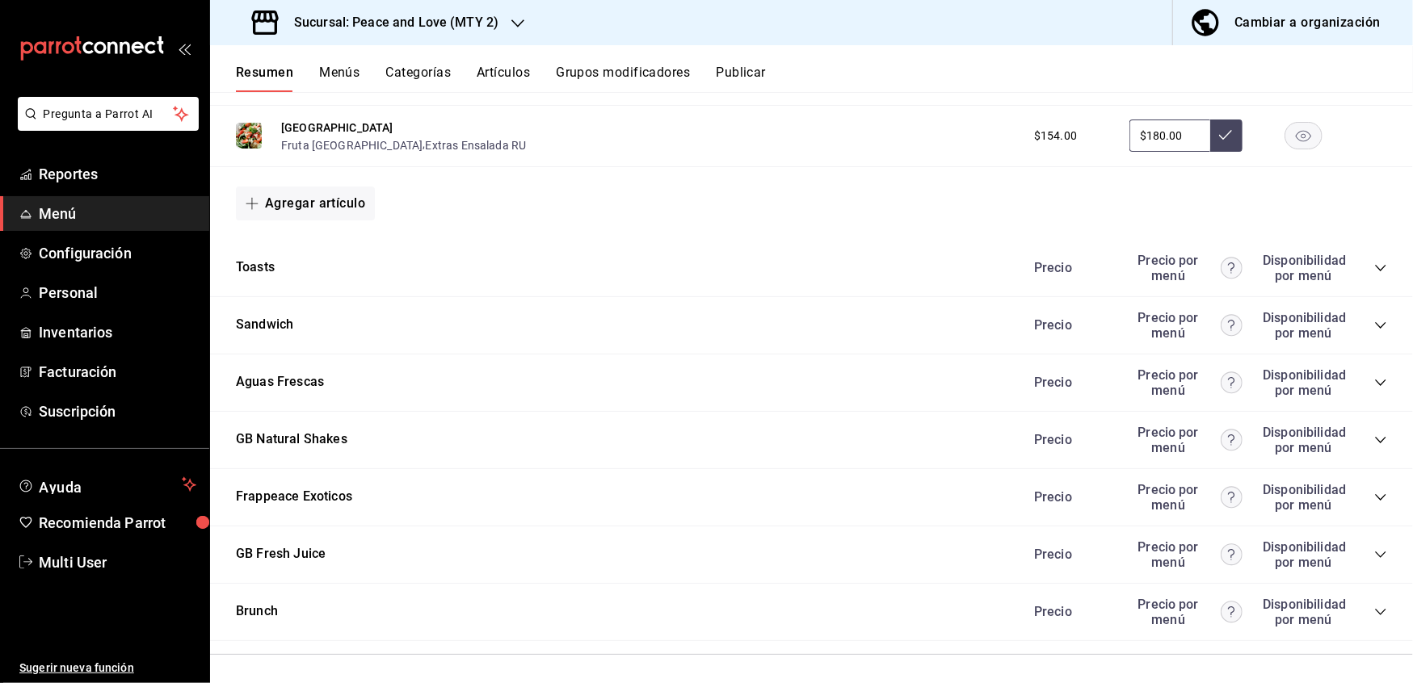
click at [1374, 434] on icon "collapse-category-row" at bounding box center [1380, 440] width 13 height 13
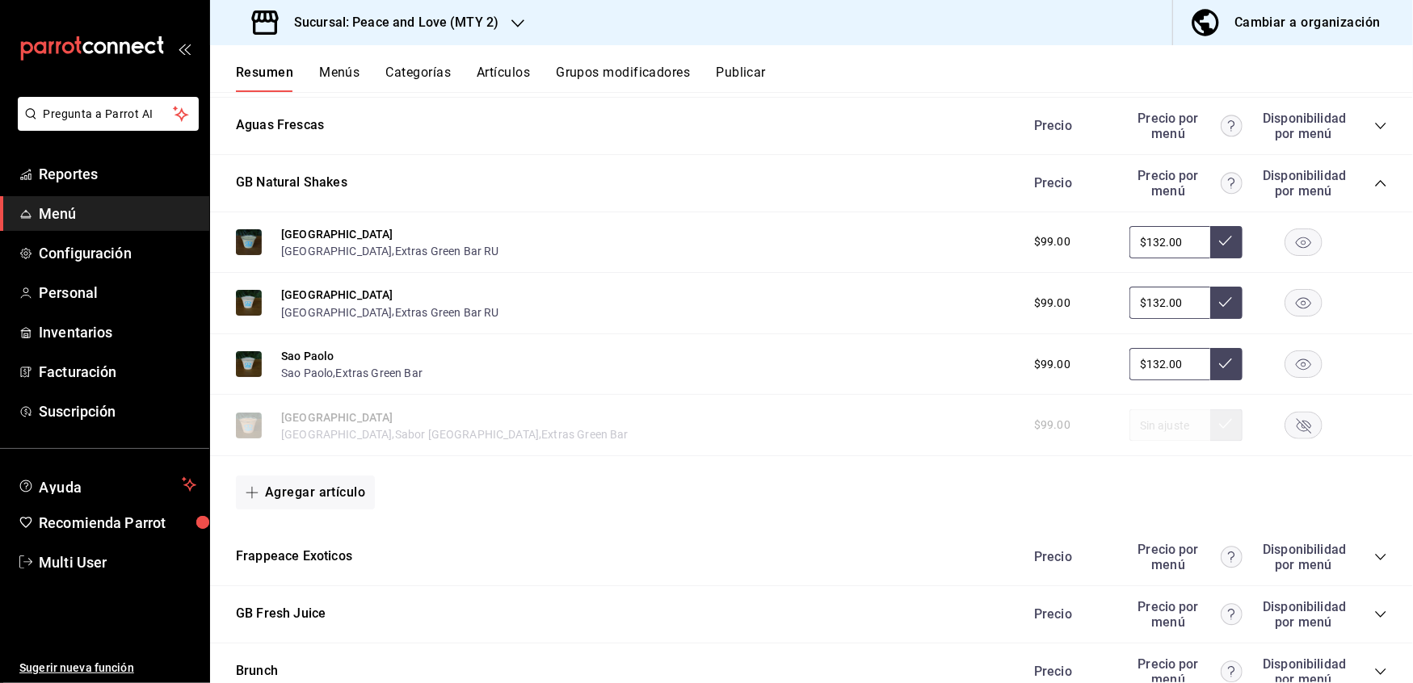
scroll to position [1370, 0]
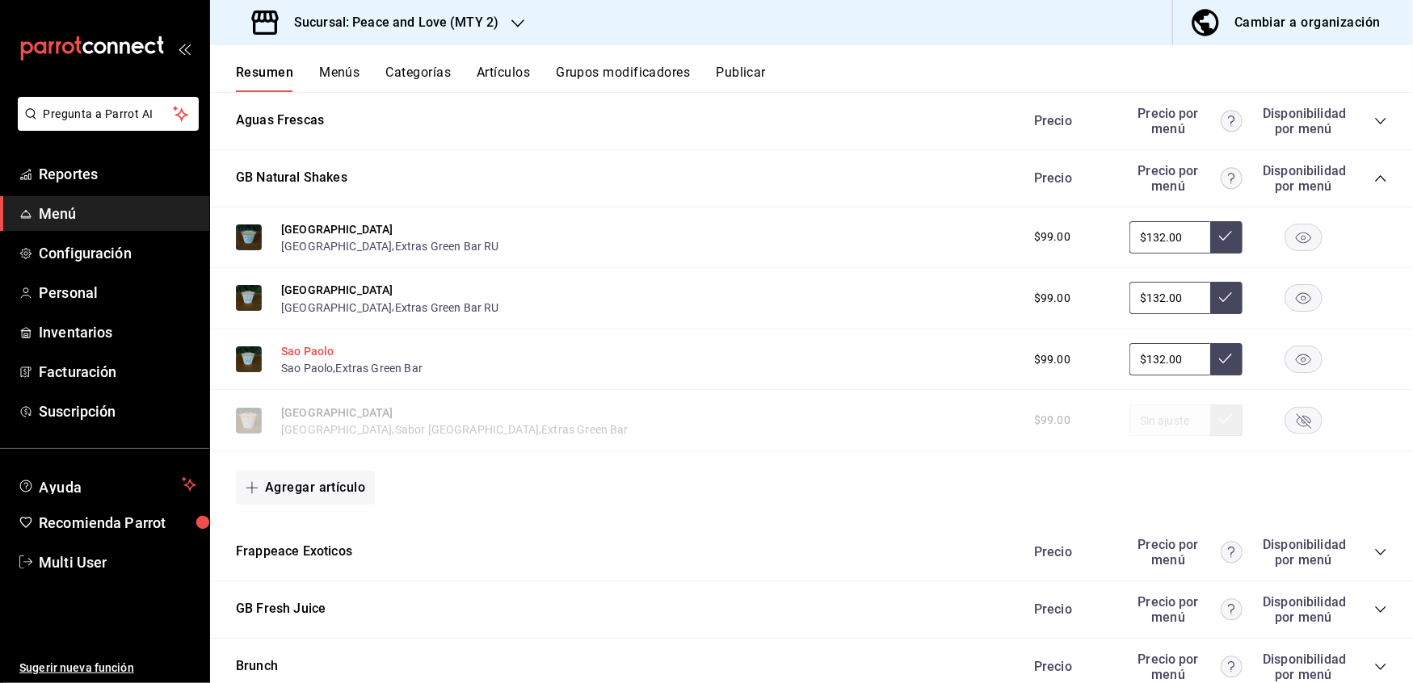
click at [292, 343] on button "Sao Paolo" at bounding box center [307, 351] width 52 height 16
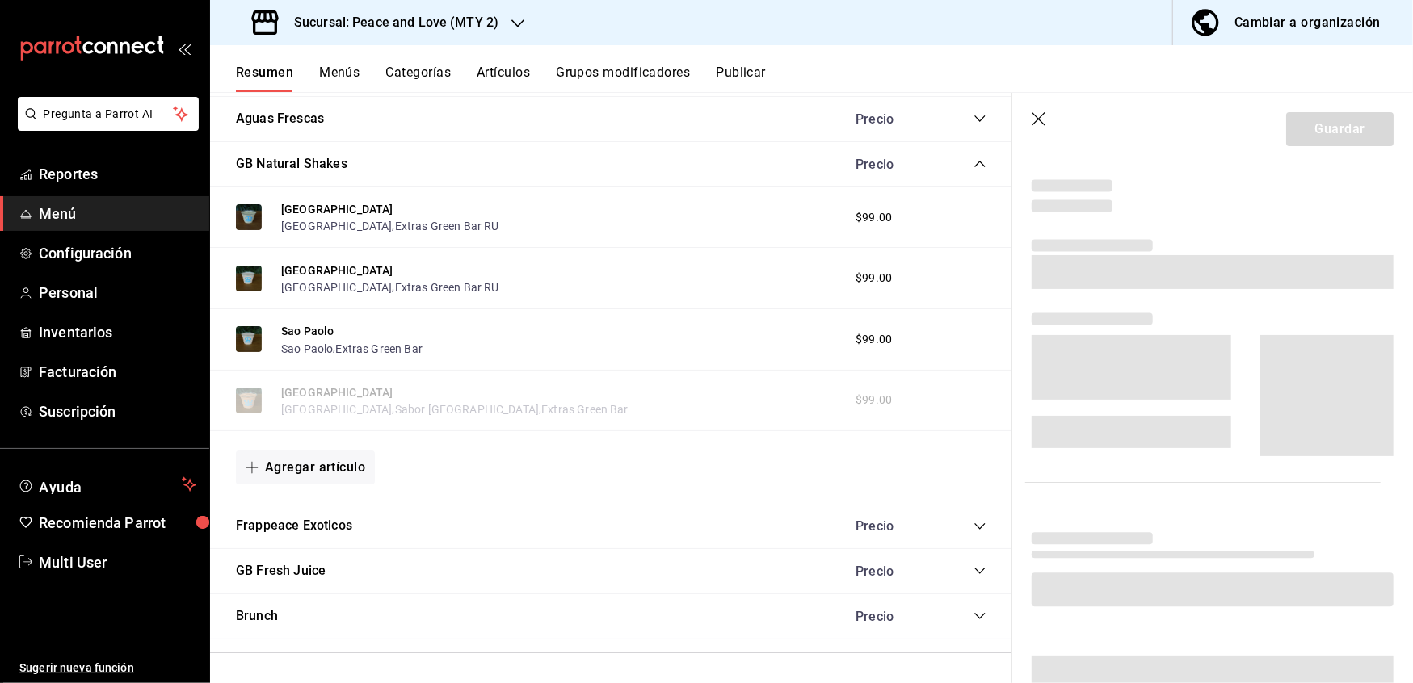
scroll to position [288, 0]
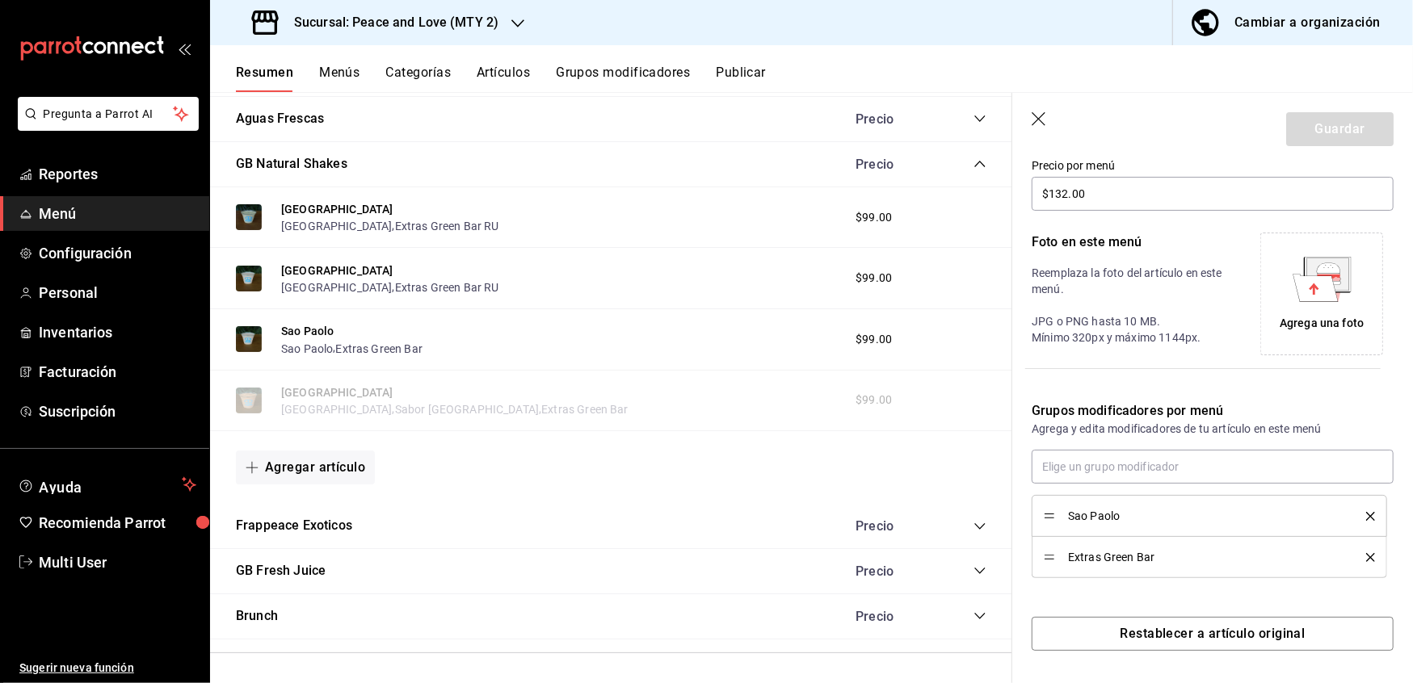
click at [1366, 554] on icon "delete" at bounding box center [1370, 557] width 9 height 9
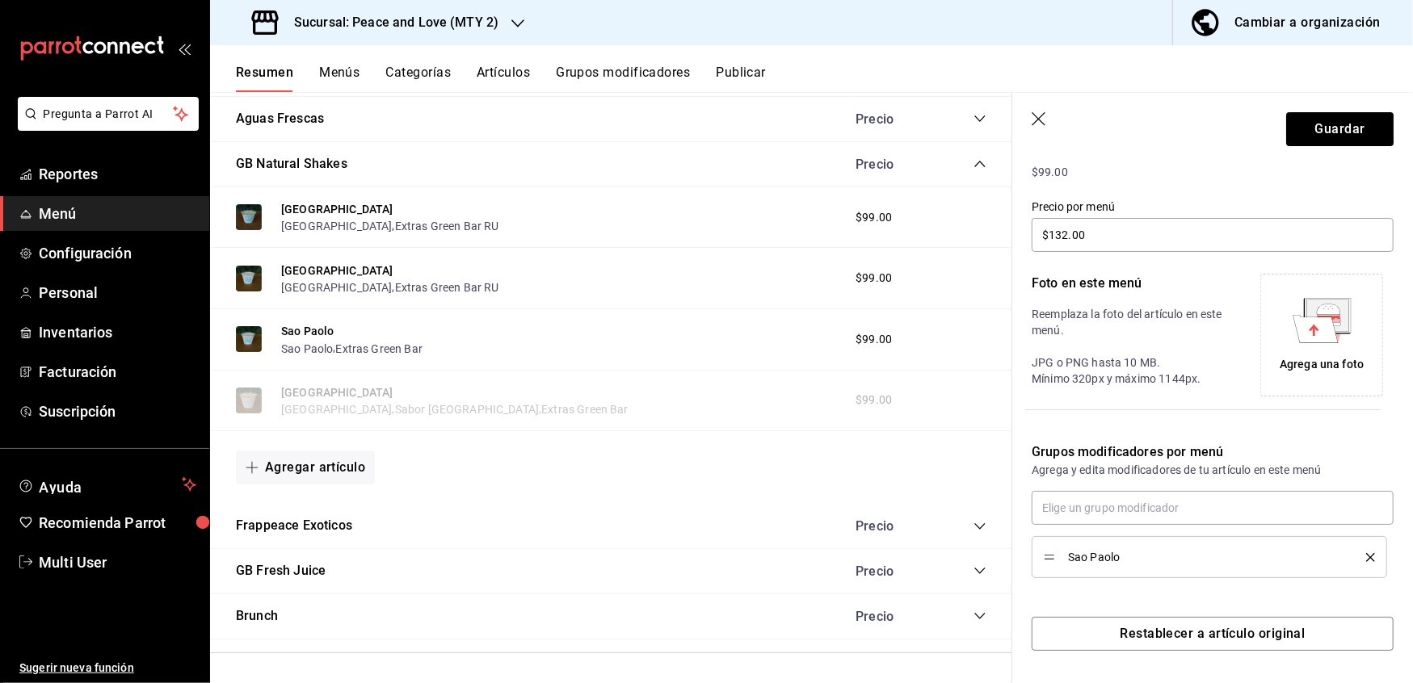
scroll to position [246, 0]
click at [1223, 502] on input "text" at bounding box center [1212, 508] width 362 height 34
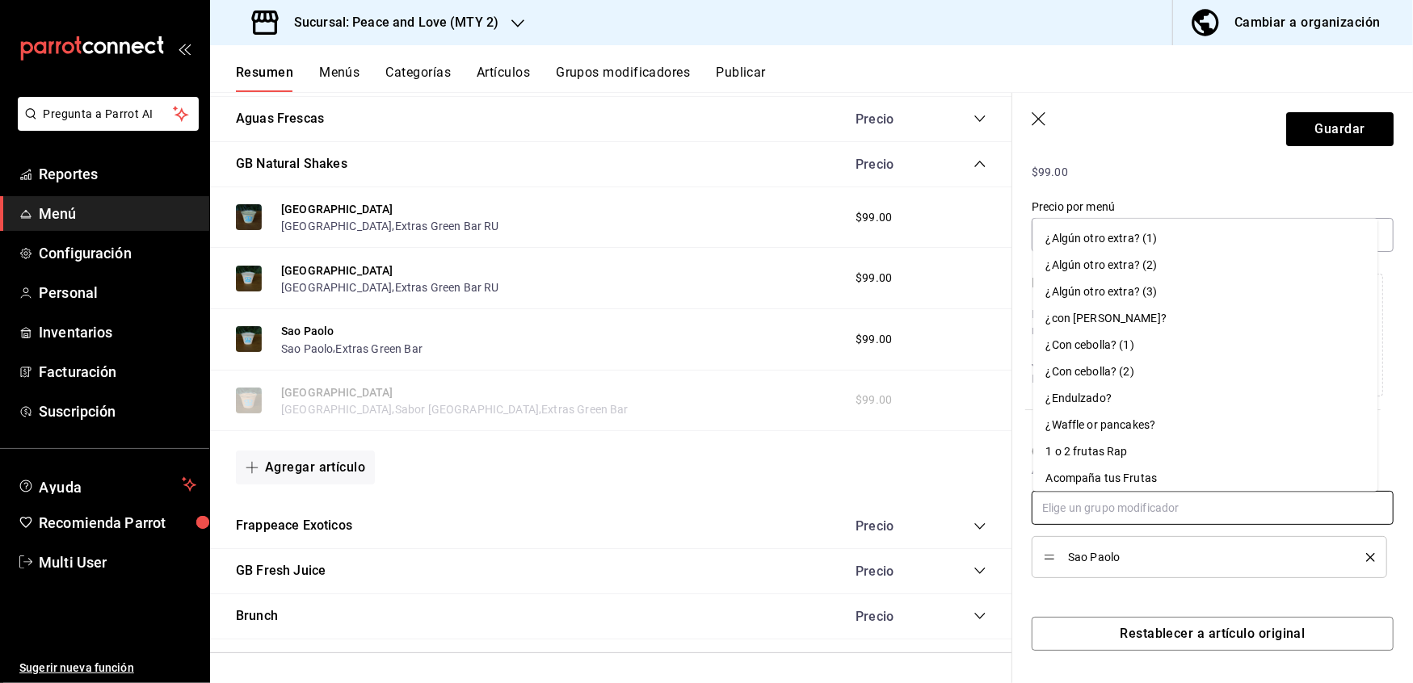
paste input "Extras [PERSON_NAME] bar RU"
type input "Extras [PERSON_NAME] bar RU"
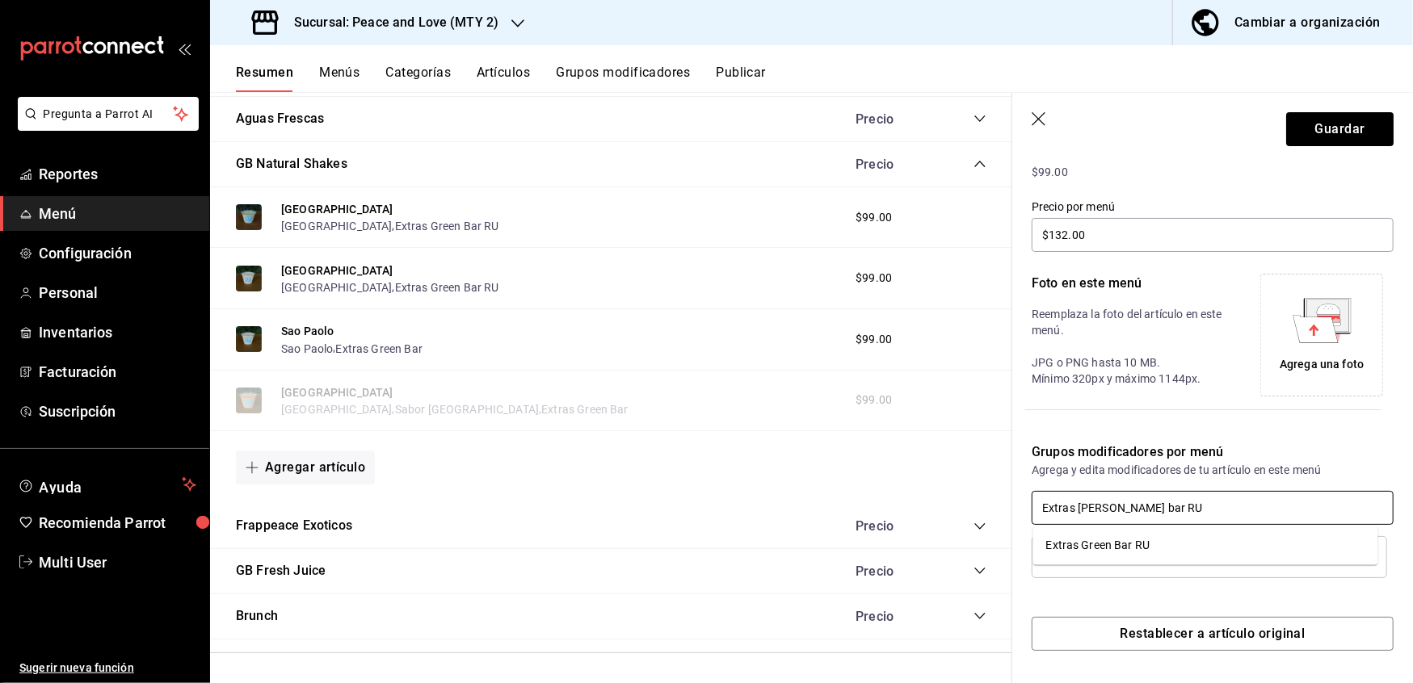
click at [1166, 548] on li "Extras Green Bar RU" at bounding box center [1205, 545] width 345 height 27
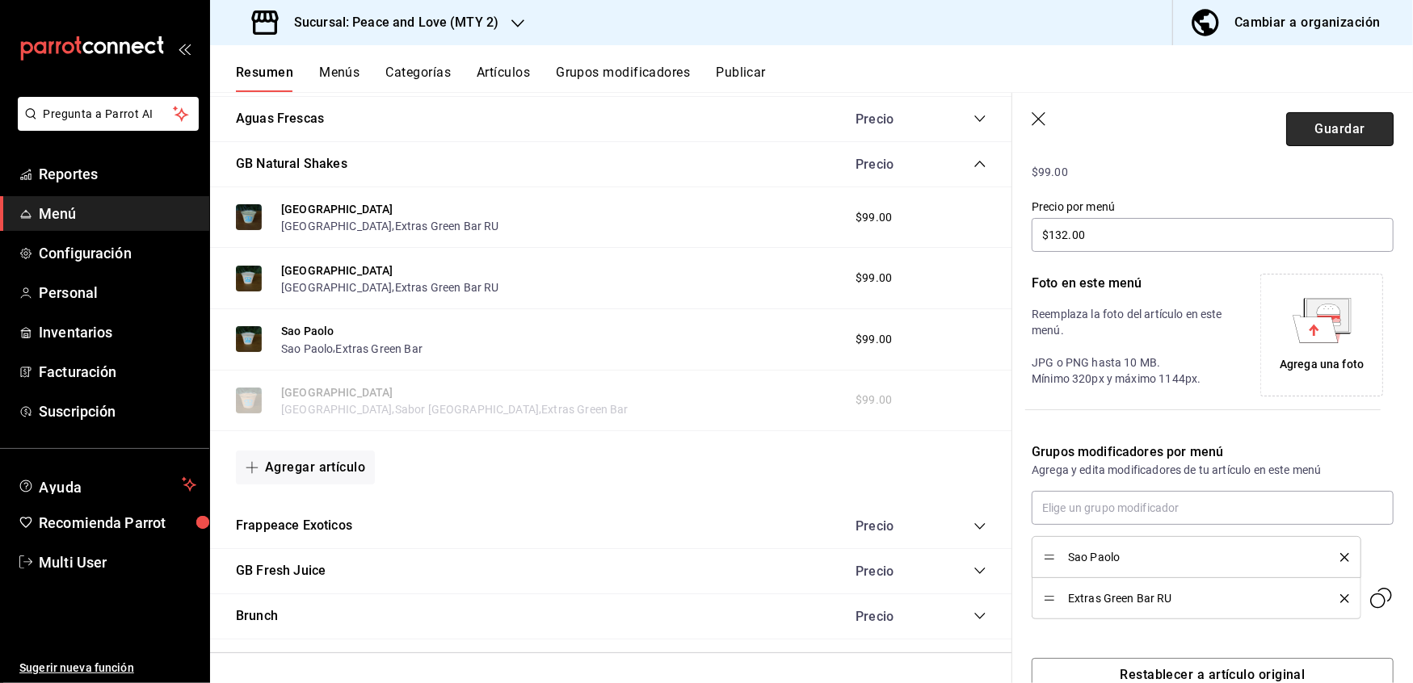
click at [1334, 132] on button "Guardar" at bounding box center [1339, 129] width 107 height 34
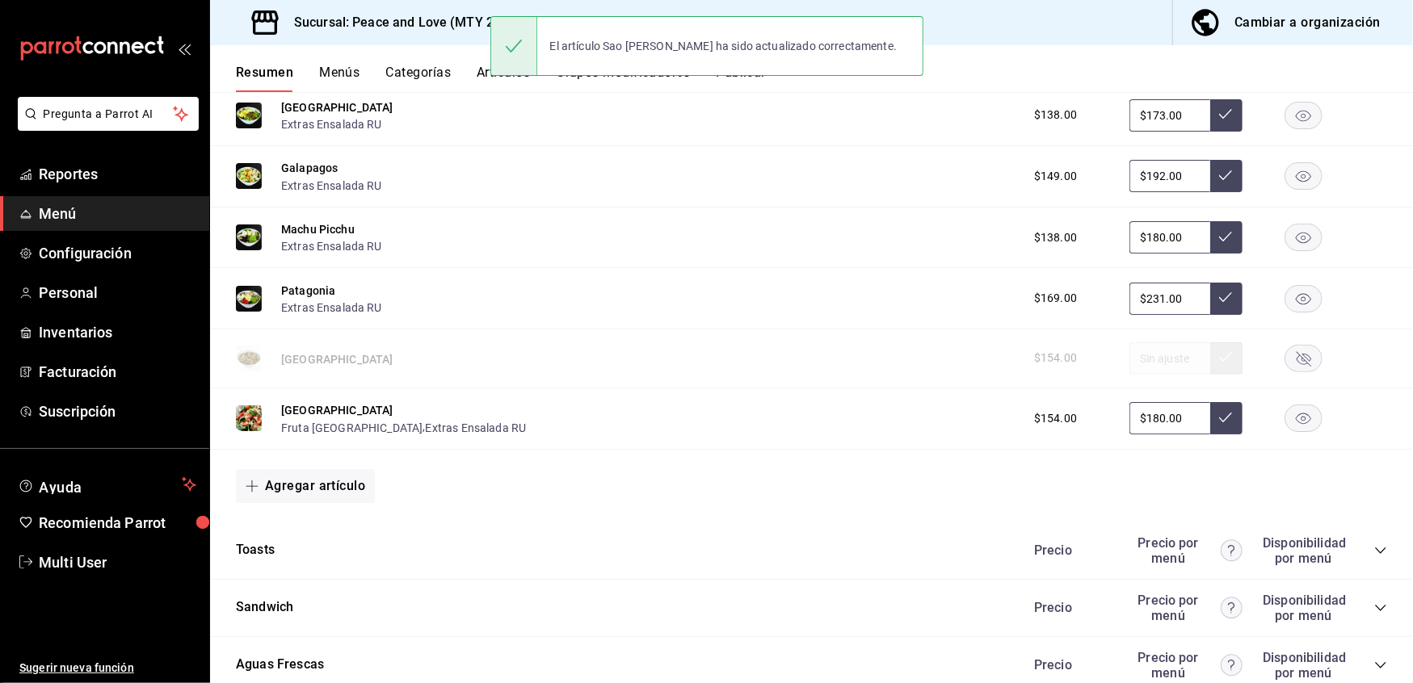
scroll to position [1108, 0]
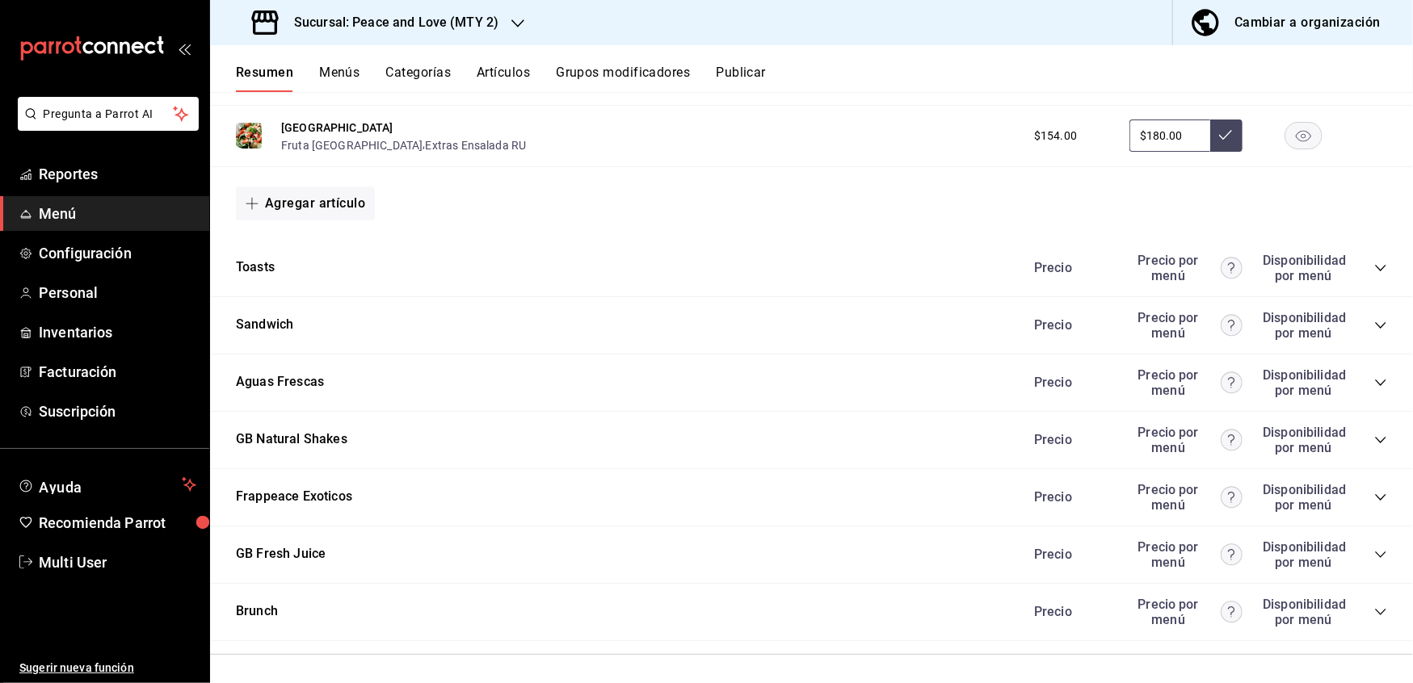
click at [1371, 494] on div "Frappeace Exoticos Precio Precio por menú Disponibilidad por menú" at bounding box center [811, 497] width 1203 height 57
click at [1374, 443] on icon "collapse-category-row" at bounding box center [1380, 440] width 13 height 13
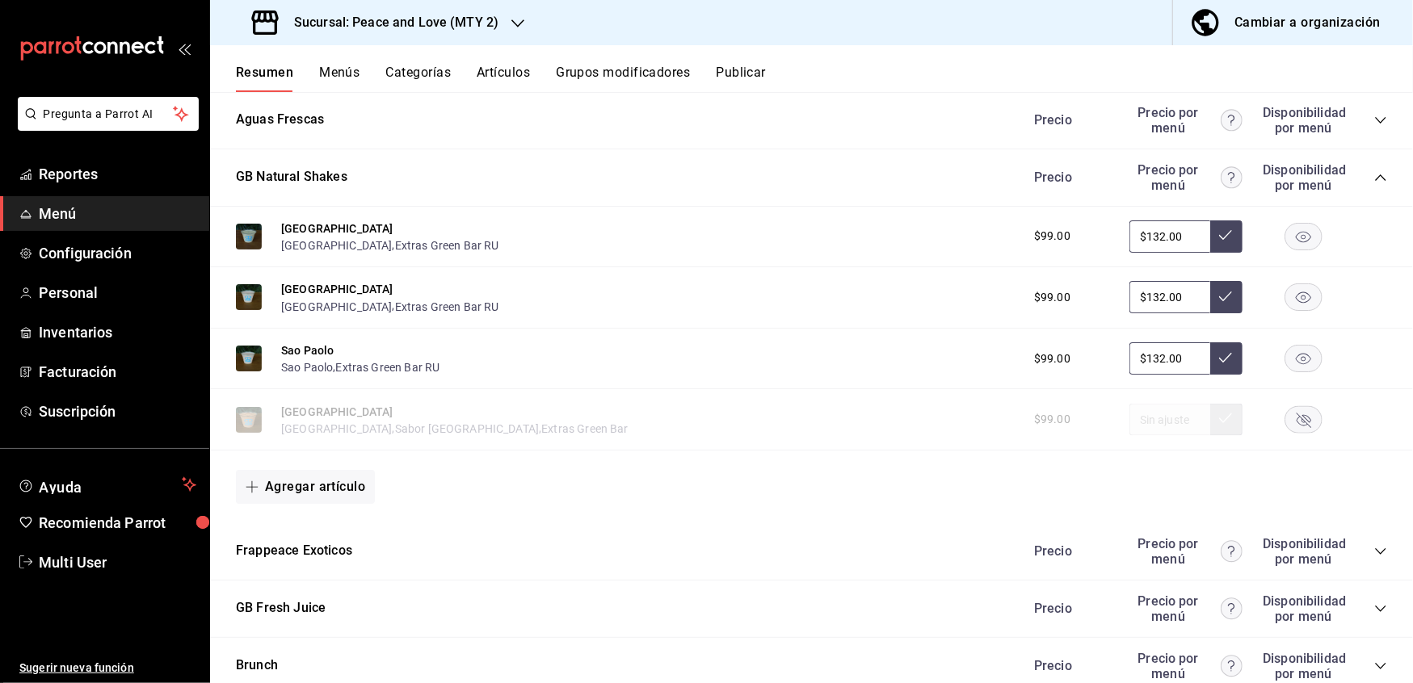
scroll to position [1423, 0]
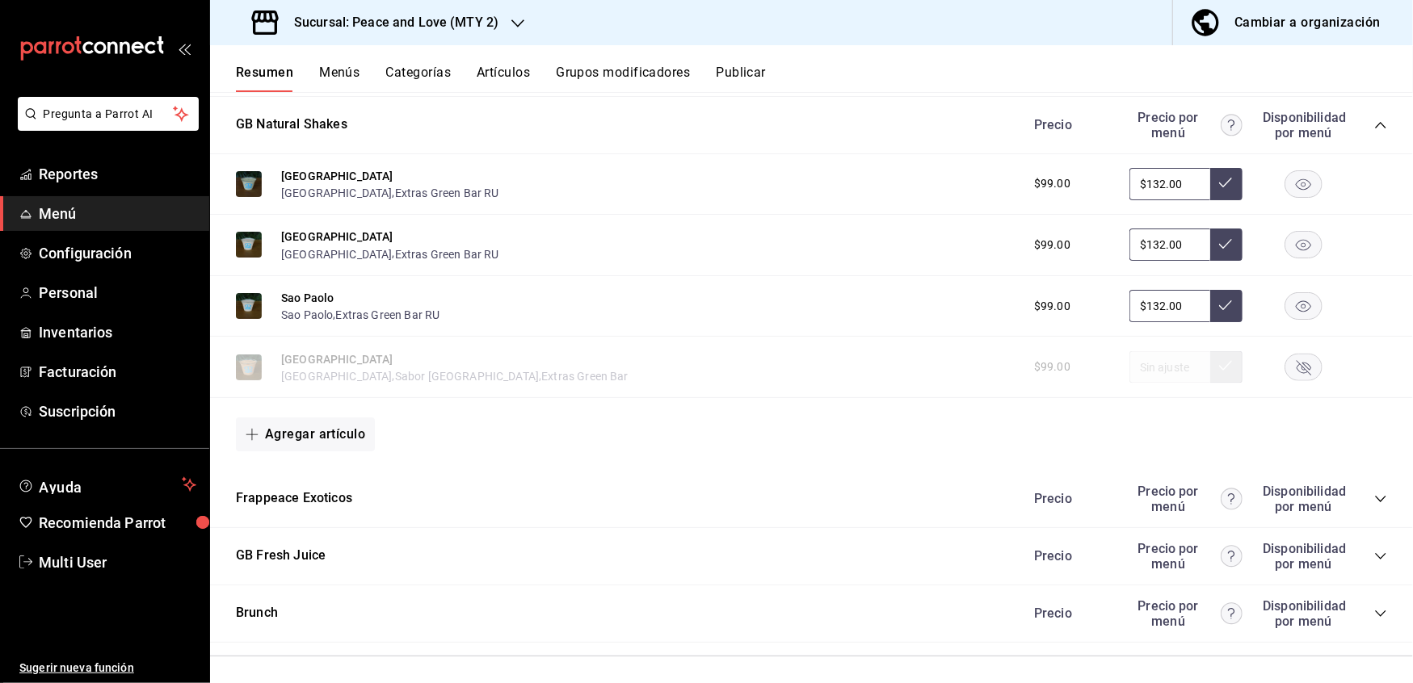
click at [1374, 494] on icon "collapse-category-row" at bounding box center [1380, 499] width 13 height 13
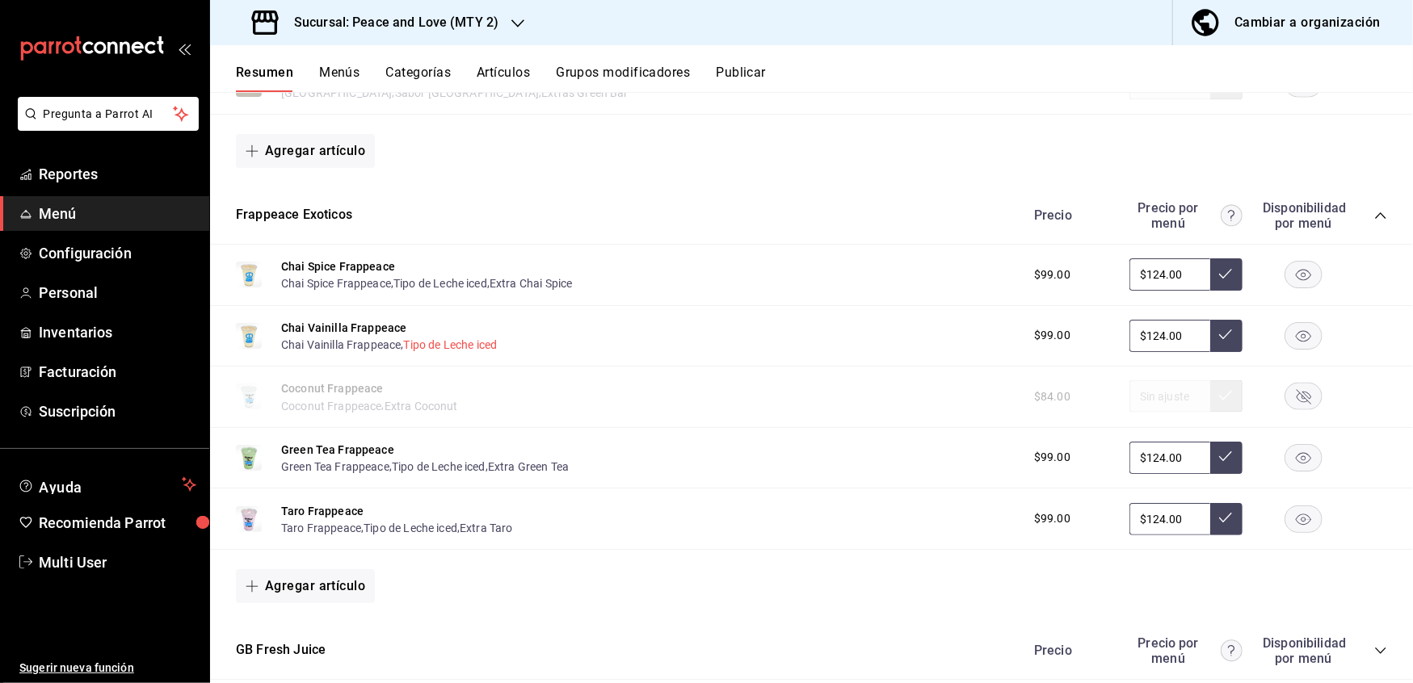
scroll to position [1800, 0]
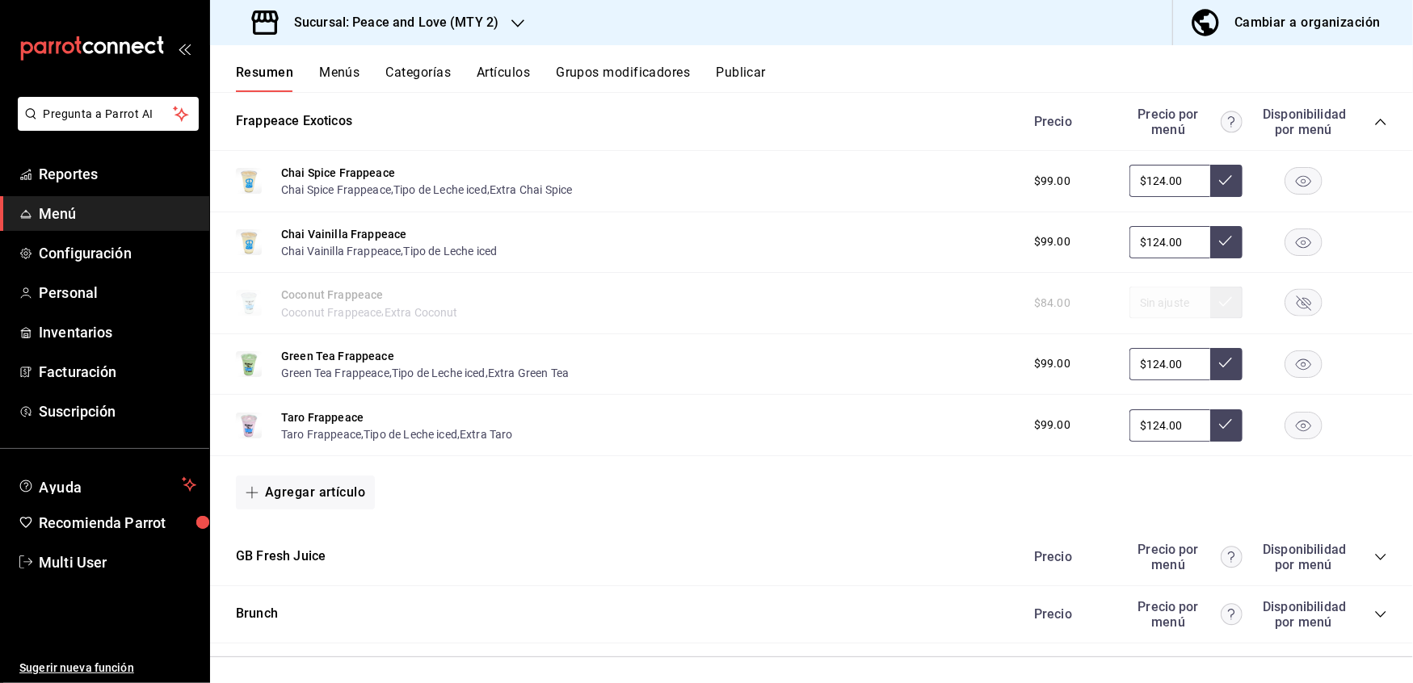
click at [1374, 551] on icon "collapse-category-row" at bounding box center [1380, 557] width 13 height 13
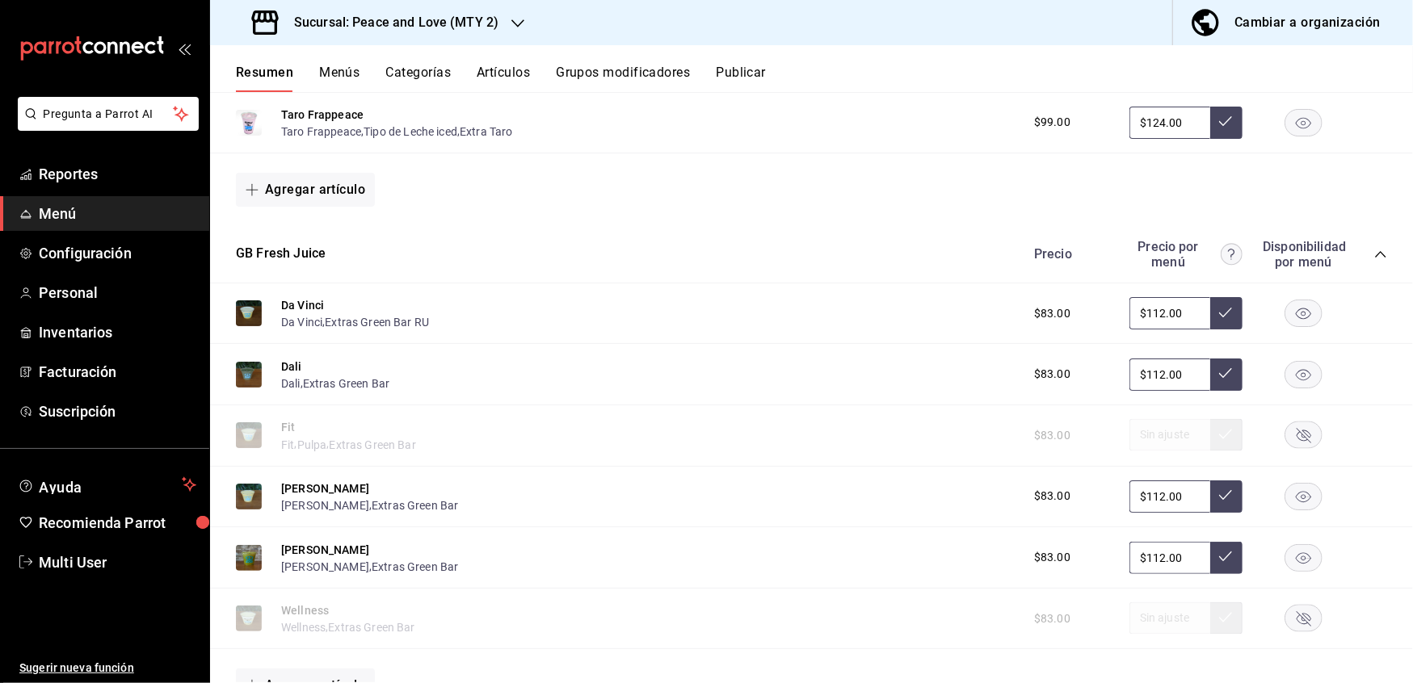
scroll to position [2104, 0]
click at [291, 358] on button "Dali" at bounding box center [291, 366] width 21 height 16
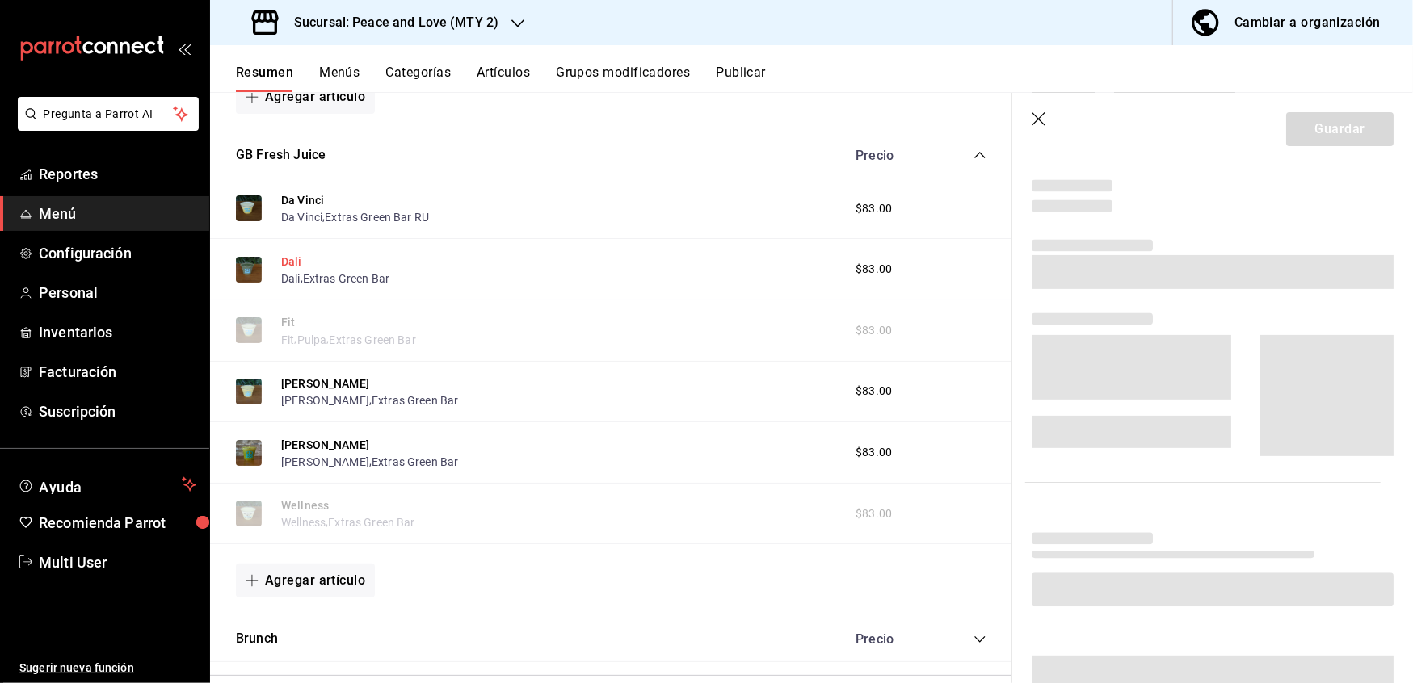
scroll to position [2016, 0]
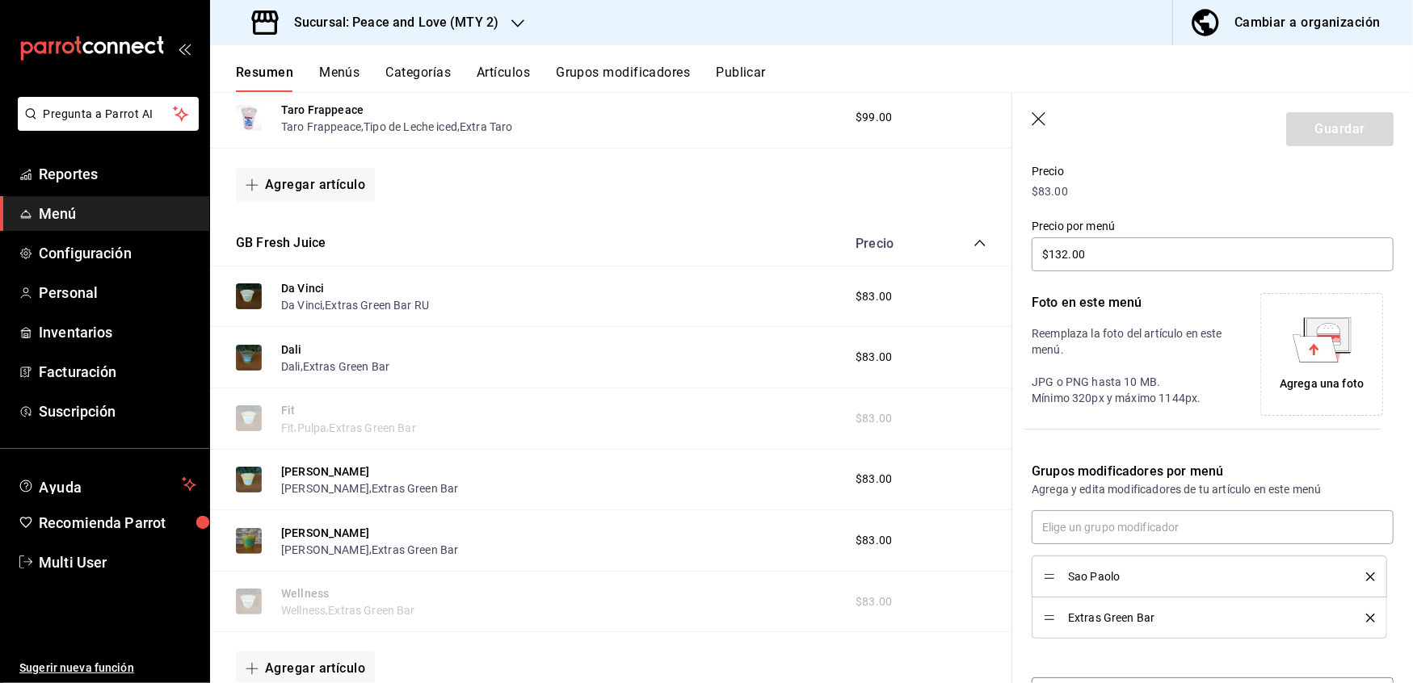
type input "$112.00"
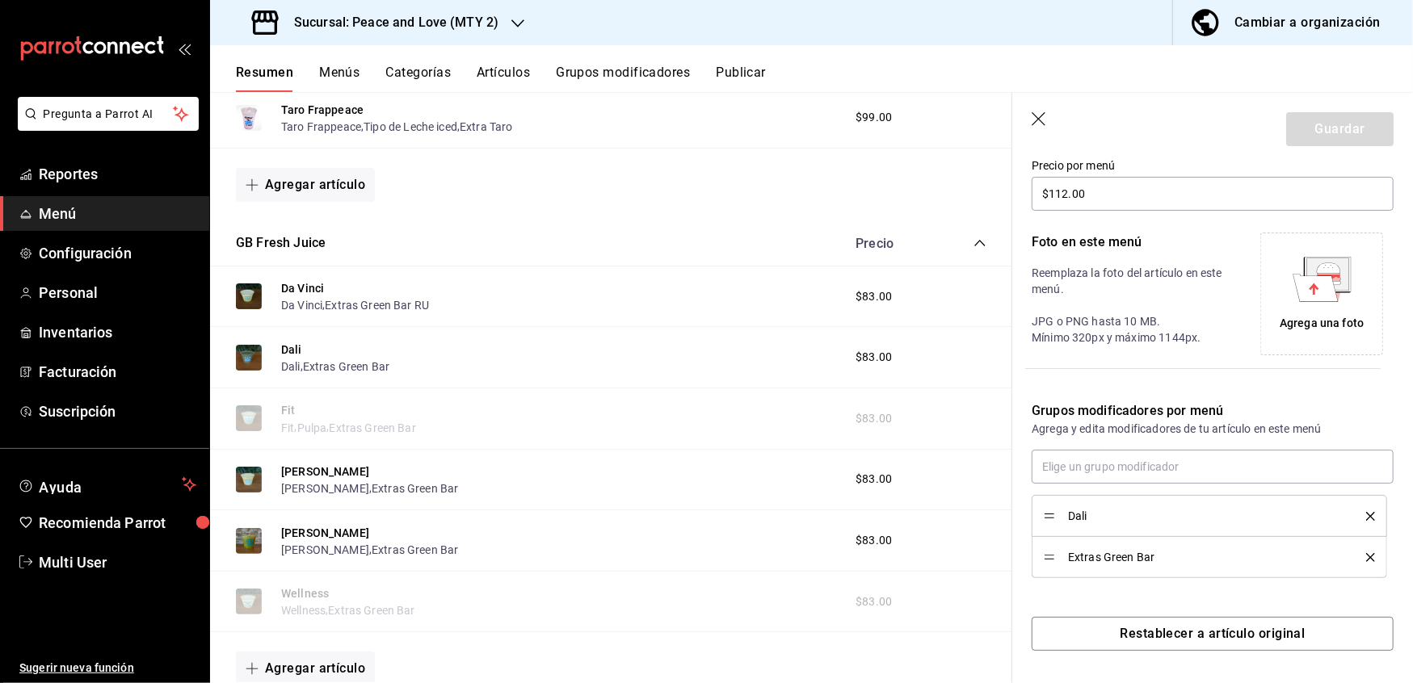
click at [1366, 559] on icon "delete" at bounding box center [1370, 557] width 9 height 9
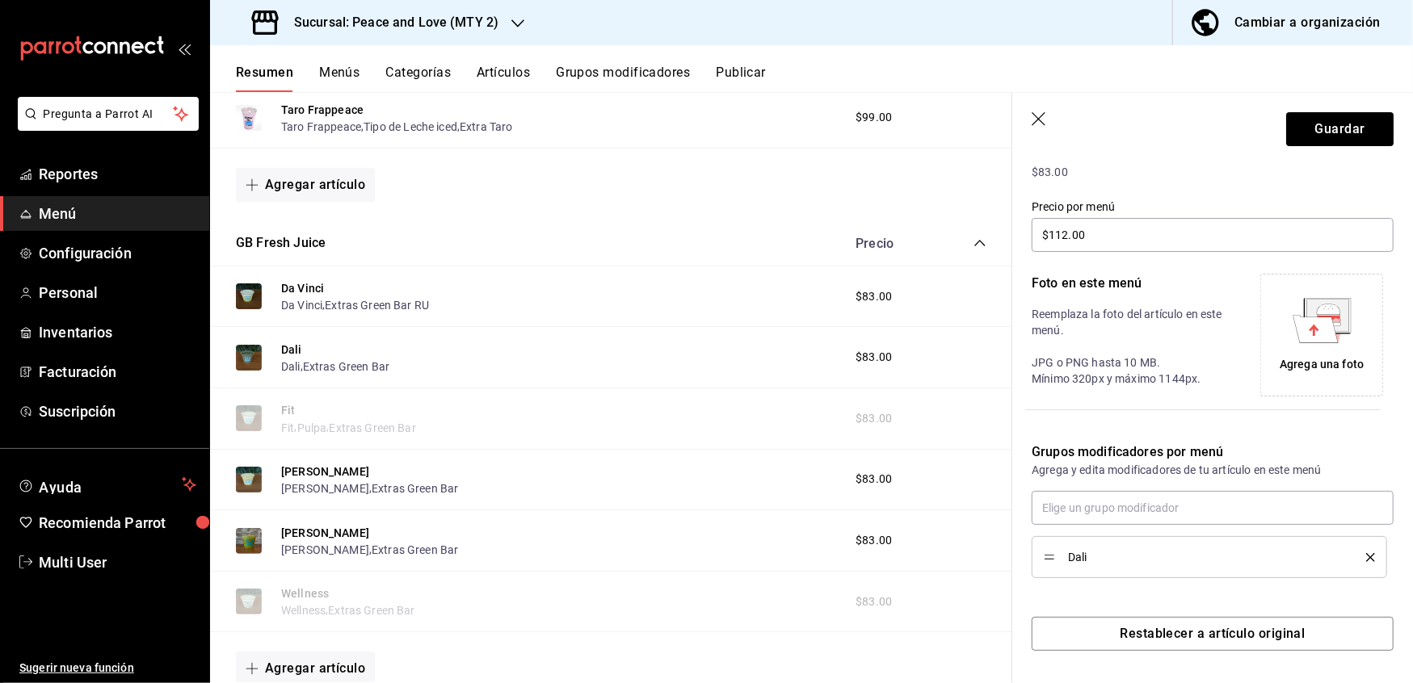
scroll to position [246, 0]
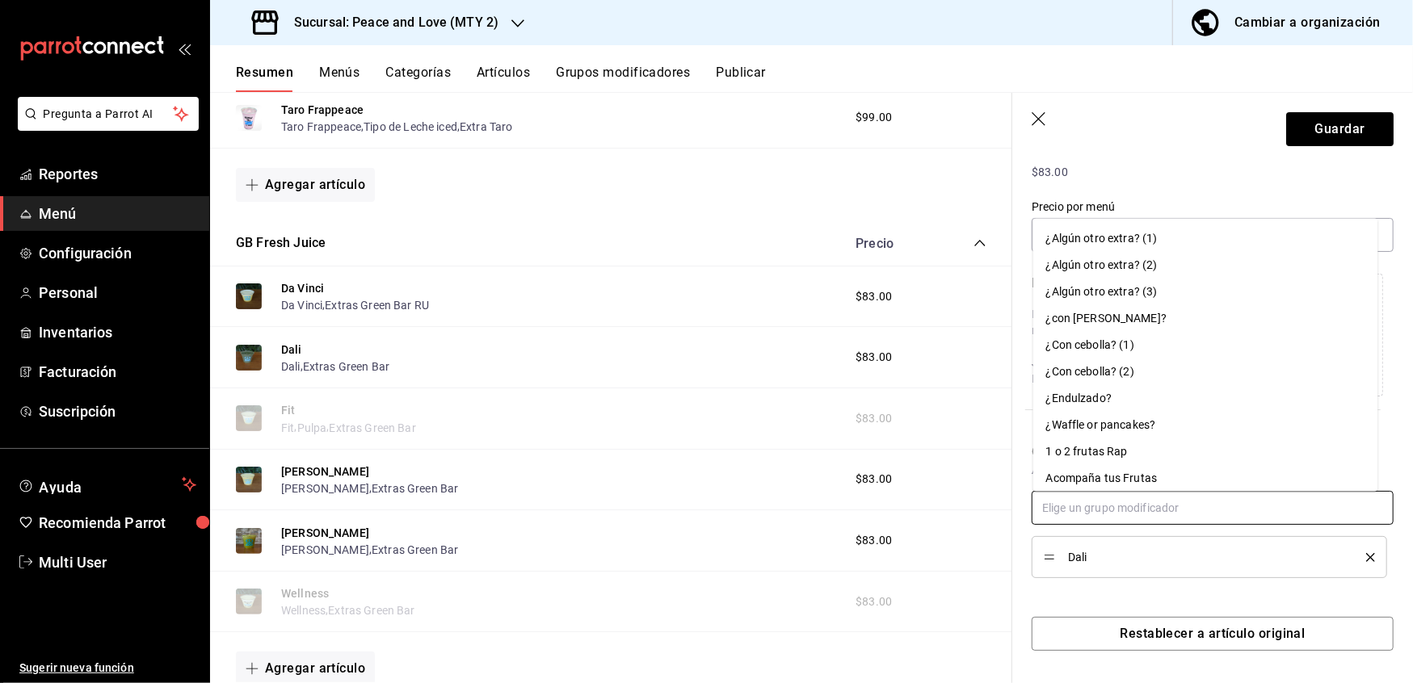
click at [1216, 511] on input "text" at bounding box center [1212, 508] width 362 height 34
paste input "Extras [PERSON_NAME] bar RU"
type input "Extras [PERSON_NAME] bar RU"
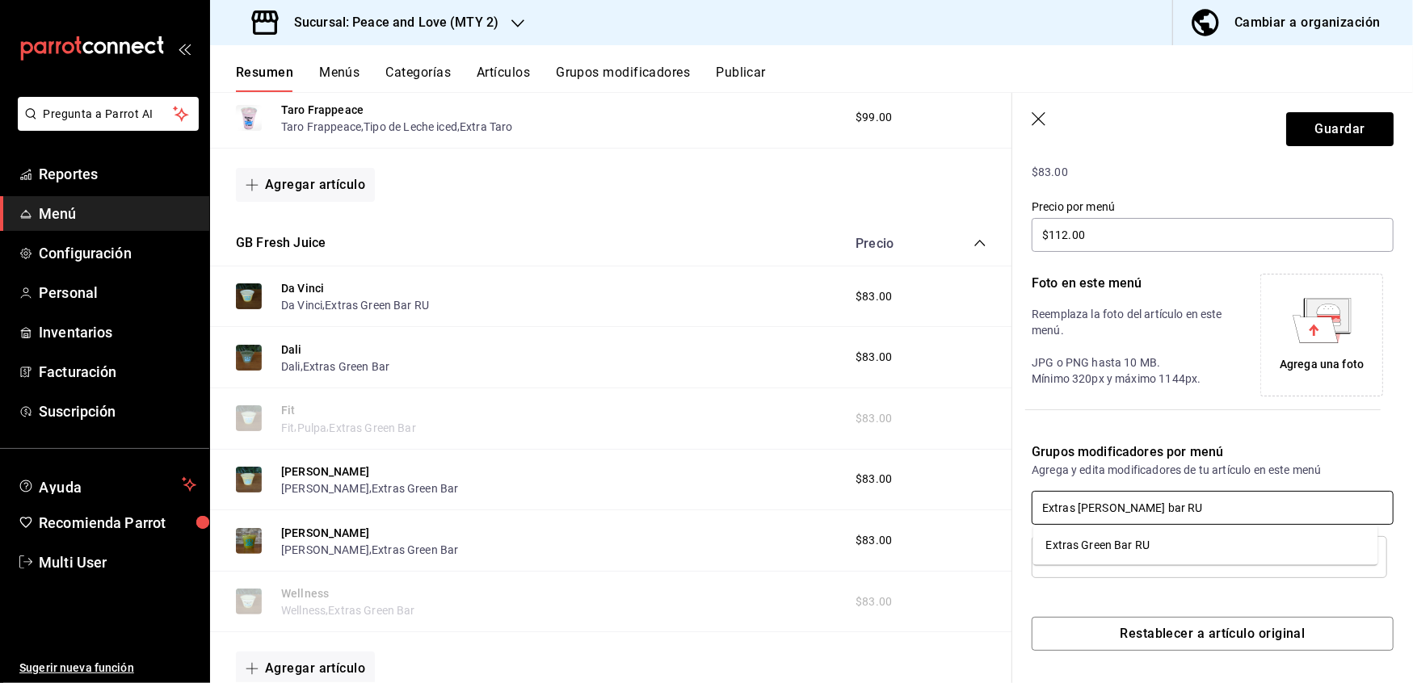
click at [1171, 543] on li "Extras Green Bar RU" at bounding box center [1205, 545] width 345 height 27
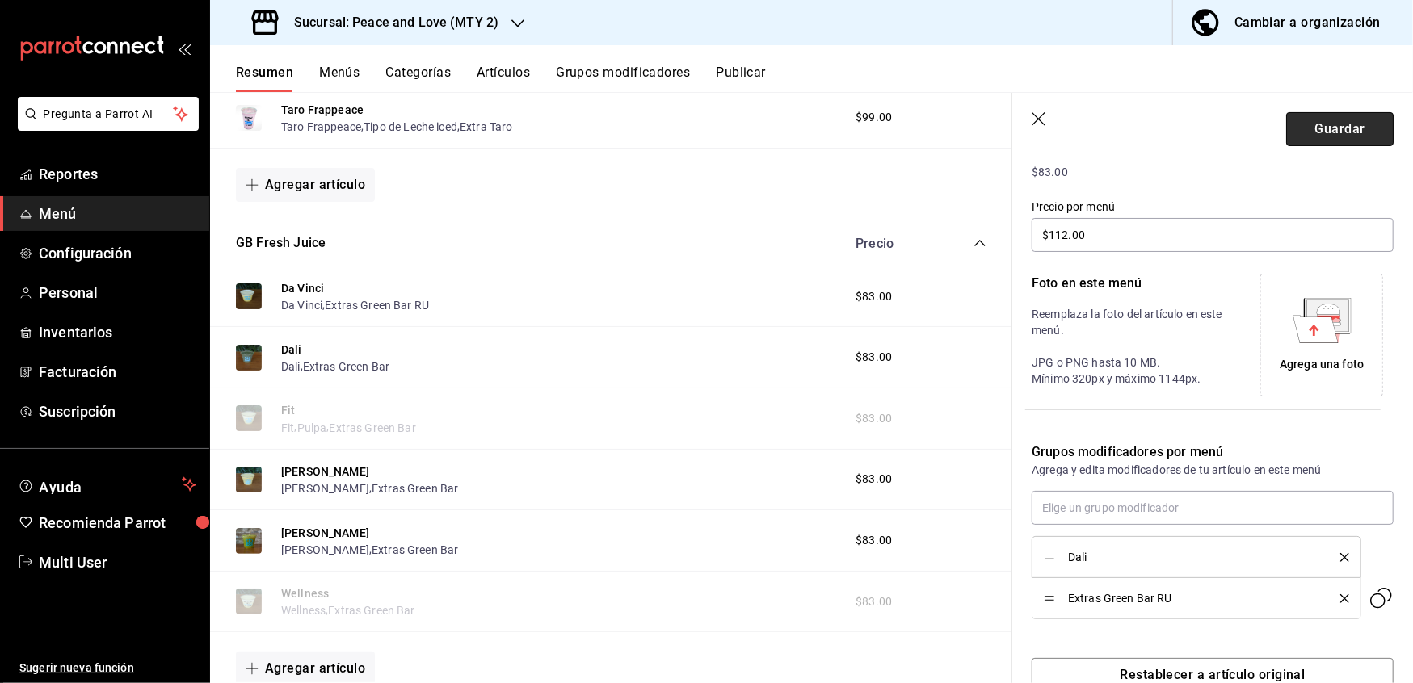
click at [1316, 130] on button "Guardar" at bounding box center [1339, 129] width 107 height 34
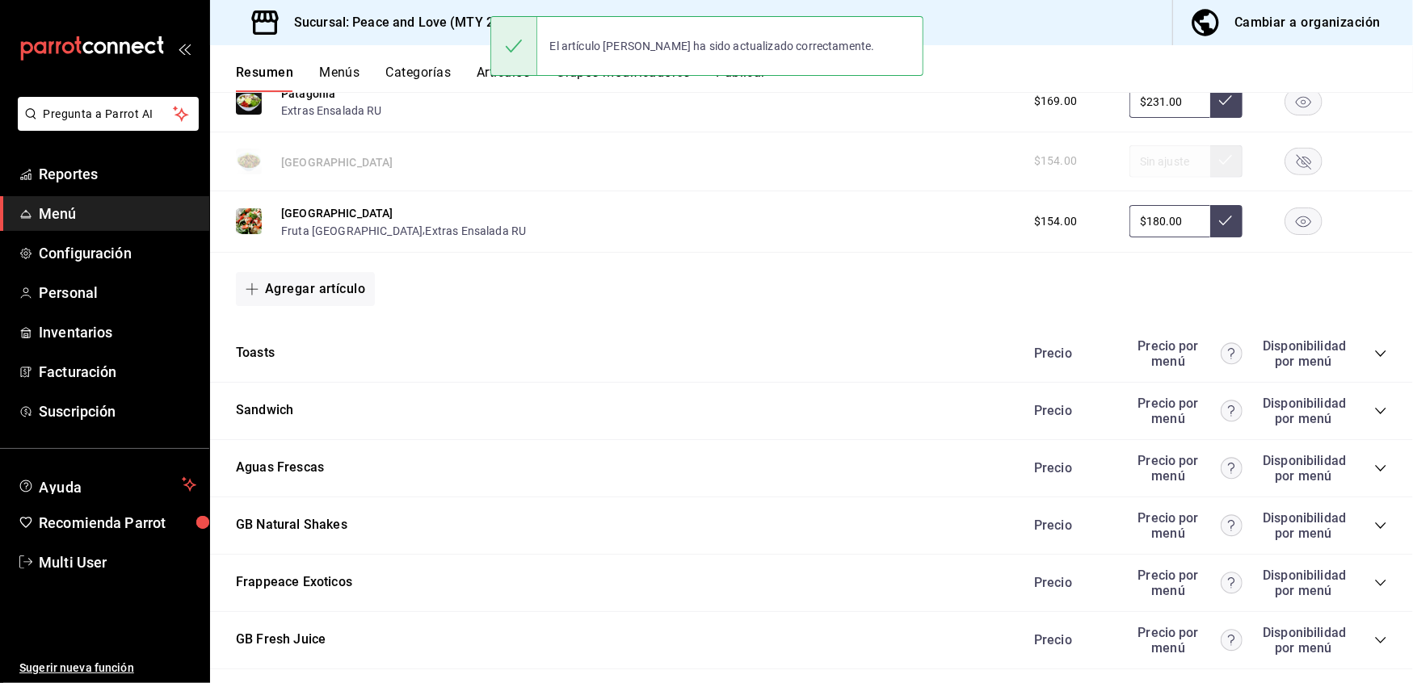
scroll to position [1108, 0]
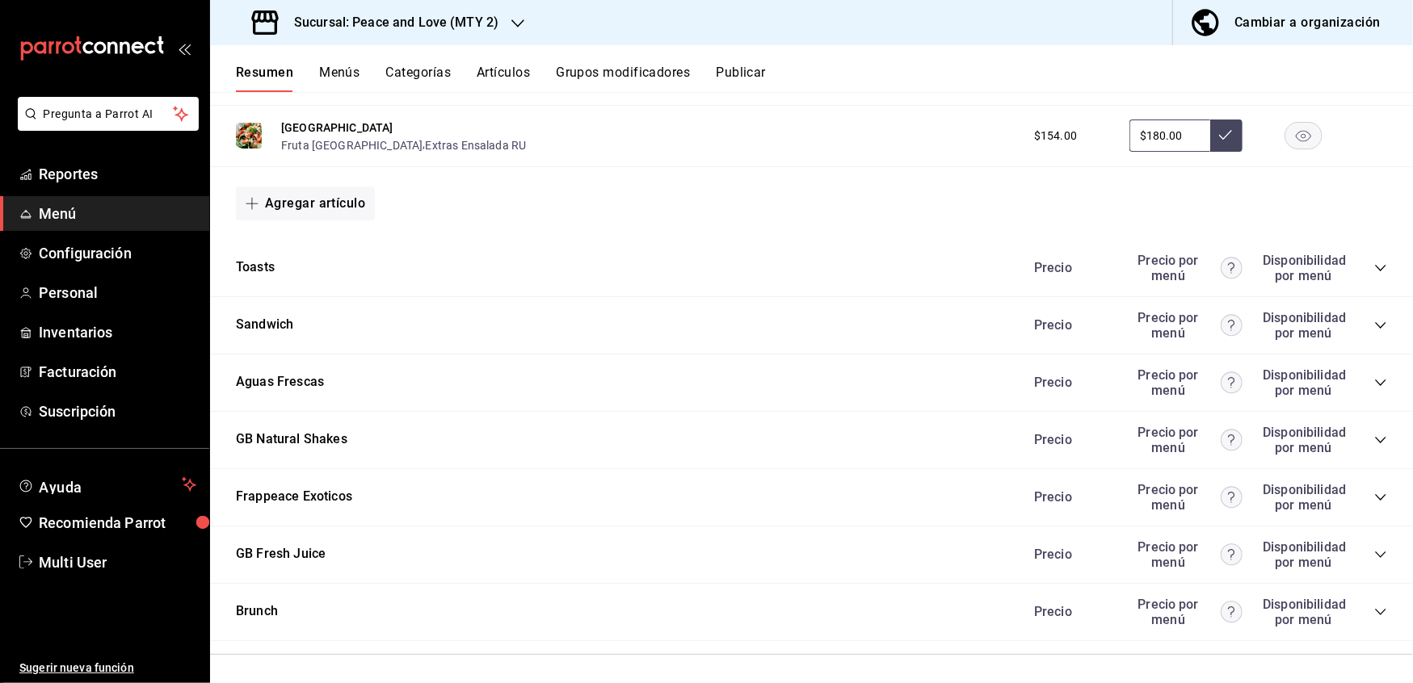
click at [1374, 556] on icon "collapse-category-row" at bounding box center [1380, 554] width 13 height 13
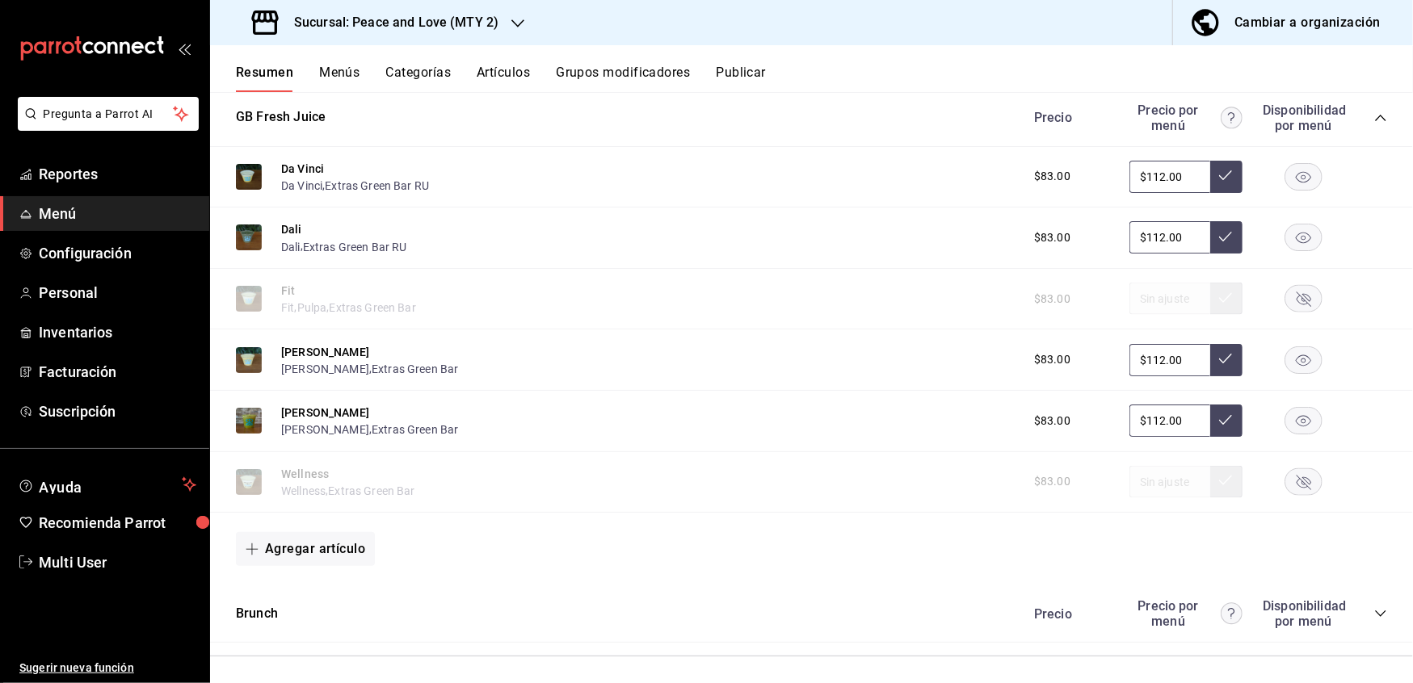
scroll to position [1545, 0]
click at [308, 344] on button "[PERSON_NAME]" at bounding box center [325, 352] width 88 height 16
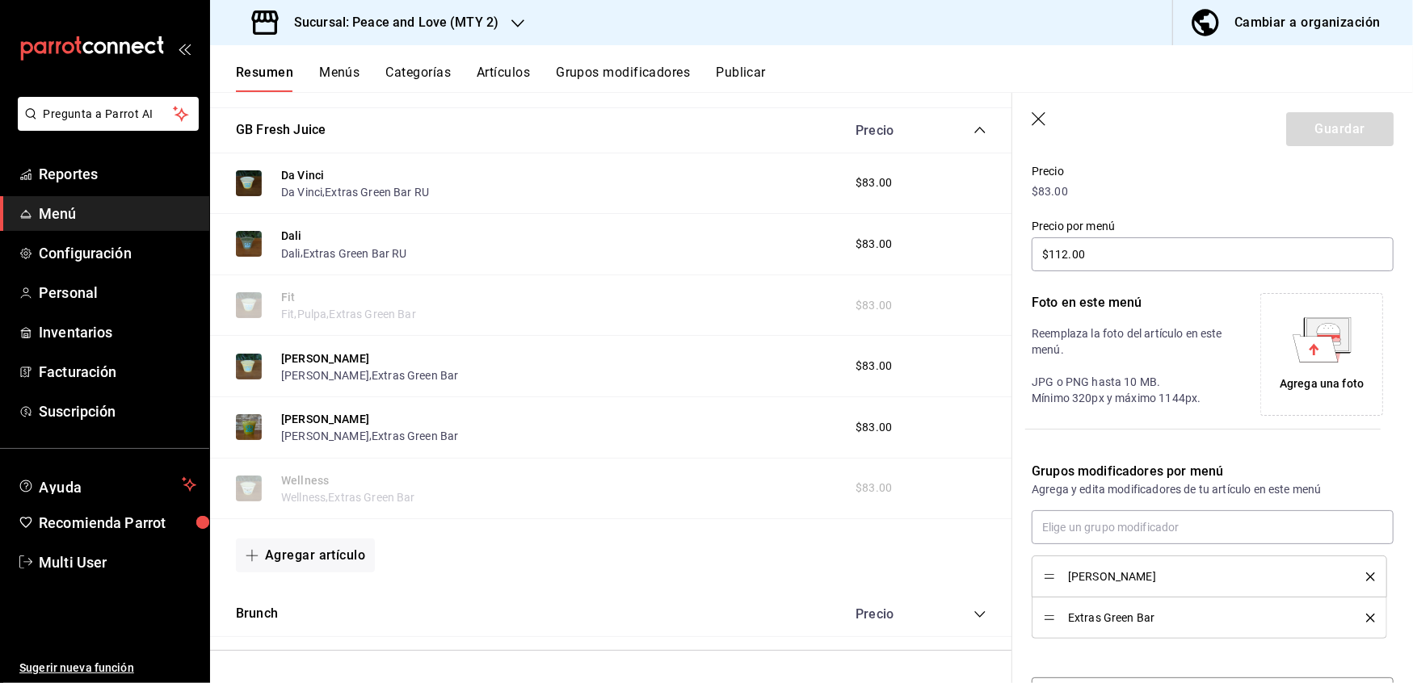
scroll to position [288, 0]
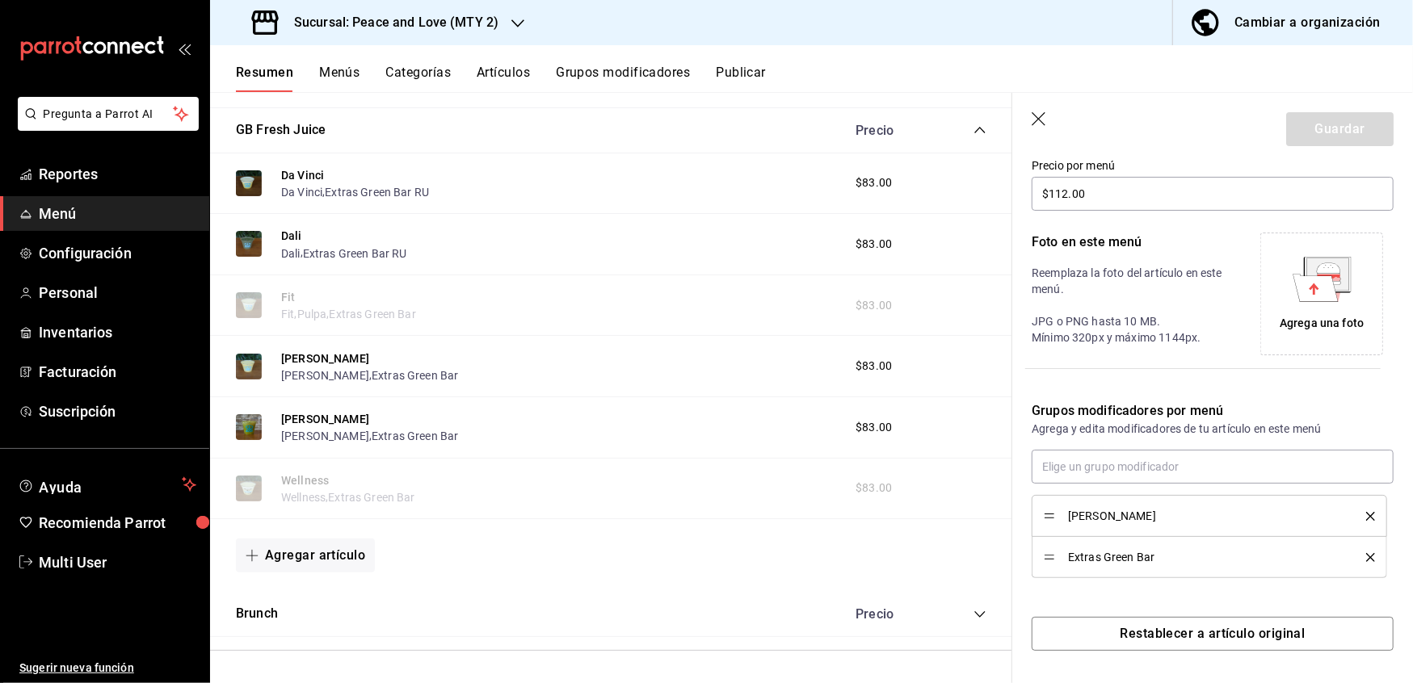
click at [1354, 556] on button "delete" at bounding box center [1364, 557] width 20 height 9
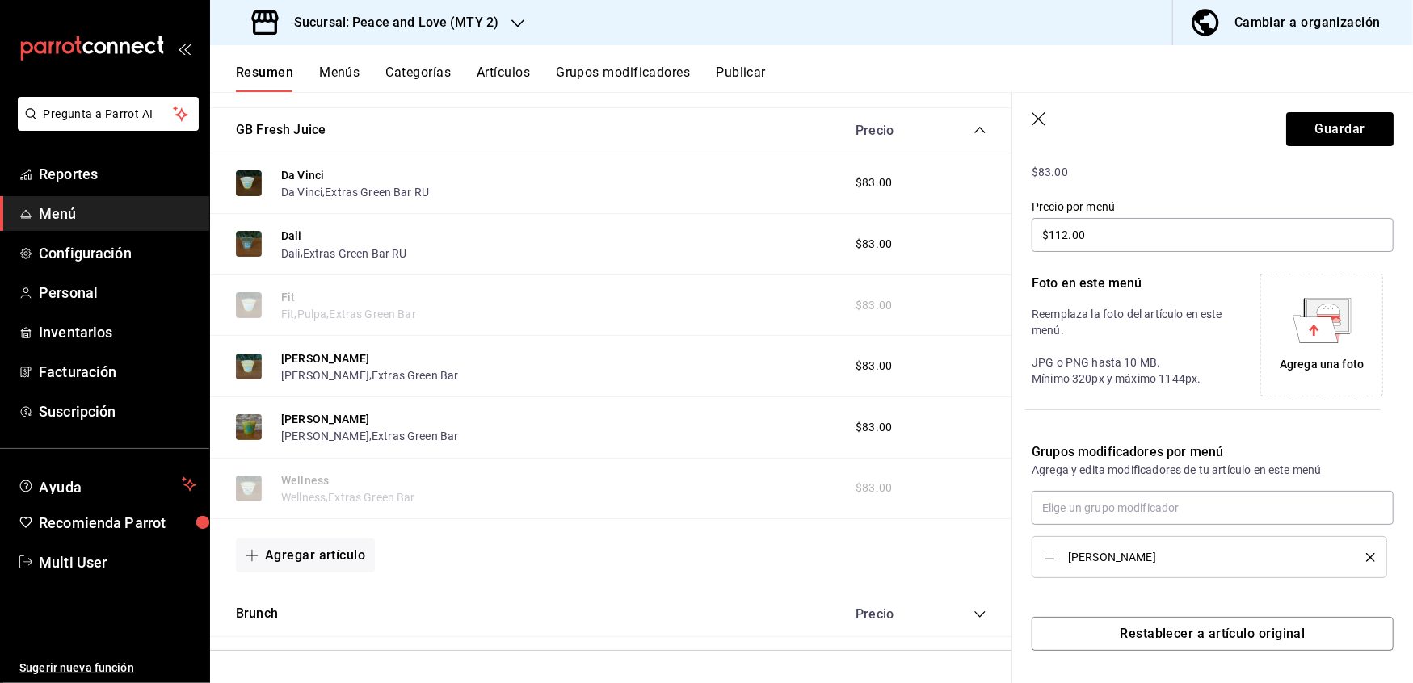
scroll to position [246, 0]
click at [1245, 511] on input "text" at bounding box center [1212, 508] width 362 height 34
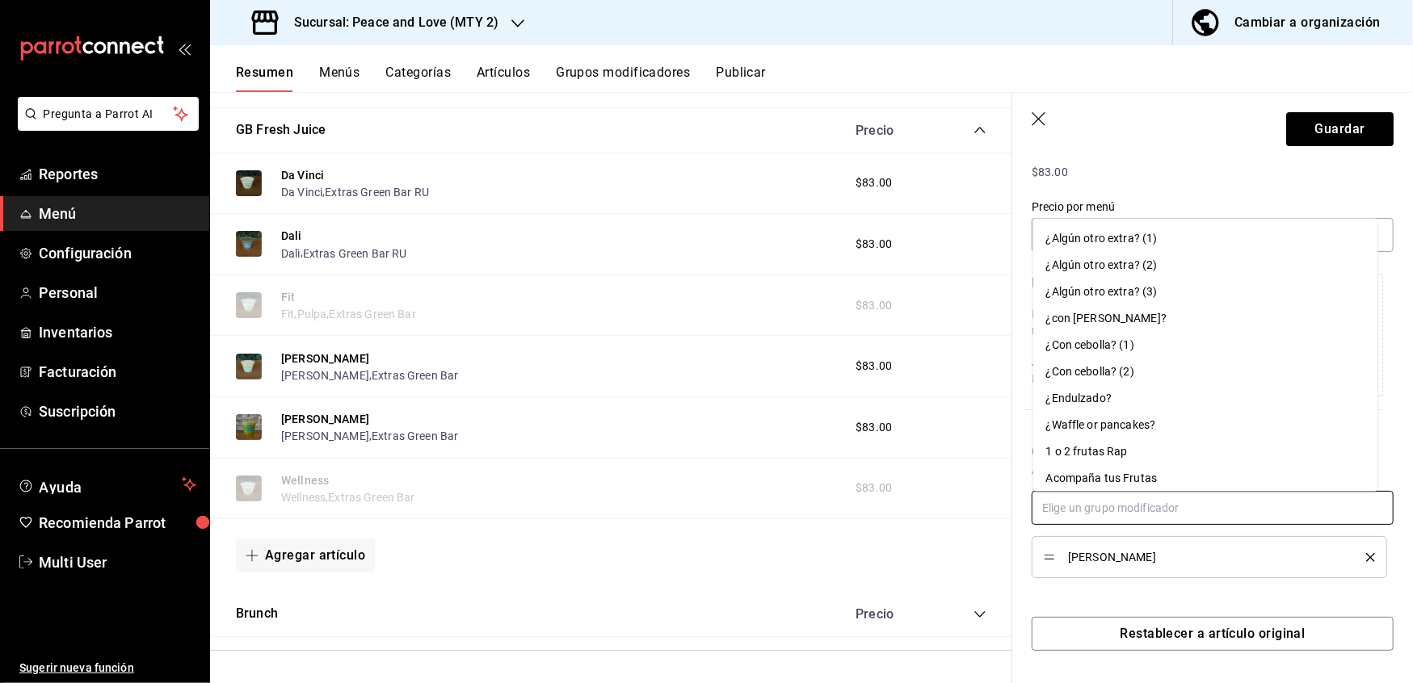
paste input "Extras [PERSON_NAME] bar RU"
type input "Extras [PERSON_NAME] bar RU"
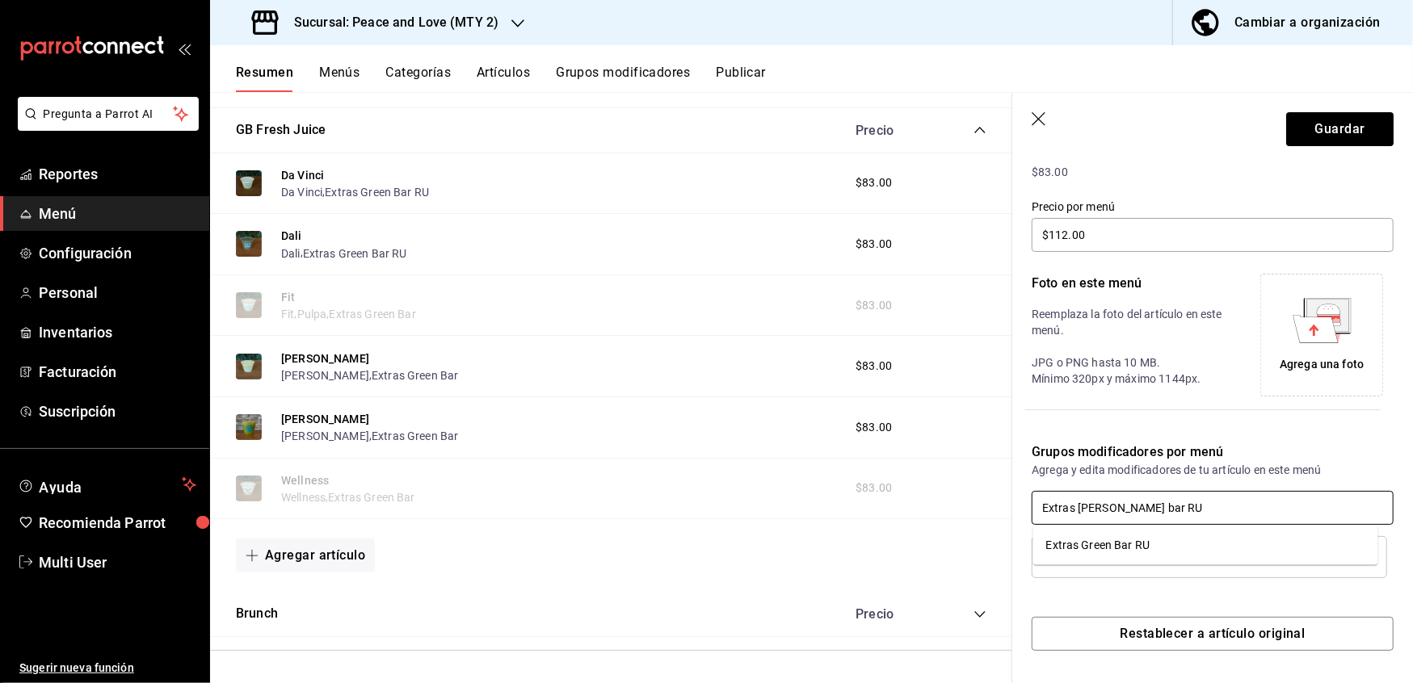
click at [1181, 543] on li "Extras Green Bar RU" at bounding box center [1205, 545] width 345 height 27
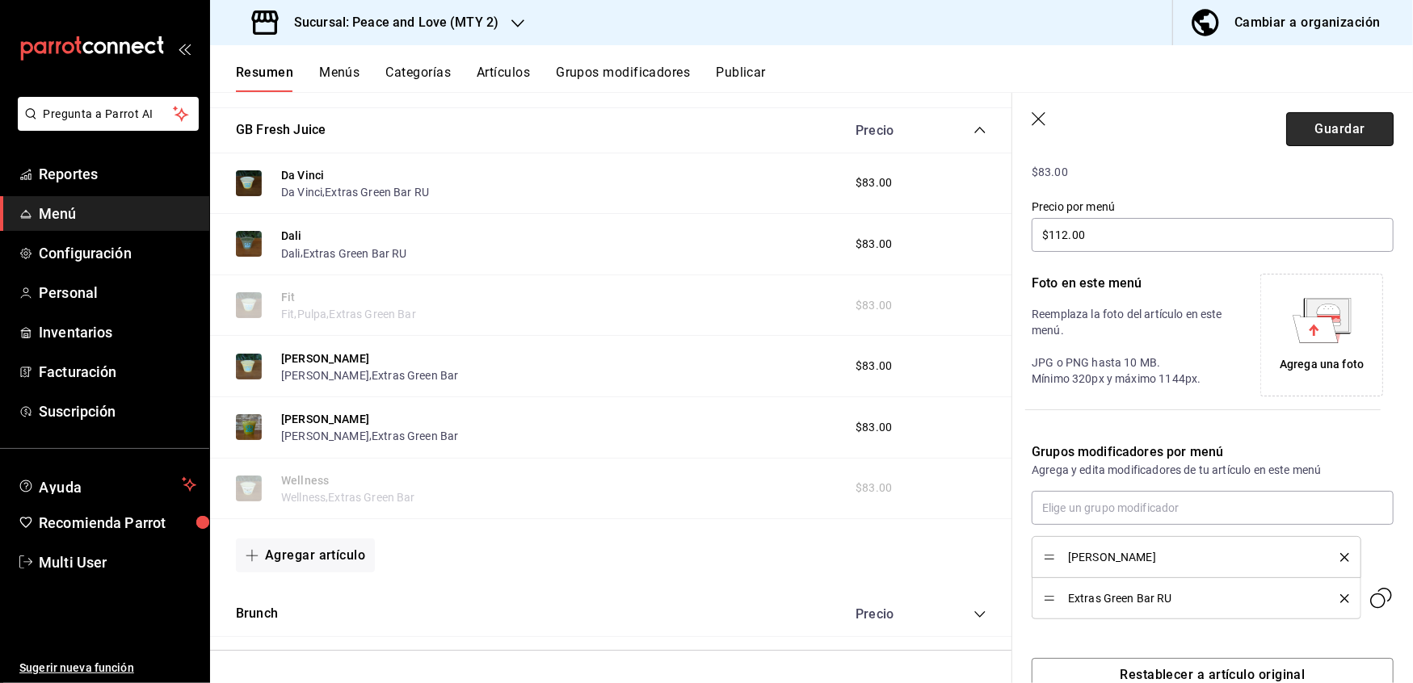
click at [1312, 123] on button "Guardar" at bounding box center [1339, 129] width 107 height 34
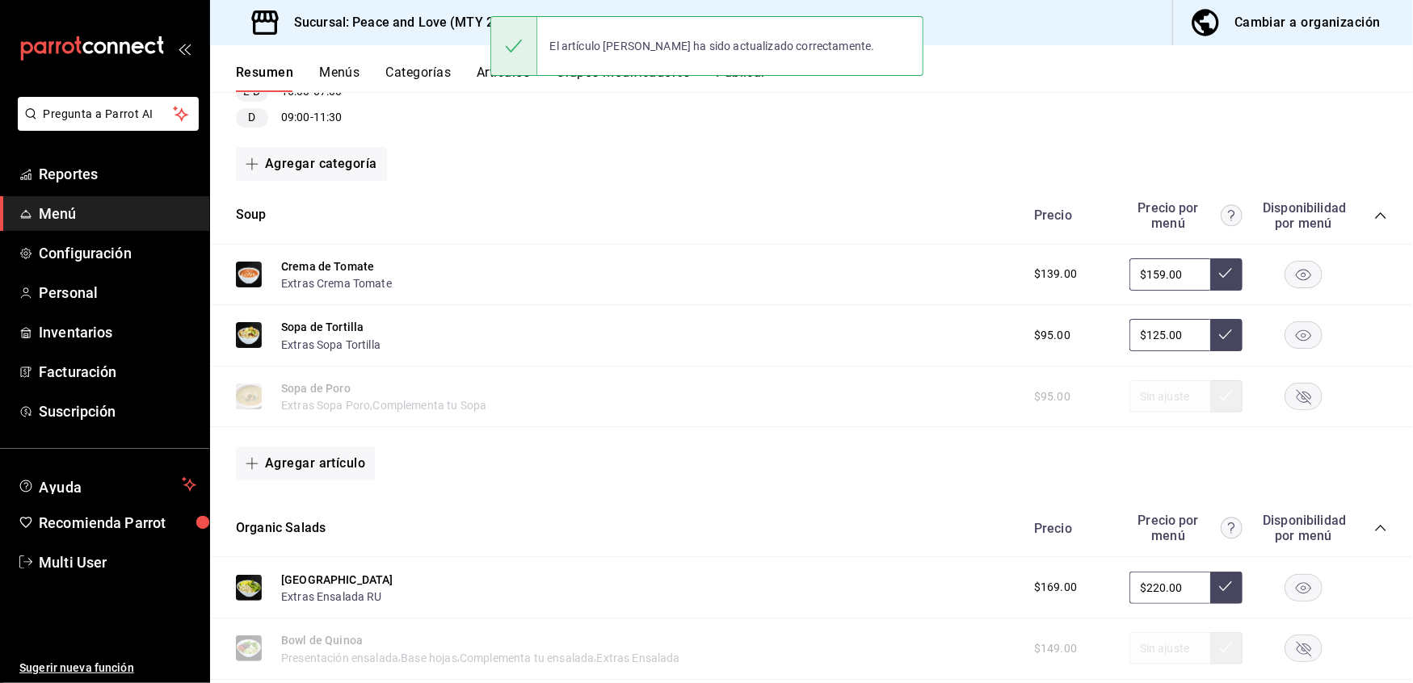
scroll to position [1108, 0]
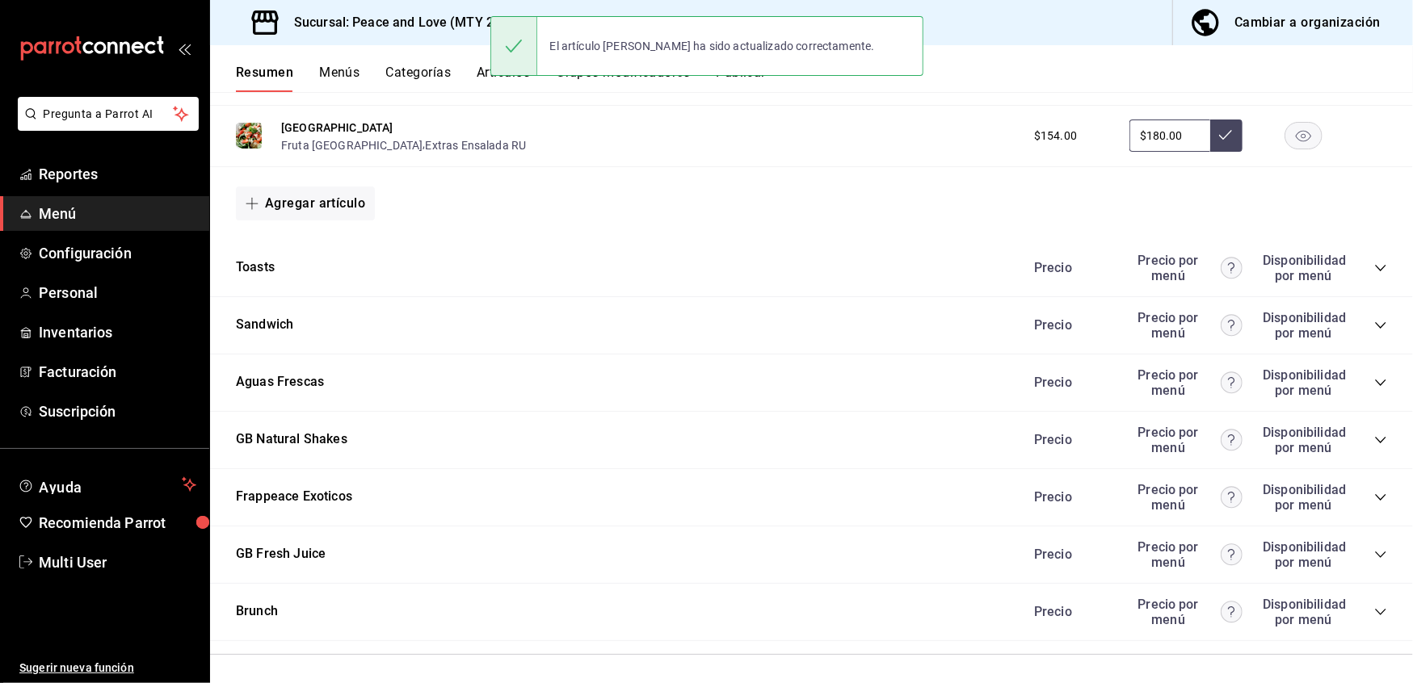
click at [1374, 548] on icon "collapse-category-row" at bounding box center [1380, 554] width 13 height 13
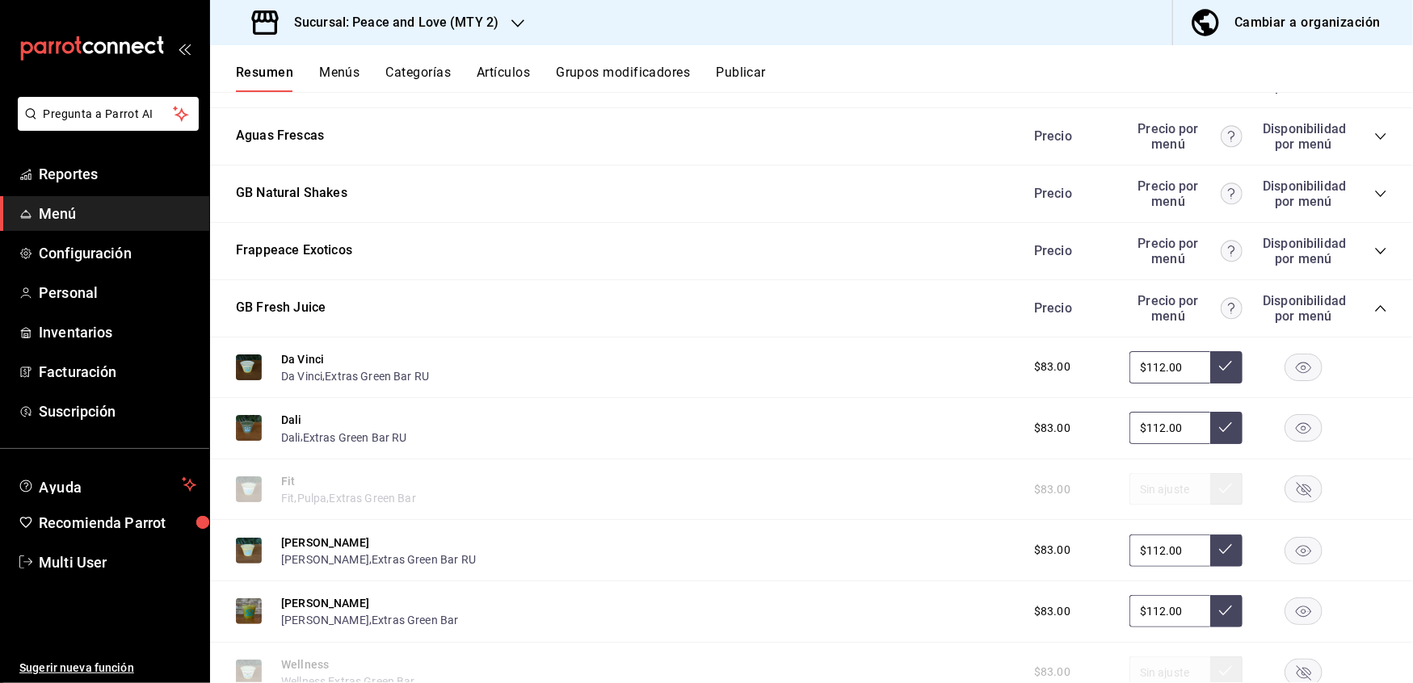
scroll to position [1545, 0]
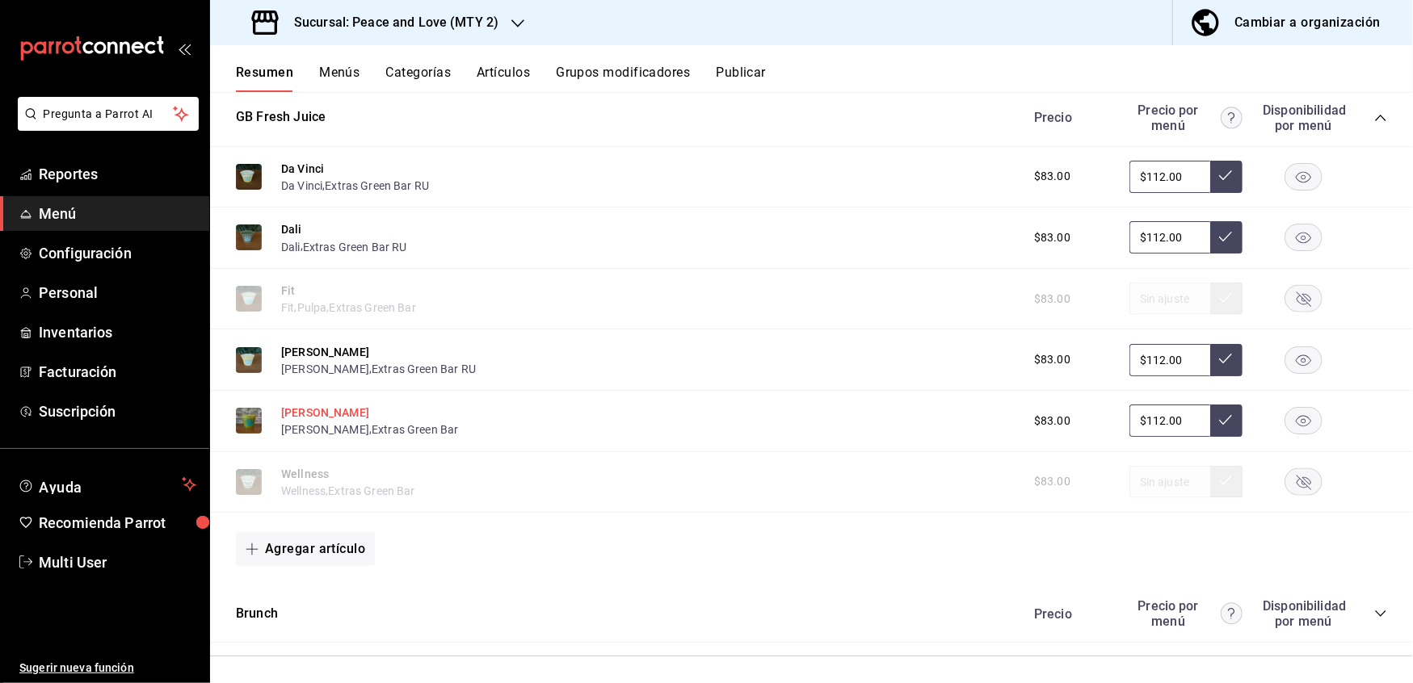
click at [286, 405] on button "[PERSON_NAME]" at bounding box center [325, 413] width 88 height 16
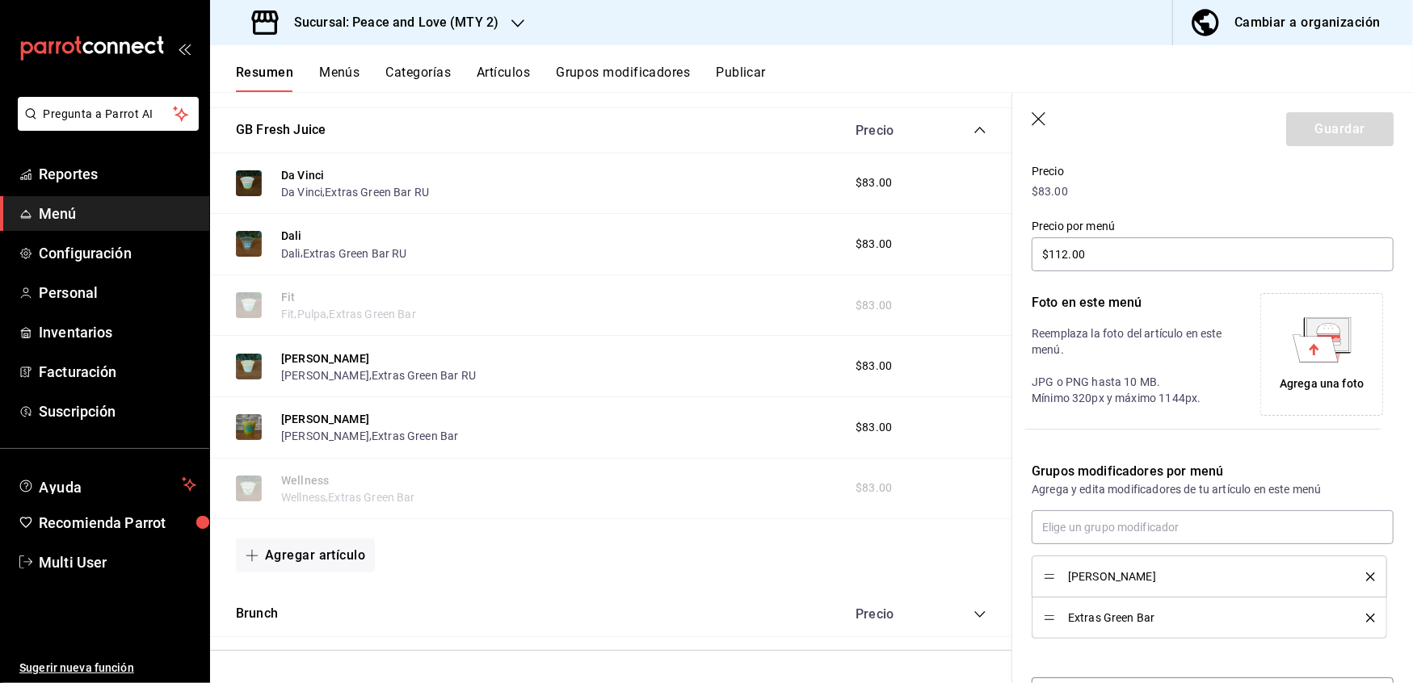
scroll to position [288, 0]
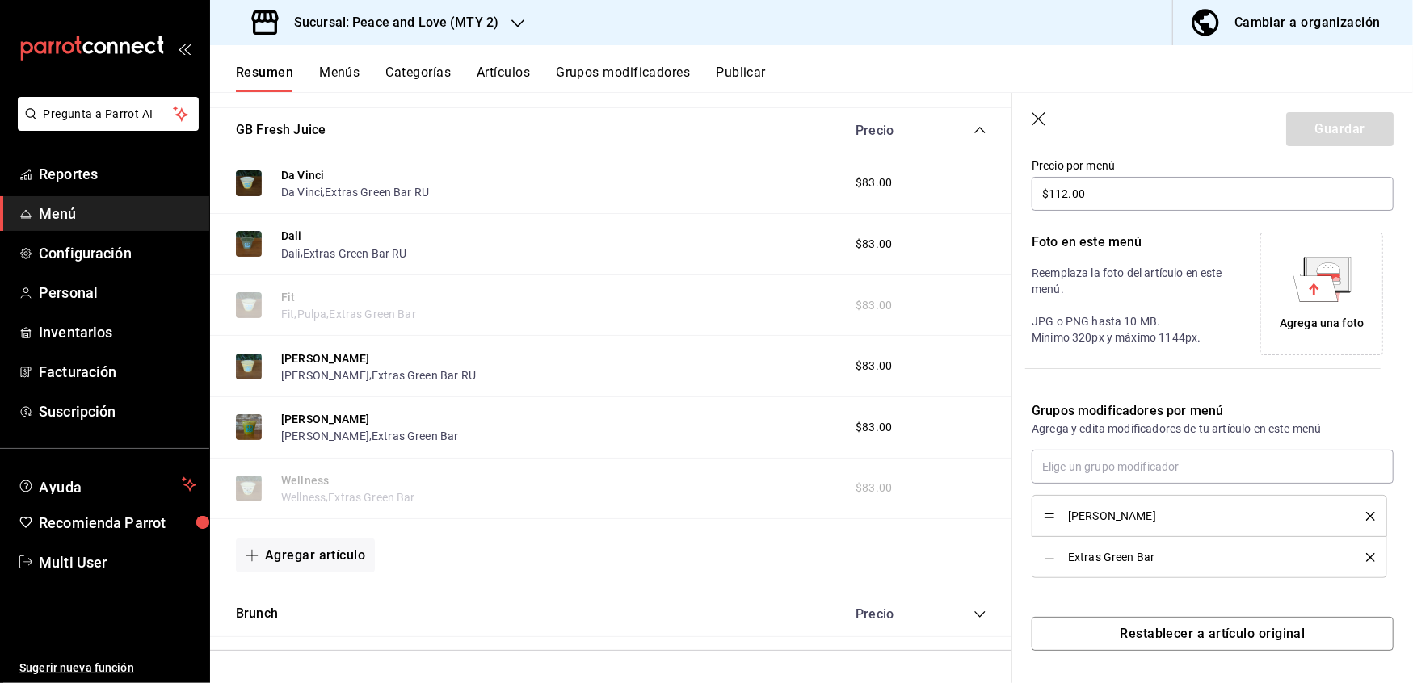
click at [1366, 553] on icon "delete" at bounding box center [1370, 557] width 9 height 9
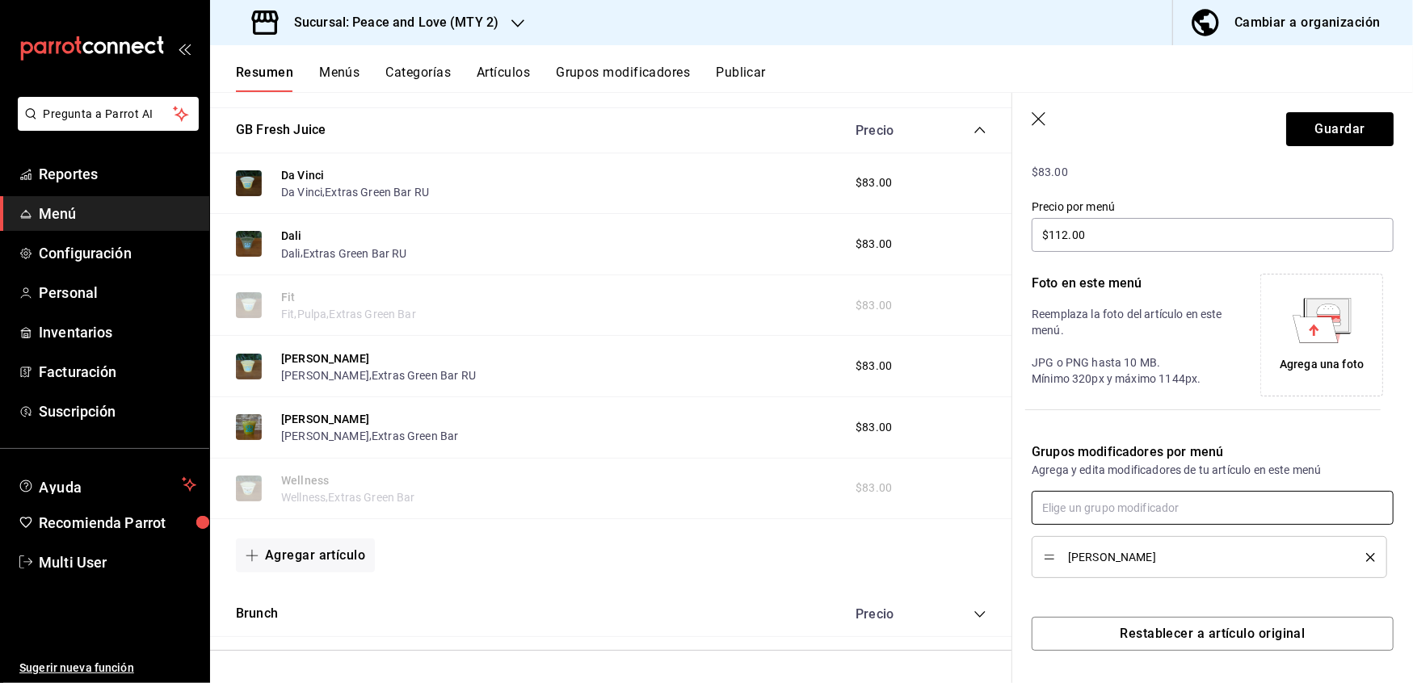
click at [1226, 501] on input "text" at bounding box center [1212, 508] width 362 height 34
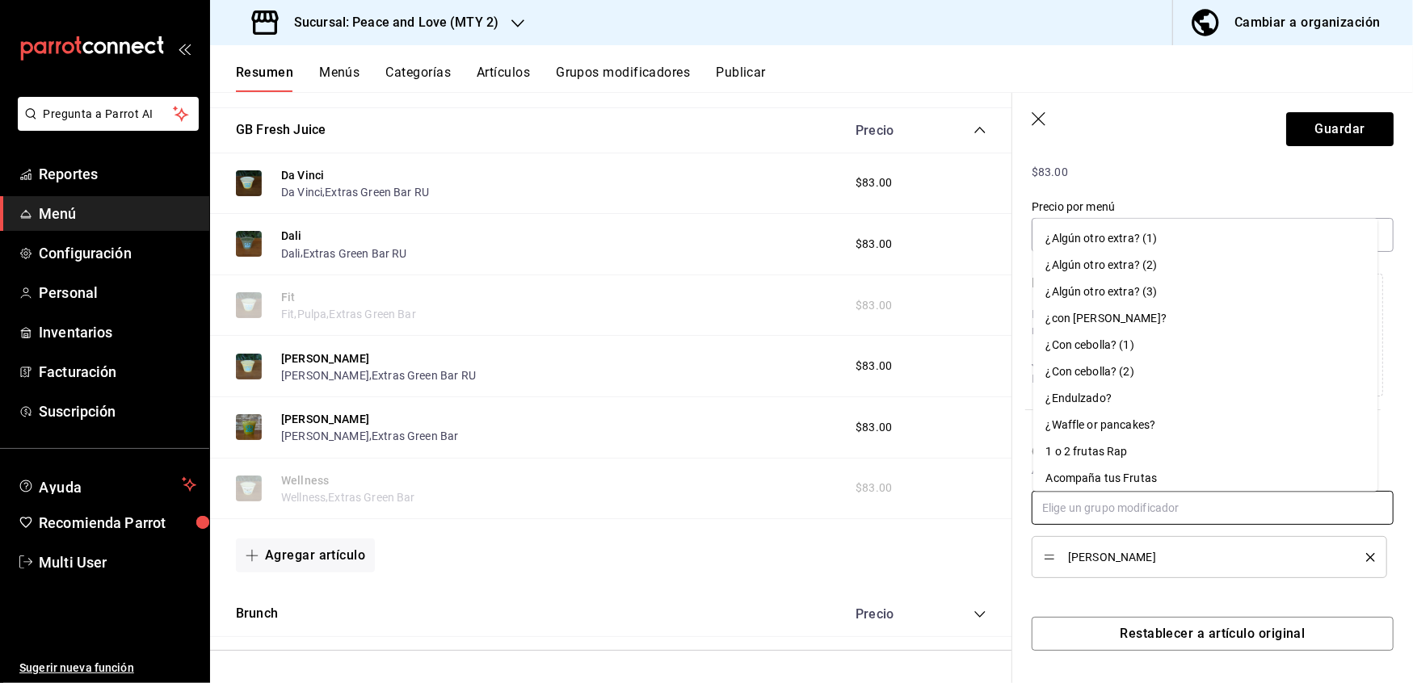
paste input "Extras [PERSON_NAME] bar RU"
type input "Extras [PERSON_NAME] bar RU"
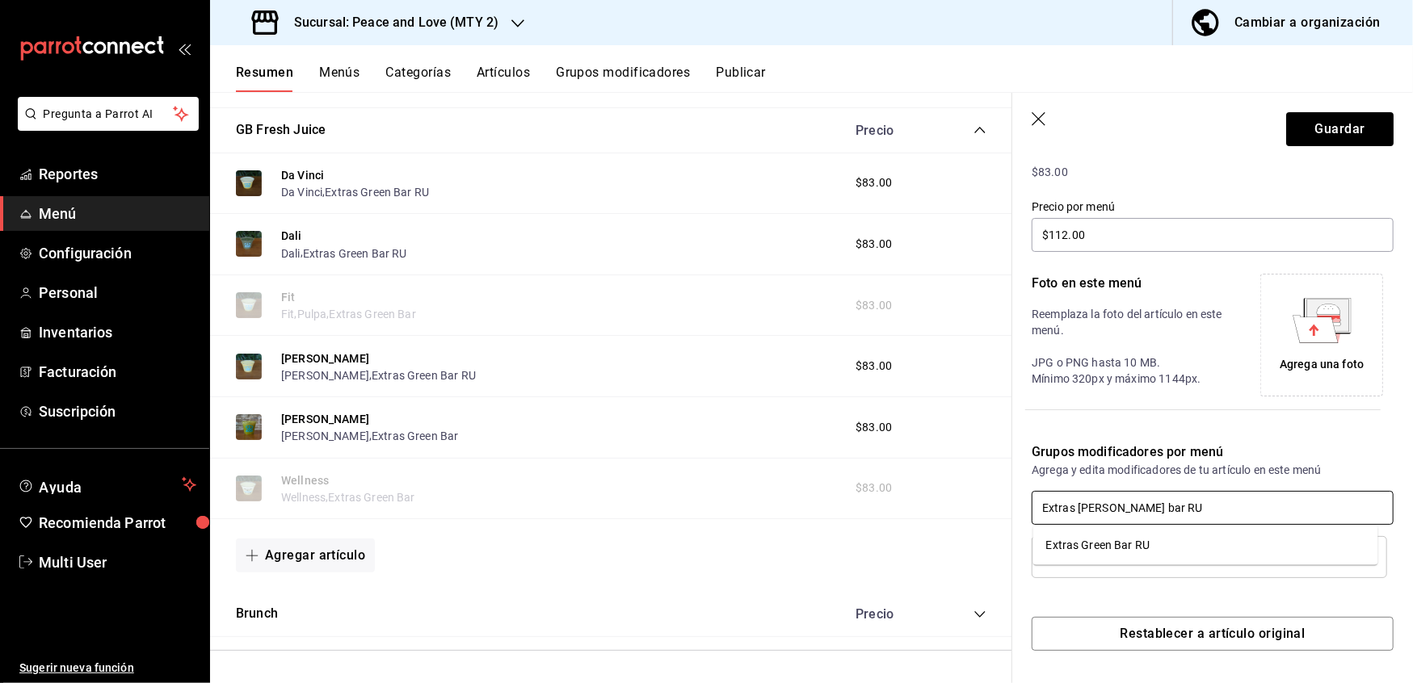
click at [1173, 548] on li "Extras Green Bar RU" at bounding box center [1205, 545] width 345 height 27
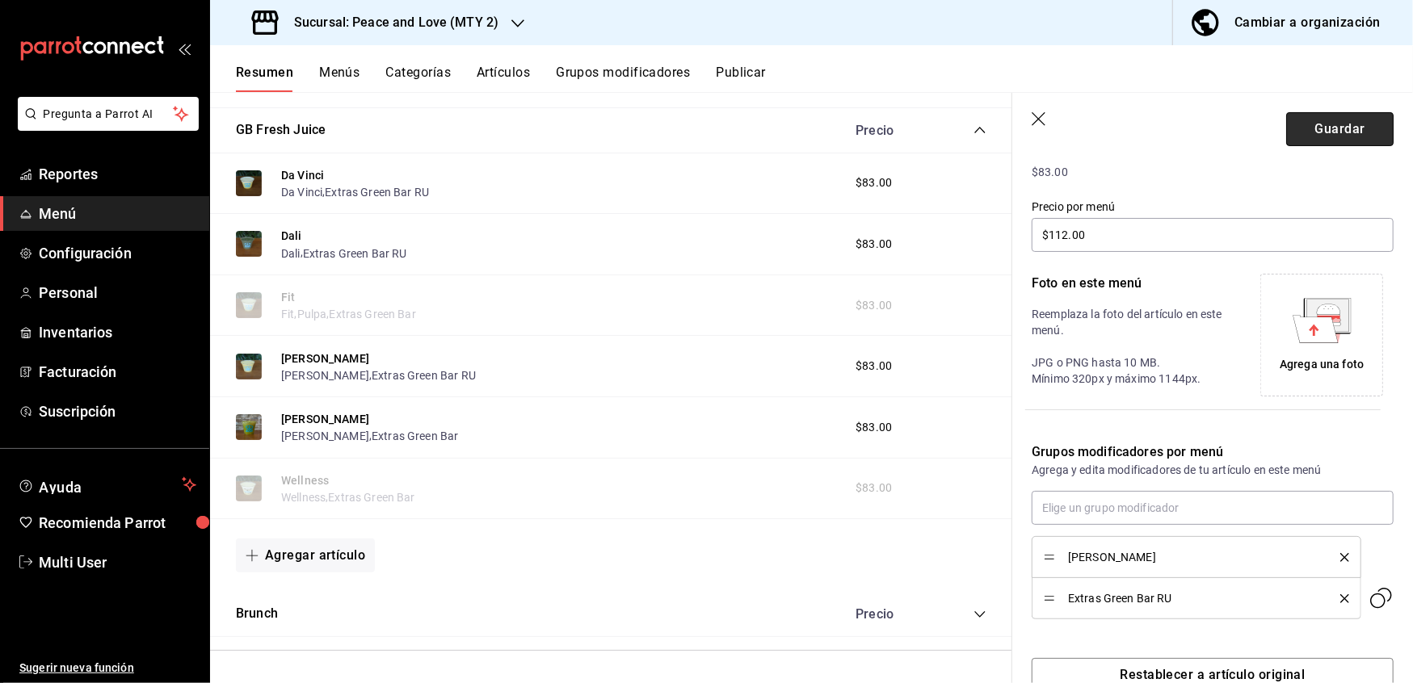
click at [1341, 121] on button "Guardar" at bounding box center [1339, 129] width 107 height 34
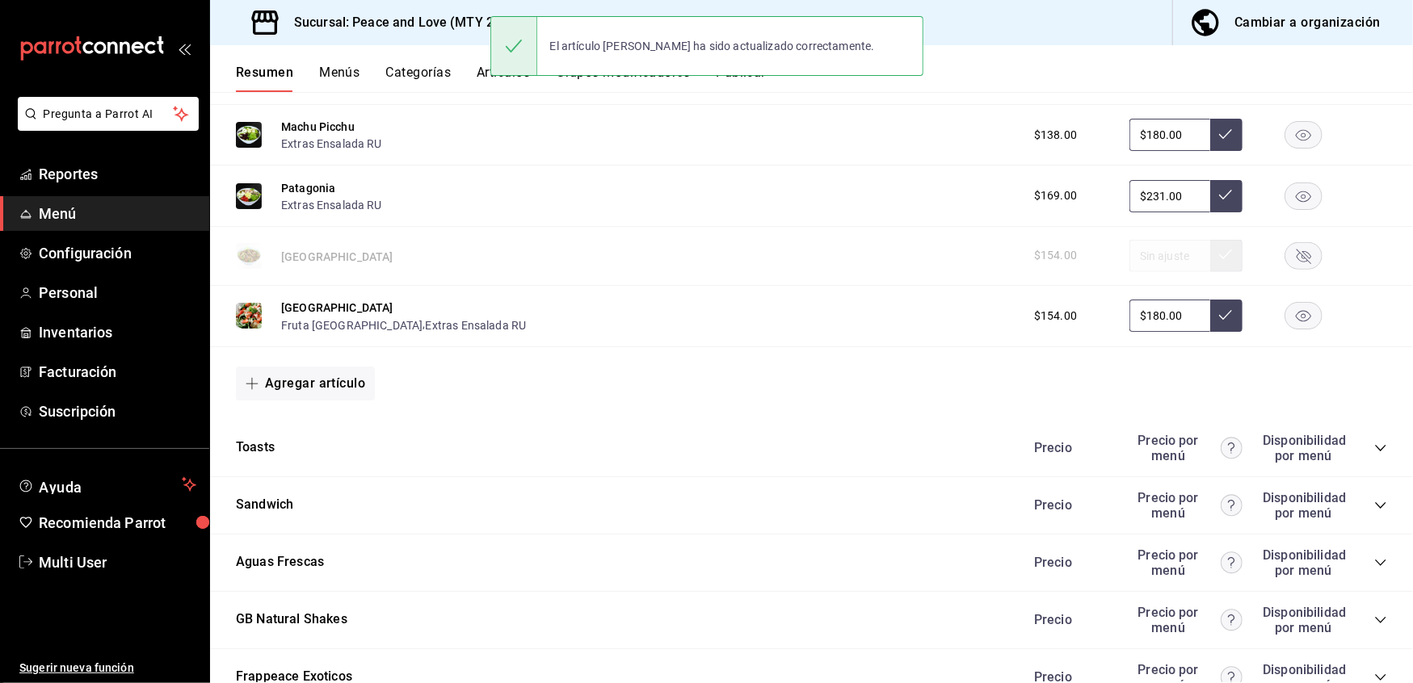
scroll to position [1108, 0]
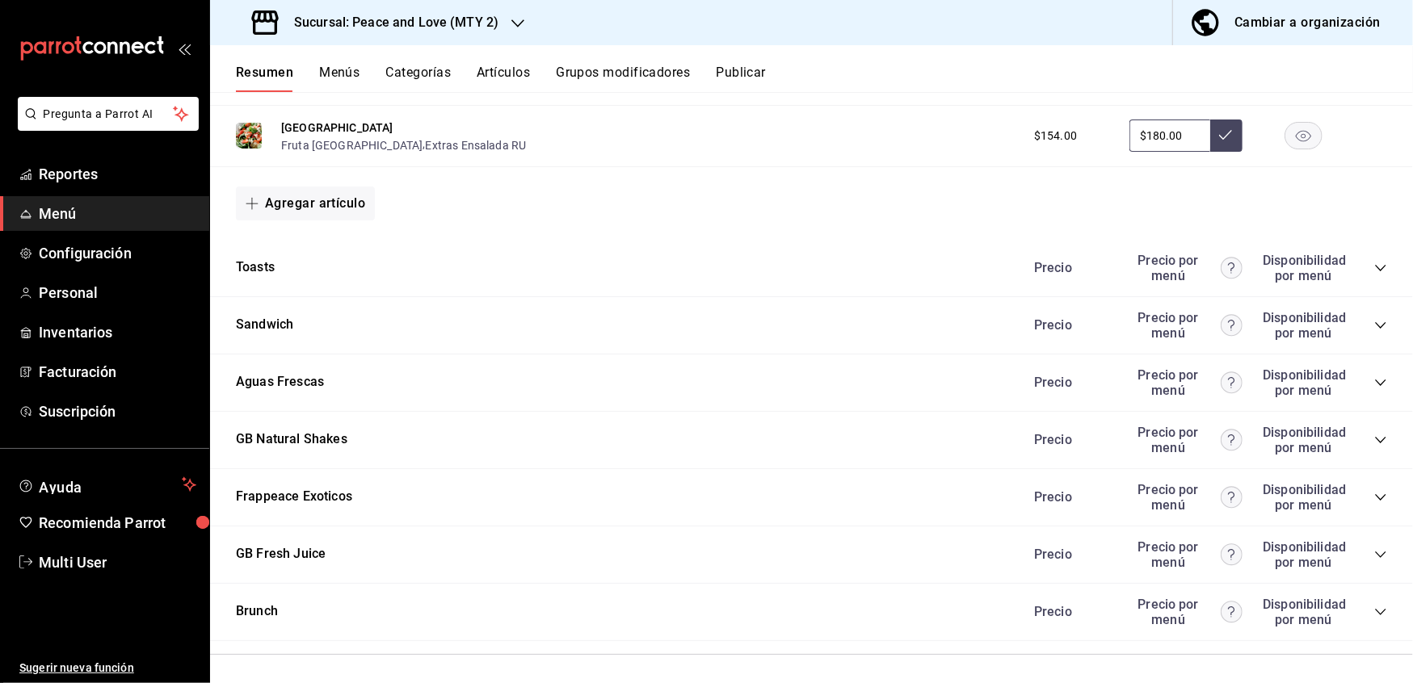
click at [1357, 544] on div "Precio Precio por menú Disponibilidad por menú" at bounding box center [1202, 554] width 369 height 31
click at [1375, 553] on icon "collapse-category-row" at bounding box center [1380, 555] width 10 height 6
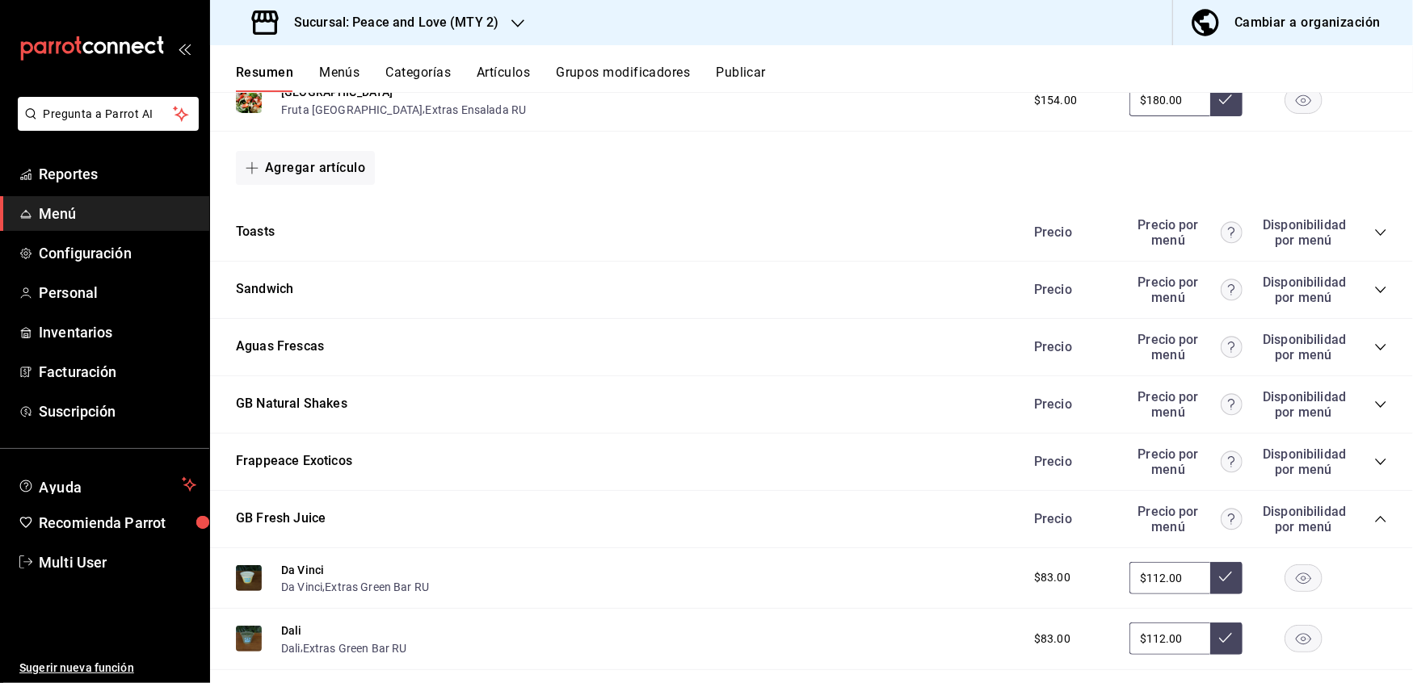
scroll to position [1142, 0]
click at [1374, 457] on icon "collapse-category-row" at bounding box center [1380, 463] width 13 height 13
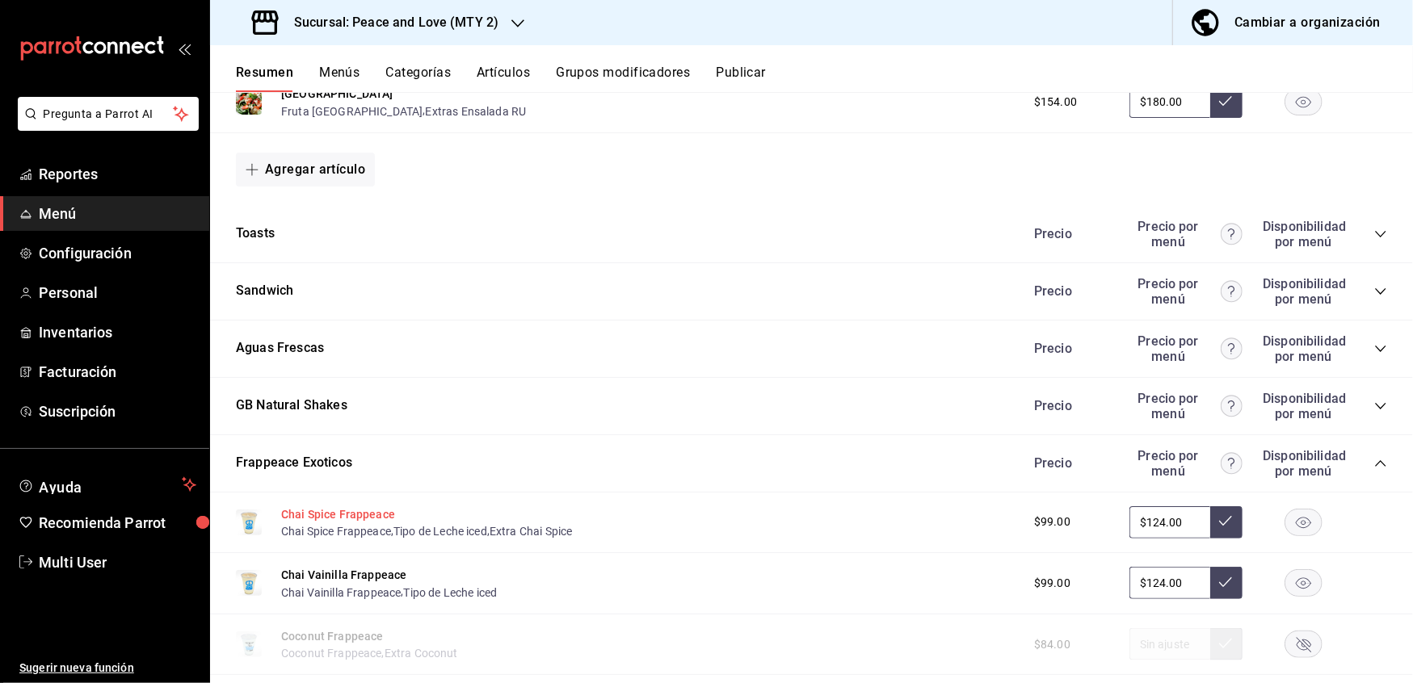
click at [333, 506] on button "Chai Spice Frappeace" at bounding box center [338, 514] width 114 height 16
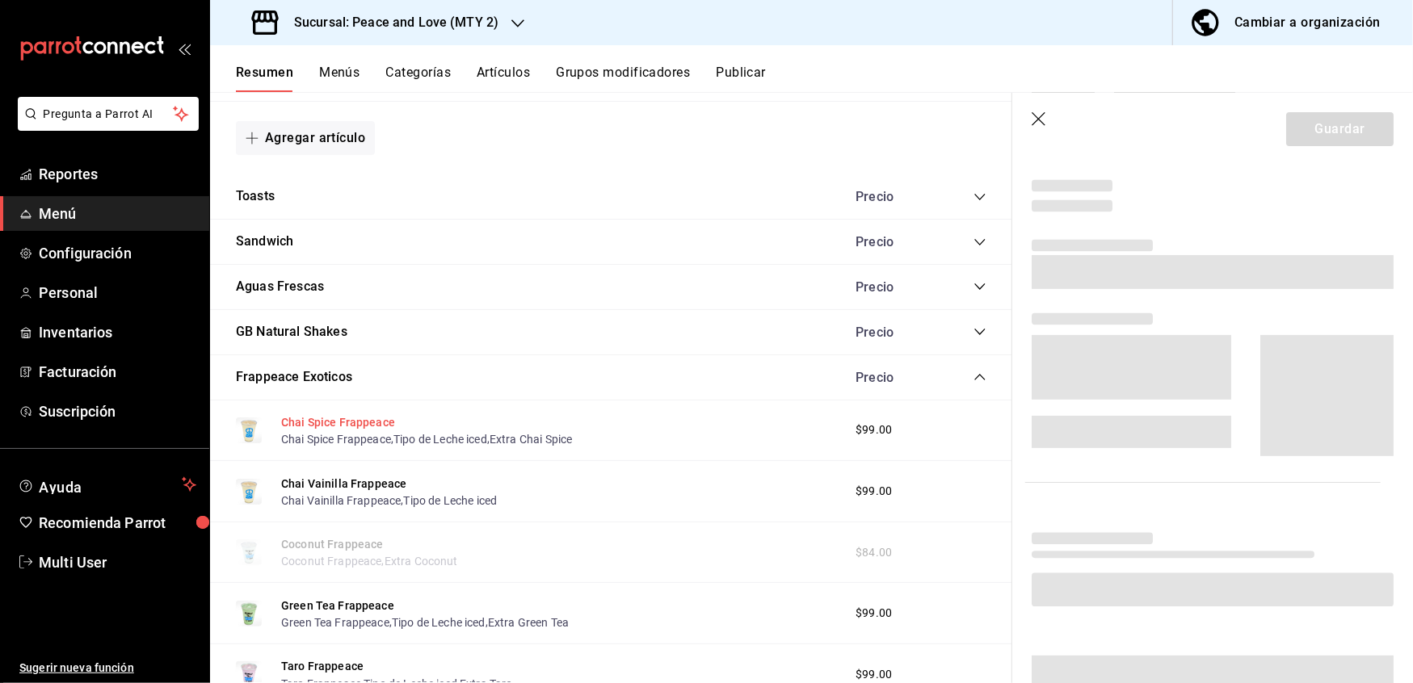
scroll to position [1113, 0]
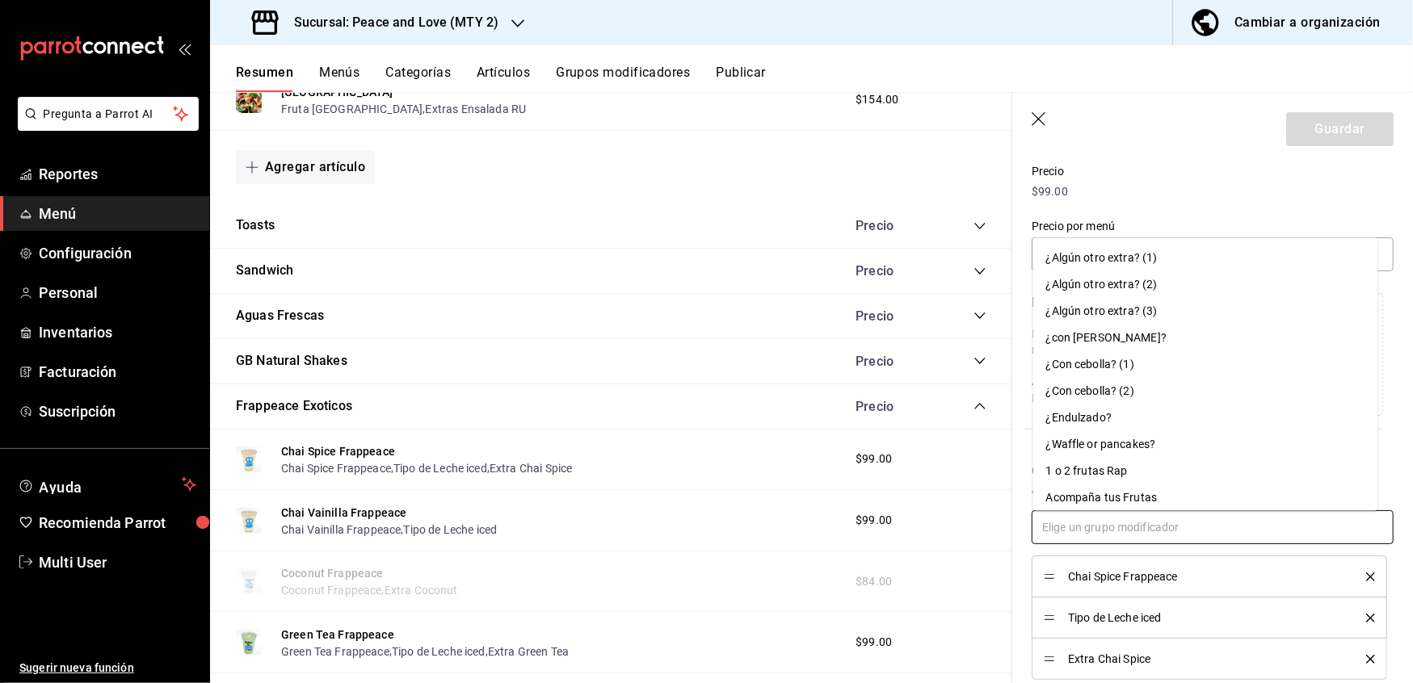
click at [1232, 531] on input "text" at bounding box center [1212, 527] width 362 height 34
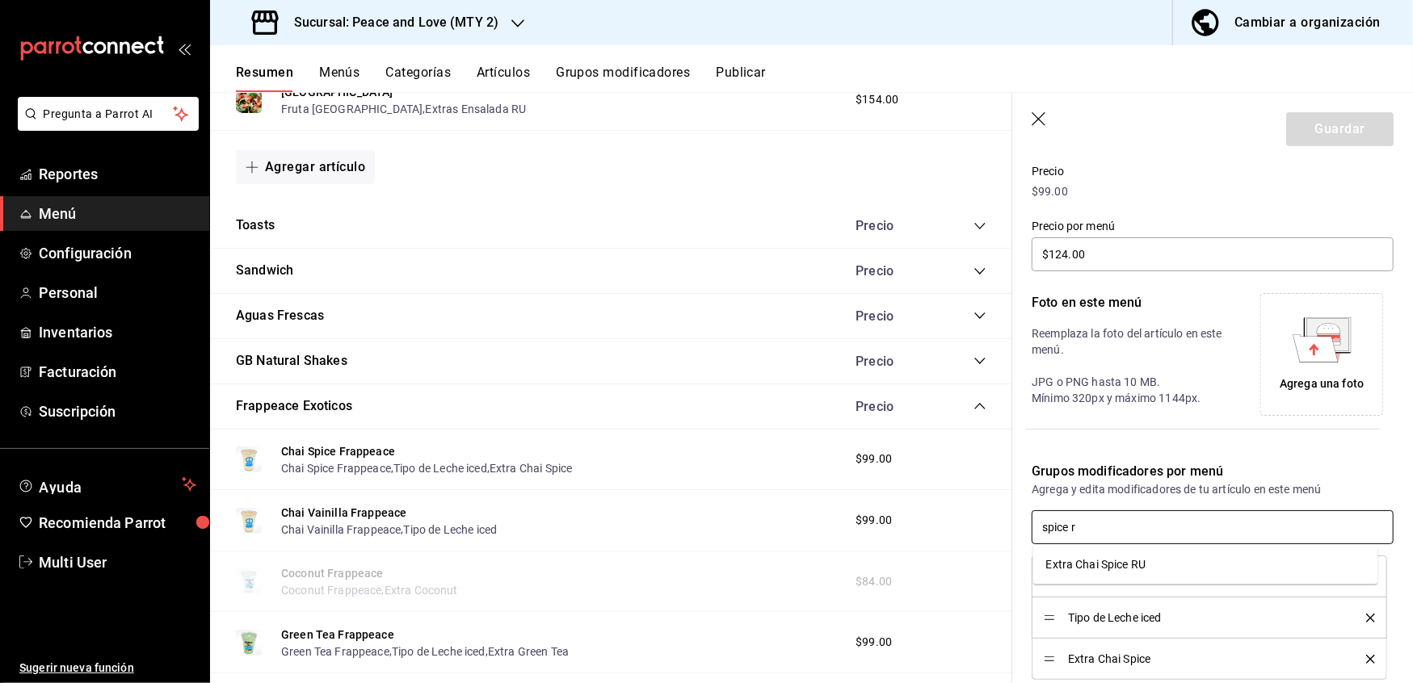
type input "spice ru"
click at [1174, 573] on li "Extra Chai Spice RU" at bounding box center [1205, 565] width 345 height 27
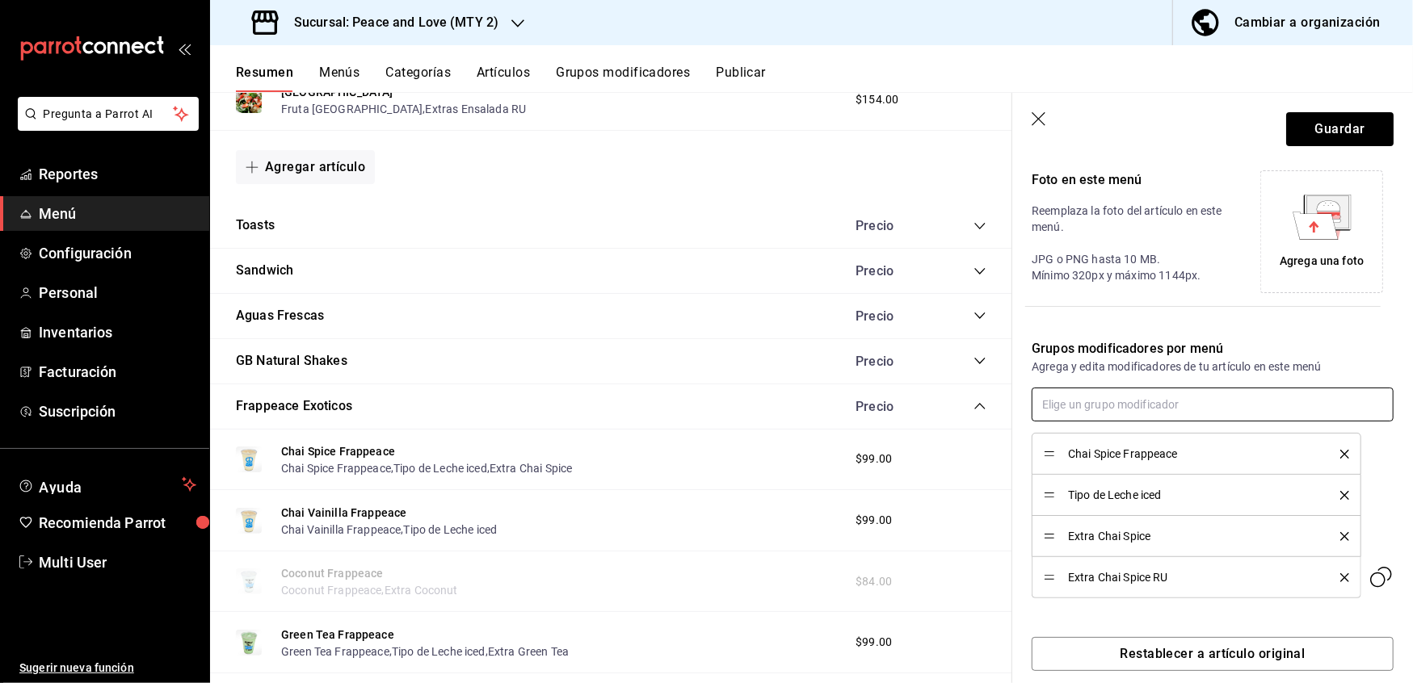
scroll to position [350, 0]
click at [1340, 536] on icon "delete" at bounding box center [1344, 535] width 9 height 9
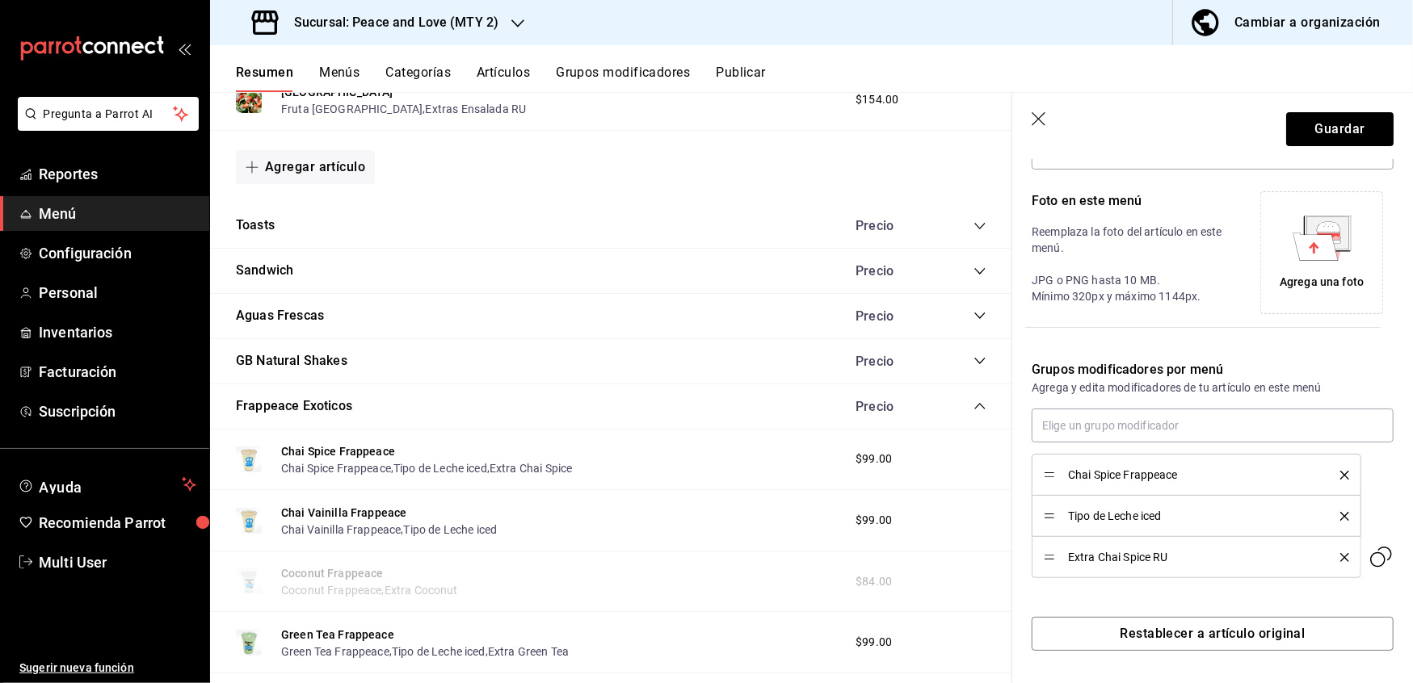
scroll to position [328, 0]
click at [1320, 133] on button "Guardar" at bounding box center [1339, 129] width 107 height 34
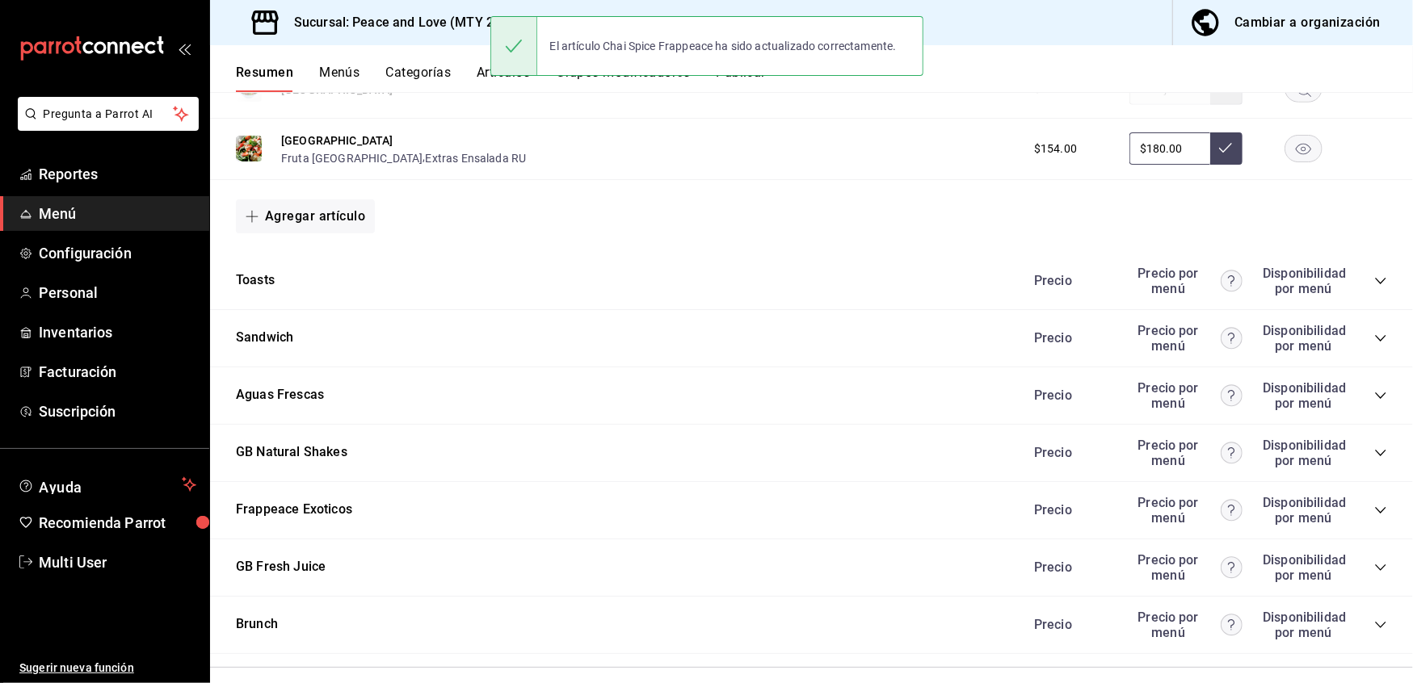
scroll to position [1108, 0]
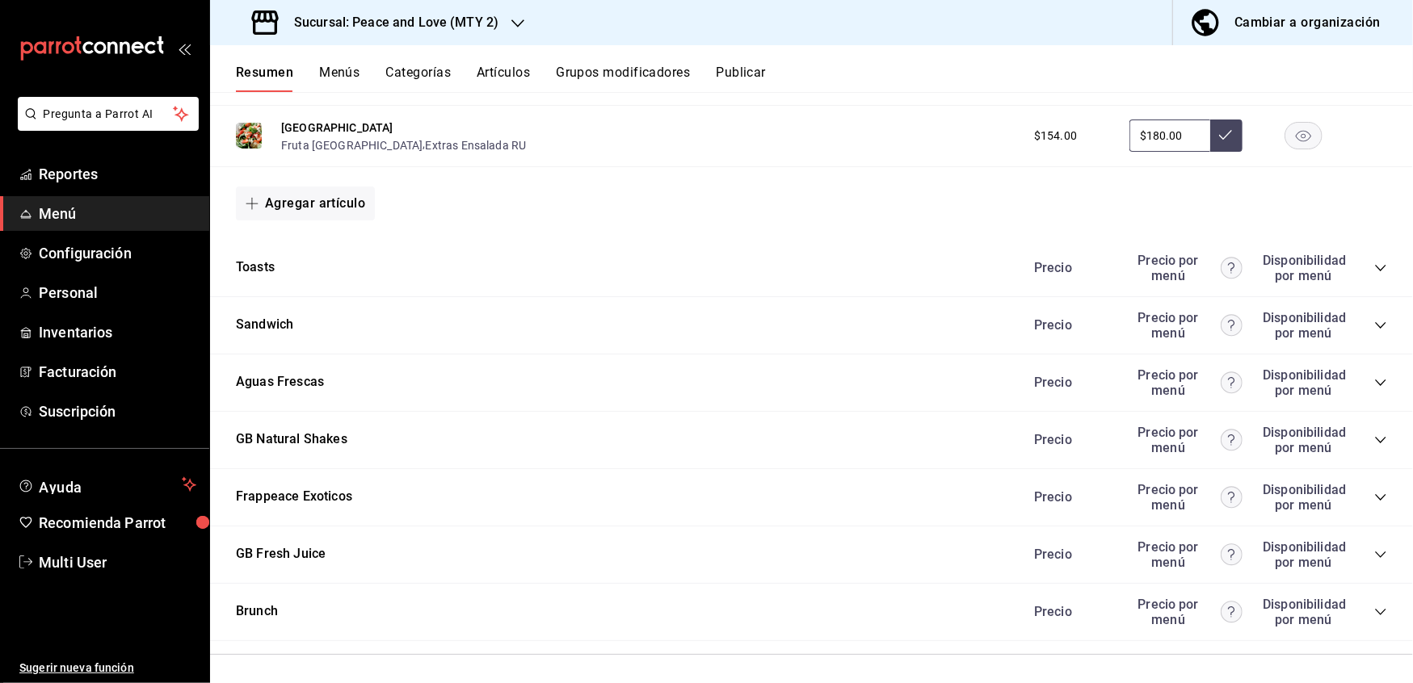
click at [1374, 498] on div "Frappeace Exoticos Precio Precio por menú Disponibilidad por menú" at bounding box center [811, 497] width 1203 height 57
click at [1374, 492] on icon "collapse-category-row" at bounding box center [1380, 497] width 13 height 13
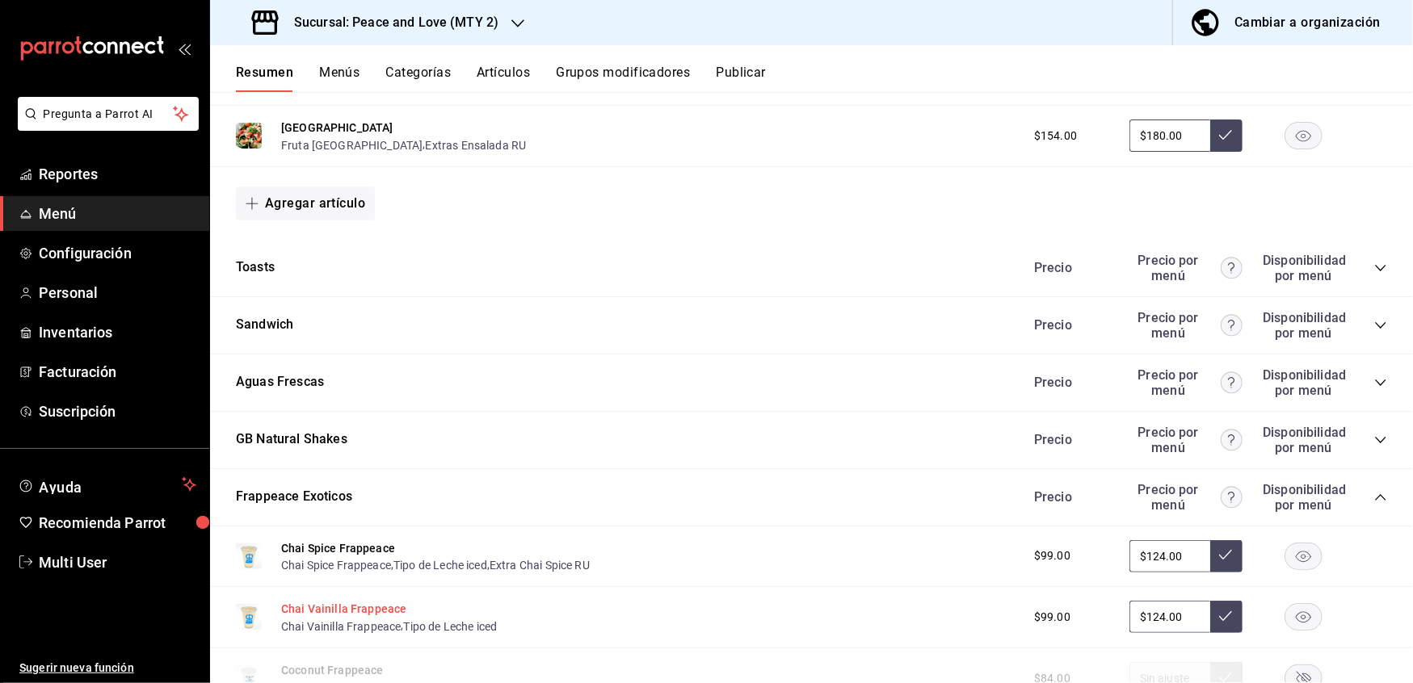
click at [351, 607] on button "Chai Vainilla Frappeace" at bounding box center [343, 609] width 125 height 16
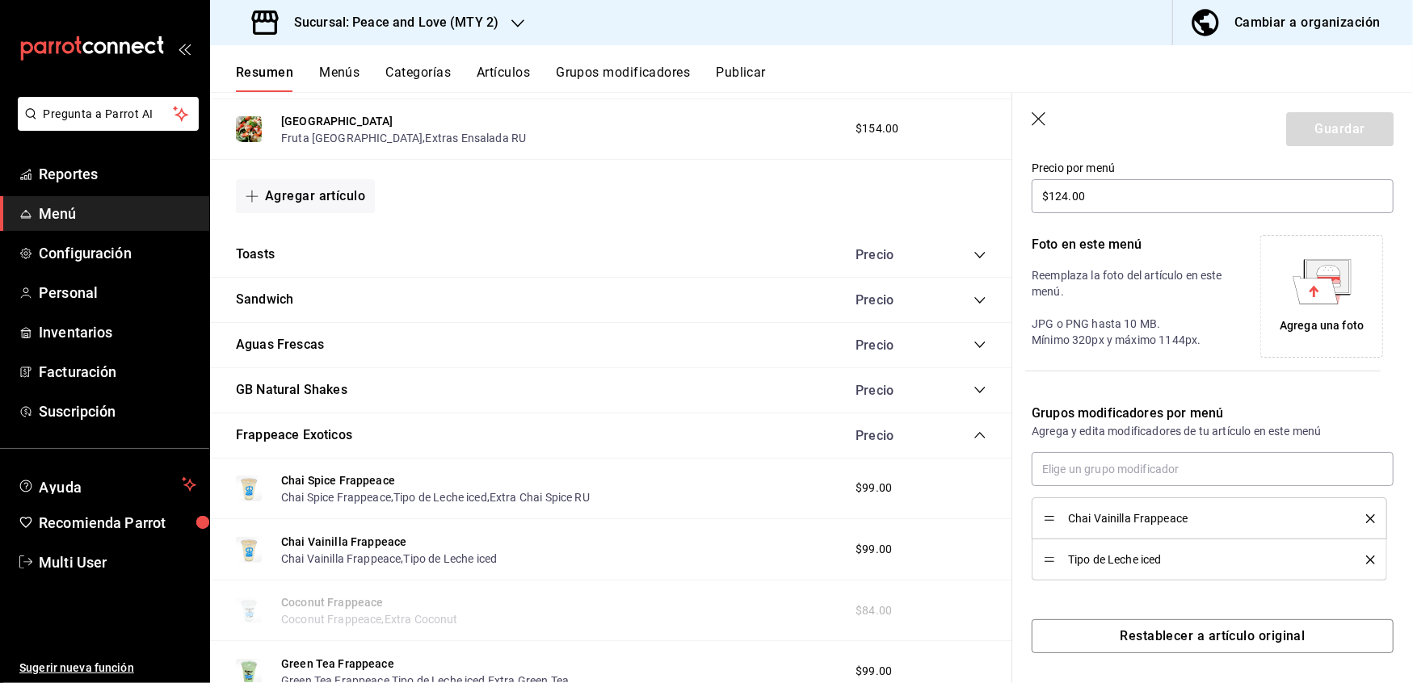
scroll to position [288, 0]
click at [1121, 466] on input "text" at bounding box center [1212, 467] width 362 height 34
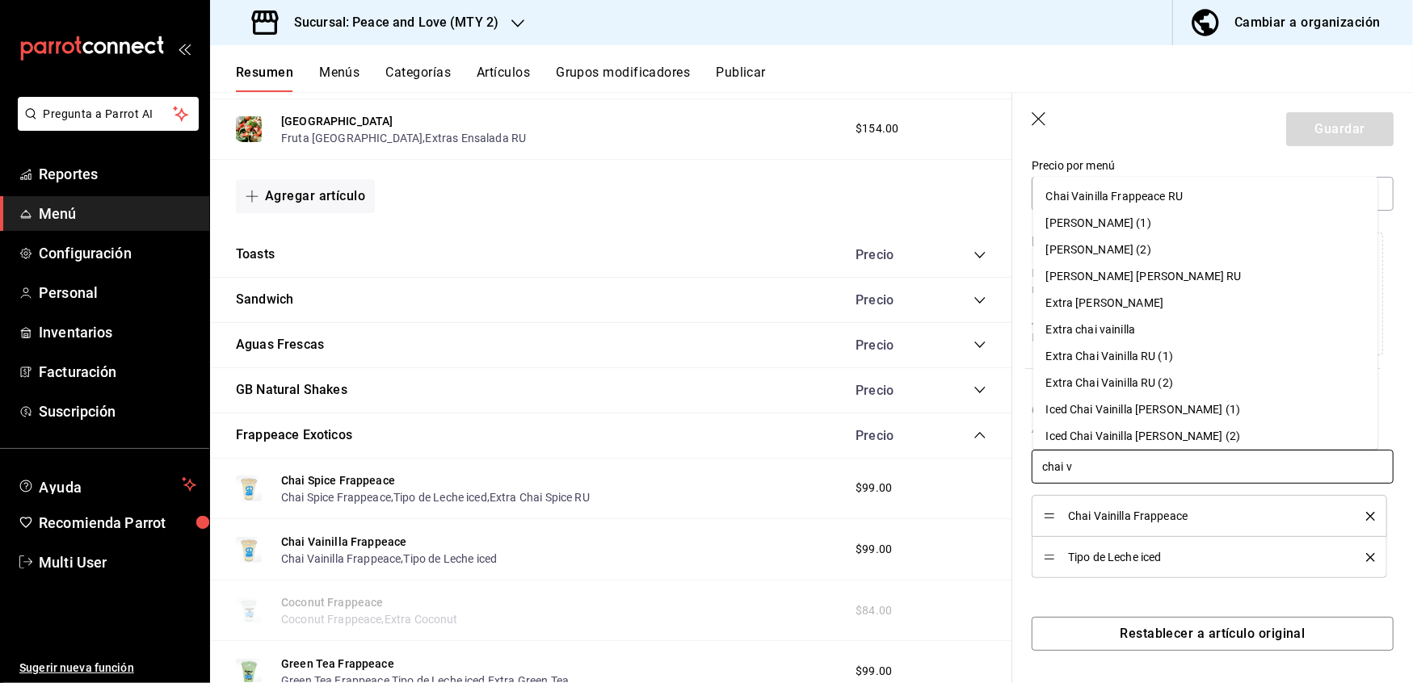
type input "chai va"
click at [1115, 385] on div "Extra Chai Vainilla RU (2)" at bounding box center [1109, 382] width 127 height 17
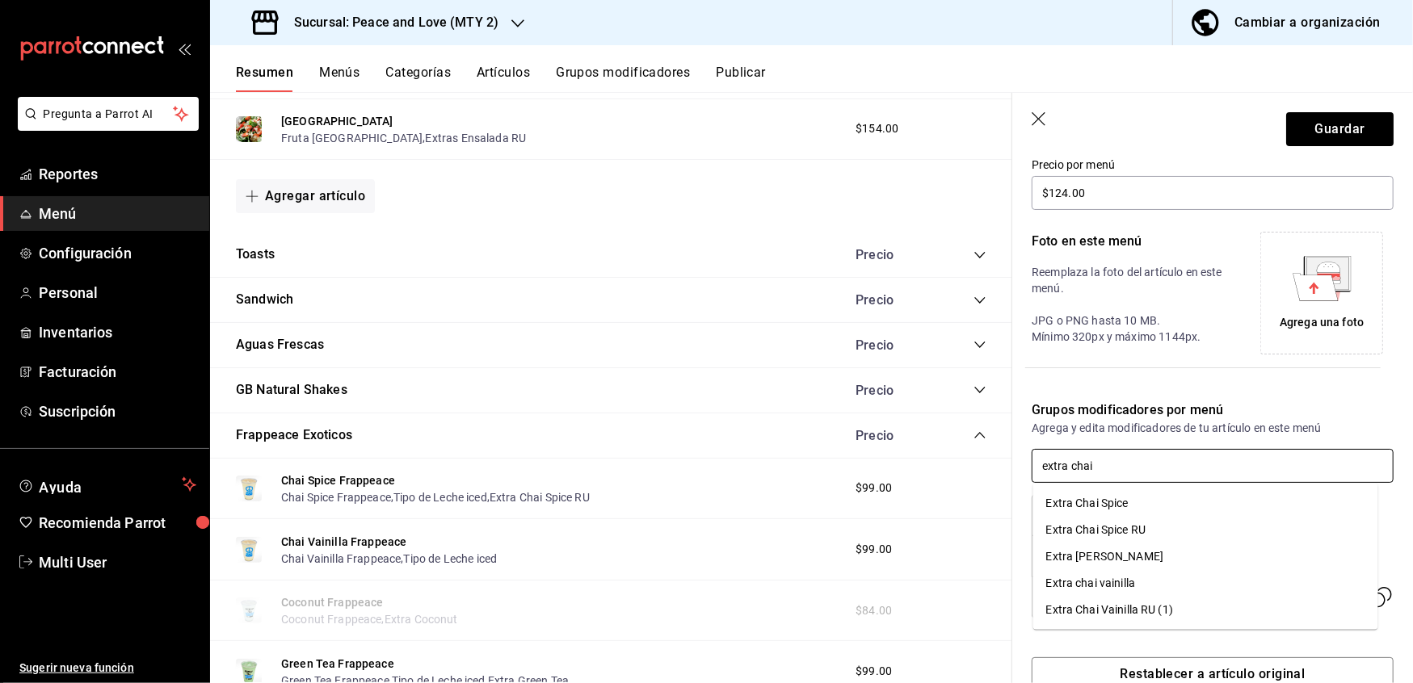
type input "extra chai"
click at [1031, 389] on div "Grupos modificadores por menú Agrega y edita modificadores de tu artículo en es…" at bounding box center [1202, 499] width 381 height 237
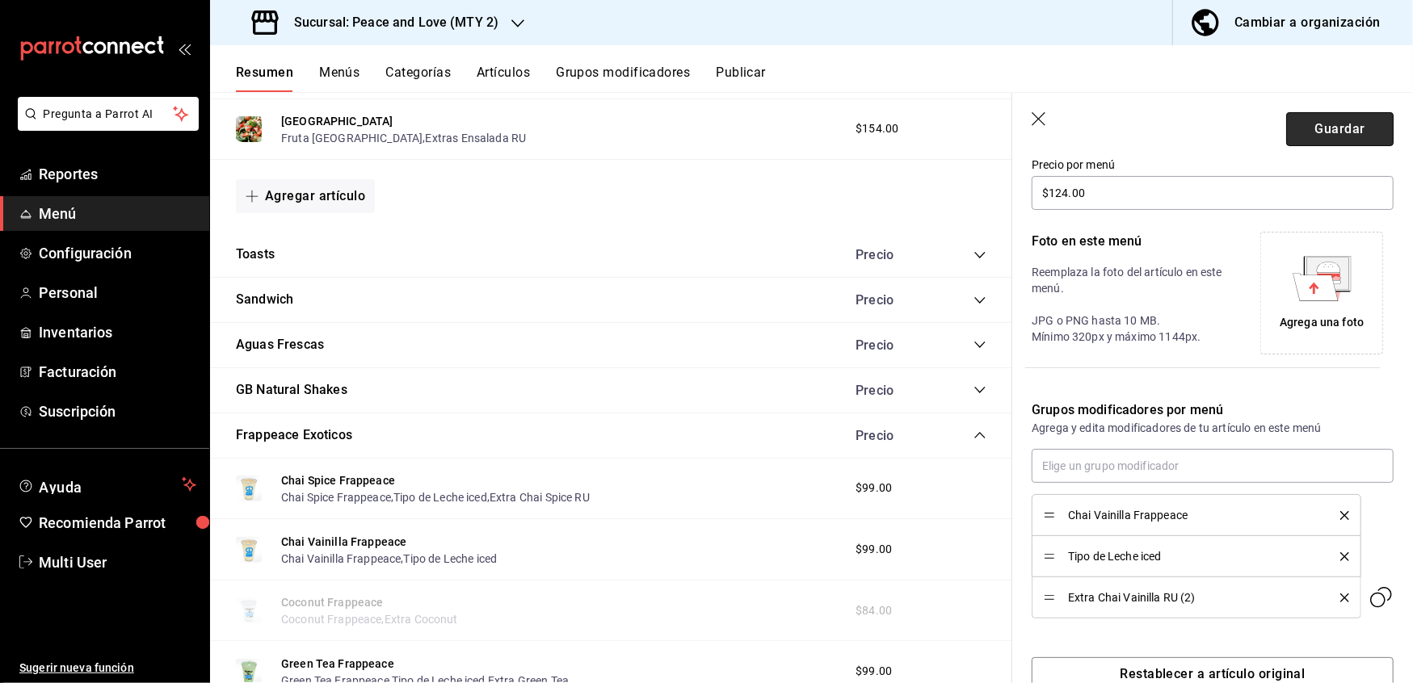
click at [1333, 124] on button "Guardar" at bounding box center [1339, 129] width 107 height 34
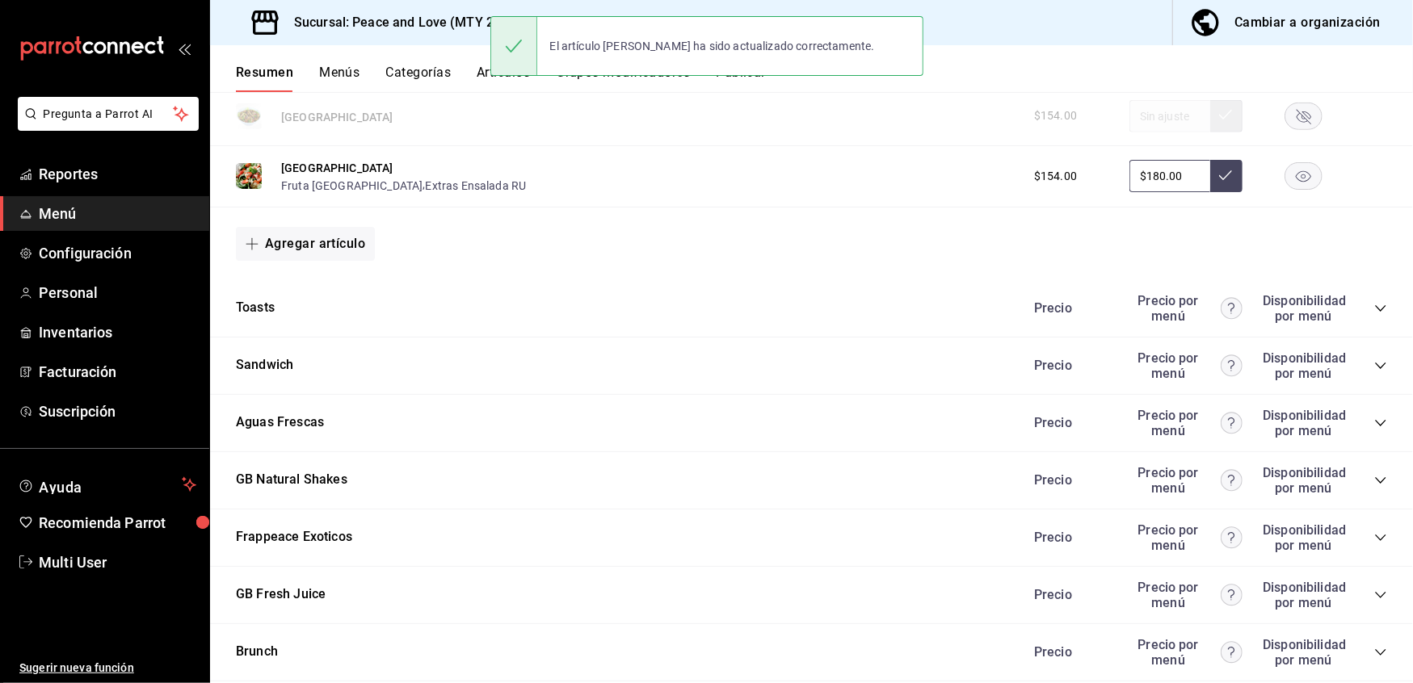
scroll to position [1108, 0]
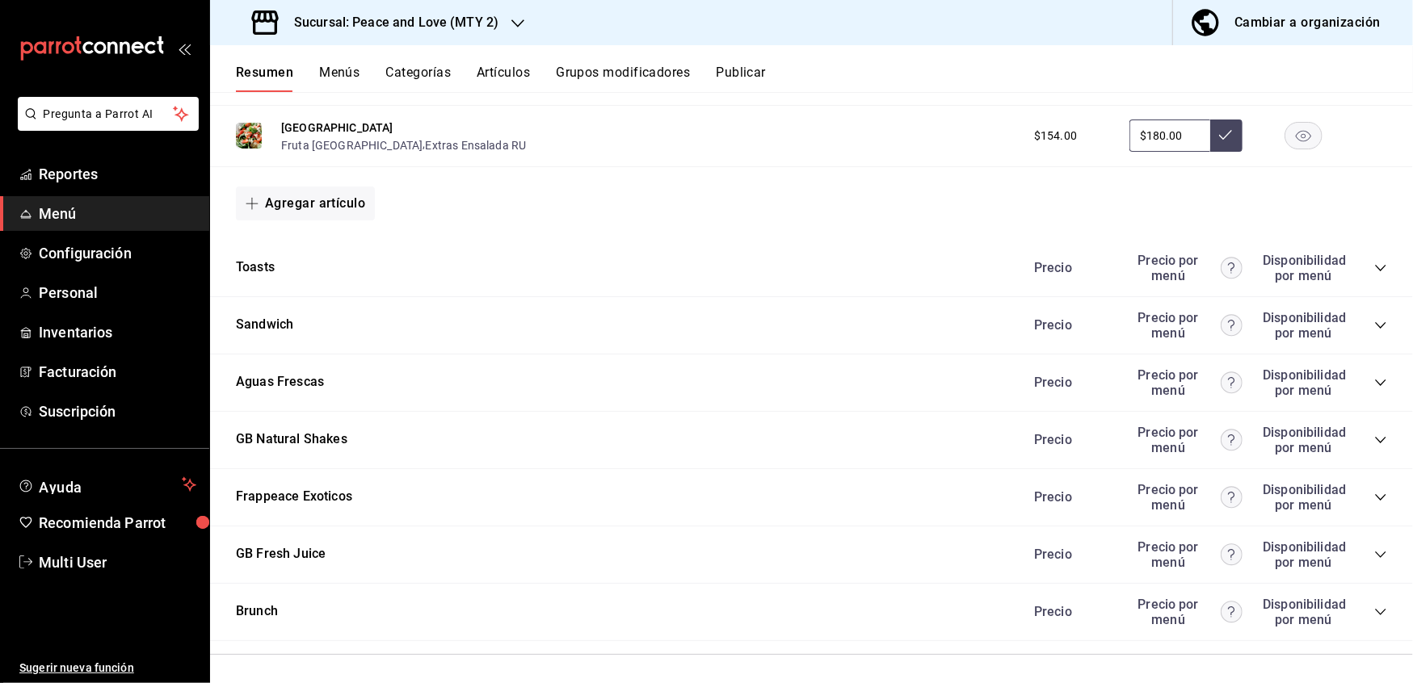
click at [1374, 491] on icon "collapse-category-row" at bounding box center [1380, 497] width 13 height 13
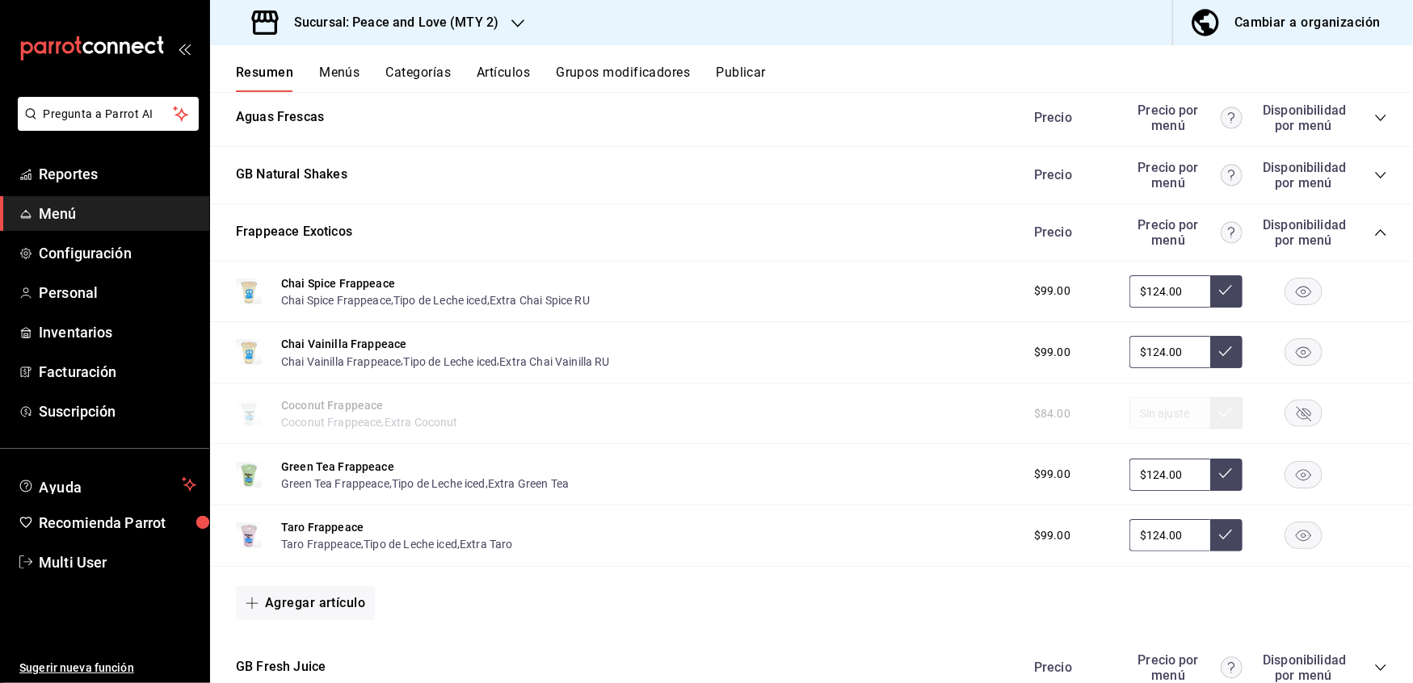
scroll to position [1374, 0]
click at [372, 458] on button "Green Tea Frappeace" at bounding box center [337, 466] width 113 height 16
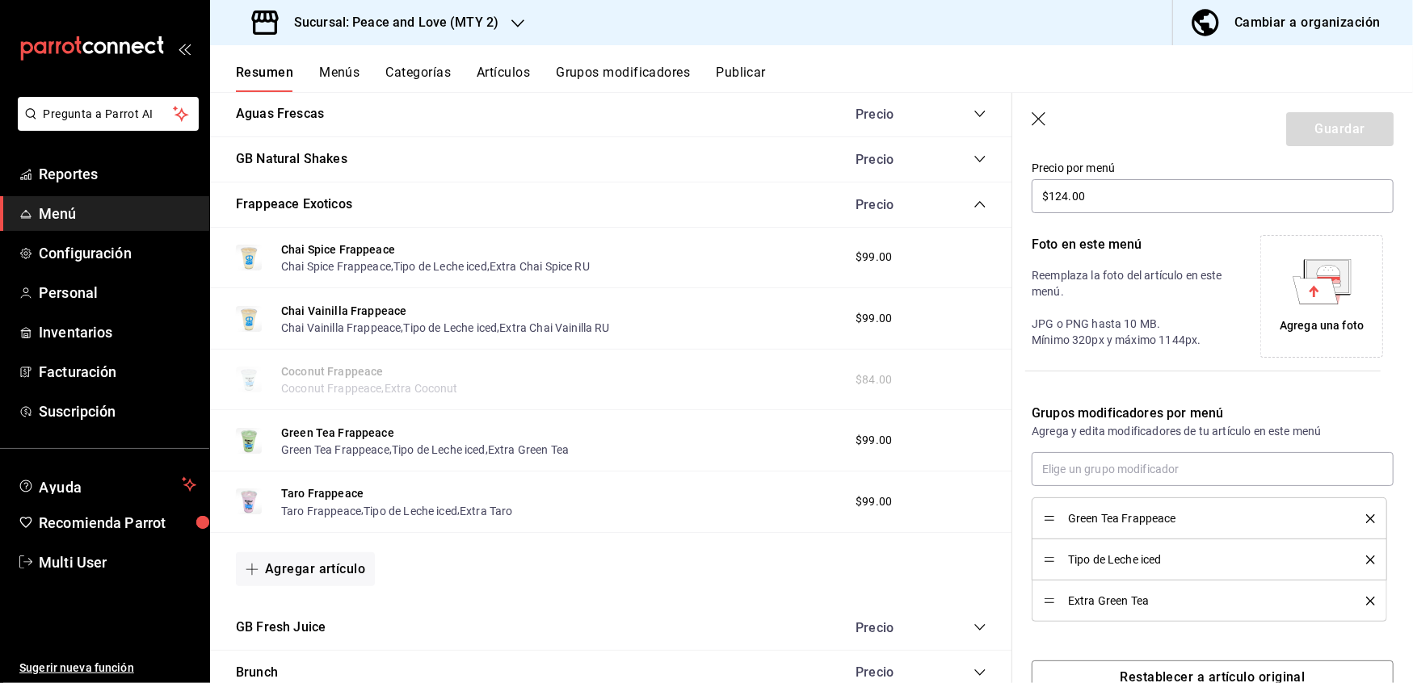
scroll to position [288, 0]
click at [1366, 598] on icon "delete" at bounding box center [1370, 598] width 9 height 9
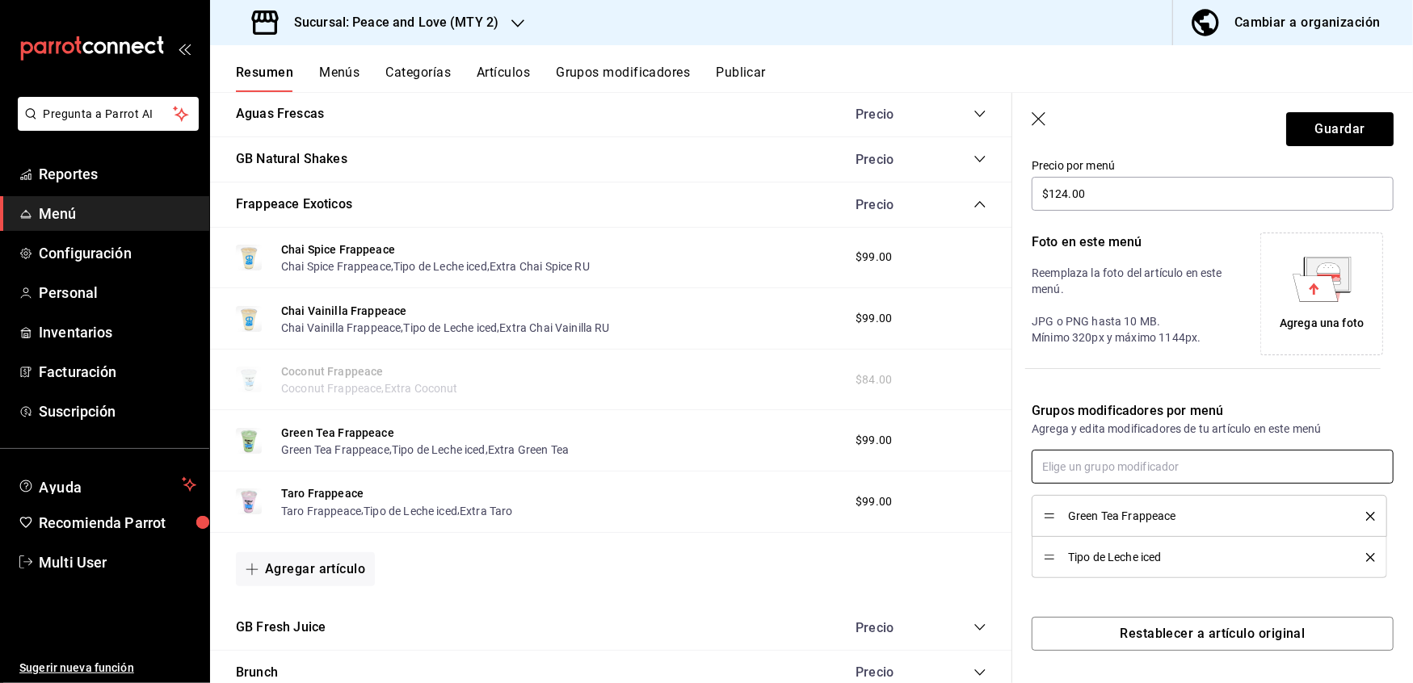
click at [1177, 472] on input "text" at bounding box center [1212, 467] width 362 height 34
type input "[PERSON_NAME] tea ru"
click at [1128, 505] on div "Extra Green Tea RU" at bounding box center [1095, 503] width 98 height 17
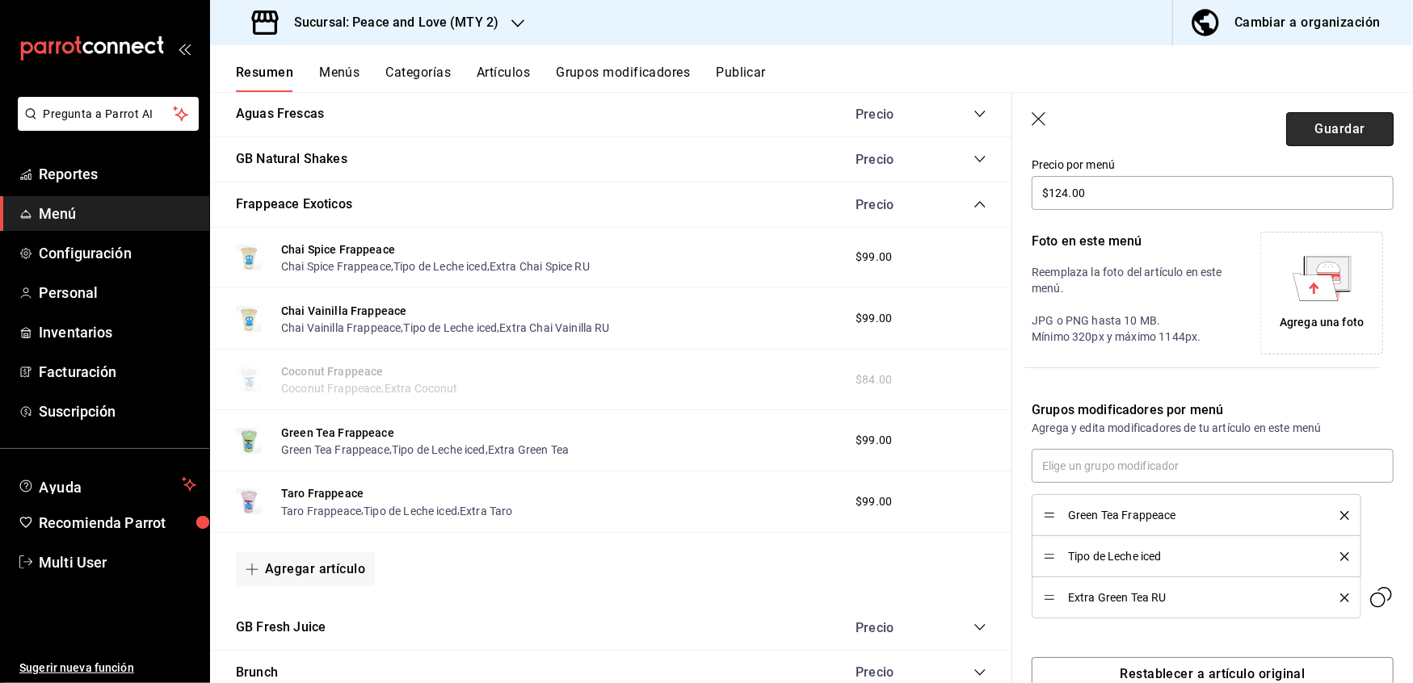
click at [1331, 136] on button "Guardar" at bounding box center [1339, 129] width 107 height 34
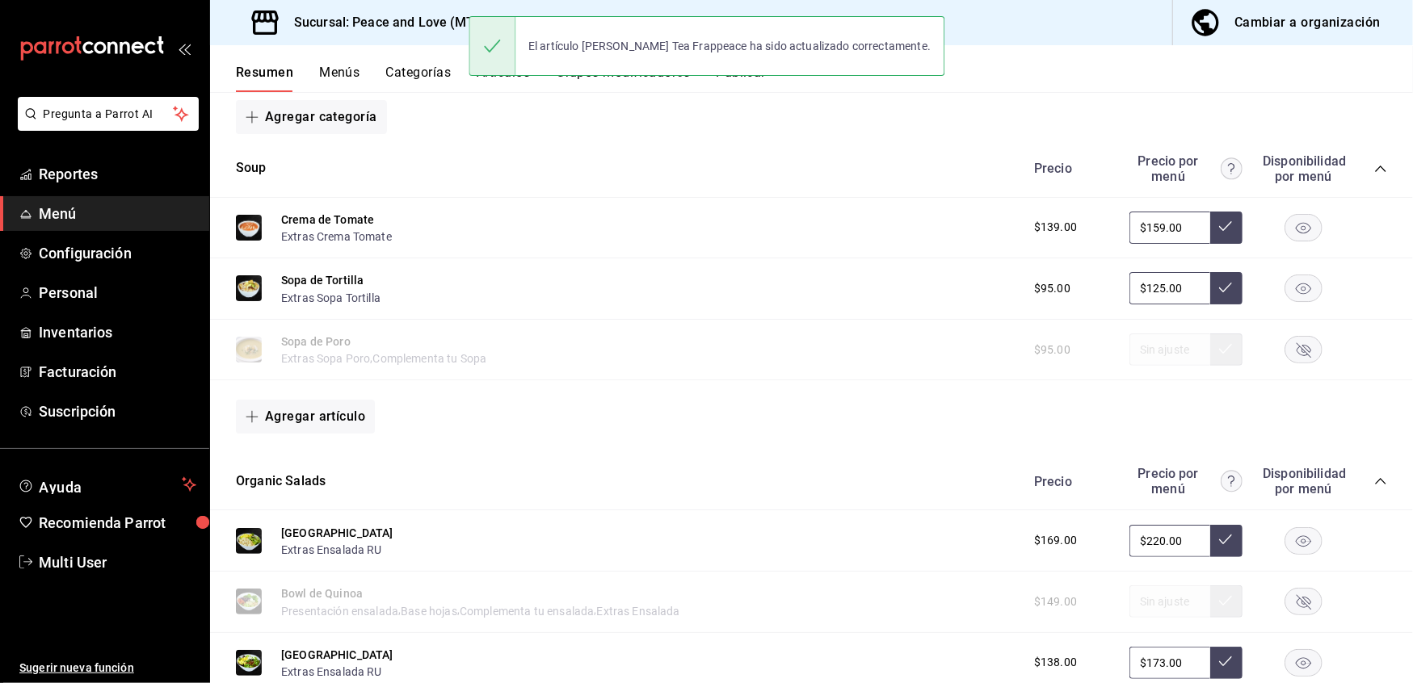
scroll to position [1108, 0]
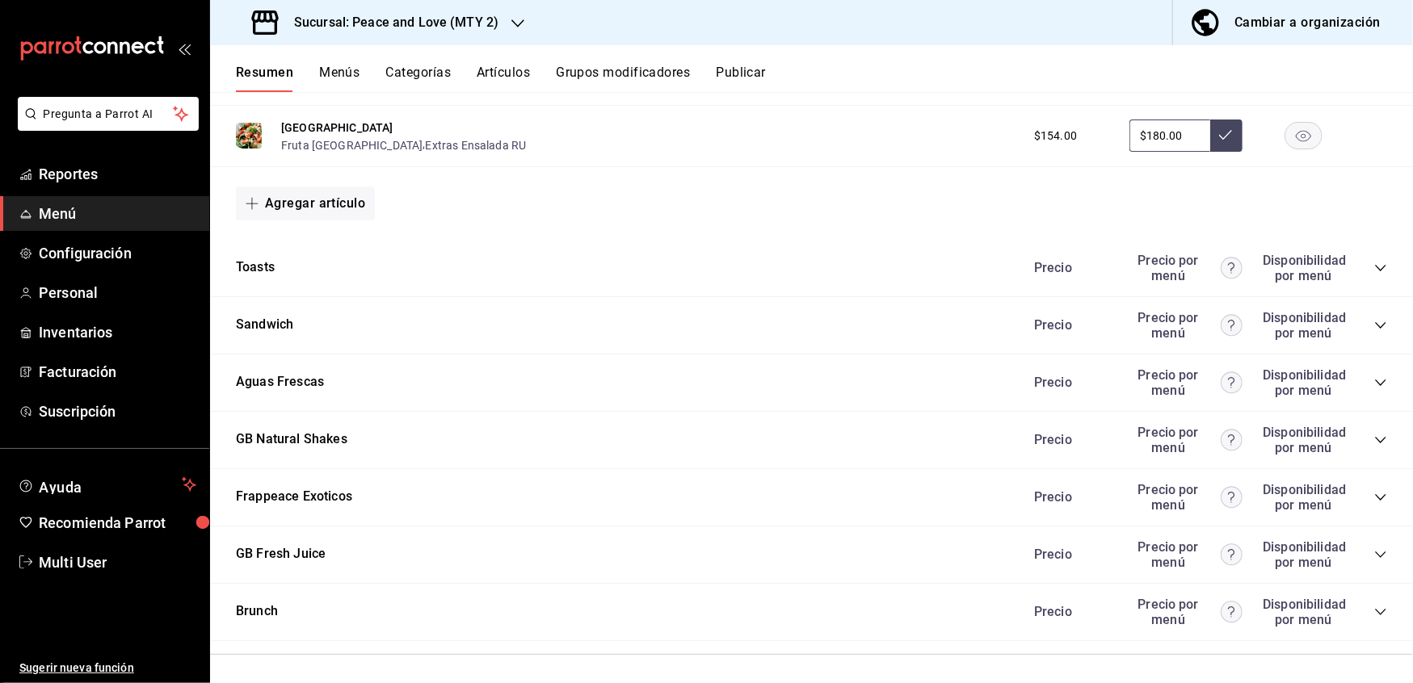
click at [1374, 491] on icon "collapse-category-row" at bounding box center [1380, 497] width 13 height 13
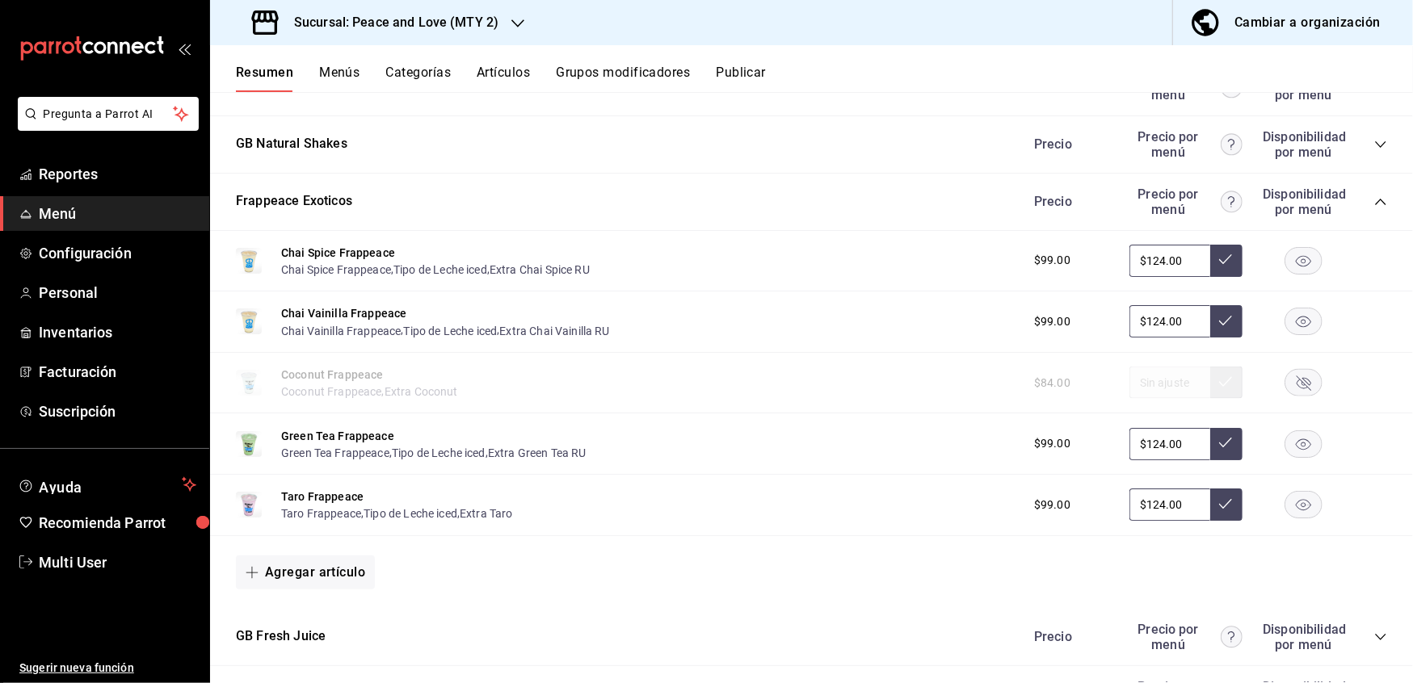
scroll to position [1405, 0]
click at [350, 487] on button "Taro Frappeace" at bounding box center [322, 495] width 82 height 16
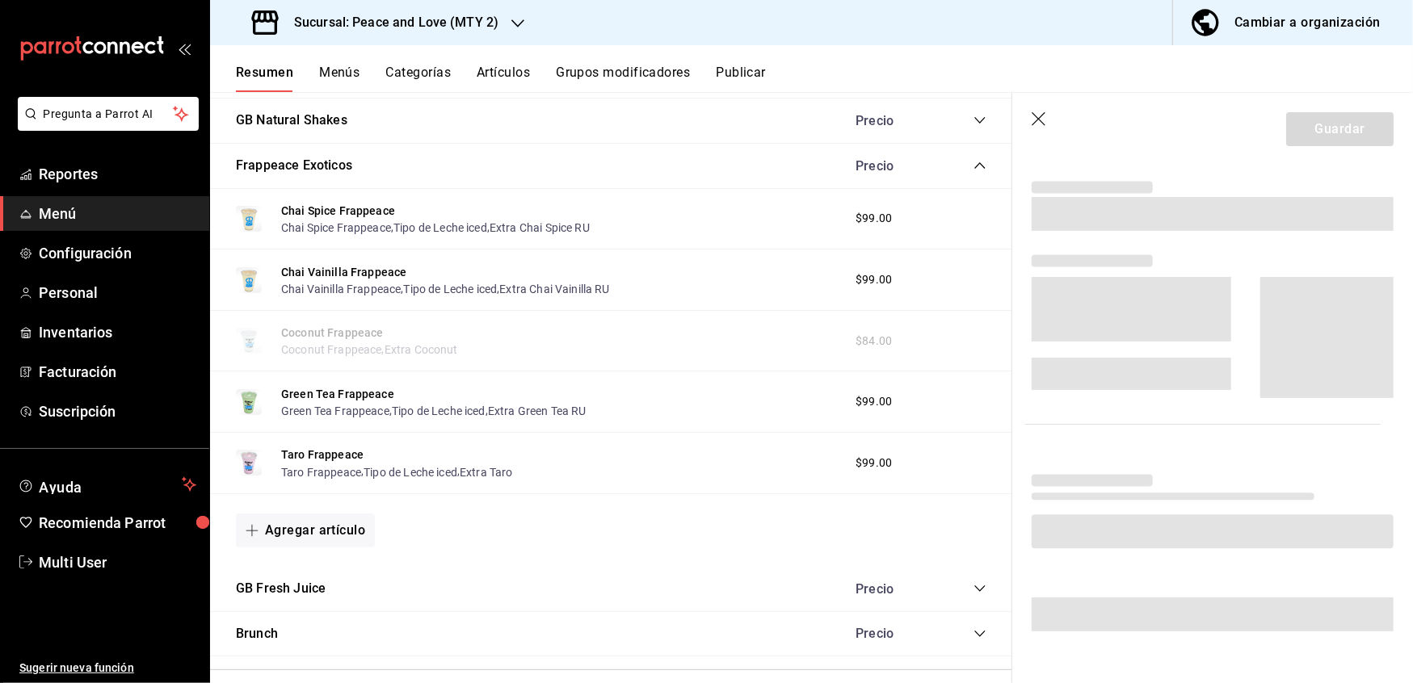
scroll to position [288, 0]
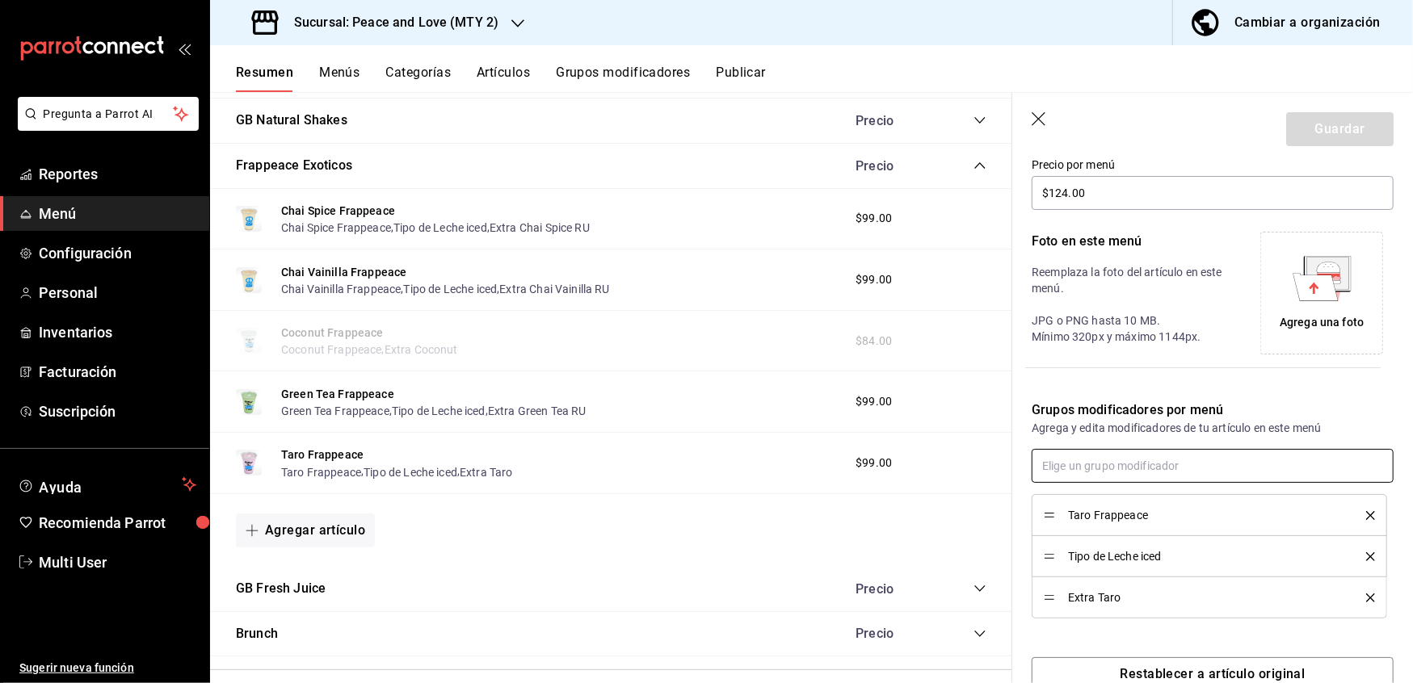
click at [1147, 467] on input "text" at bounding box center [1212, 466] width 362 height 34
type input "taro ru"
click at [1099, 495] on div "Extra Taro RU" at bounding box center [1081, 503] width 70 height 17
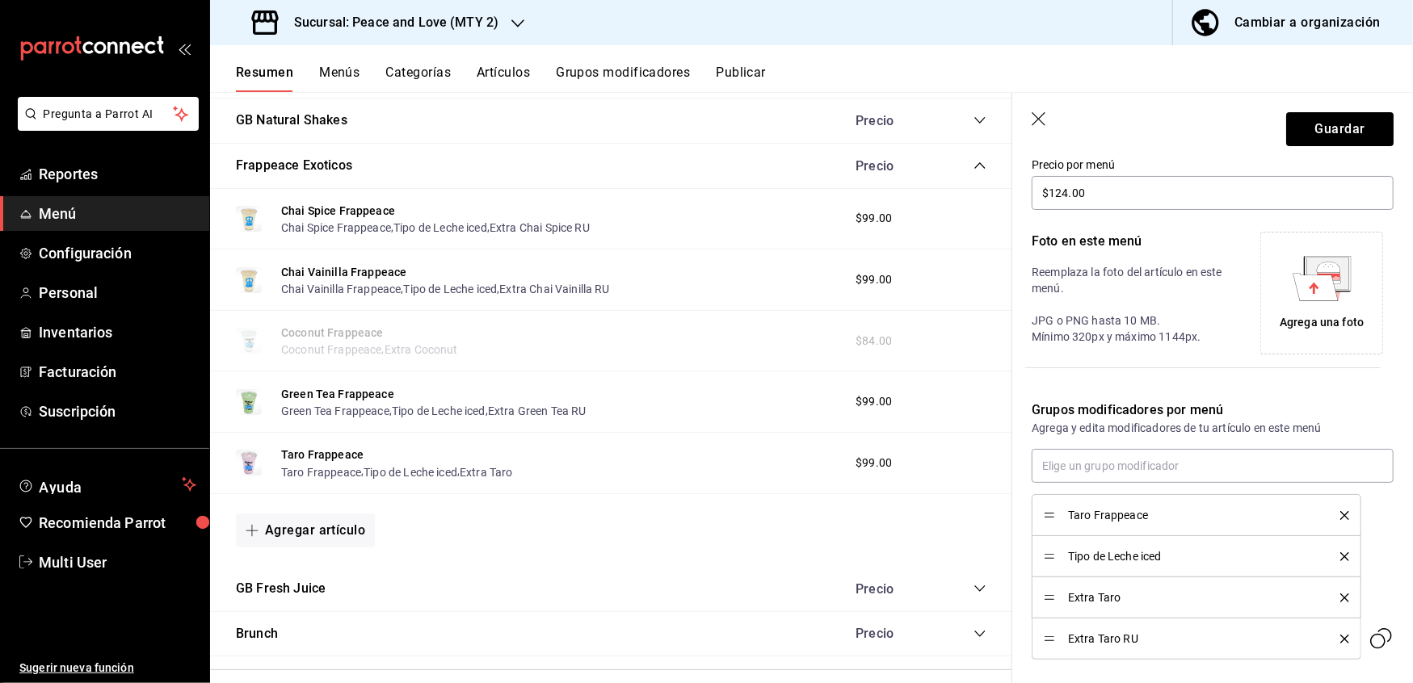
click at [1340, 602] on icon "delete" at bounding box center [1344, 598] width 9 height 9
click at [1325, 111] on header "Guardar" at bounding box center [1212, 126] width 401 height 66
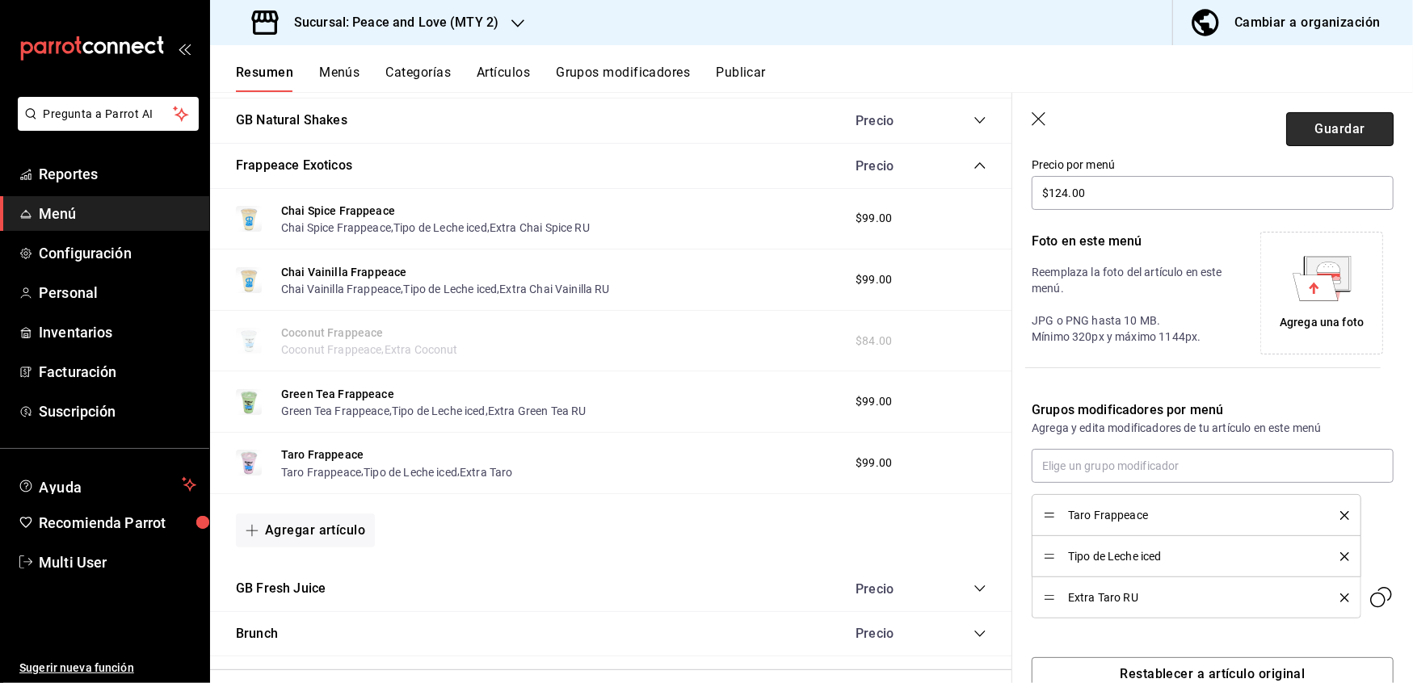
click at [1325, 117] on button "Guardar" at bounding box center [1339, 129] width 107 height 34
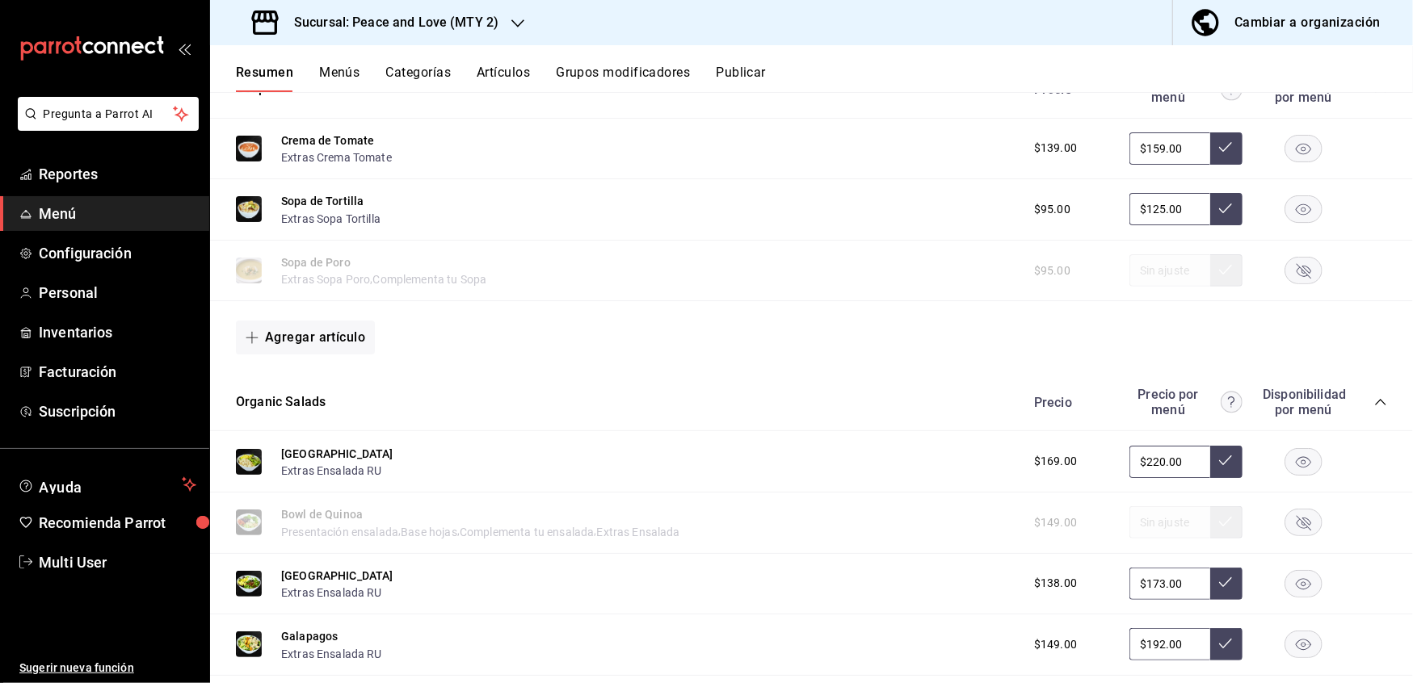
scroll to position [300, 0]
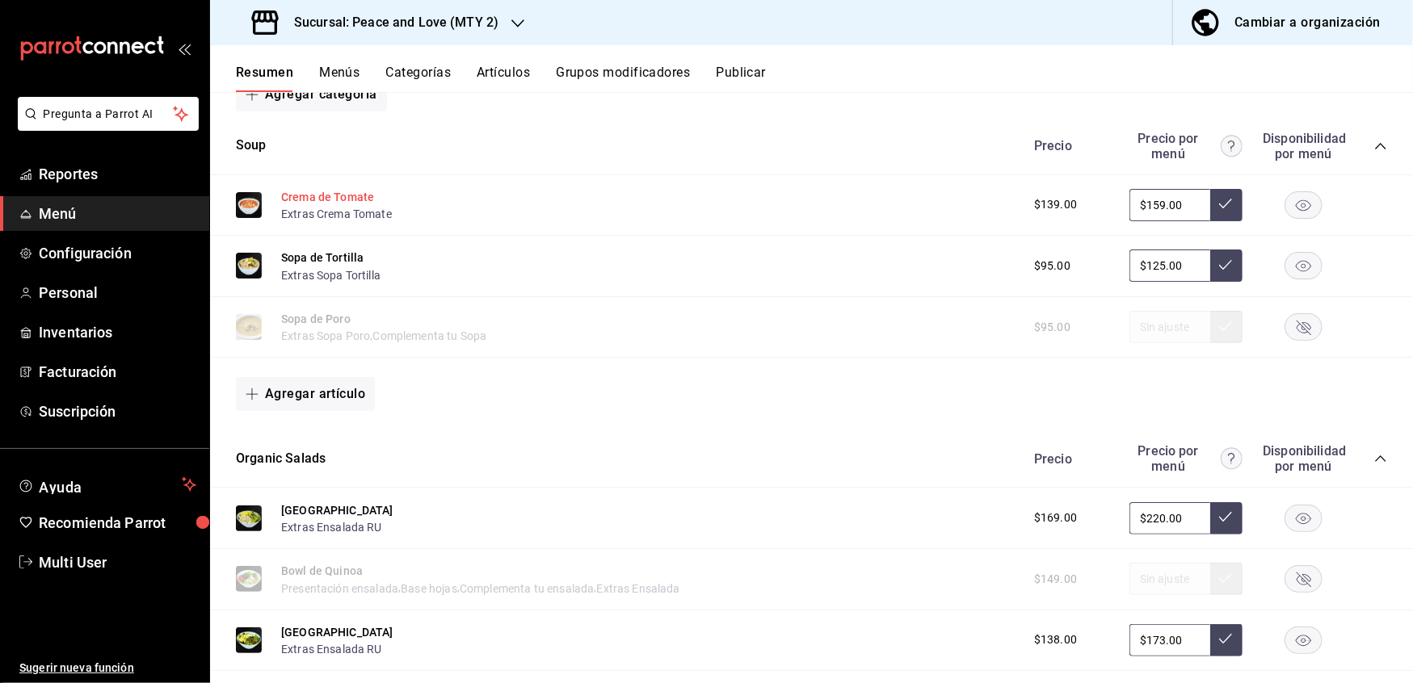
click at [334, 194] on button "Crema de Tomate" at bounding box center [327, 197] width 93 height 16
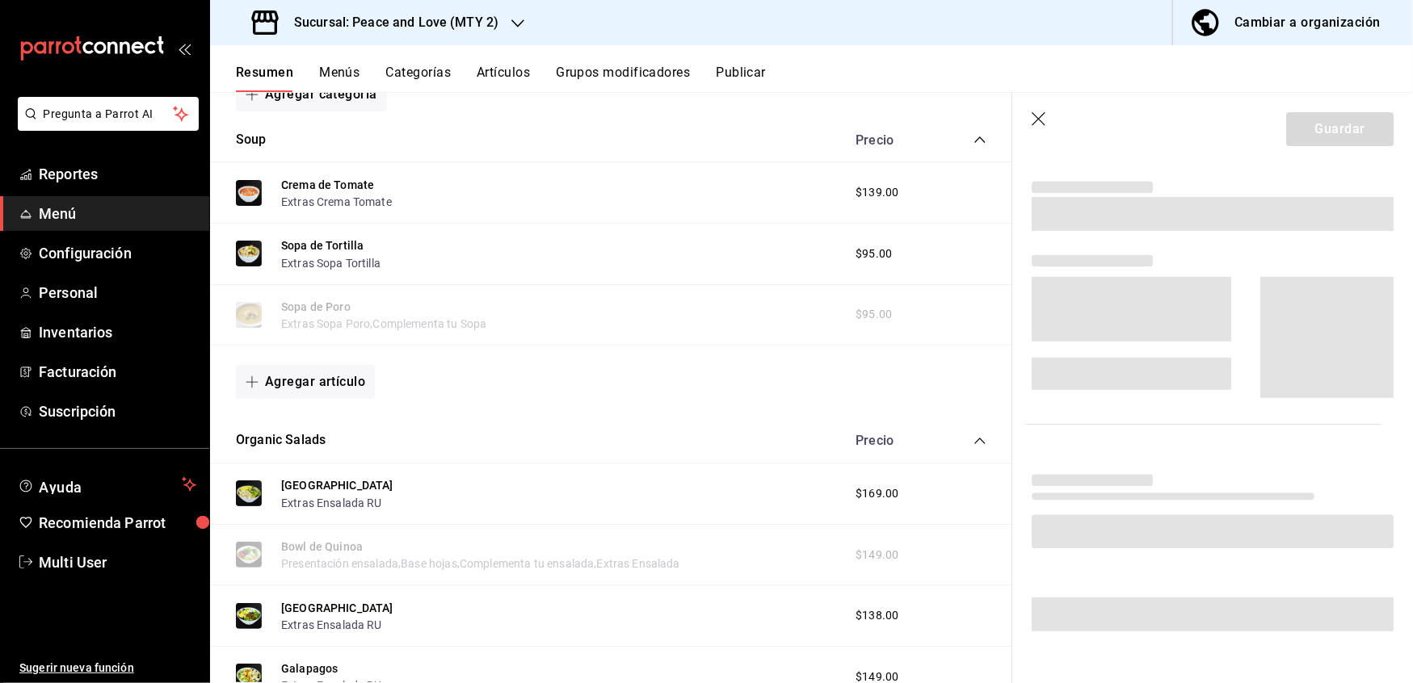
scroll to position [246, 0]
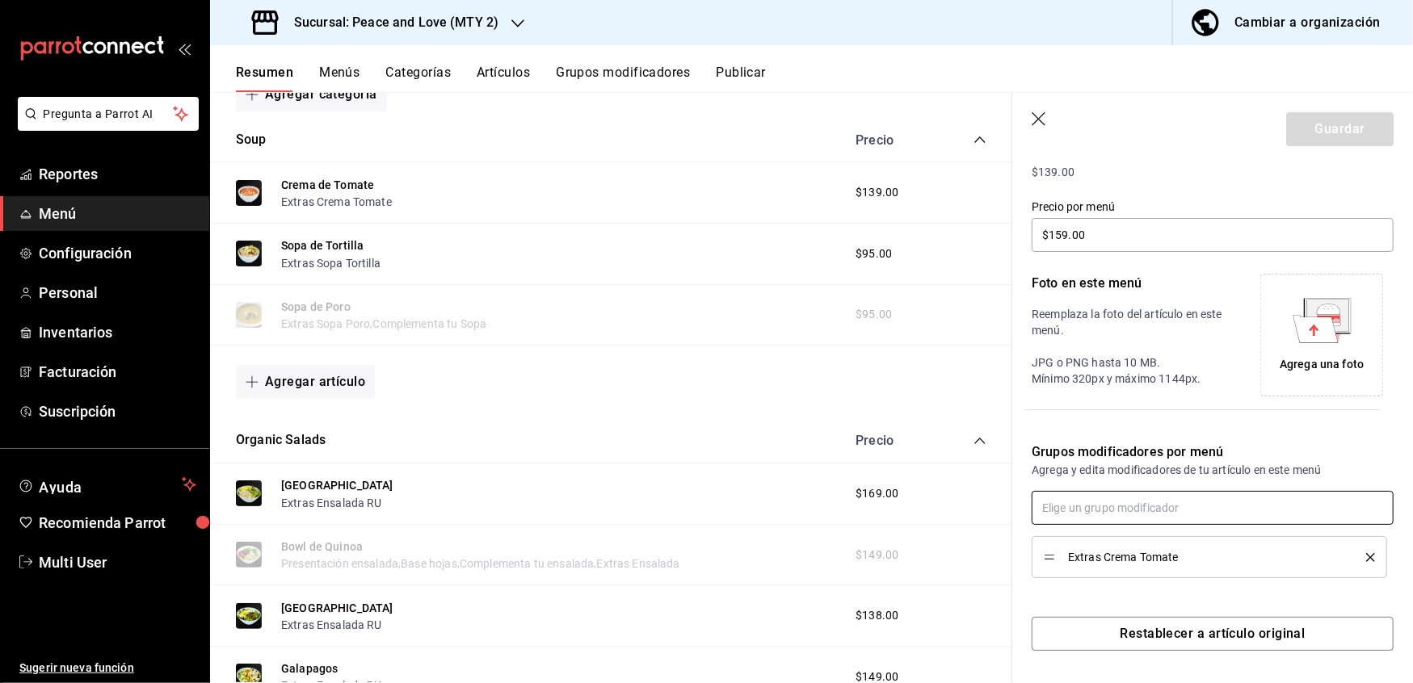
click at [1215, 506] on input "text" at bounding box center [1212, 508] width 362 height 34
type input "tomate ru"
click at [1179, 548] on li "Extras Crema Tomate RU" at bounding box center [1205, 545] width 345 height 27
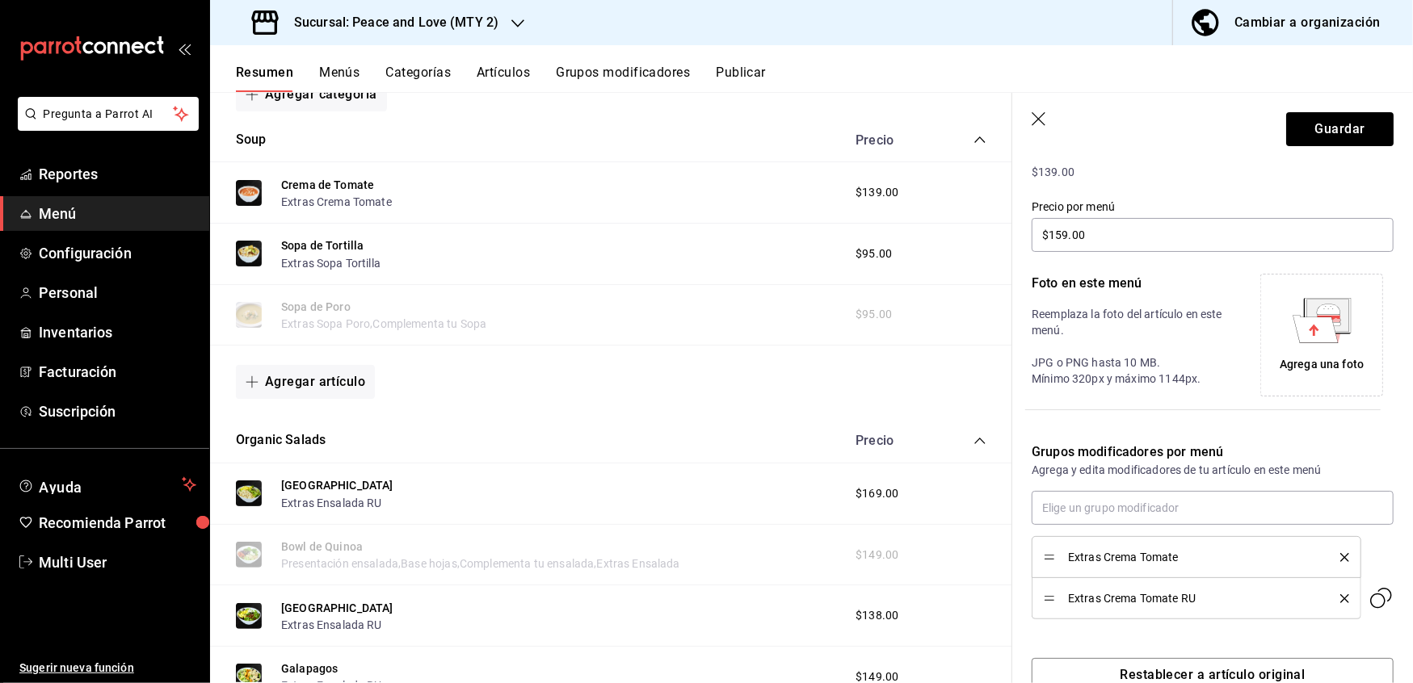
click at [1340, 559] on icon "delete" at bounding box center [1344, 557] width 9 height 9
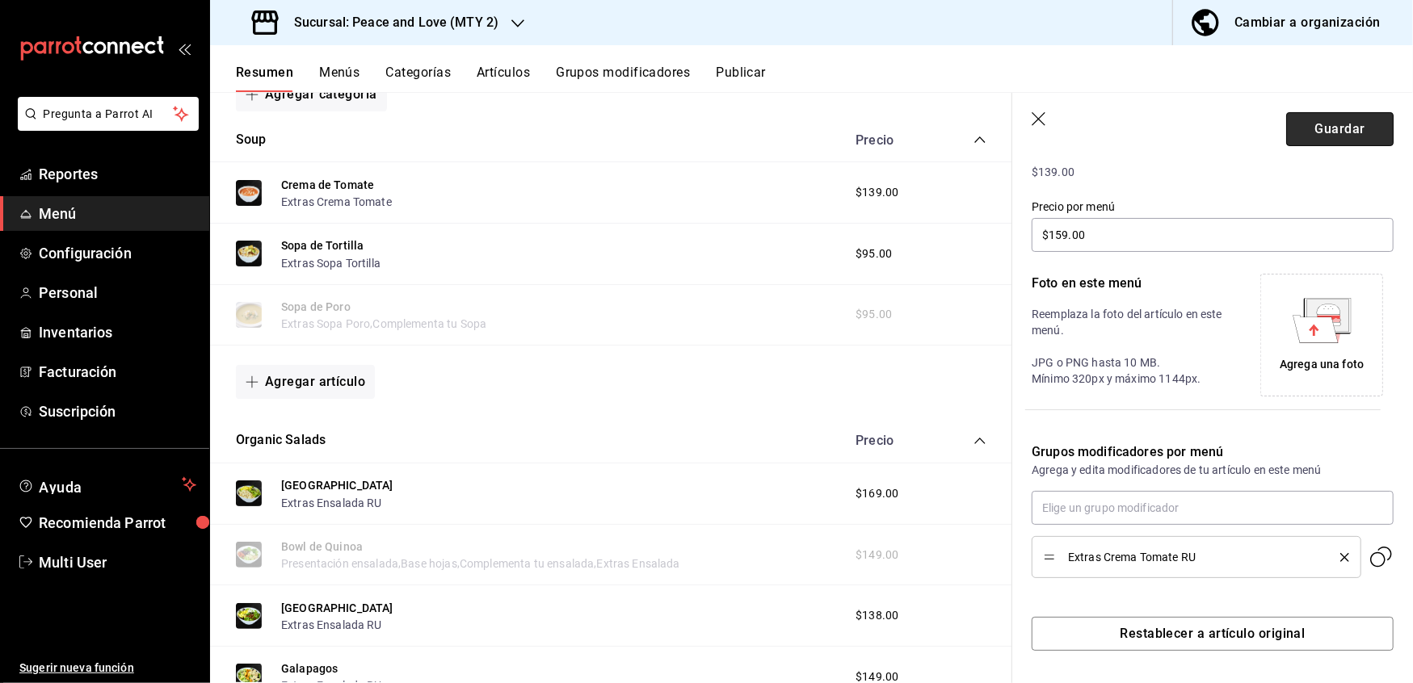
click at [1291, 124] on button "Guardar" at bounding box center [1339, 129] width 107 height 34
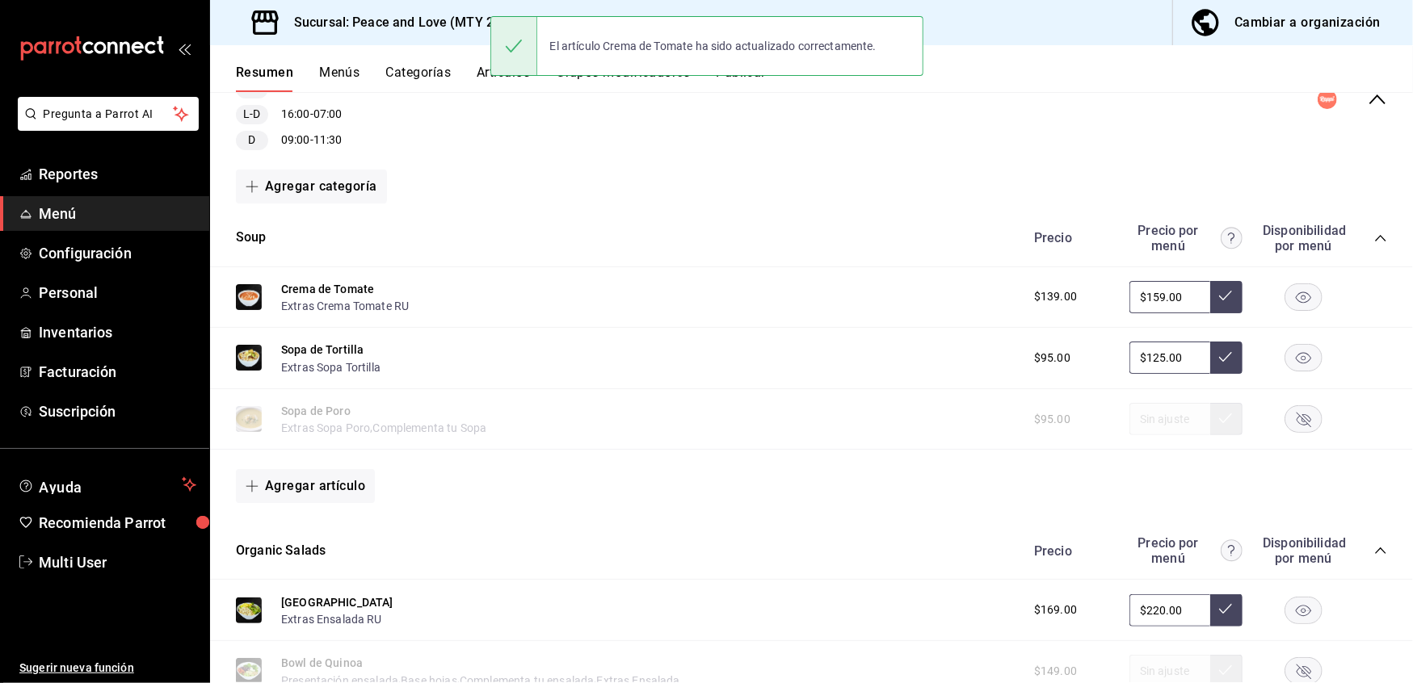
scroll to position [256, 0]
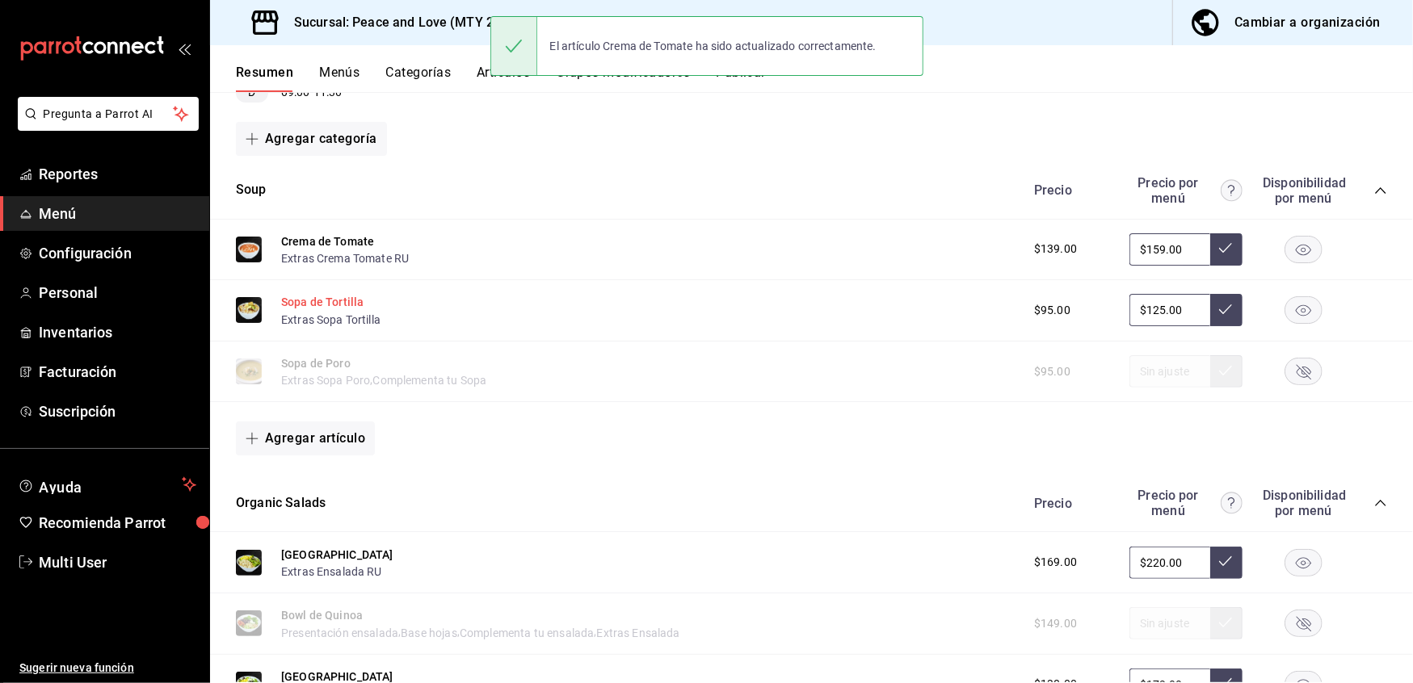
click at [346, 302] on button "Sopa de Tortilla" at bounding box center [322, 302] width 82 height 16
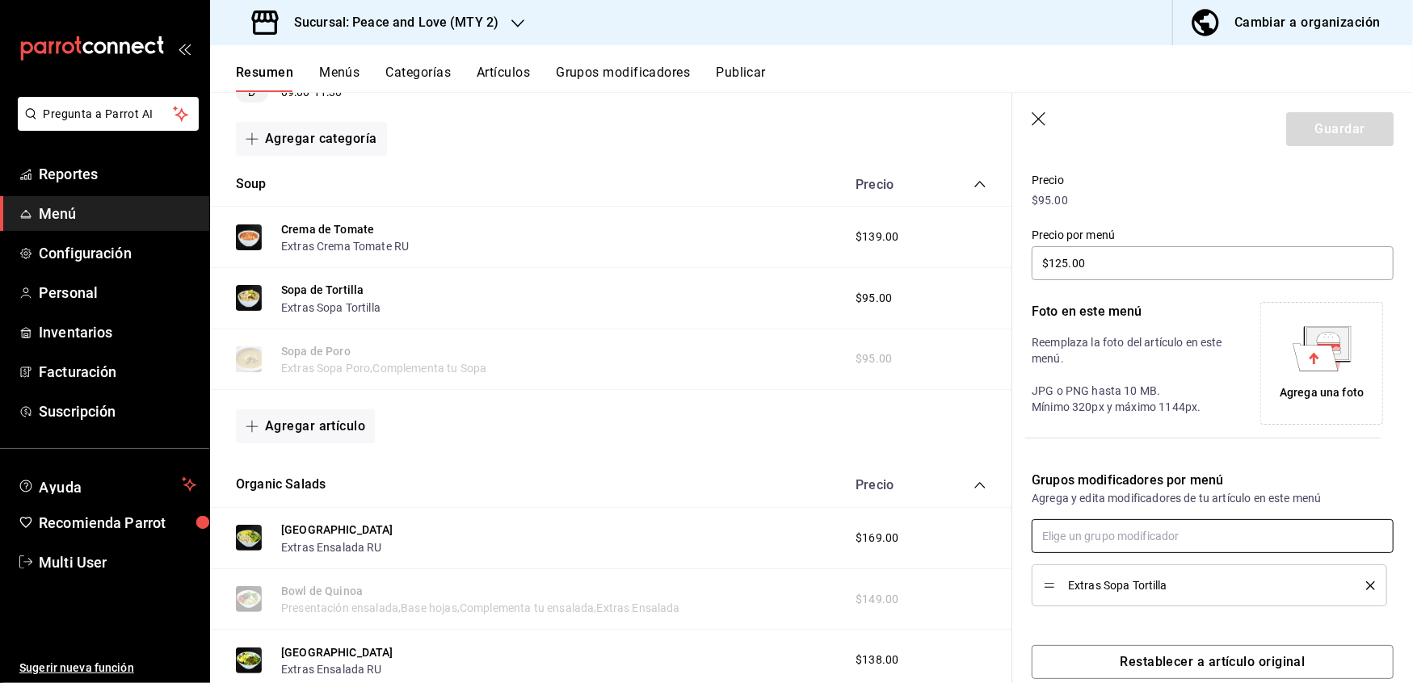
click at [1102, 548] on input "text" at bounding box center [1212, 536] width 362 height 34
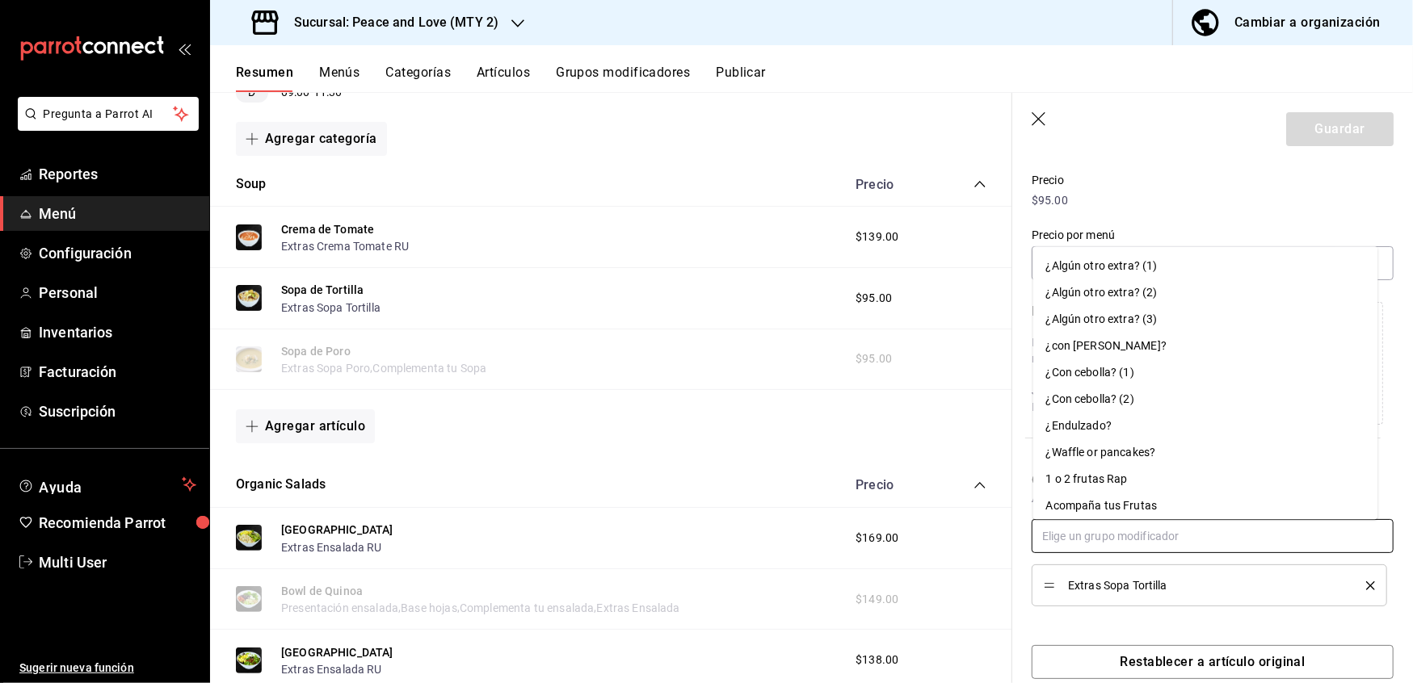
type input "o"
type input "tortilla ru"
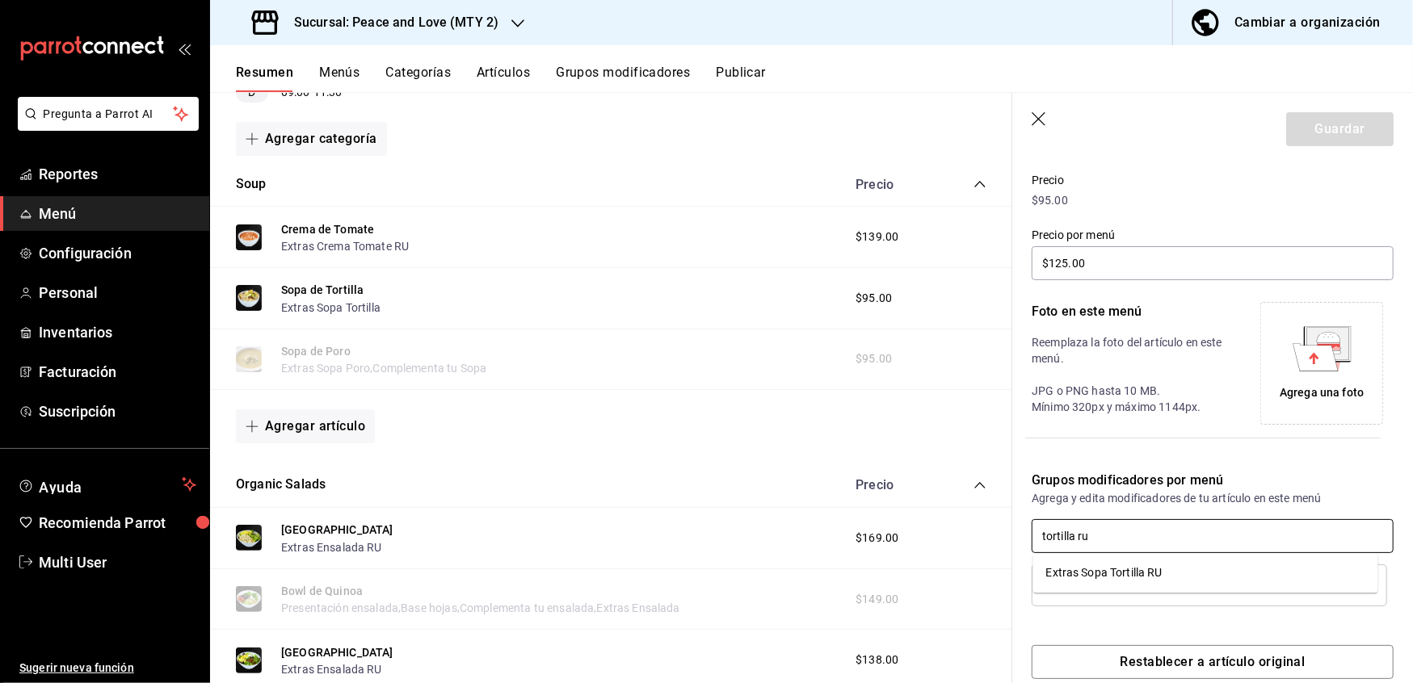
click at [1093, 576] on div "Extras Sopa Tortilla RU" at bounding box center [1104, 573] width 116 height 17
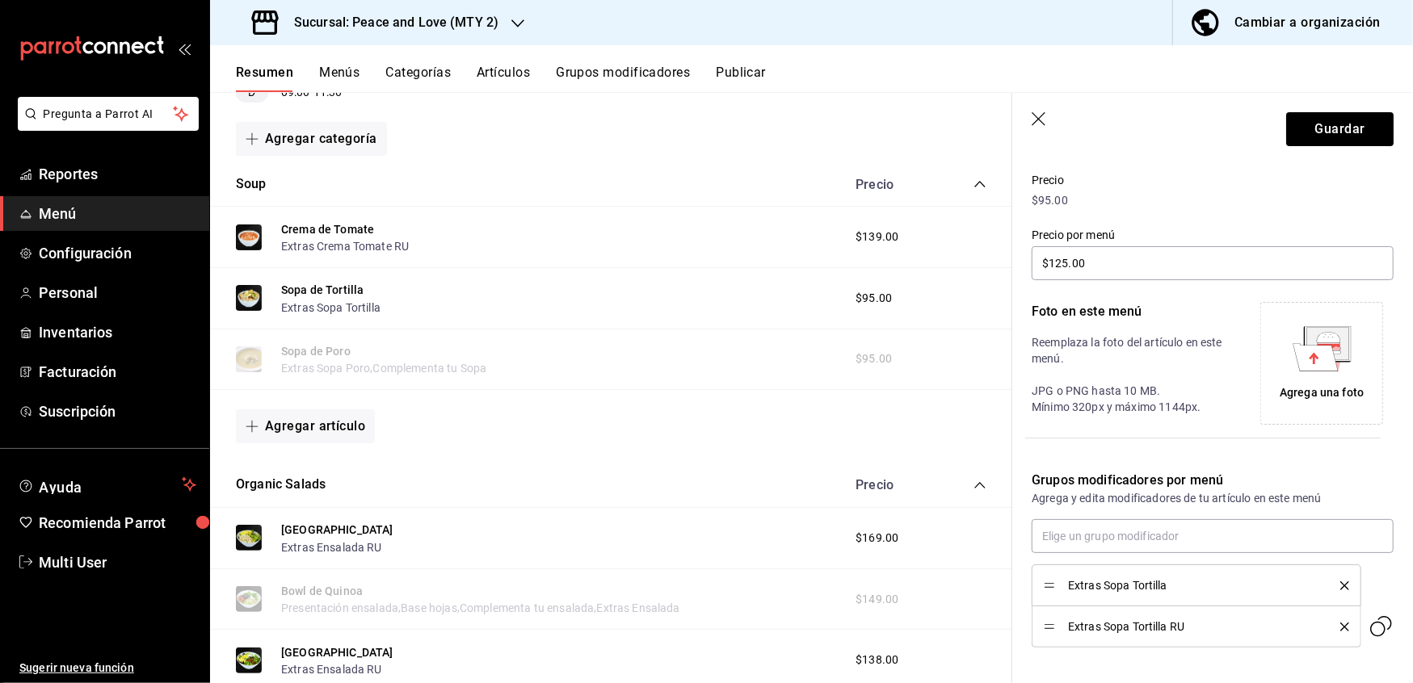
click at [1340, 583] on icon "delete" at bounding box center [1344, 585] width 9 height 9
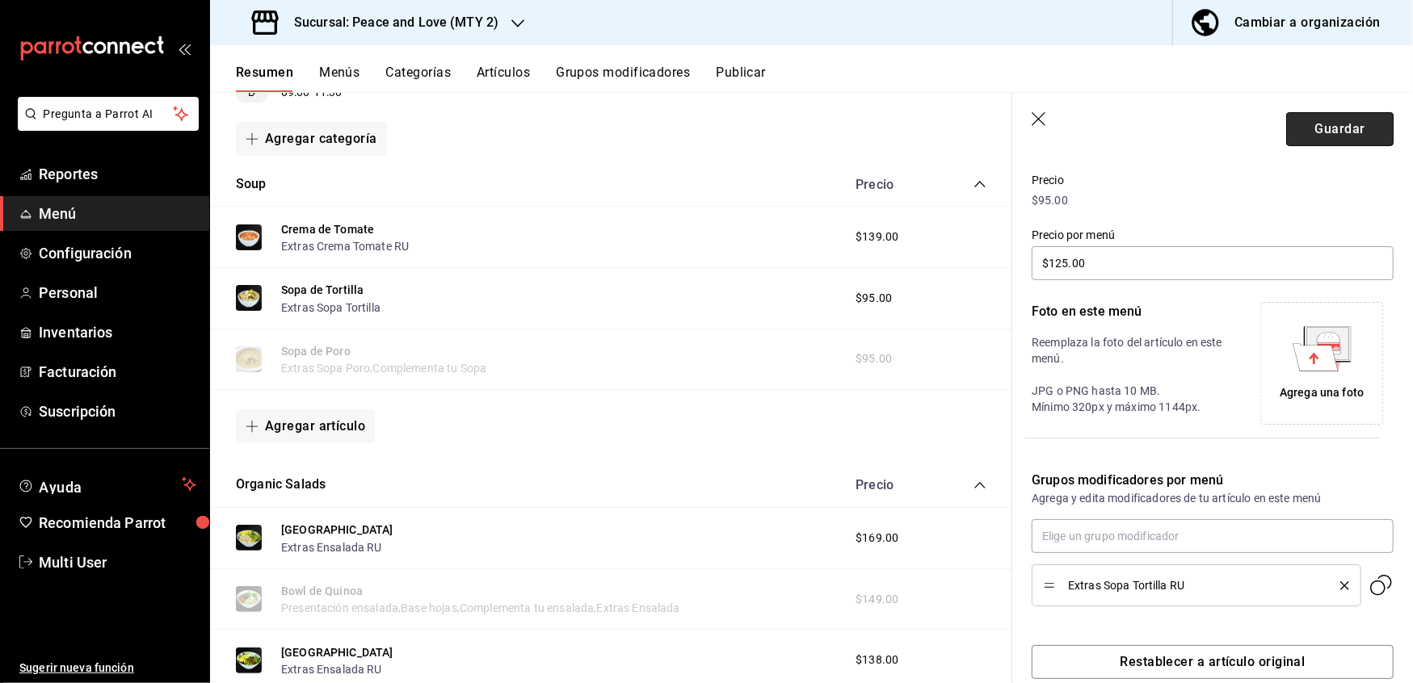
click at [1308, 123] on button "Guardar" at bounding box center [1339, 129] width 107 height 34
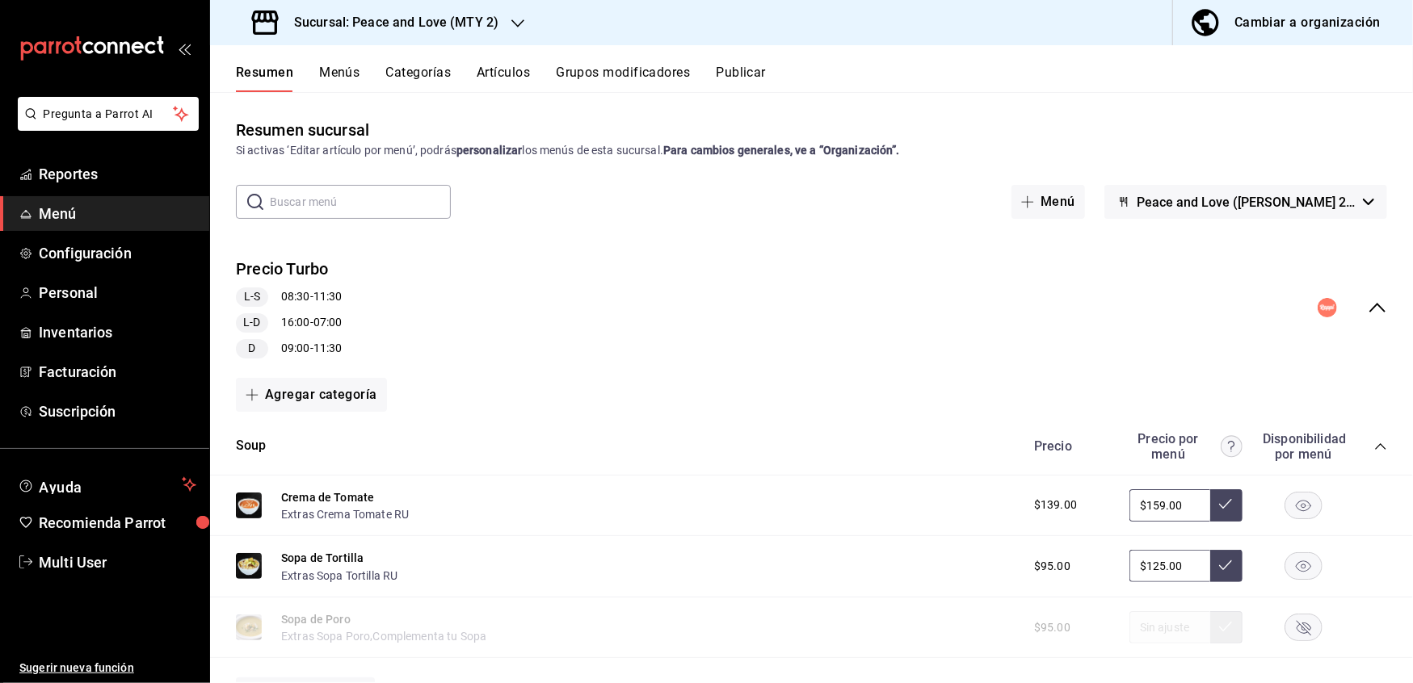
click at [735, 71] on button "Publicar" at bounding box center [741, 78] width 50 height 27
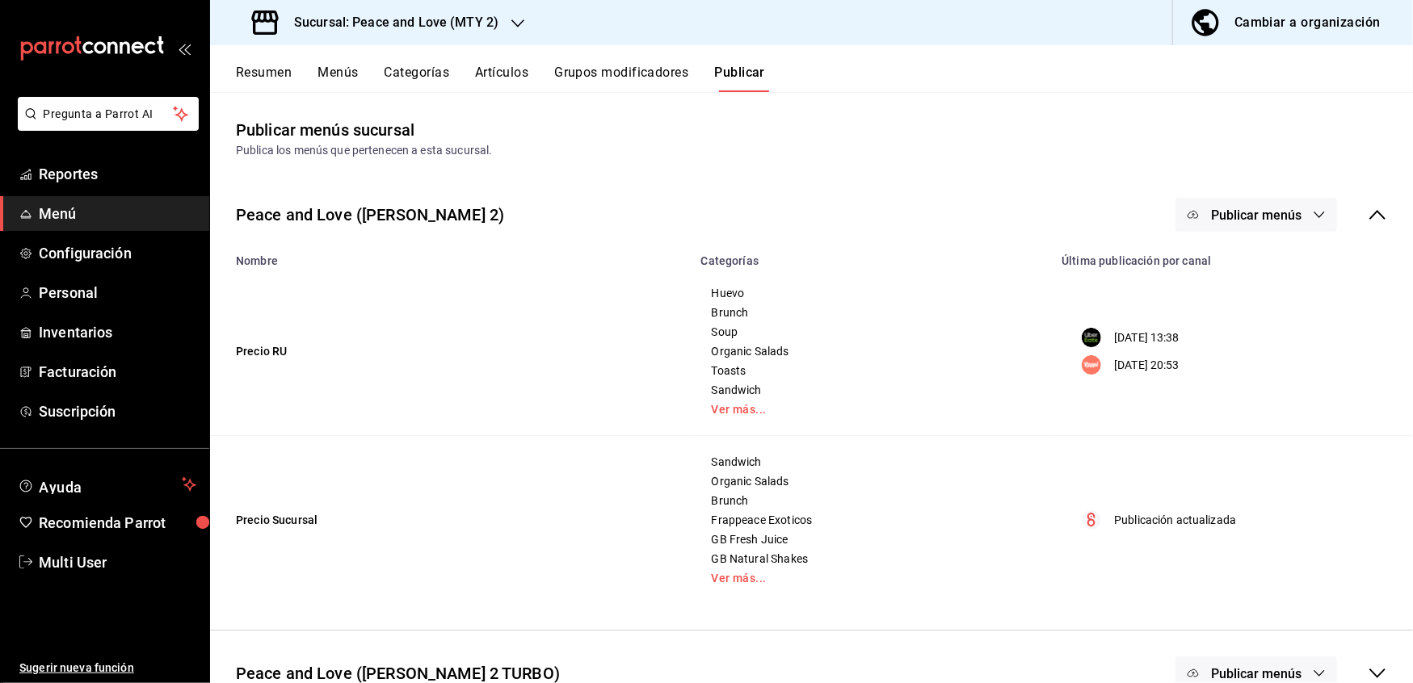
scroll to position [36, 0]
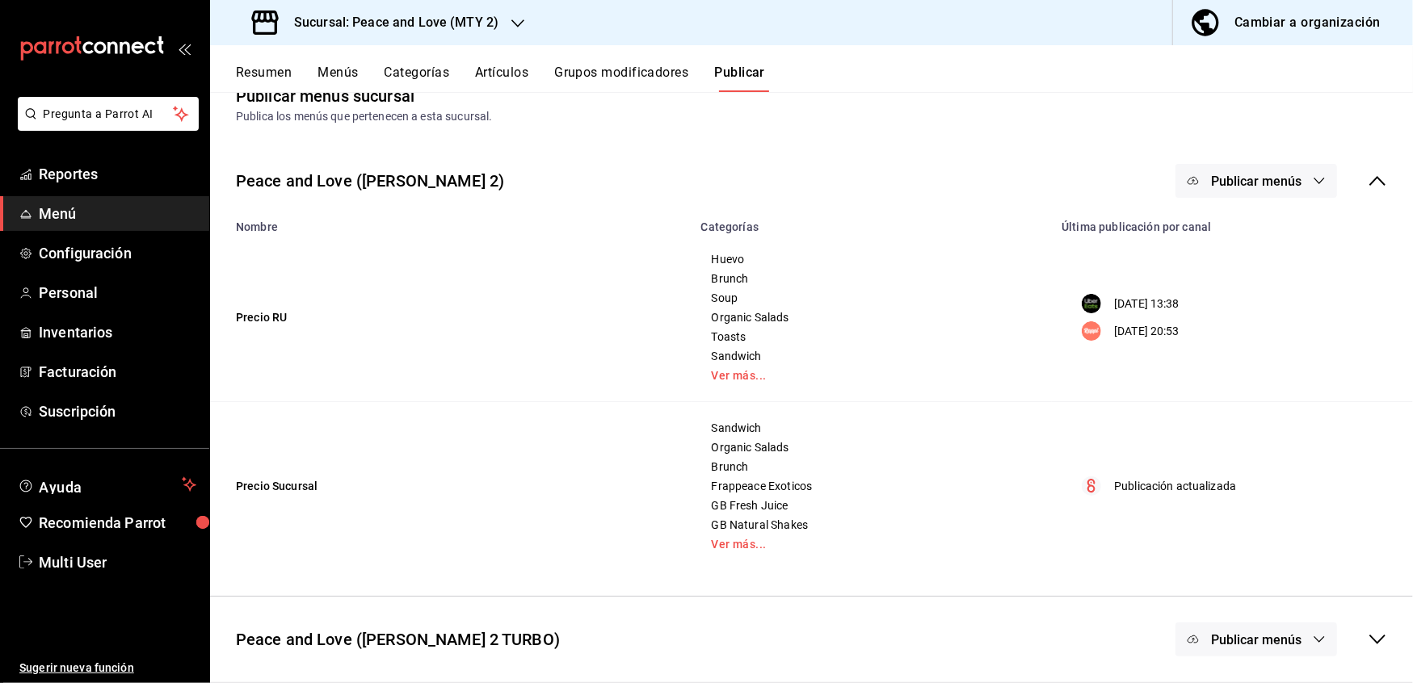
click at [1312, 635] on icon "button" at bounding box center [1318, 639] width 13 height 13
click at [1255, 657] on li "Rappi" at bounding box center [1240, 647] width 101 height 45
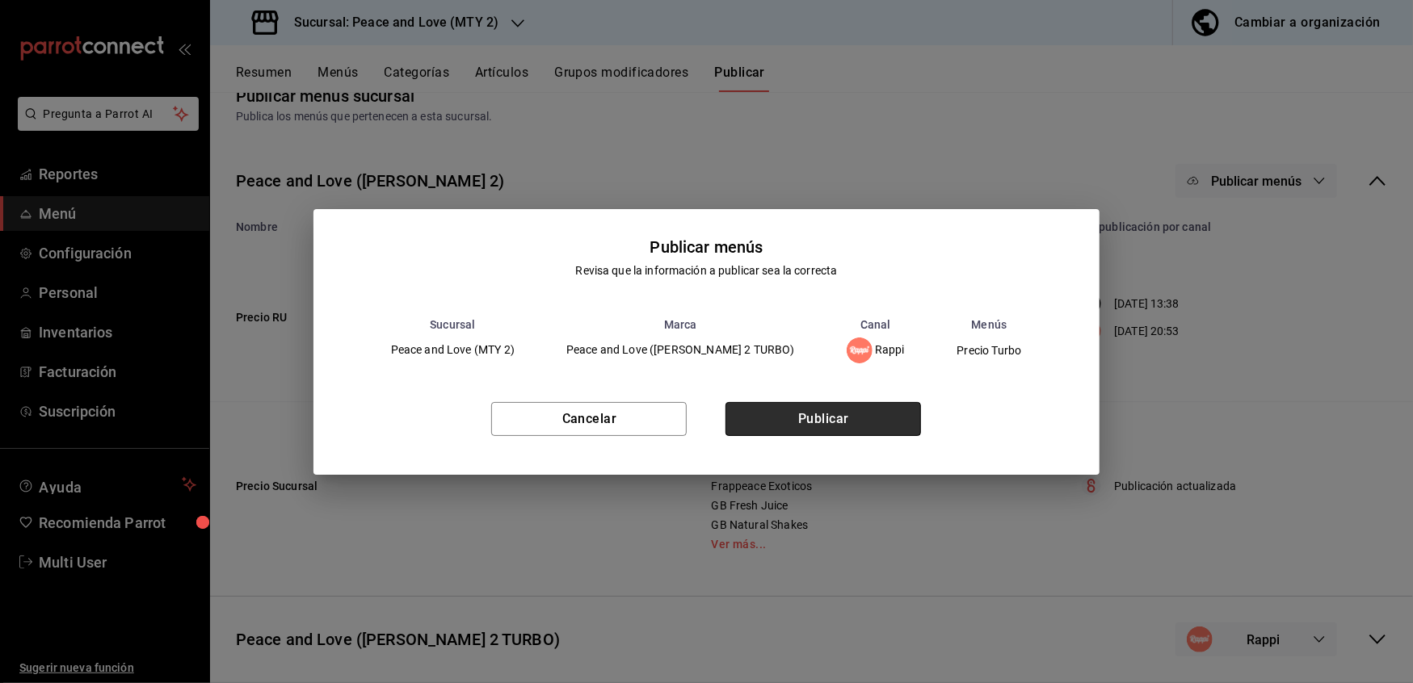
click at [863, 414] on button "Publicar" at bounding box center [822, 419] width 195 height 34
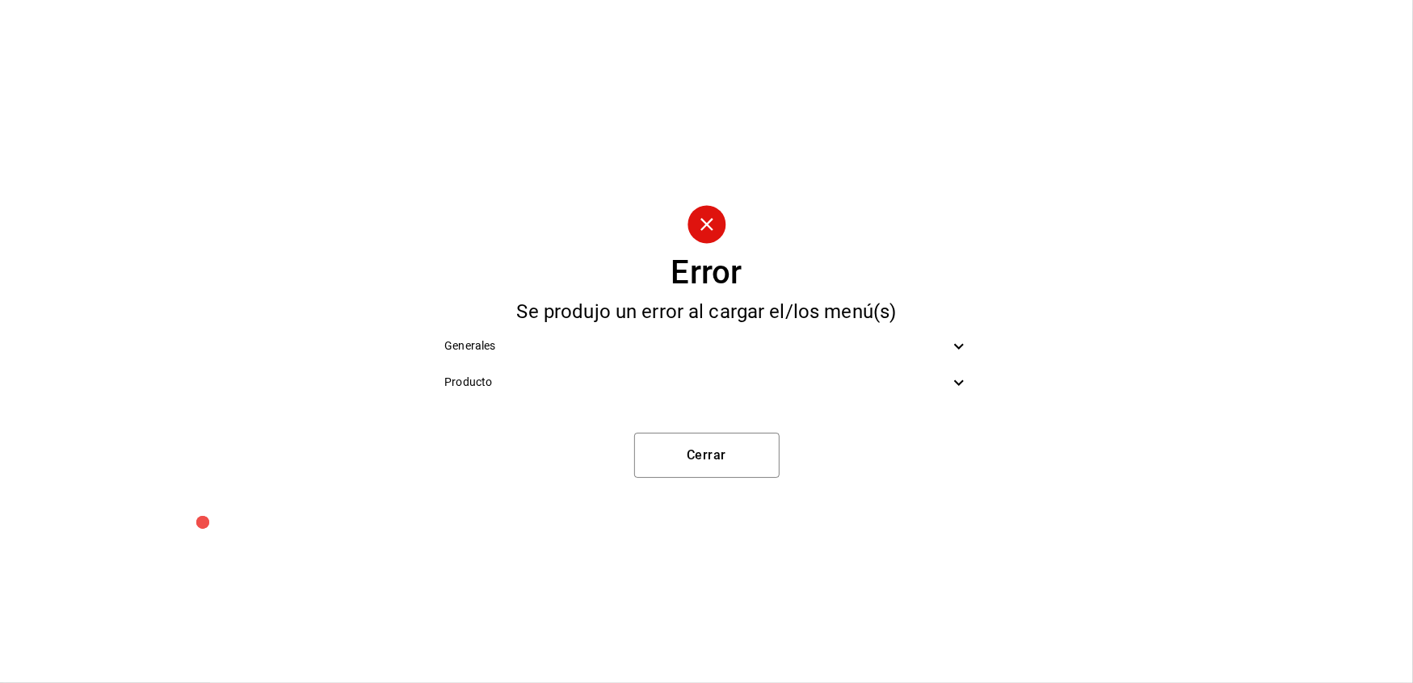
click at [966, 383] on icon at bounding box center [958, 382] width 19 height 19
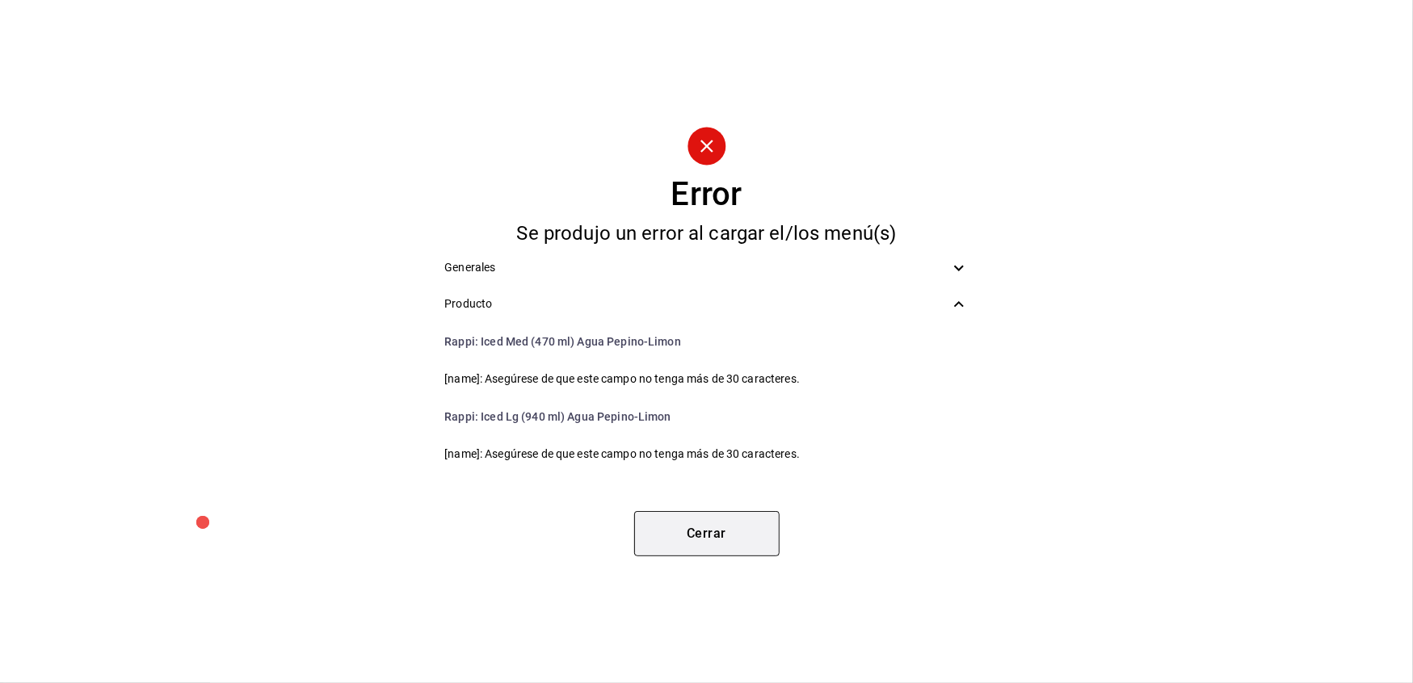
click at [696, 521] on button "Cerrar" at bounding box center [706, 533] width 145 height 45
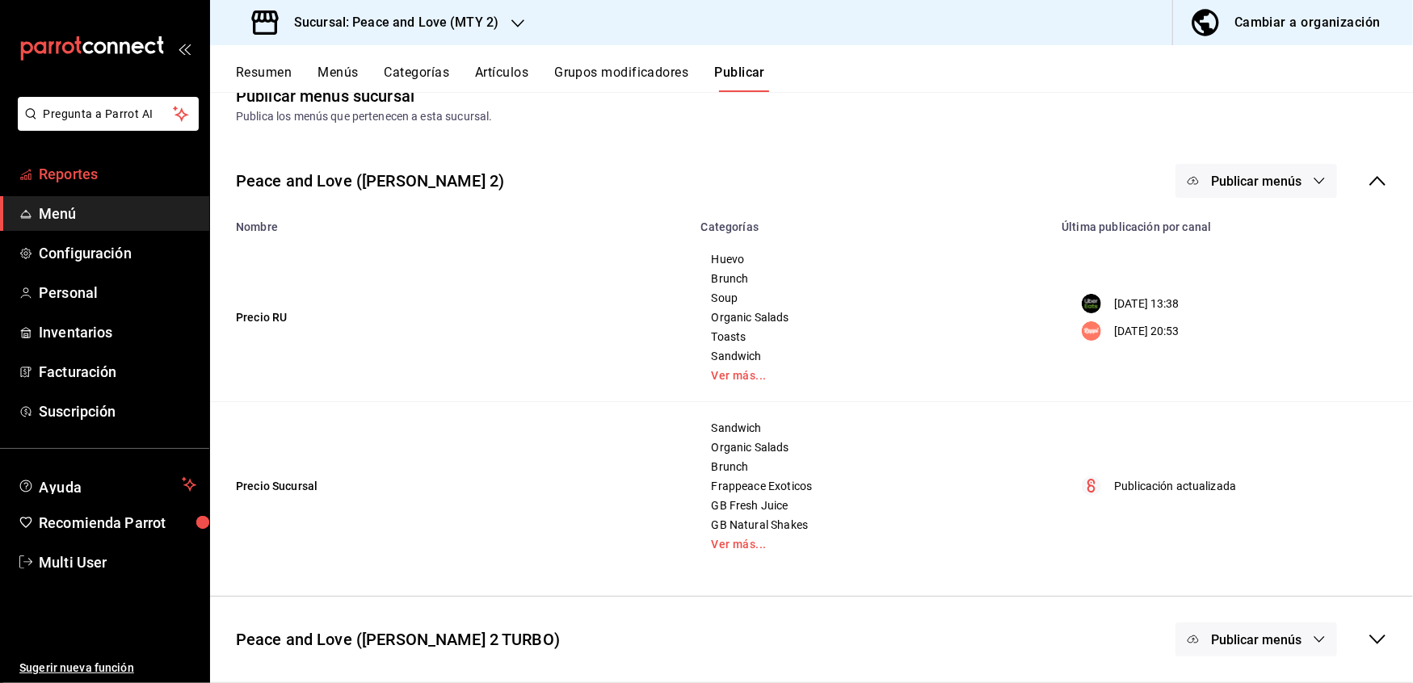
click at [76, 169] on span "Reportes" at bounding box center [117, 174] width 157 height 22
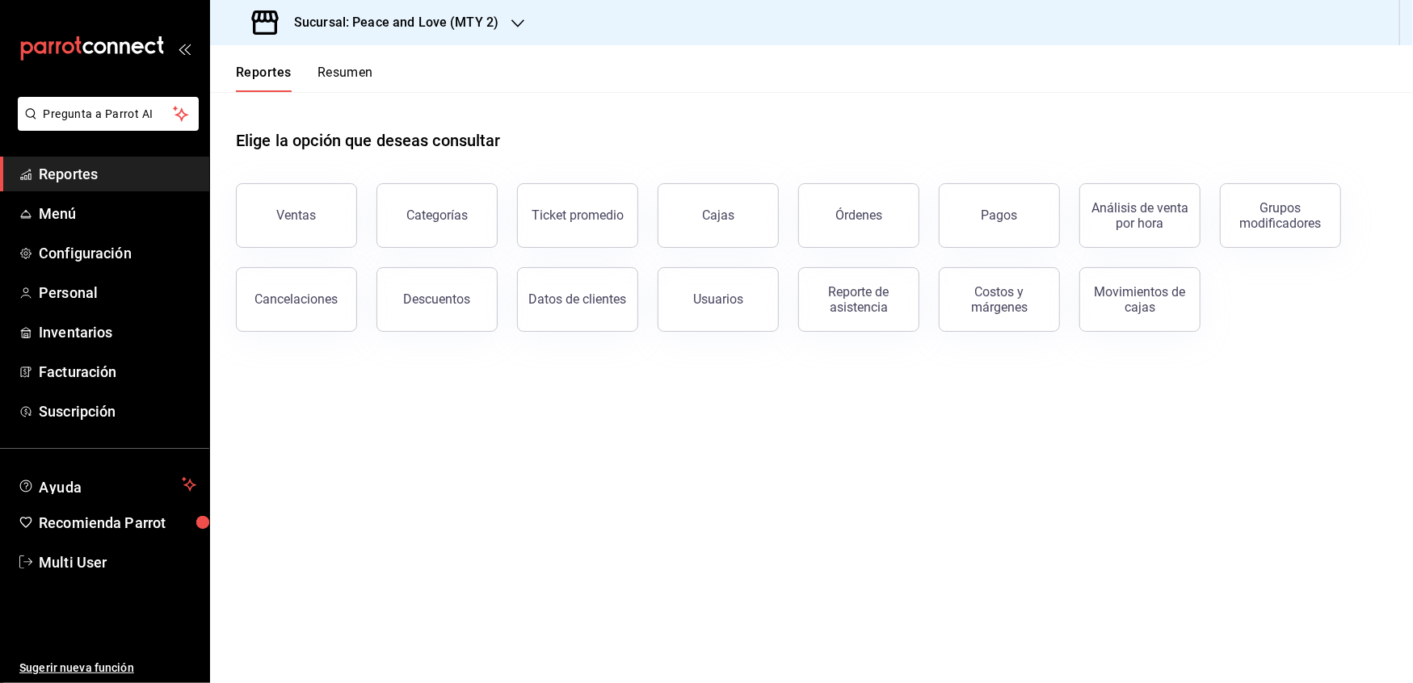
click at [485, 21] on h3 "Sucursal: Peace and Love (MTY 2)" at bounding box center [389, 22] width 217 height 19
click at [355, 110] on div "Peace and Love (REGIA)" at bounding box center [331, 106] width 216 height 17
click at [79, 210] on span "Menú" at bounding box center [117, 214] width 157 height 22
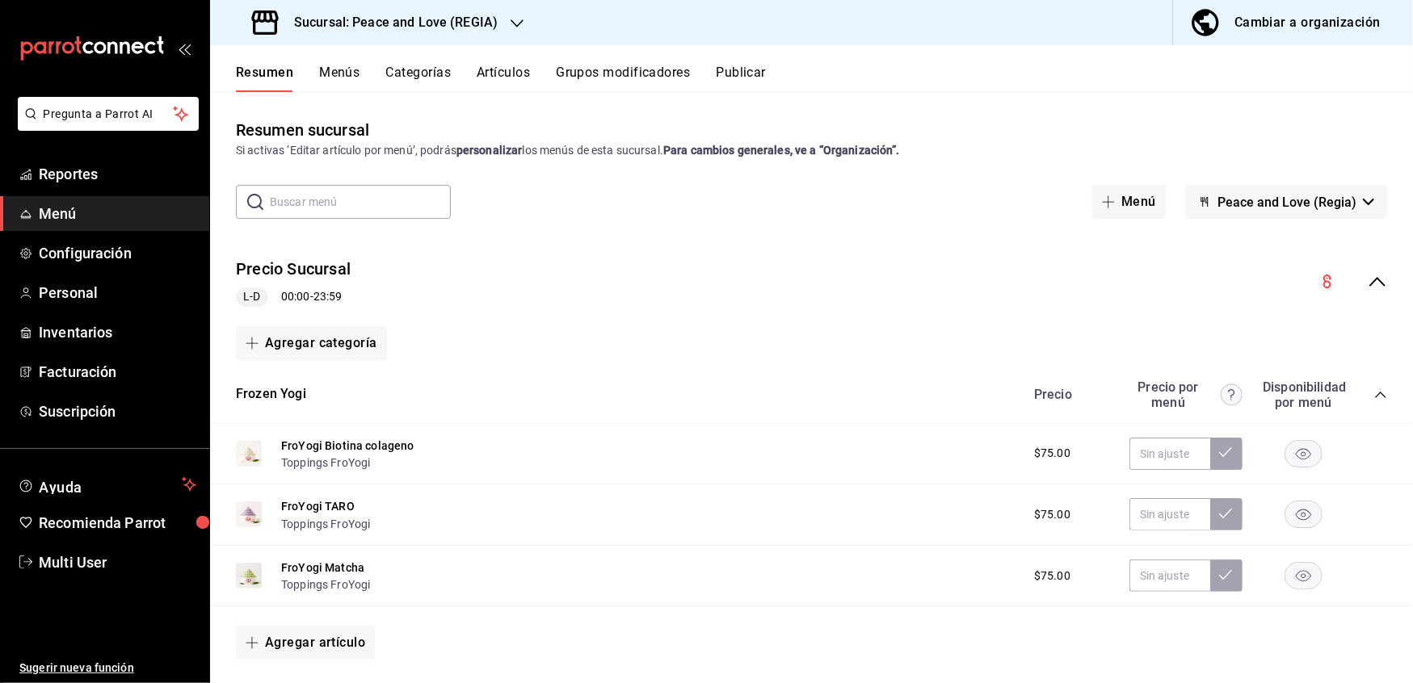
click at [518, 74] on button "Artículos" at bounding box center [503, 78] width 53 height 27
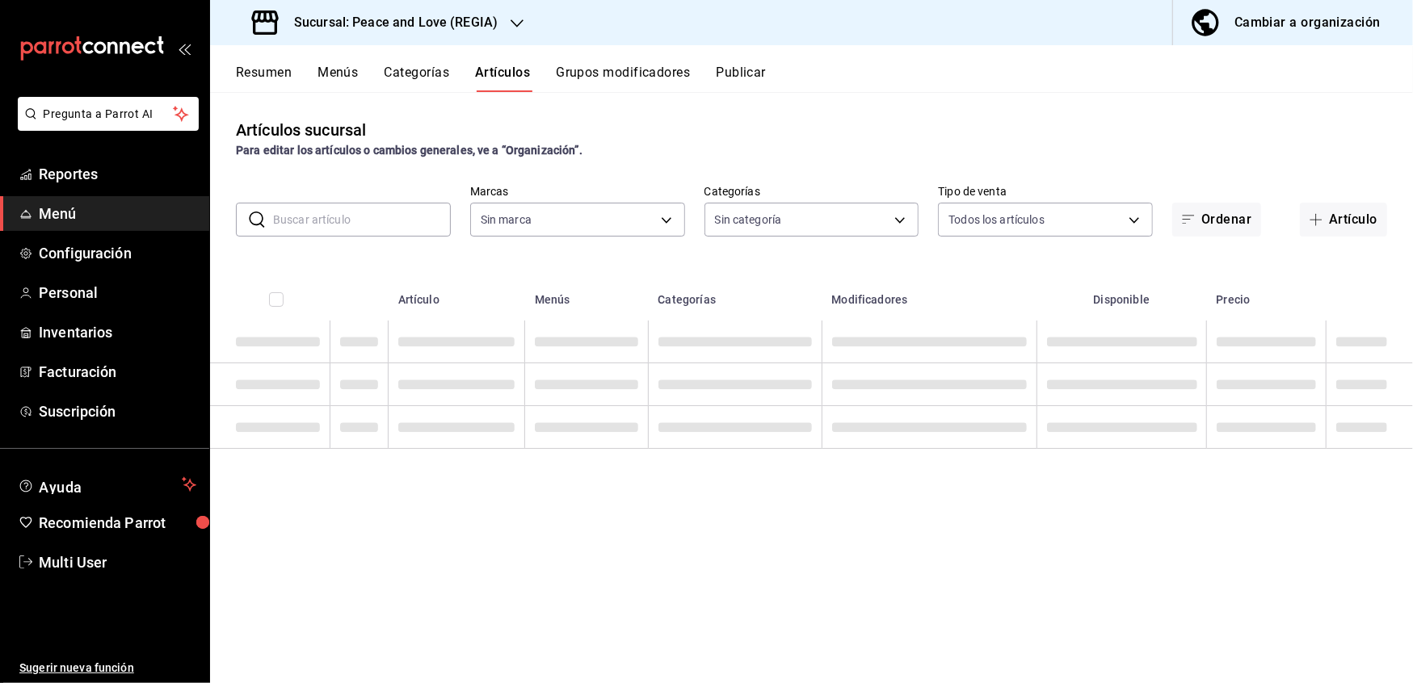
type input "780de6c3-f470-4b44-be31-c32851f7ca43,b85f7ad2-7a39-4315-ad88-8037392a3341"
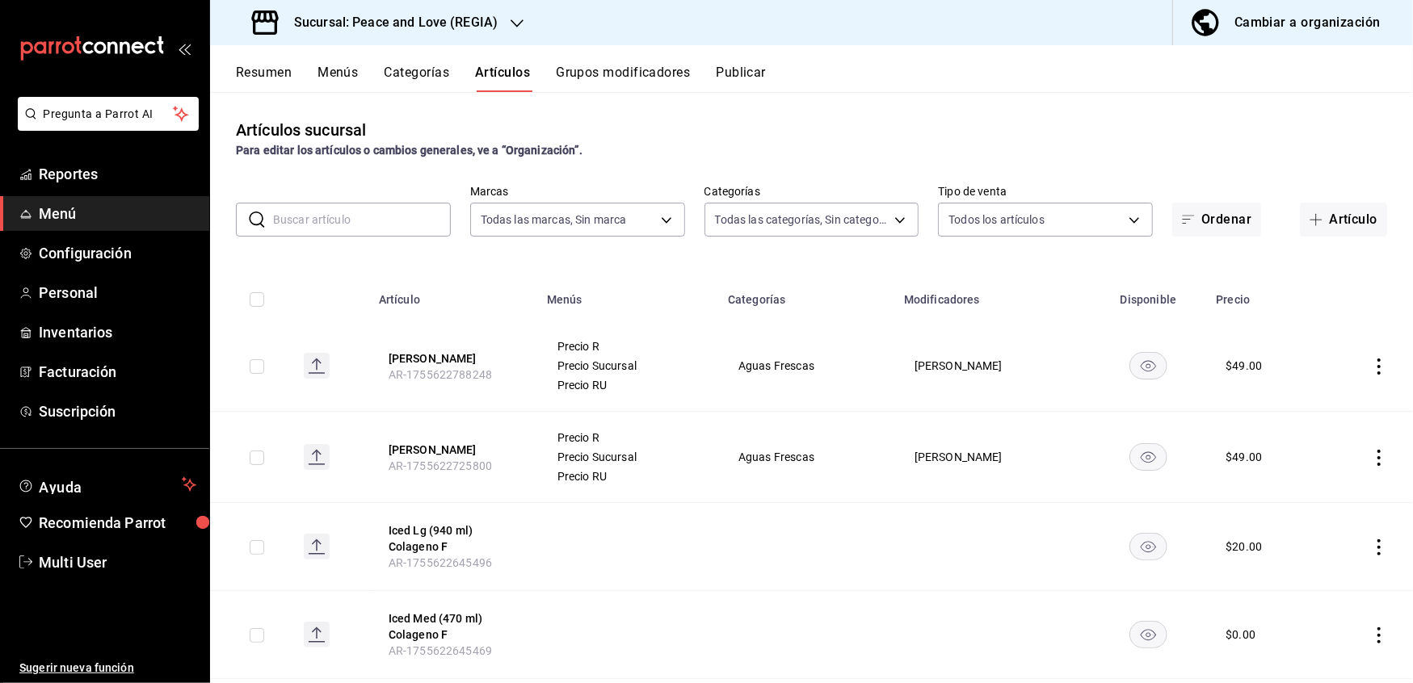
type input "0e5484a3-2c5e-4b4b-bf64-902b5296a951,07c269e0-96b8-456e-ad80-cead1970f3df,86033…"
